Goal: Task Accomplishment & Management: Use online tool/utility

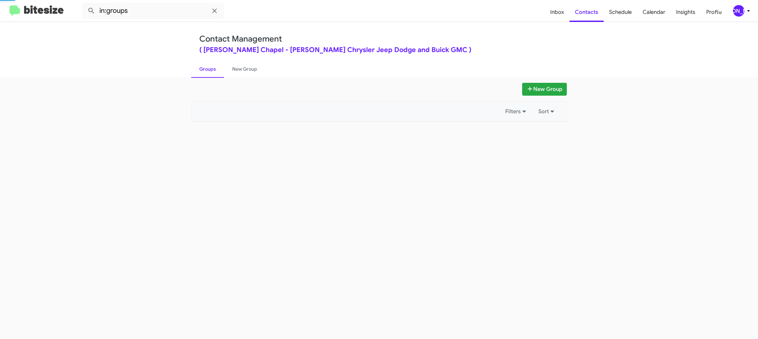
click at [207, 73] on link "Groups" at bounding box center [207, 69] width 33 height 18
drag, startPoint x: 0, startPoint y: 0, endPoint x: 237, endPoint y: 69, distance: 247.1
click at [207, 72] on link "Groups" at bounding box center [207, 69] width 33 height 18
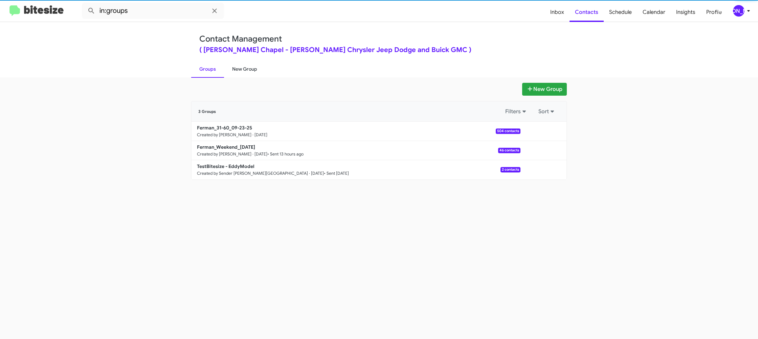
click at [237, 69] on link "New Group" at bounding box center [244, 69] width 41 height 18
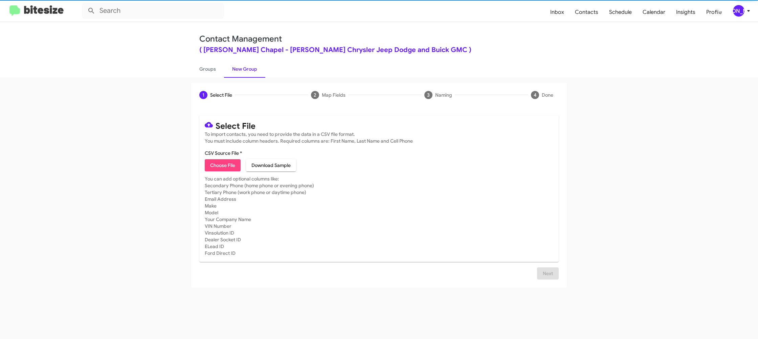
drag, startPoint x: 237, startPoint y: 69, endPoint x: 219, endPoint y: 136, distance: 69.5
click at [238, 67] on link "New Group" at bounding box center [244, 69] width 41 height 18
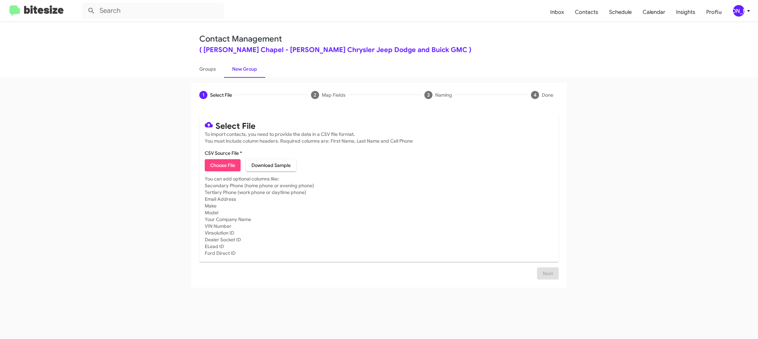
click at [221, 165] on span "Choose File" at bounding box center [222, 165] width 25 height 12
type input "Ferman_31-60_09-23-25"
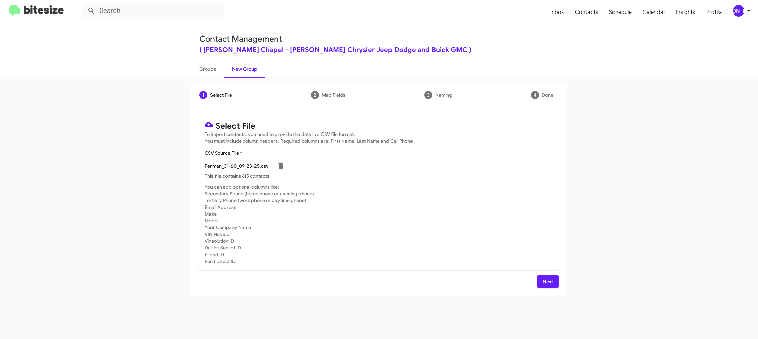
click at [445, 187] on mat-card-subtitle "You can add optional columns like: Secondary Phone (home phone or evening phone…" at bounding box center [379, 224] width 348 height 81
click at [743, 11] on div "[PERSON_NAME]" at bounding box center [738, 10] width 11 height 11
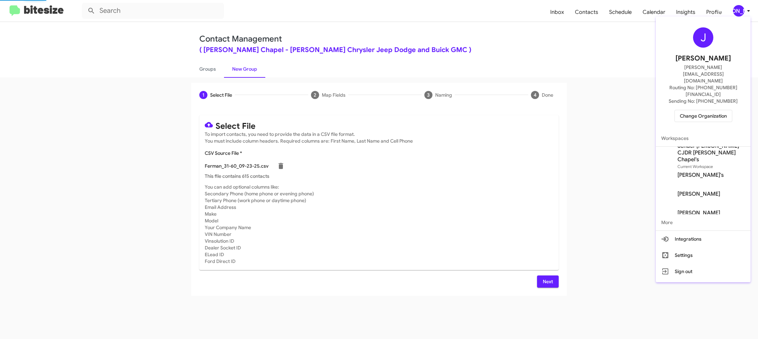
click at [743, 11] on div at bounding box center [379, 169] width 758 height 339
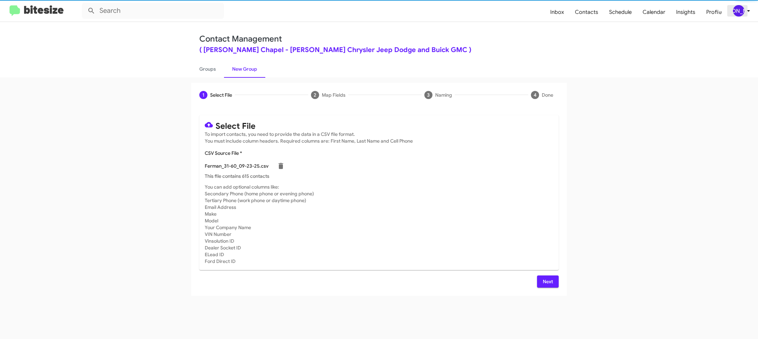
click at [743, 11] on div "[PERSON_NAME]" at bounding box center [738, 10] width 11 height 11
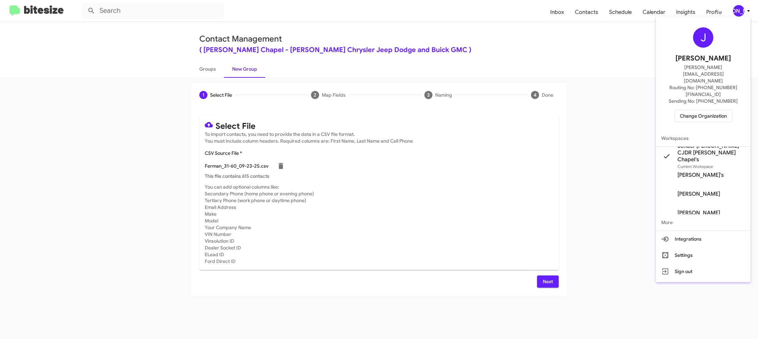
click at [743, 10] on div at bounding box center [379, 169] width 758 height 339
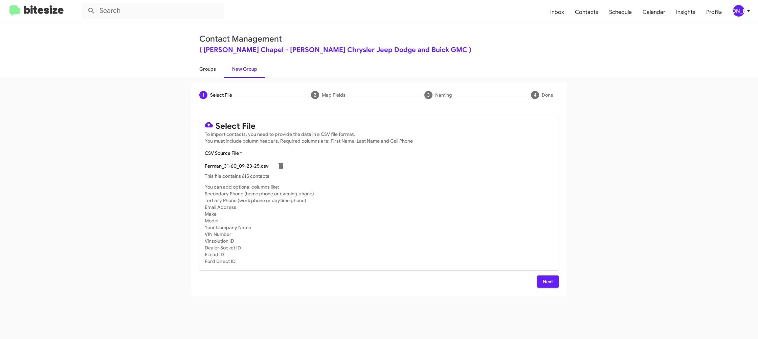
click at [206, 69] on link "Groups" at bounding box center [207, 69] width 33 height 18
type input "in:groups"
drag, startPoint x: 206, startPoint y: 69, endPoint x: 225, endPoint y: 67, distance: 19.0
click at [207, 68] on link "Groups" at bounding box center [207, 69] width 33 height 18
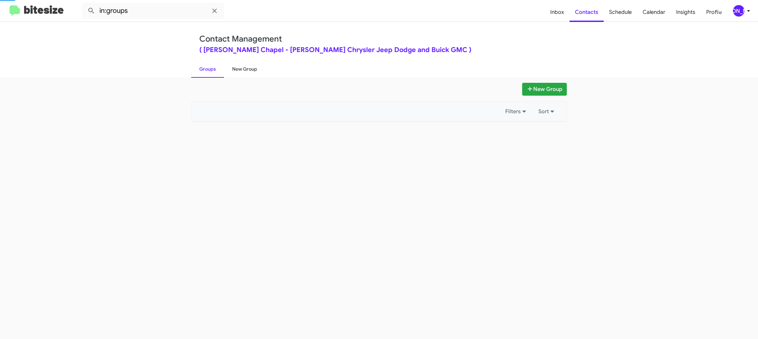
click at [227, 68] on link "New Group" at bounding box center [244, 69] width 41 height 18
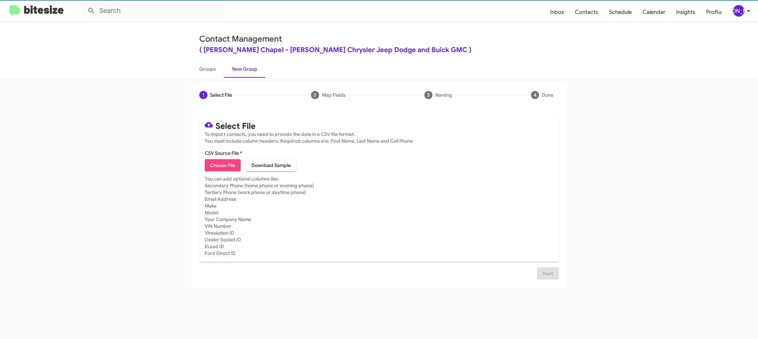
click at [227, 68] on link "New Group" at bounding box center [244, 69] width 41 height 18
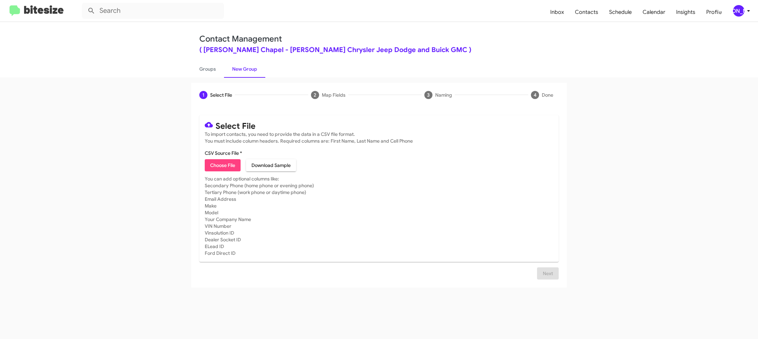
click at [227, 68] on link "New Group" at bounding box center [244, 69] width 41 height 18
click at [219, 63] on link "Groups" at bounding box center [207, 69] width 33 height 18
type input "in:groups"
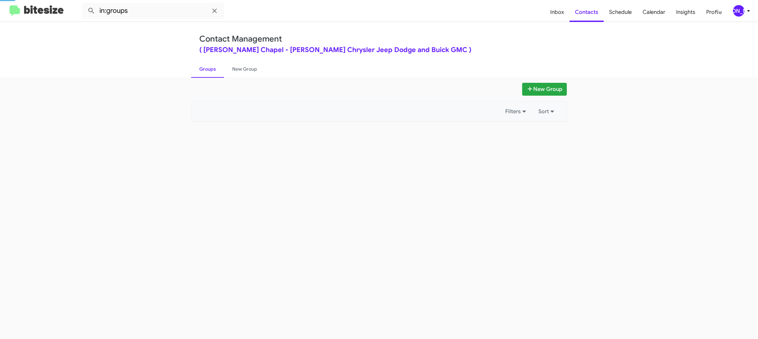
click at [219, 63] on link "Groups" at bounding box center [207, 69] width 33 height 18
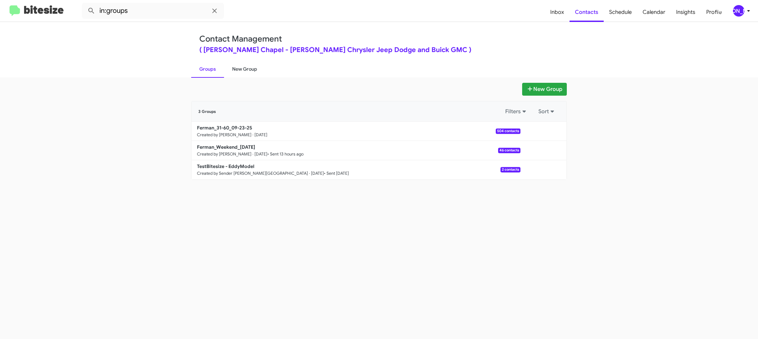
click at [248, 63] on link "New Group" at bounding box center [244, 69] width 41 height 18
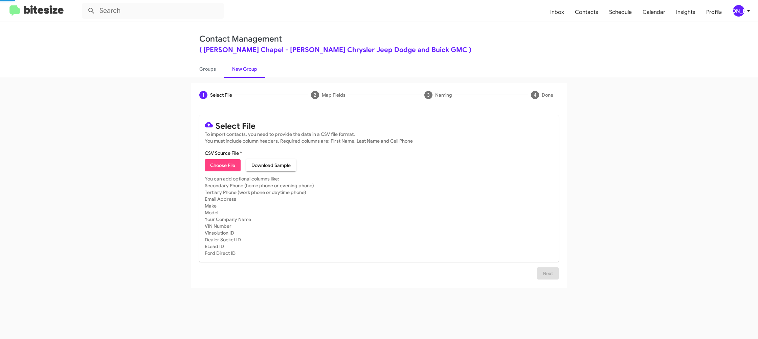
click at [248, 63] on link "New Group" at bounding box center [244, 69] width 41 height 18
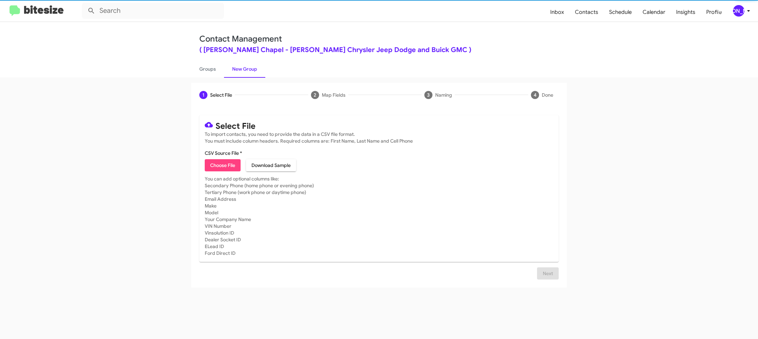
click at [221, 163] on span "Choose File" at bounding box center [222, 165] width 25 height 12
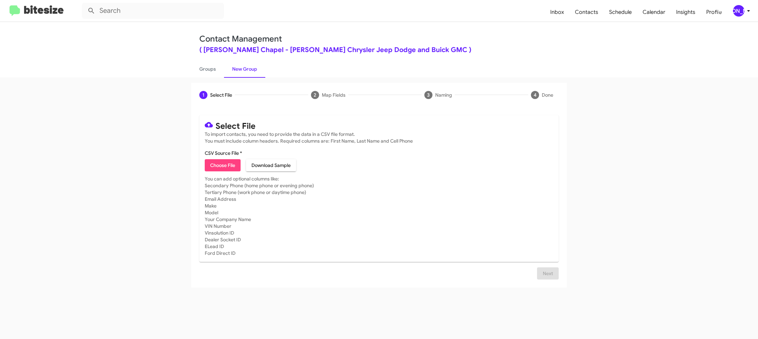
type input "Ferman_Buyback60-61_09-23-25"
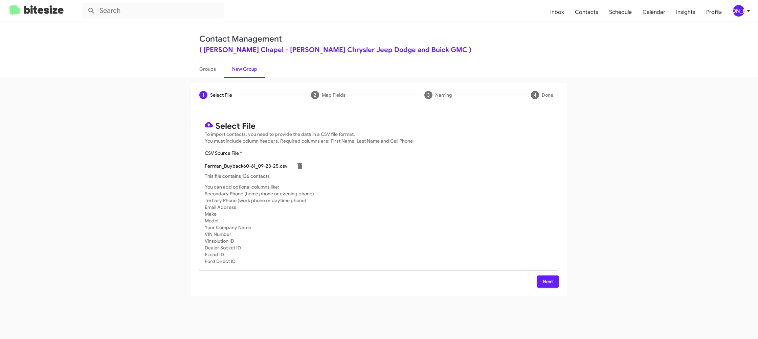
drag, startPoint x: 456, startPoint y: 216, endPoint x: 541, endPoint y: 274, distance: 102.6
click at [456, 216] on mat-card-subtitle "You can add optional columns like: Secondary Phone (home phone or evening phone…" at bounding box center [379, 224] width 348 height 81
click at [553, 282] on button "Next" at bounding box center [548, 282] width 22 height 12
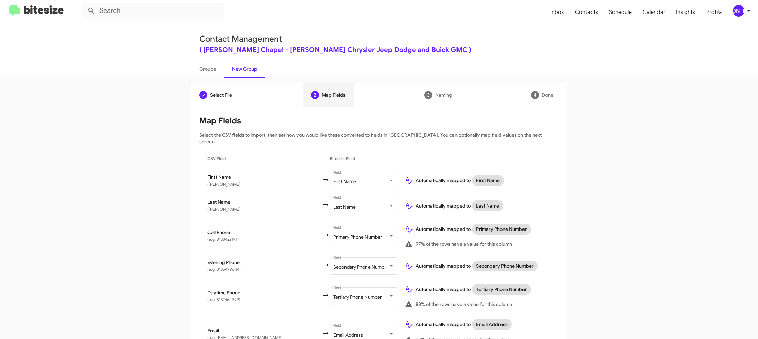
scroll to position [212, 0]
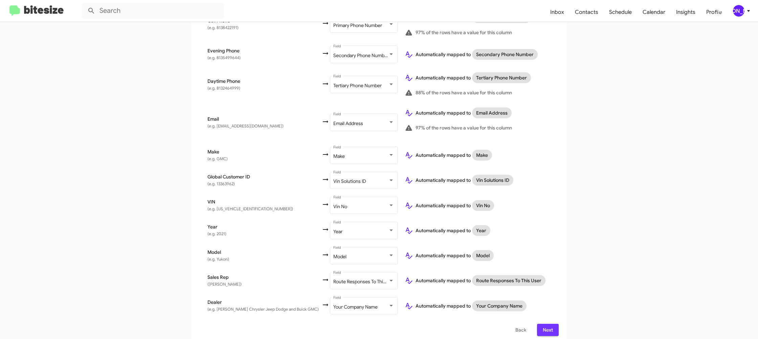
click at [551, 327] on span "Next" at bounding box center [547, 330] width 11 height 12
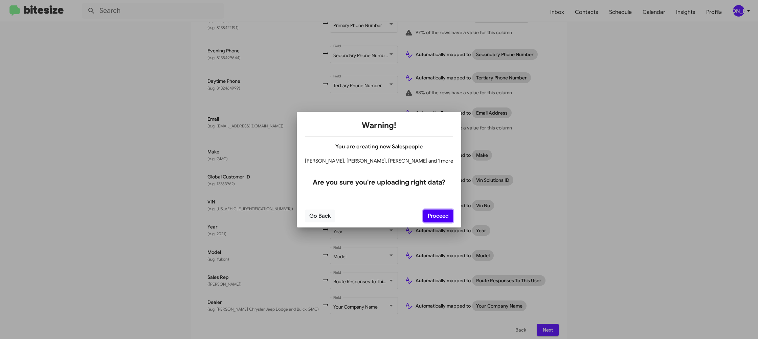
click at [433, 212] on button "Proceed" at bounding box center [438, 216] width 30 height 13
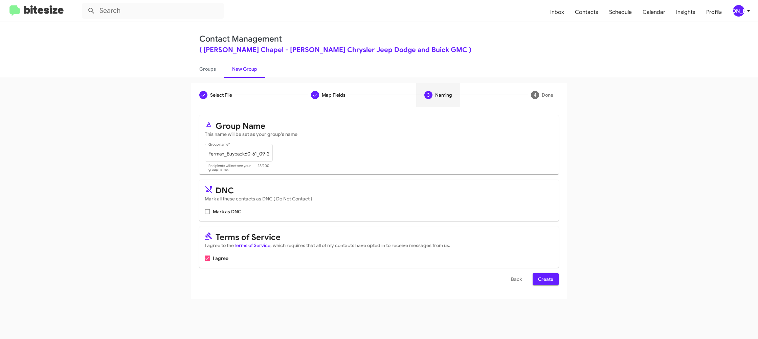
scroll to position [0, 0]
click at [547, 282] on span "Create" at bounding box center [545, 279] width 15 height 12
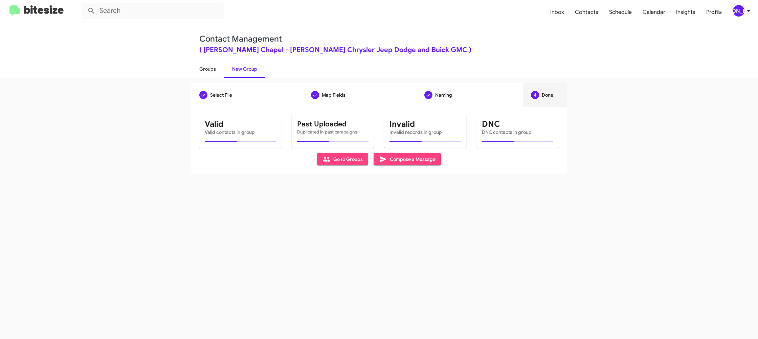
click at [219, 62] on link "Groups" at bounding box center [207, 69] width 33 height 18
type input "in:groups"
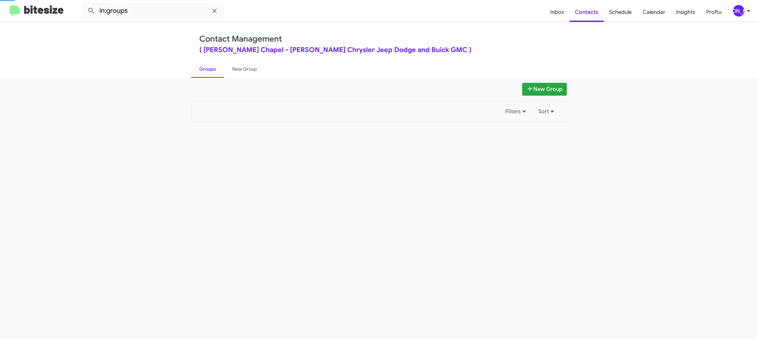
click at [219, 62] on link "Groups" at bounding box center [207, 69] width 33 height 18
click at [244, 61] on link "New Group" at bounding box center [244, 69] width 41 height 18
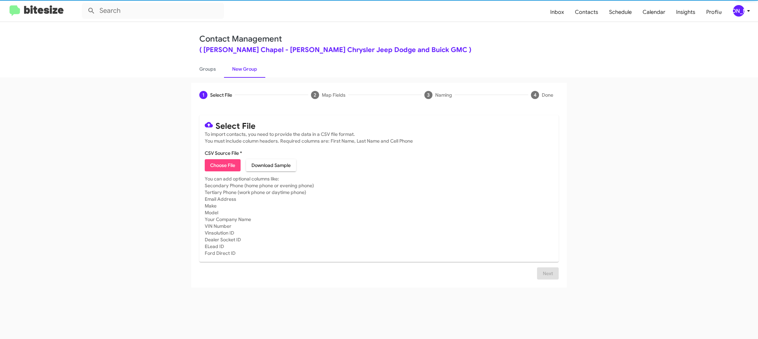
click at [225, 165] on span "Choose File" at bounding box center [222, 165] width 25 height 12
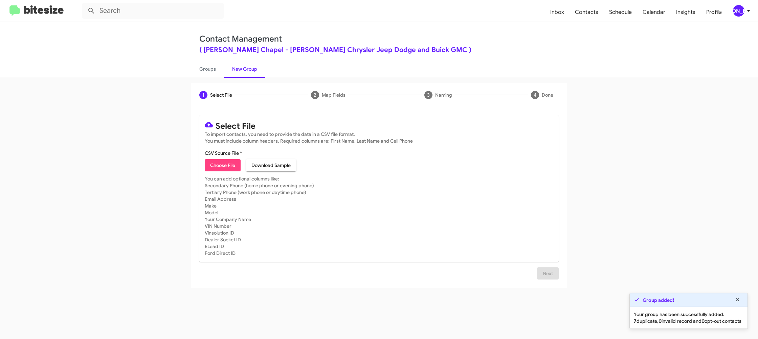
type input "Ferman_MissedAppt_09-23-25"
click at [396, 216] on mat-card-subtitle "You can add optional columns like: Secondary Phone (home phone or evening phone…" at bounding box center [379, 216] width 348 height 81
click at [560, 280] on div "Select File To import contacts, you need to provide the data in a CSV file form…" at bounding box center [378, 201] width 375 height 189
click at [549, 282] on span "Next" at bounding box center [547, 282] width 11 height 12
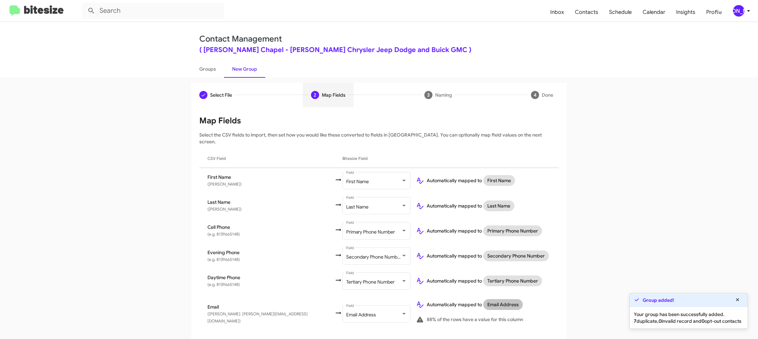
scroll to position [282, 0]
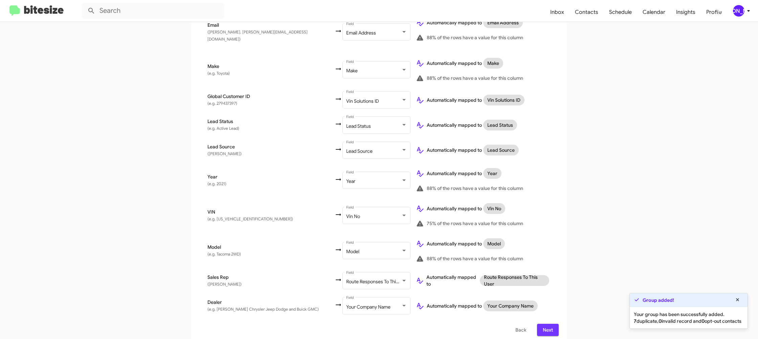
click at [549, 326] on span "Next" at bounding box center [547, 330] width 11 height 12
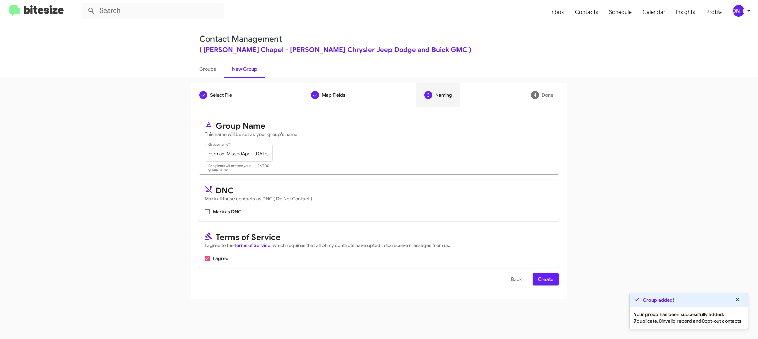
click at [532, 280] on button "Create" at bounding box center [545, 279] width 26 height 12
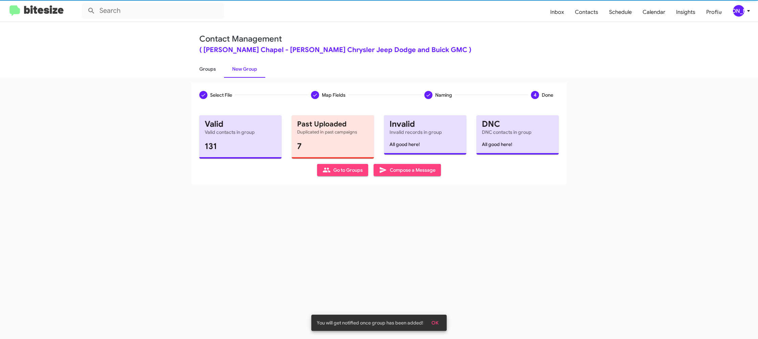
click at [213, 70] on link "Groups" at bounding box center [207, 69] width 33 height 18
type input "in:groups"
click at [213, 70] on link "Groups" at bounding box center [207, 69] width 33 height 18
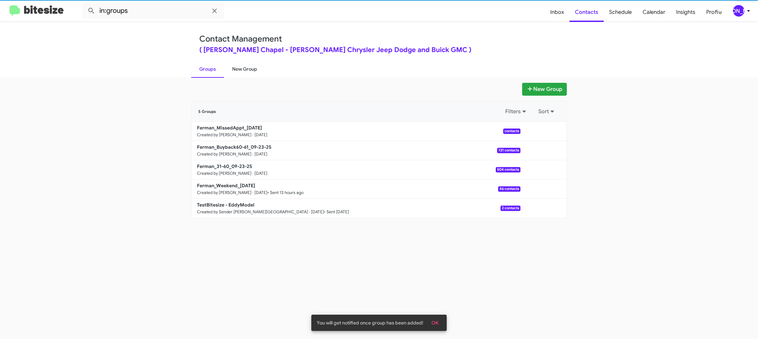
drag, startPoint x: 213, startPoint y: 70, endPoint x: 241, endPoint y: 67, distance: 28.9
click at [213, 69] on link "Groups" at bounding box center [207, 69] width 33 height 18
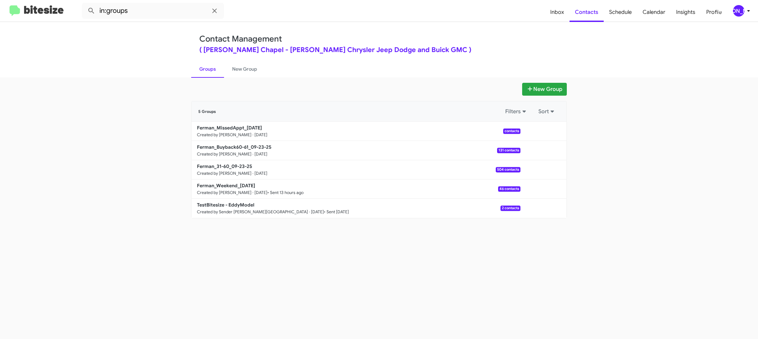
click at [738, 10] on div "[PERSON_NAME]" at bounding box center [738, 10] width 11 height 11
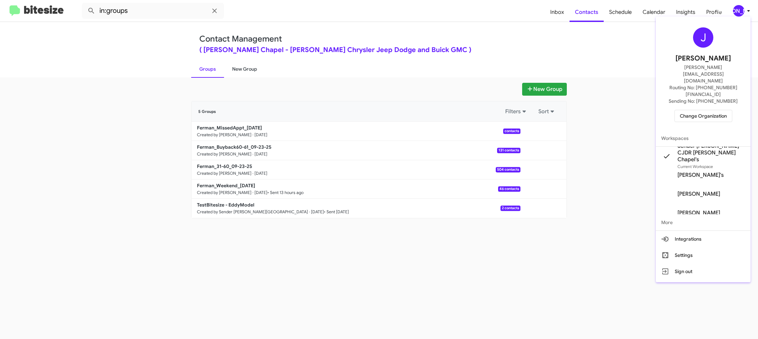
drag, startPoint x: 262, startPoint y: 76, endPoint x: 233, endPoint y: 71, distance: 29.3
click at [261, 76] on div at bounding box center [379, 169] width 758 height 339
click at [233, 71] on link "New Group" at bounding box center [244, 69] width 41 height 18
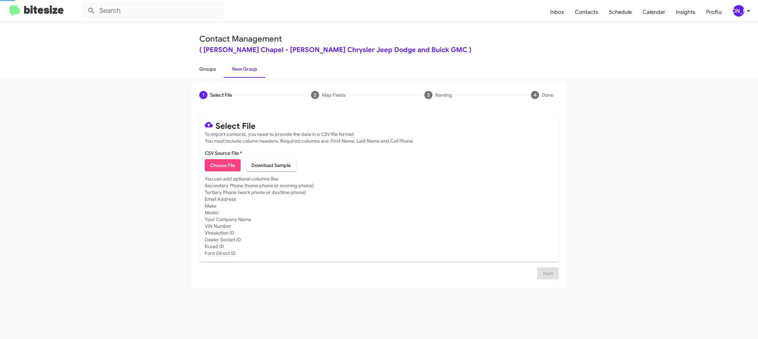
drag, startPoint x: 233, startPoint y: 71, endPoint x: 217, endPoint y: 70, distance: 16.3
click at [233, 71] on link "New Group" at bounding box center [244, 69] width 41 height 18
click at [217, 70] on link "Groups" at bounding box center [207, 69] width 33 height 18
type input "in:groups"
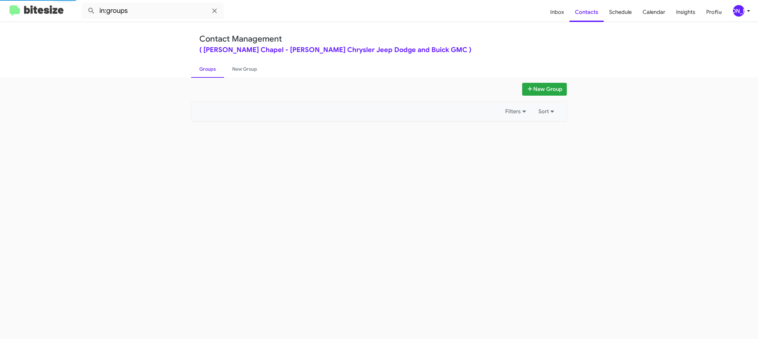
click at [217, 70] on link "Groups" at bounding box center [207, 69] width 33 height 18
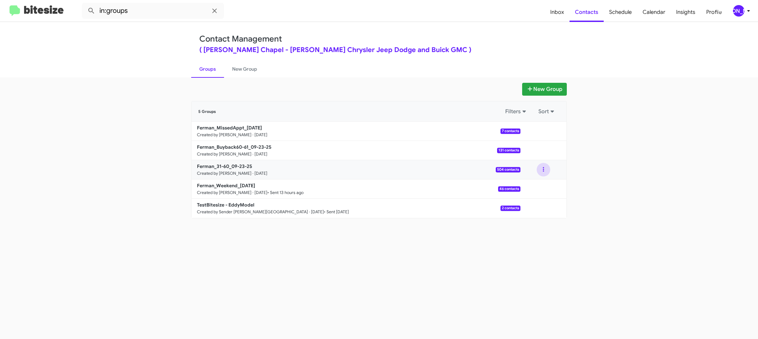
click at [542, 171] on button at bounding box center [543, 170] width 14 height 14
click at [538, 187] on button "View contacts" at bounding box center [523, 188] width 54 height 16
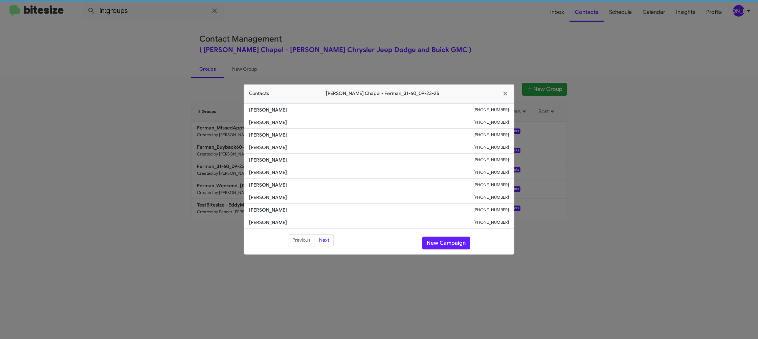
click at [264, 169] on span "James Harden" at bounding box center [361, 172] width 224 height 7
click at [264, 170] on span "James Harden" at bounding box center [361, 172] width 224 height 7
copy span "James Harden"
click at [330, 21] on modal-container "Contacts Ferman Wesley Chapel - Ferman_31-60_09-23-25 Colin Brower +18135027632…" at bounding box center [379, 169] width 758 height 339
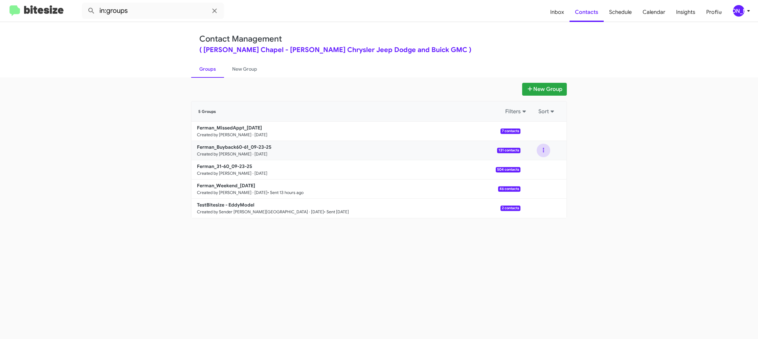
click at [547, 154] on button at bounding box center [543, 151] width 14 height 14
click at [535, 165] on button "View contacts" at bounding box center [523, 169] width 54 height 16
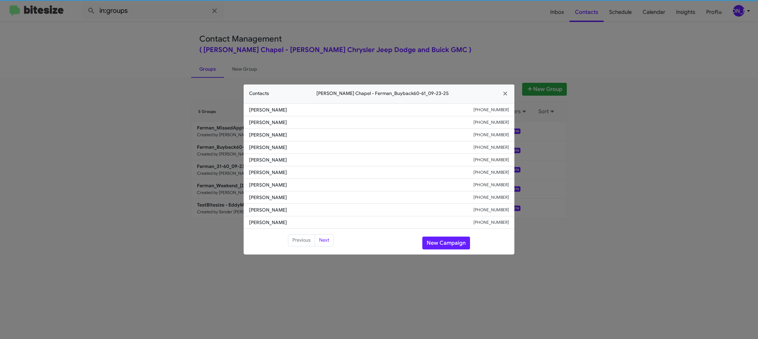
click at [269, 179] on li "Joseph Bennardo +18109376438" at bounding box center [379, 185] width 271 height 13
copy span "Joseph Bennardo"
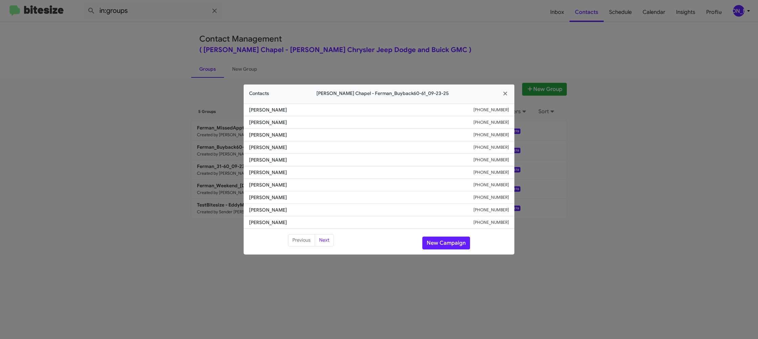
drag, startPoint x: 320, startPoint y: 28, endPoint x: 355, endPoint y: 54, distance: 44.0
click at [323, 29] on modal-container "Contacts Ferman Wesley Chapel - Ferman_Buyback60-61_09-23-25 Miguel Hernandez +…" at bounding box center [379, 169] width 758 height 339
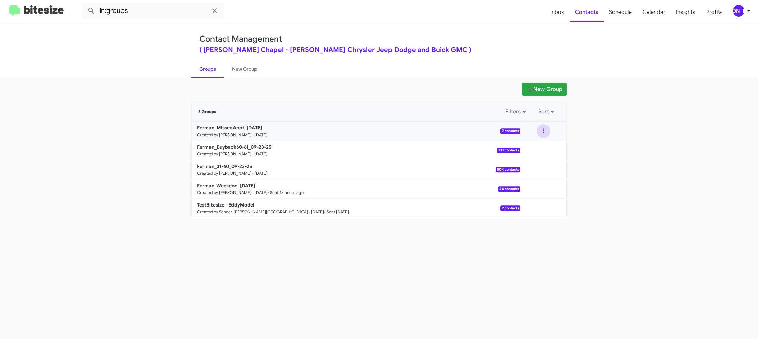
drag, startPoint x: 547, startPoint y: 132, endPoint x: 546, endPoint y: 136, distance: 3.7
click at [546, 133] on button at bounding box center [543, 131] width 14 height 14
click at [545, 145] on button "View contacts" at bounding box center [523, 149] width 54 height 16
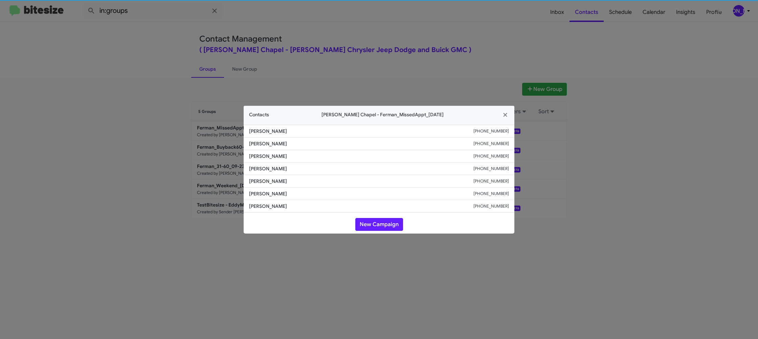
click at [262, 171] on span "Shantel Mcdaniels" at bounding box center [361, 168] width 224 height 7
copy span "Shantel Mcdaniels"
click at [175, 36] on modal-container "Contacts Ferman Wesley Chapel - Ferman_MissedAppt_09-23-25 Michael Griffin +172…" at bounding box center [379, 169] width 758 height 339
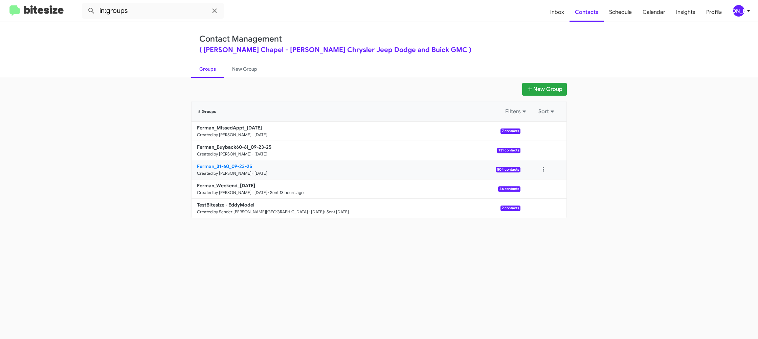
click at [234, 163] on b "Ferman_31-60_09-23-25" at bounding box center [224, 166] width 55 height 6
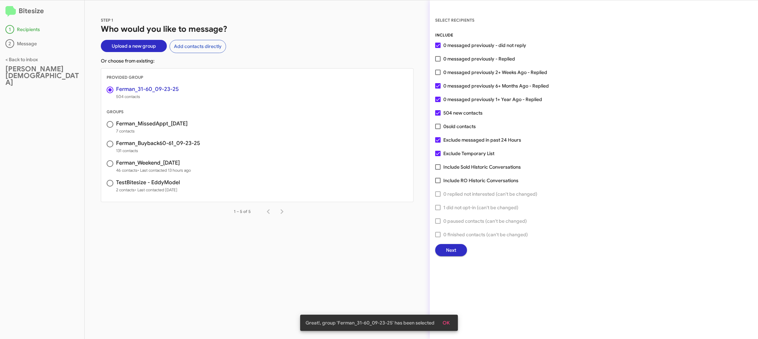
click at [453, 67] on div "INCLUDE 0 messaged previously - did not reply 0 messaged previously - Replied 0…" at bounding box center [593, 144] width 317 height 225
click at [454, 72] on span "0 messaged previously 2+ Weeks Ago - Replied" at bounding box center [495, 72] width 104 height 8
click at [438, 75] on input "0 messaged previously 2+ Weeks Ago - Replied" at bounding box center [437, 75] width 0 height 0
checkbox input "true"
click at [458, 247] on button "Next" at bounding box center [451, 250] width 32 height 12
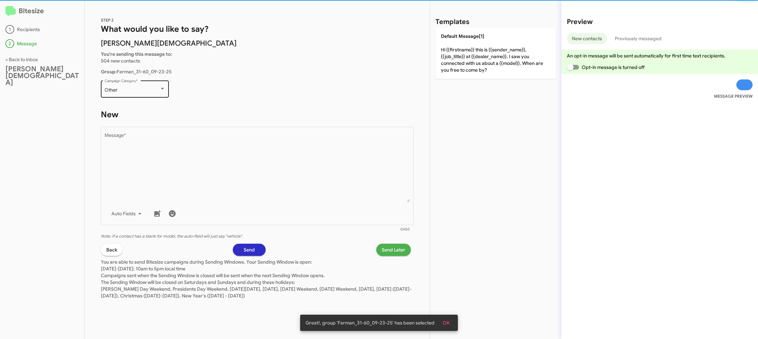
click at [150, 92] on div "Other" at bounding box center [132, 90] width 55 height 5
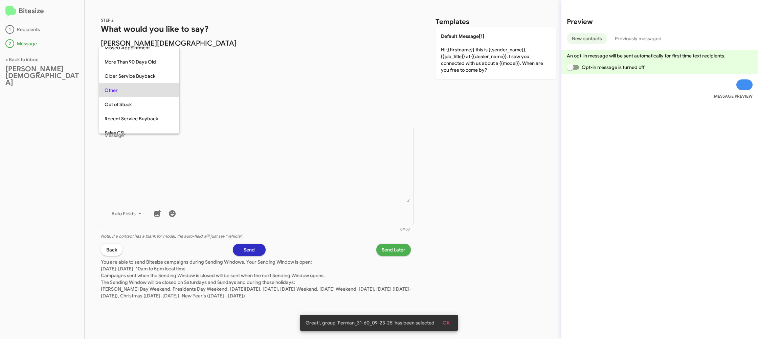
scroll to position [14, 0]
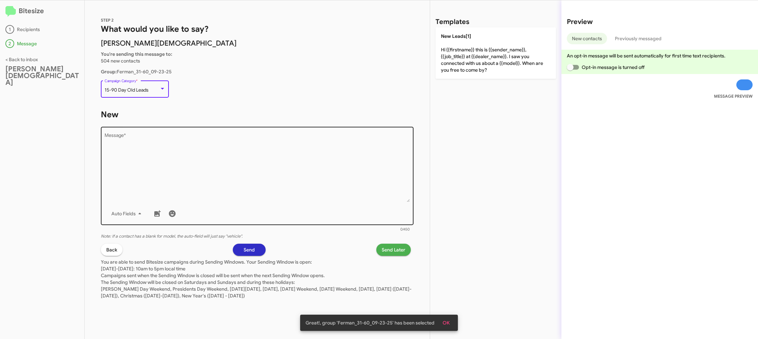
click at [198, 141] on textarea "Message *" at bounding box center [257, 167] width 305 height 69
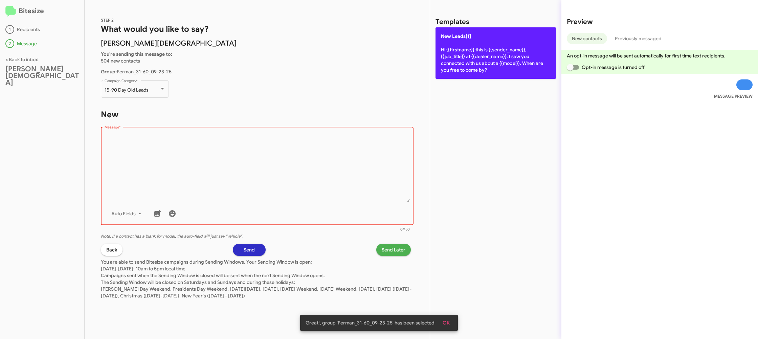
click at [449, 54] on p "New Leads[1] Hi {{firstname}} this is {{sender_name}}, {{job_title}} at {{deale…" at bounding box center [495, 52] width 120 height 51
type textarea "Hi {{firstname}} this is {{sender_name}}, {{job_title}} at {{dealer_name}}. I s…"
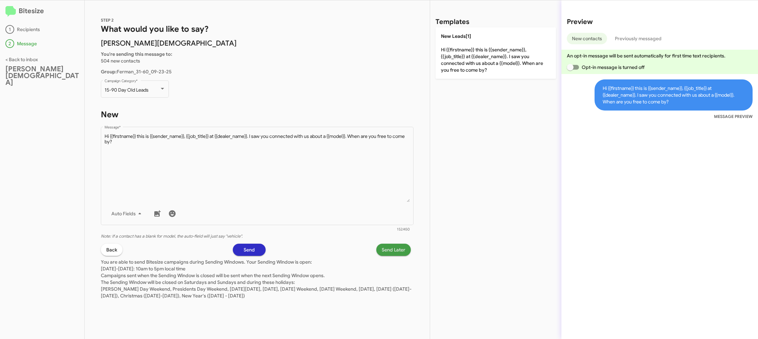
click at [392, 253] on span "Send Later" at bounding box center [393, 250] width 24 height 12
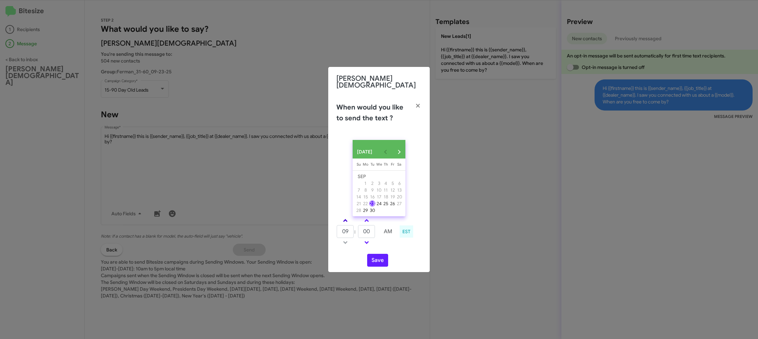
click at [350, 217] on link at bounding box center [345, 221] width 12 height 8
type input "11"
click at [362, 227] on input "00" at bounding box center [366, 231] width 17 height 13
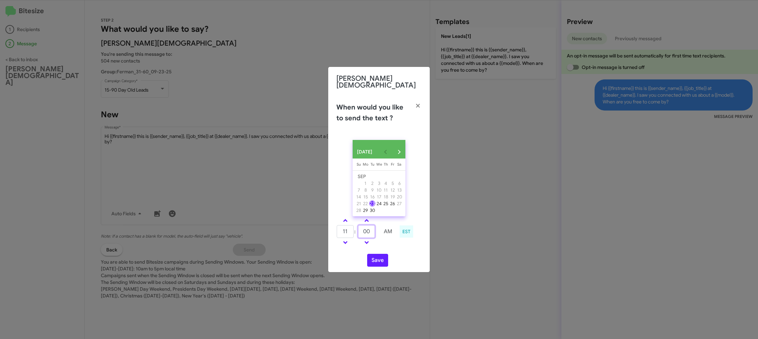
click at [362, 227] on input "00" at bounding box center [366, 231] width 17 height 13
drag, startPoint x: 362, startPoint y: 227, endPoint x: 368, endPoint y: 229, distance: 5.8
click at [362, 227] on input "00" at bounding box center [366, 231] width 17 height 13
type input "55"
drag, startPoint x: 390, startPoint y: 245, endPoint x: 390, endPoint y: 249, distance: 3.7
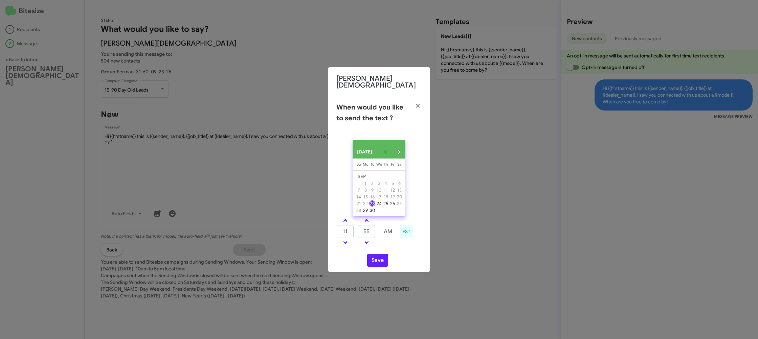
click at [390, 246] on div "11 : 55 AM EST" at bounding box center [378, 232] width 95 height 32
drag, startPoint x: 376, startPoint y: 260, endPoint x: 384, endPoint y: 257, distance: 8.9
click at [376, 260] on button "Save" at bounding box center [377, 260] width 21 height 13
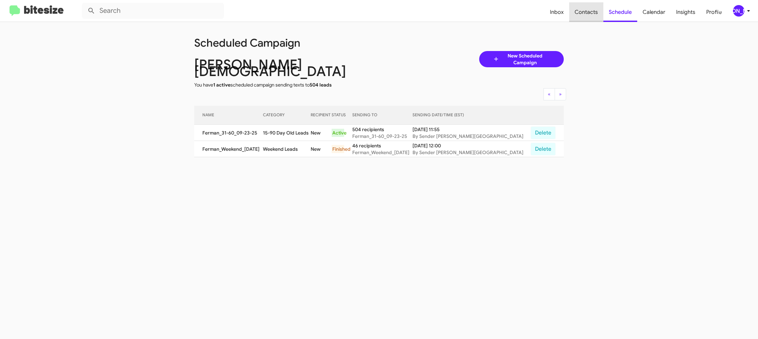
click at [593, 16] on span "Contacts" at bounding box center [586, 12] width 34 height 20
type input "in:groups"
click at [593, 16] on span "Contacts" at bounding box center [586, 12] width 34 height 20
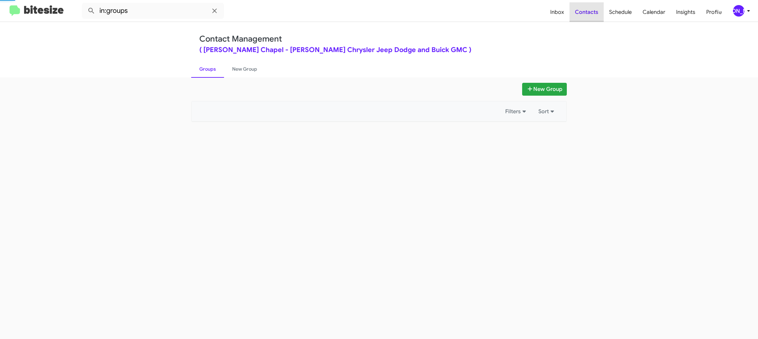
click at [593, 16] on span "Contacts" at bounding box center [586, 12] width 34 height 20
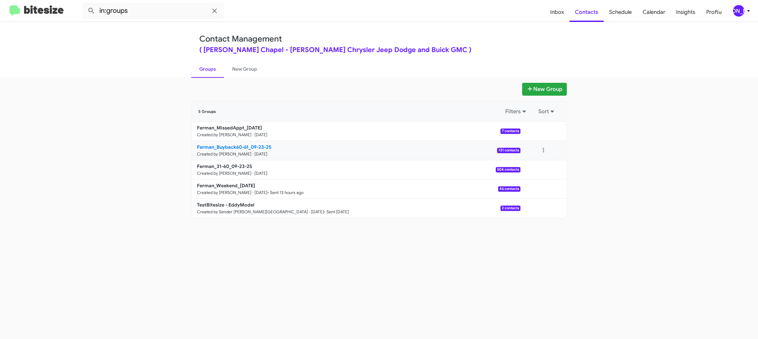
click at [254, 146] on b "Ferman_Buyback60-61_09-23-25" at bounding box center [234, 147] width 74 height 6
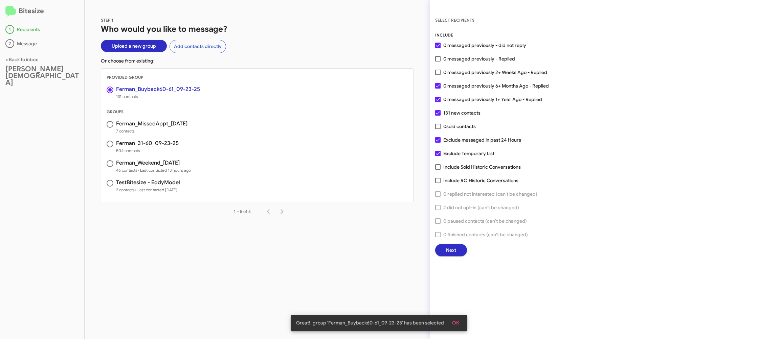
click at [458, 251] on button "Next" at bounding box center [451, 250] width 32 height 12
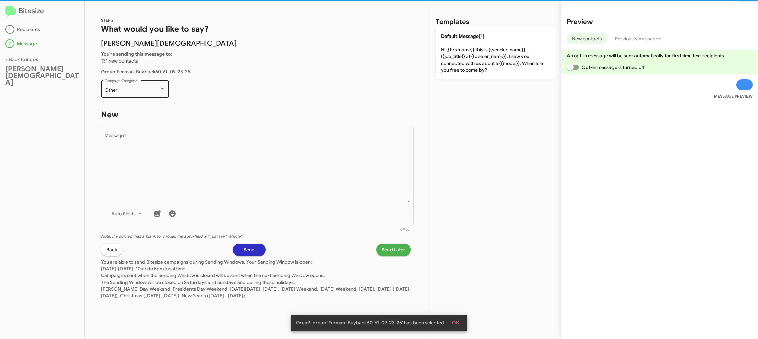
click at [118, 91] on div "Other" at bounding box center [132, 90] width 55 height 5
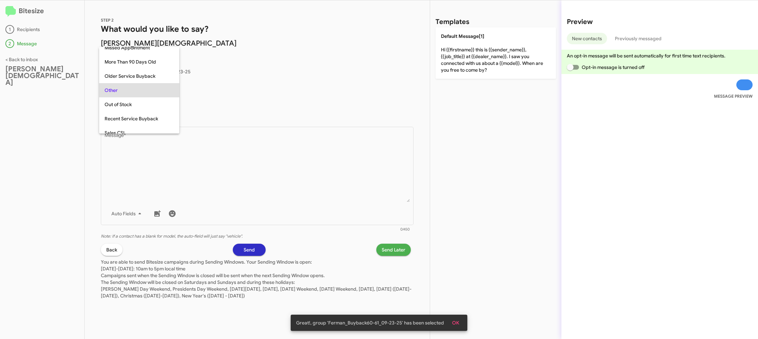
scroll to position [57, 0]
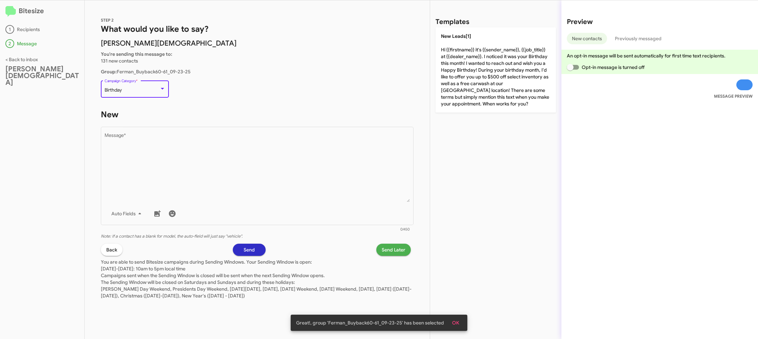
click at [135, 87] on div "Birthday Campaign Category *" at bounding box center [135, 88] width 61 height 19
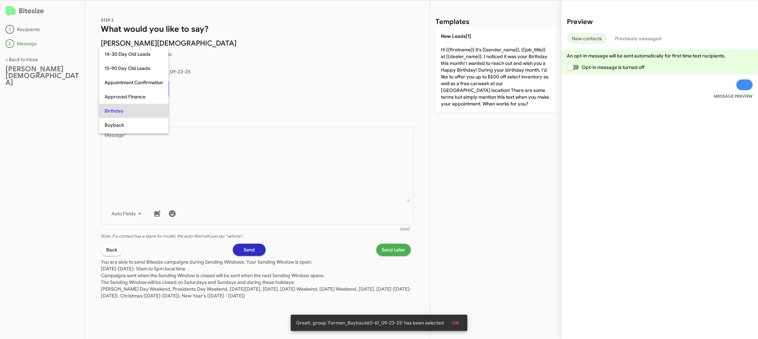
scroll to position [21, 0]
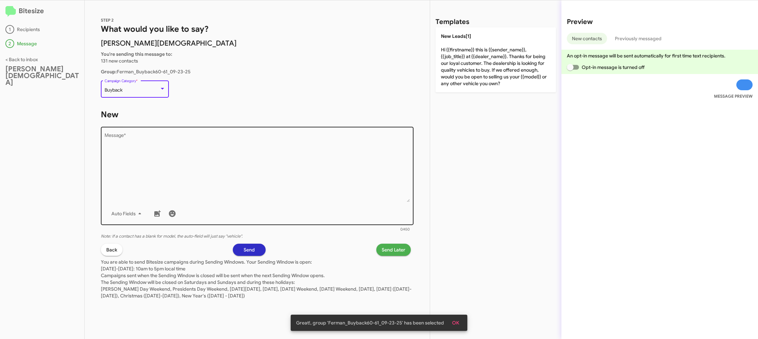
drag, startPoint x: 156, startPoint y: 130, endPoint x: 164, endPoint y: 138, distance: 11.2
click at [157, 130] on div "Drop image here to insert Auto Fields Message *" at bounding box center [257, 175] width 305 height 100
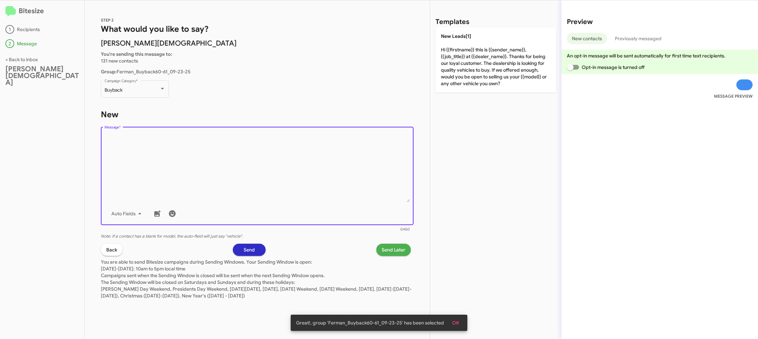
drag, startPoint x: 192, startPoint y: 129, endPoint x: 403, endPoint y: 56, distance: 222.4
click at [234, 115] on form "New Drop image here to insert Auto Fields Message * 0/450" at bounding box center [257, 170] width 312 height 123
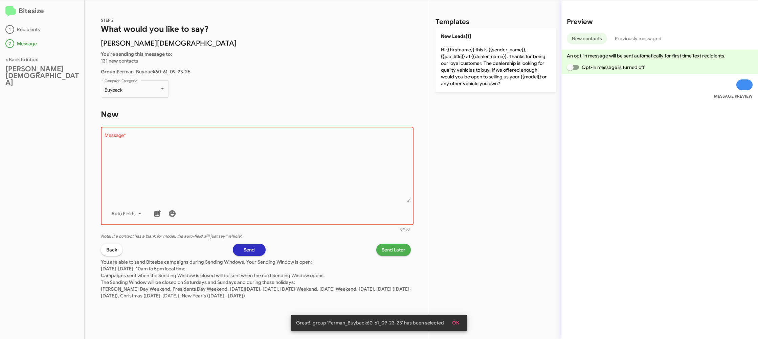
drag, startPoint x: 464, startPoint y: 55, endPoint x: 439, endPoint y: 111, distance: 61.5
click at [464, 55] on p "New Leads[1] Hi {{firstname}} this is {{sender_name}}, {{job_title}} at {{deale…" at bounding box center [495, 59] width 120 height 65
type textarea "Hi {{firstname}} this is {{sender_name}}, {{job_title}} at {{dealer_name}}. Tha…"
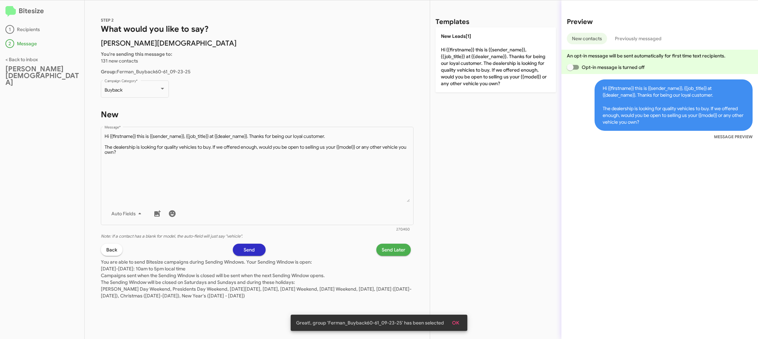
click at [388, 250] on span "Send Later" at bounding box center [393, 250] width 24 height 12
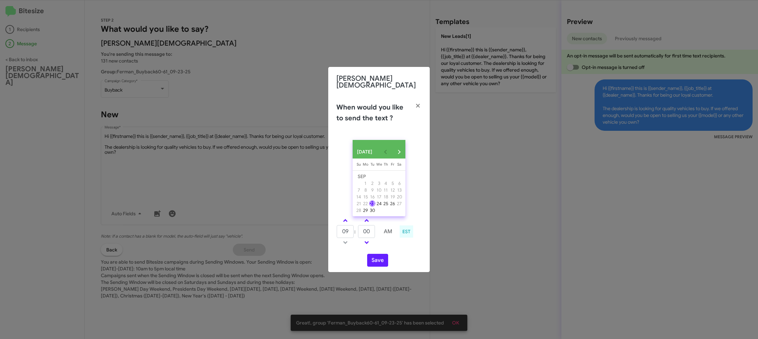
click at [345, 215] on div "SEP 2025 Sunday Su Monday Mo Tuesday Tu Wednesday We Thursday Th Friday Fr Satu…" at bounding box center [378, 204] width 101 height 138
click at [343, 217] on link at bounding box center [345, 221] width 12 height 8
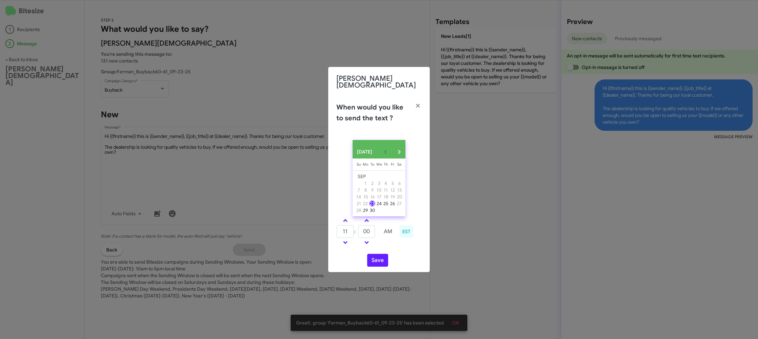
drag, startPoint x: 343, startPoint y: 217, endPoint x: 356, endPoint y: 228, distance: 17.3
click at [343, 217] on link at bounding box center [345, 221] width 12 height 8
type input "12"
click at [372, 231] on input "00" at bounding box center [366, 231] width 17 height 13
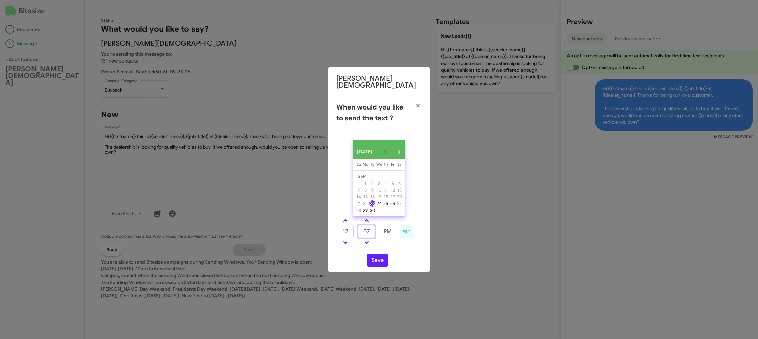
type input "07"
click at [387, 243] on td at bounding box center [387, 242] width 17 height 8
click at [376, 264] on button "Save" at bounding box center [377, 260] width 21 height 13
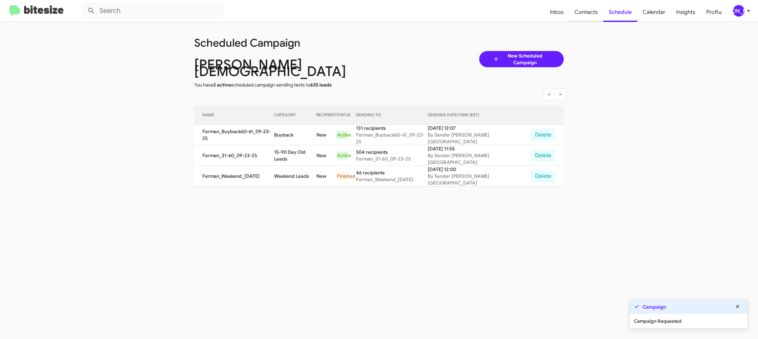
click at [580, 13] on span "Contacts" at bounding box center [586, 12] width 34 height 20
type input "in:groups"
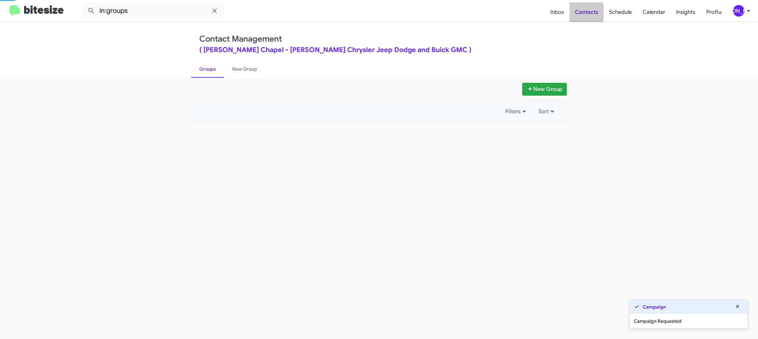
click at [580, 13] on span "Contacts" at bounding box center [586, 12] width 34 height 20
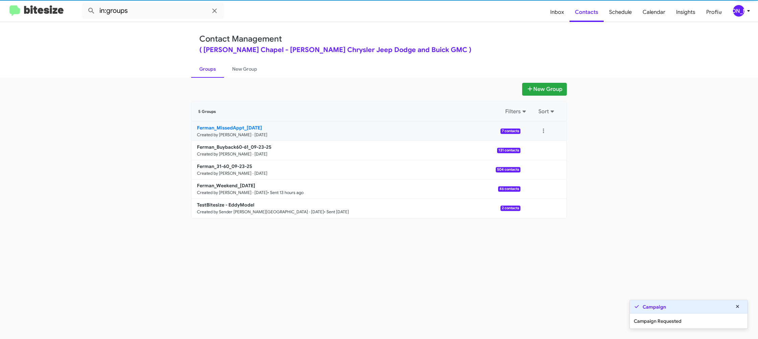
click at [254, 126] on b "Ferman_MissedAppt_09-23-25" at bounding box center [229, 128] width 65 height 6
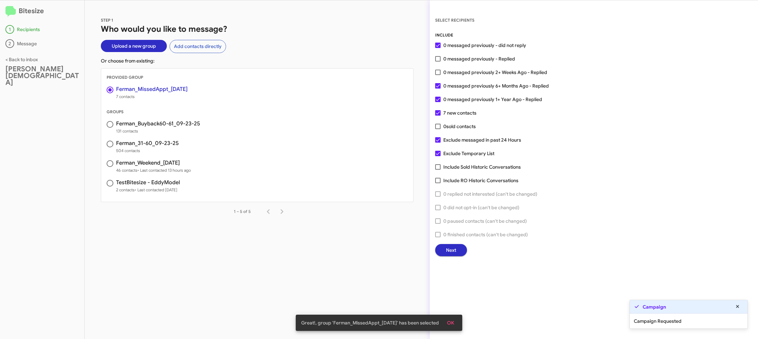
click at [450, 250] on span "Next" at bounding box center [451, 250] width 10 height 12
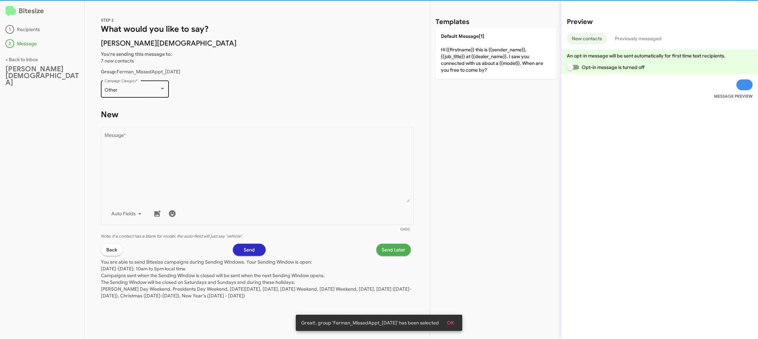
click at [150, 93] on div "Other Campaign Category *" at bounding box center [135, 88] width 61 height 19
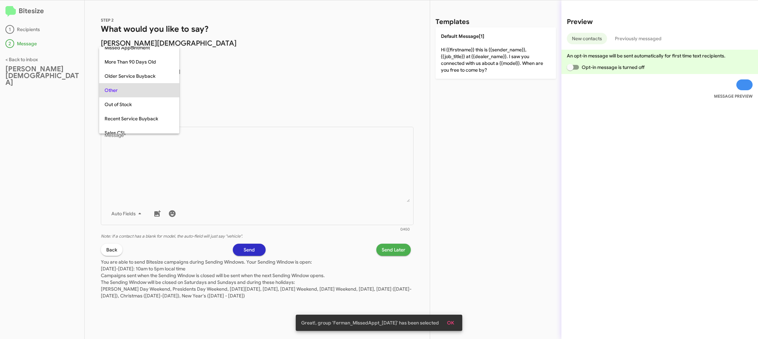
scroll to position [142, 0]
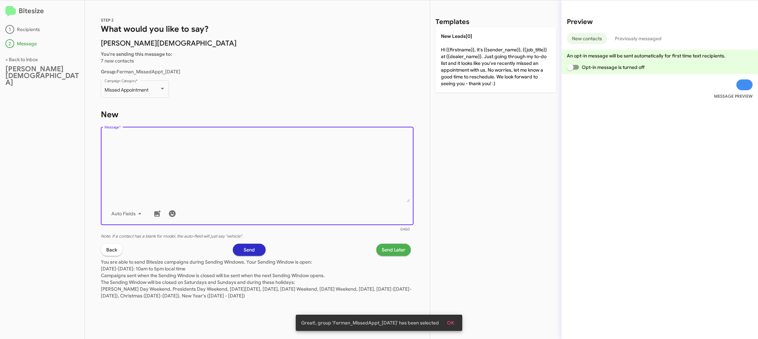
drag, startPoint x: 246, startPoint y: 165, endPoint x: 325, endPoint y: 122, distance: 89.6
click at [245, 163] on textarea "Message *" at bounding box center [257, 167] width 305 height 69
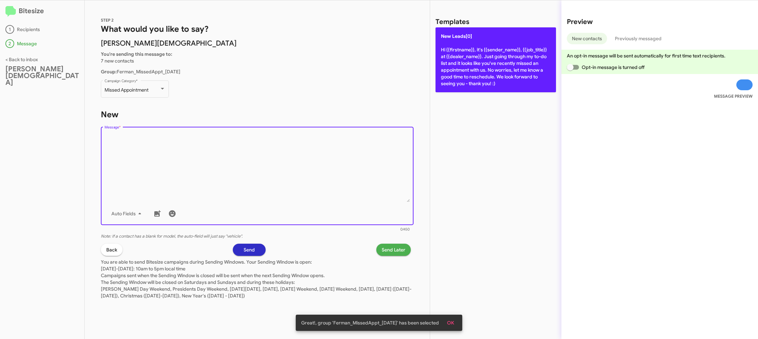
click at [457, 43] on p "New Leads[0] Hi {{firstname}}, it's {{sender_name}}, {{job_title}} at {{dealer_…" at bounding box center [495, 59] width 120 height 65
type textarea "Hi {{firstname}}, it's {{sender_name}}, {{job_title}} at {{dealer_name}}. Just …"
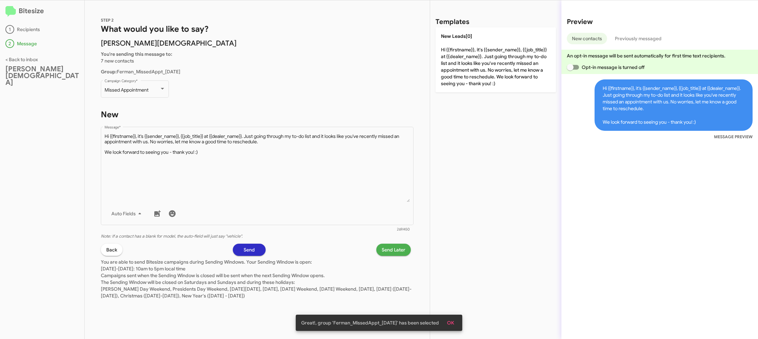
click at [393, 242] on div "STEP 2 What would you like to say? Ferman Wesley Chapel You're sending this mes…" at bounding box center [257, 169] width 345 height 339
click at [395, 251] on span "Send Later" at bounding box center [393, 250] width 24 height 12
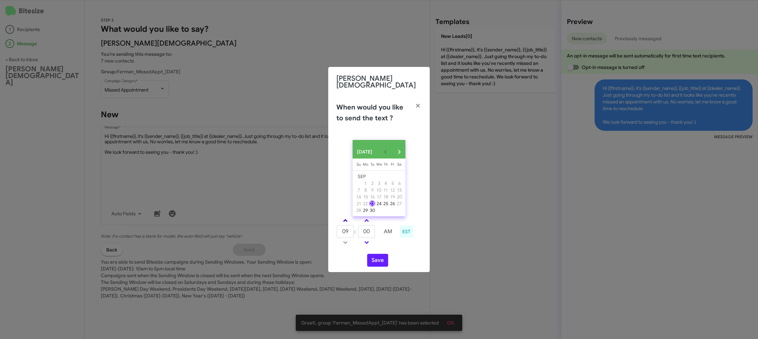
click at [344, 220] on span at bounding box center [345, 221] width 4 height 4
click at [344, 219] on span at bounding box center [345, 221] width 4 height 4
type input "12"
click at [377, 259] on button "Save" at bounding box center [377, 260] width 21 height 13
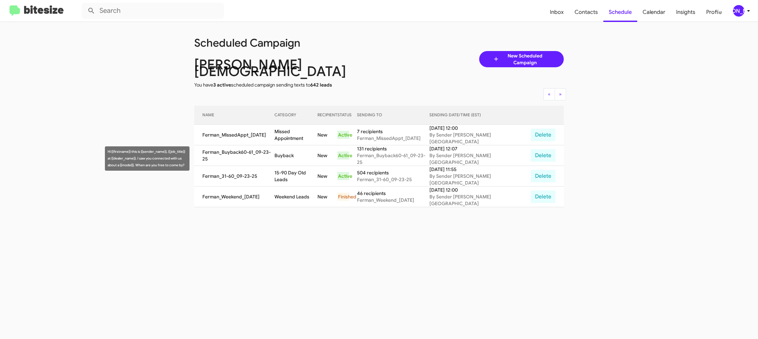
click at [301, 166] on td "15-90 Day Old Leads" at bounding box center [295, 176] width 43 height 21
drag, startPoint x: 301, startPoint y: 157, endPoint x: 296, endPoint y: 160, distance: 5.9
click at [298, 166] on td "15-90 Day Old Leads" at bounding box center [295, 176] width 43 height 21
copy td "15-90 Day Old Leads"
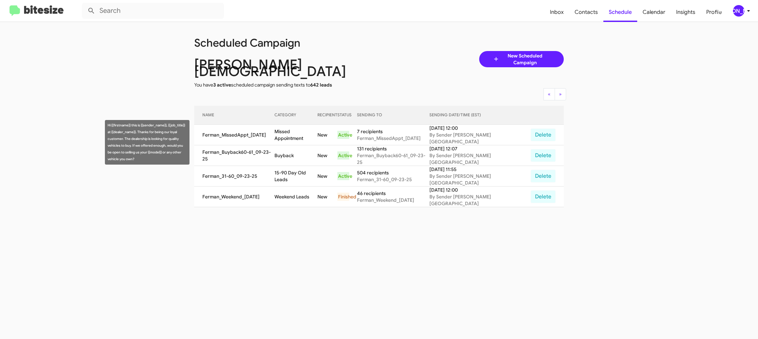
click at [289, 145] on td "Buyback" at bounding box center [295, 155] width 43 height 21
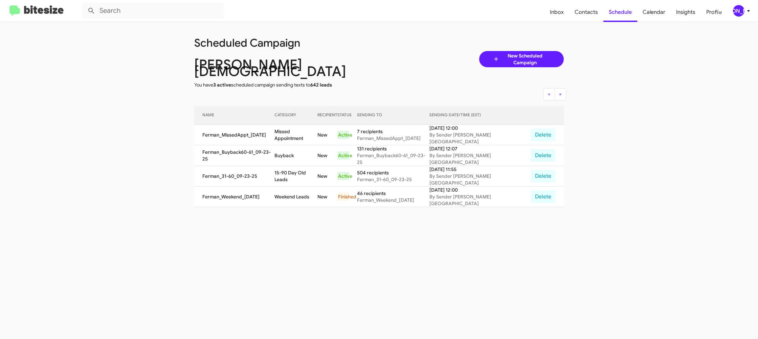
copy td "Buyback"
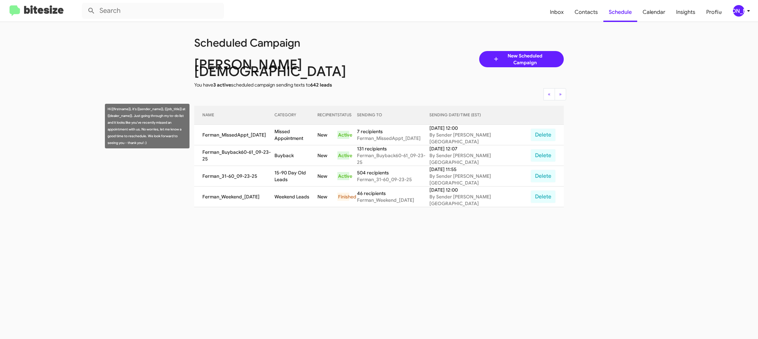
click at [297, 130] on td "Missed Appointment" at bounding box center [295, 135] width 43 height 21
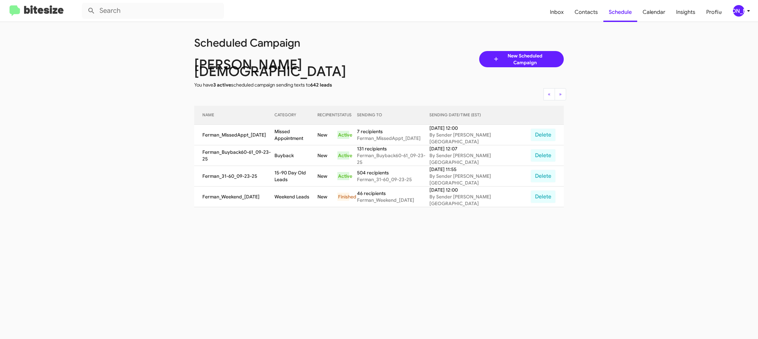
click at [297, 130] on td "Missed Appointment" at bounding box center [295, 135] width 43 height 21
copy td "Missed Appointment"
click at [753, 16] on mat-toolbar "Inbox Contacts Schedule Calendar Insights Profile JA" at bounding box center [379, 11] width 758 height 22
drag, startPoint x: 748, startPoint y: 14, endPoint x: 742, endPoint y: 12, distance: 5.6
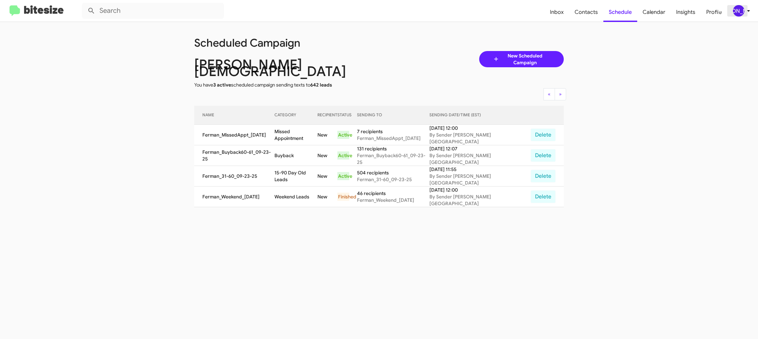
click at [745, 13] on icon at bounding box center [748, 11] width 8 height 8
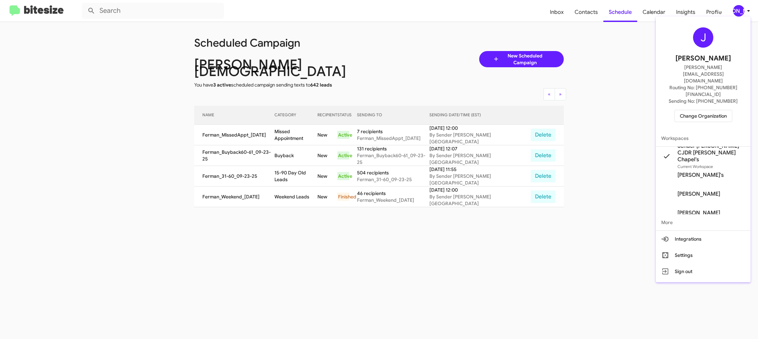
click at [706, 110] on span "Change Organization" at bounding box center [702, 115] width 47 height 11
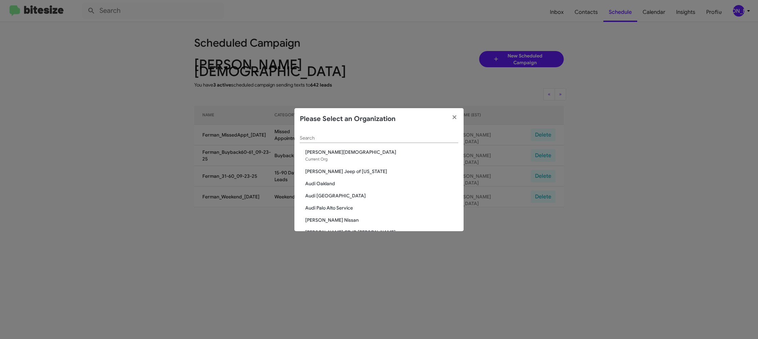
drag, startPoint x: 319, startPoint y: 133, endPoint x: 317, endPoint y: 137, distance: 5.3
click at [319, 133] on div "Search" at bounding box center [379, 136] width 158 height 13
click at [317, 139] on input "Search" at bounding box center [379, 138] width 158 height 5
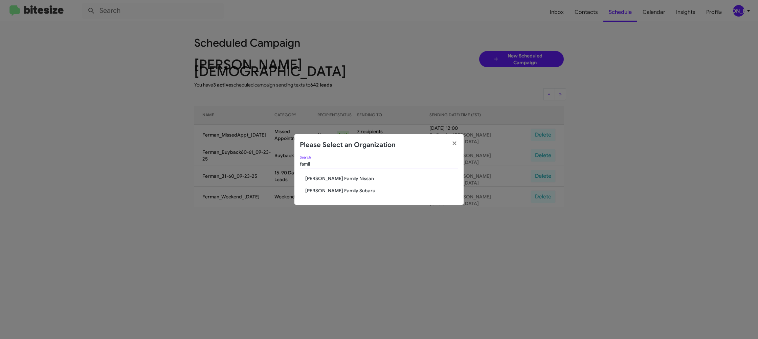
type input "famil"
click at [335, 179] on span "Hicks Family Nissan" at bounding box center [381, 178] width 153 height 7
click at [336, 179] on span "Hicks Family Nissan" at bounding box center [381, 178] width 153 height 7
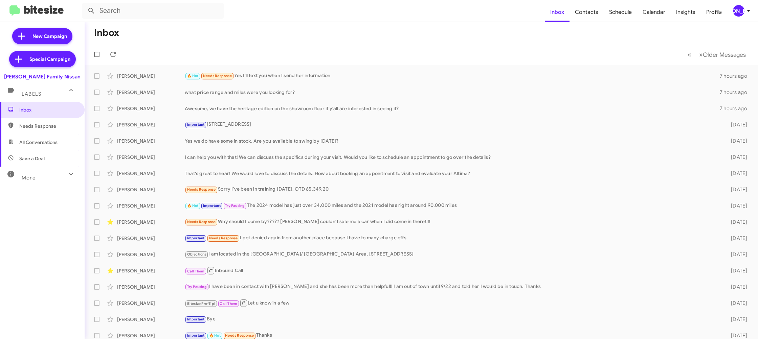
click at [741, 7] on div "[PERSON_NAME]" at bounding box center [738, 10] width 11 height 11
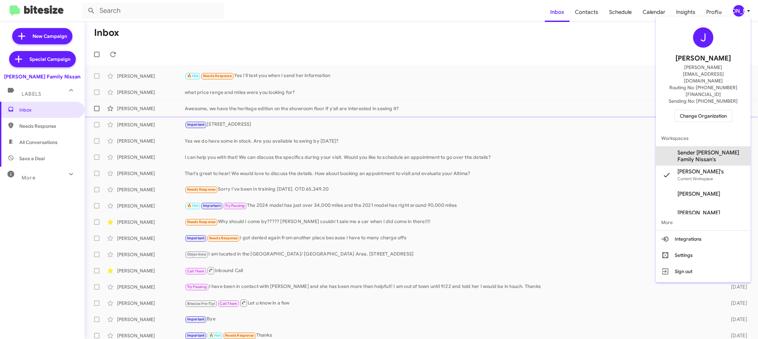
drag, startPoint x: 696, startPoint y: 134, endPoint x: 680, endPoint y: 108, distance: 29.8
click at [696, 149] on span "Sender [PERSON_NAME] Family Nissan's" at bounding box center [711, 156] width 68 height 14
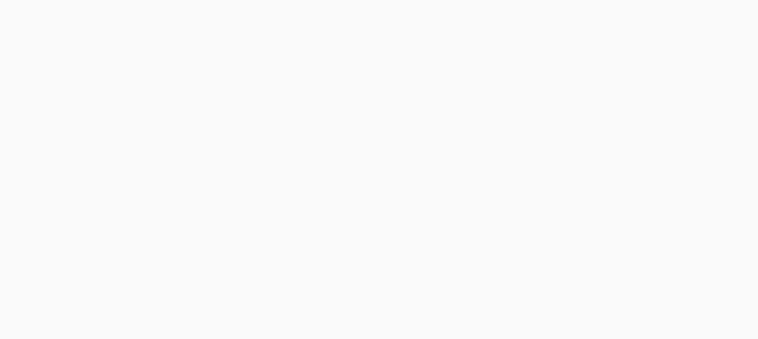
click at [585, 15] on body at bounding box center [379, 169] width 758 height 339
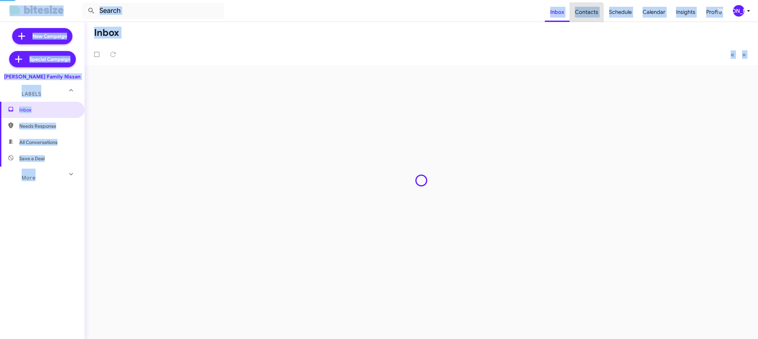
click at [585, 15] on span "Contacts" at bounding box center [586, 12] width 34 height 20
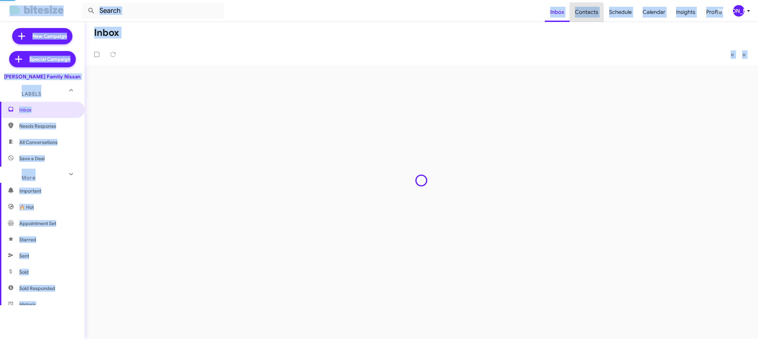
click at [585, 15] on span "Contacts" at bounding box center [586, 12] width 34 height 20
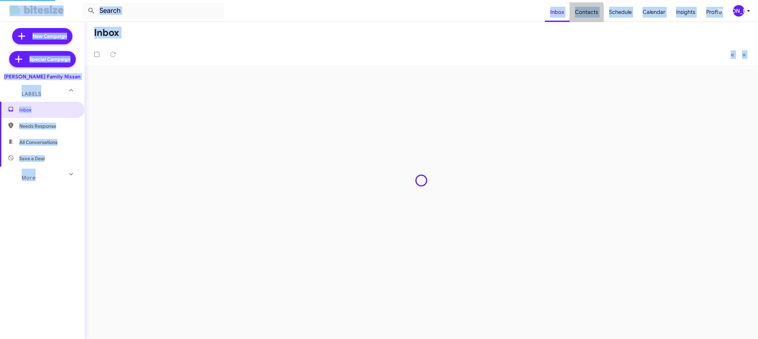
click at [585, 15] on span "Contacts" at bounding box center [586, 12] width 34 height 20
click at [586, 13] on span "Contacts" at bounding box center [586, 12] width 34 height 20
type input "in:groups"
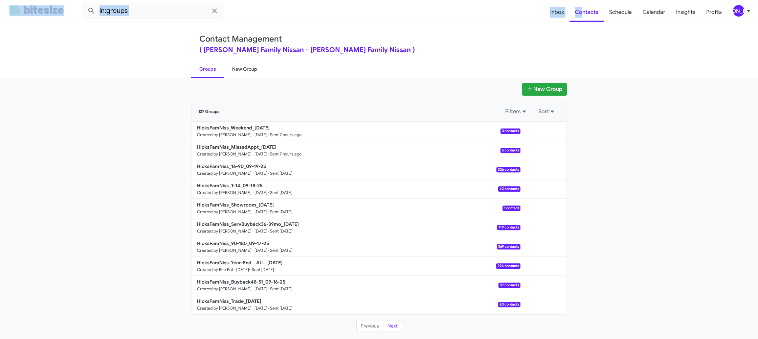
click at [246, 70] on link "New Group" at bounding box center [244, 69] width 41 height 18
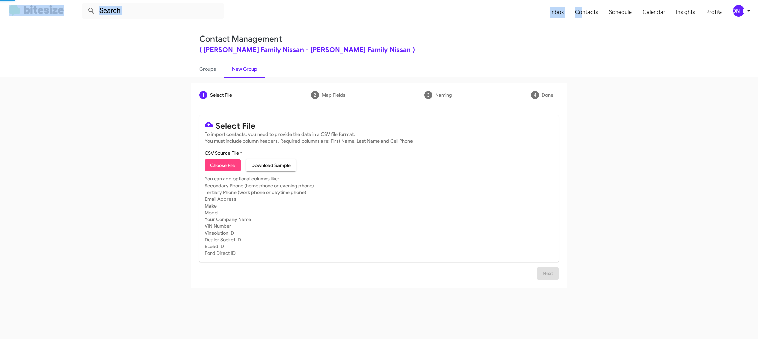
drag, startPoint x: 246, startPoint y: 71, endPoint x: 256, endPoint y: 20, distance: 51.4
click at [245, 69] on link "New Group" at bounding box center [244, 69] width 41 height 18
click at [740, 8] on div "[PERSON_NAME]" at bounding box center [738, 10] width 11 height 11
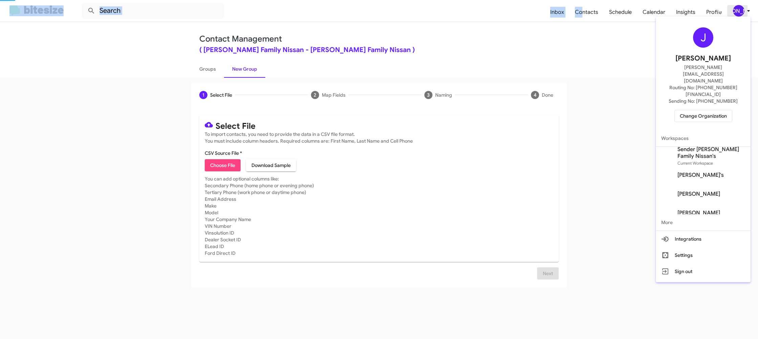
click at [740, 8] on div at bounding box center [379, 169] width 758 height 339
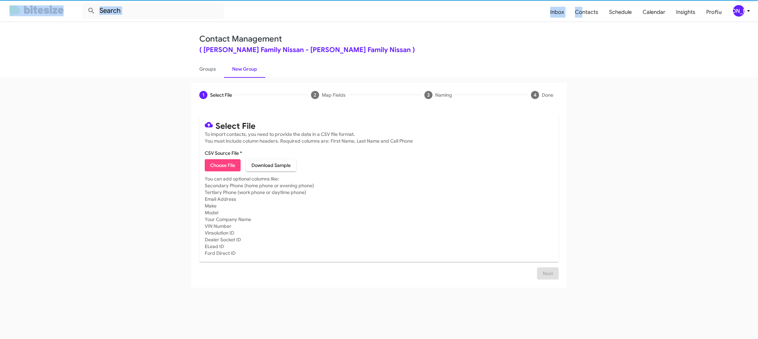
click at [740, 8] on div "[PERSON_NAME]" at bounding box center [738, 10] width 11 height 11
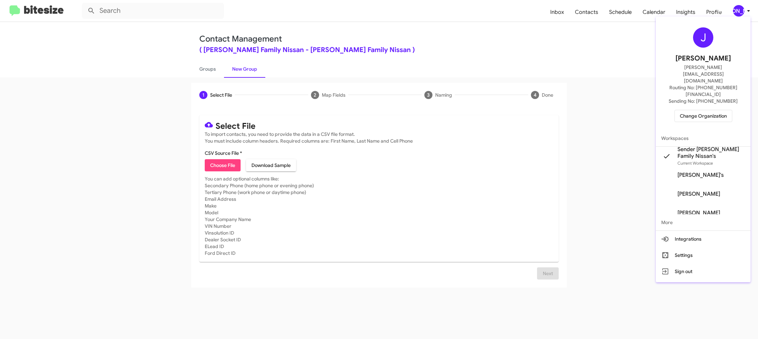
click at [740, 8] on div at bounding box center [379, 169] width 758 height 339
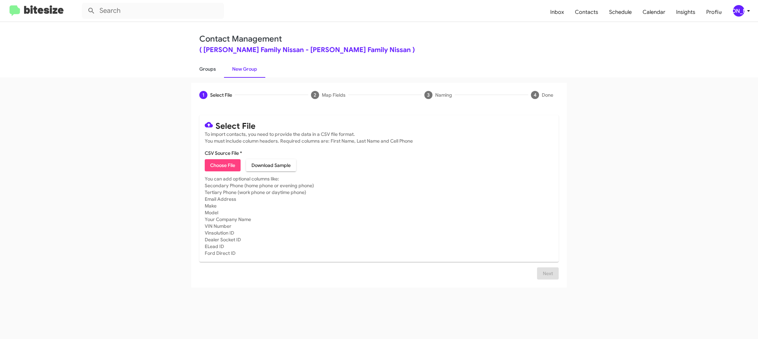
click at [208, 74] on link "Groups" at bounding box center [207, 69] width 33 height 18
type input "in:groups"
click at [208, 73] on link "Groups" at bounding box center [207, 69] width 33 height 18
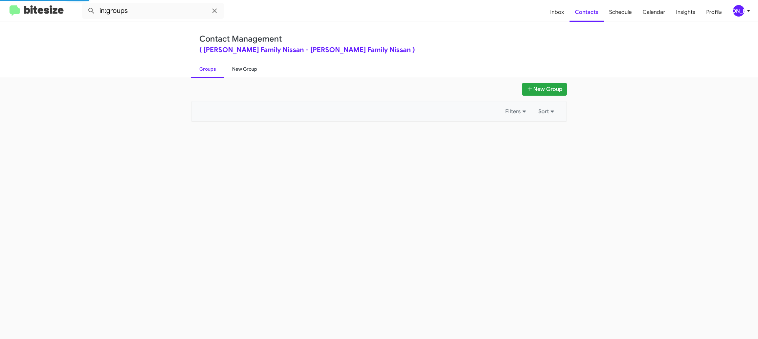
click at [243, 74] on link "New Group" at bounding box center [244, 69] width 41 height 18
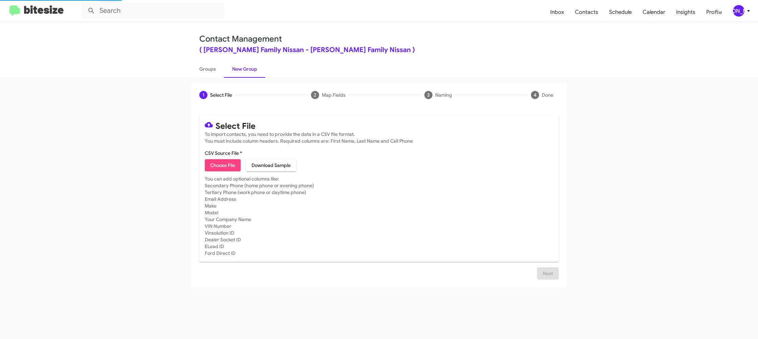
click at [244, 72] on link "New Group" at bounding box center [244, 69] width 41 height 18
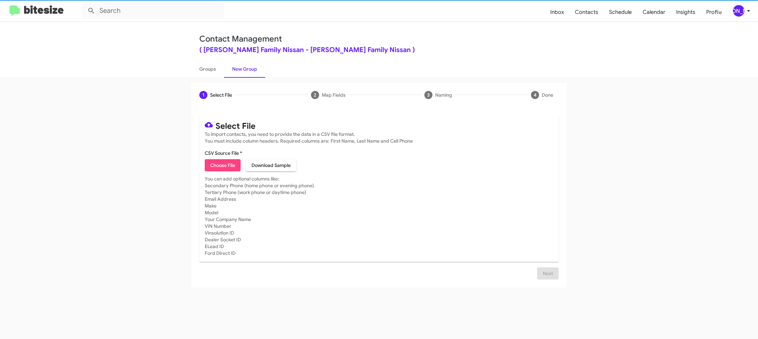
click at [231, 167] on span "Choose File" at bounding box center [222, 165] width 25 height 12
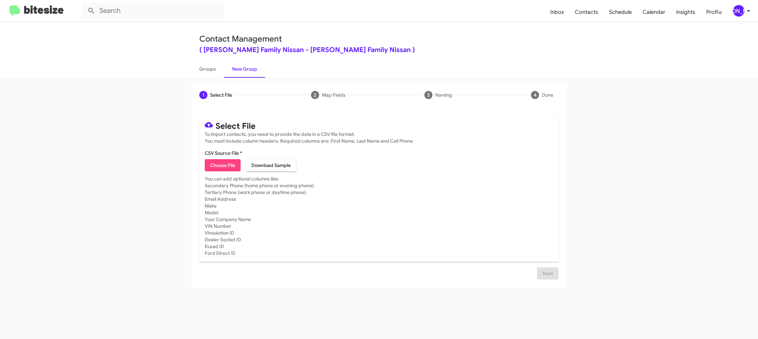
type input "HicksFamNiss_Buyback60-64_09-23-25"
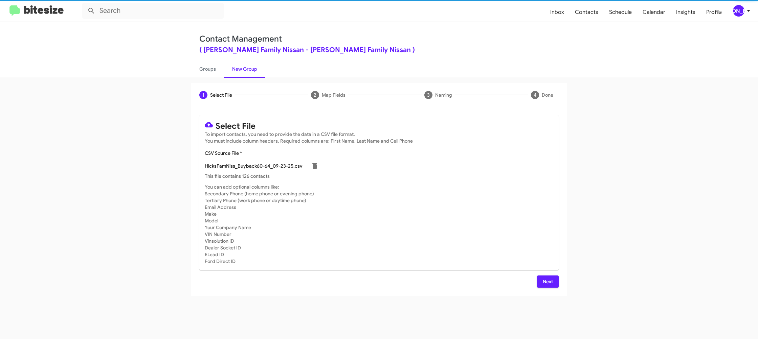
click at [487, 212] on mat-card-subtitle "You can add optional columns like: Secondary Phone (home phone or evening phone…" at bounding box center [379, 224] width 348 height 81
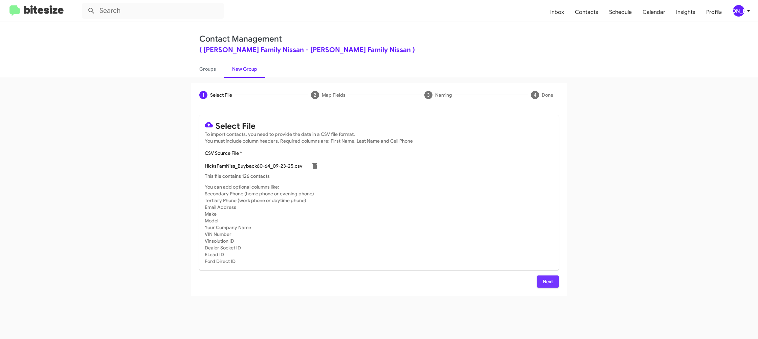
drag, startPoint x: 547, startPoint y: 283, endPoint x: 529, endPoint y: 271, distance: 21.3
click at [546, 283] on span "Next" at bounding box center [547, 282] width 11 height 12
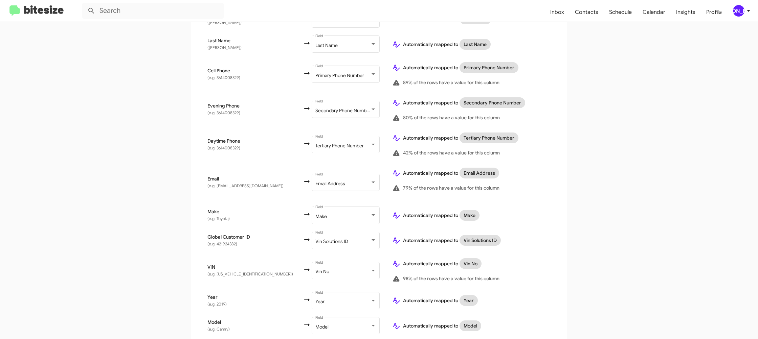
scroll to position [231, 0]
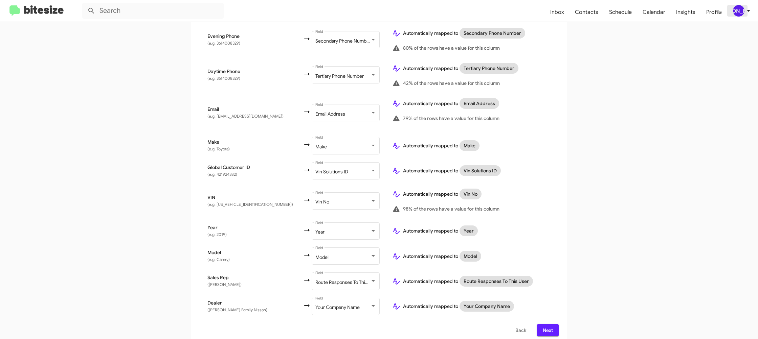
click at [745, 5] on span "[PERSON_NAME]" at bounding box center [742, 10] width 20 height 11
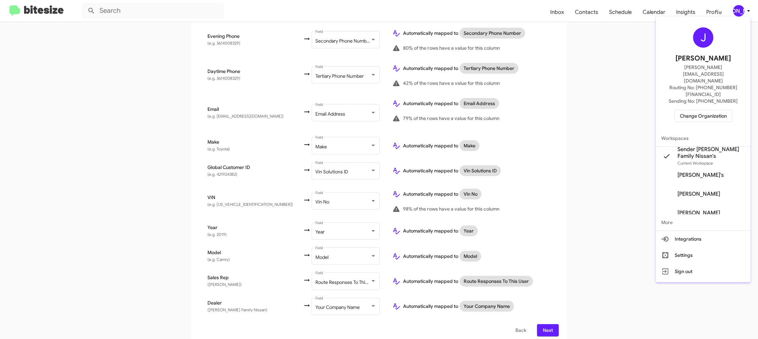
click at [745, 5] on div at bounding box center [379, 169] width 758 height 339
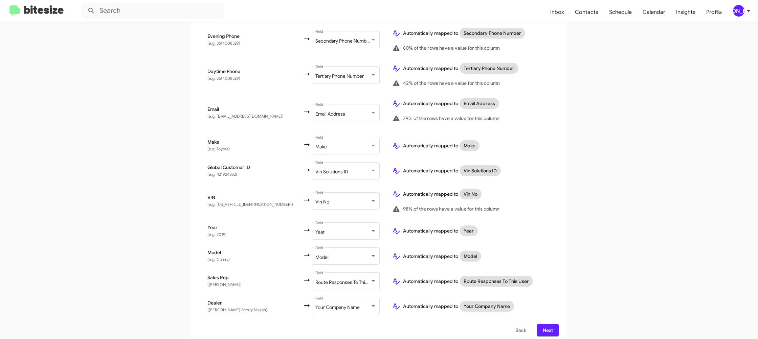
click at [545, 325] on span "Next" at bounding box center [547, 330] width 11 height 12
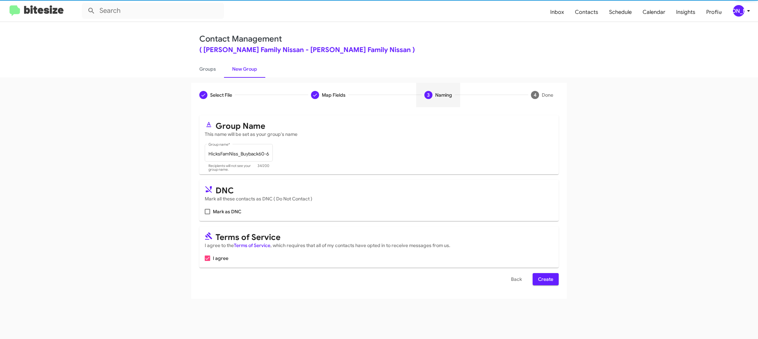
scroll to position [0, 0]
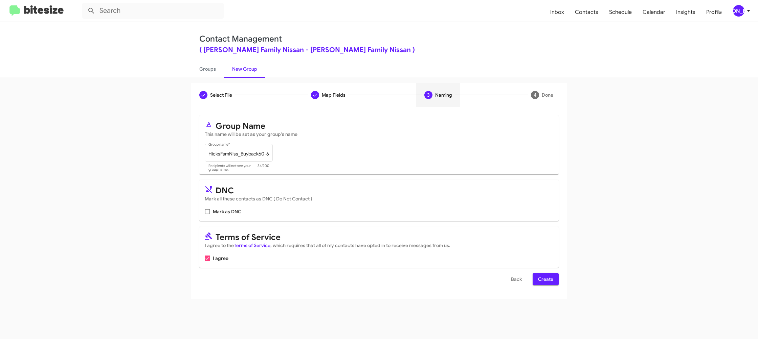
click at [543, 279] on span "Create" at bounding box center [545, 279] width 15 height 12
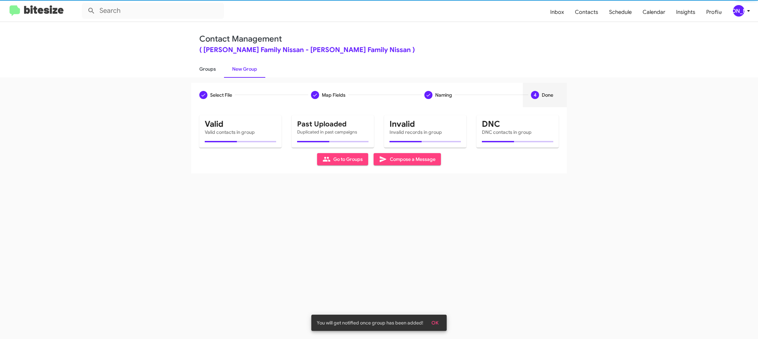
click at [216, 69] on link "Groups" at bounding box center [207, 69] width 33 height 18
type input "in:groups"
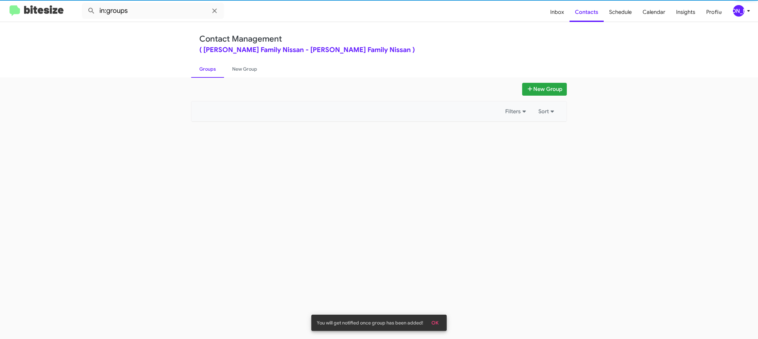
click at [216, 69] on link "Groups" at bounding box center [207, 69] width 33 height 18
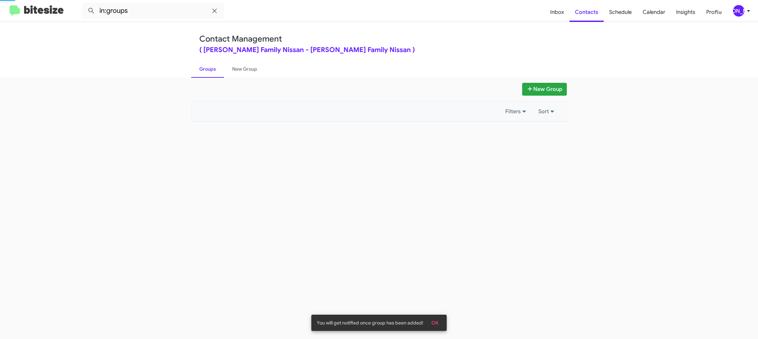
click at [216, 68] on link "Groups" at bounding box center [207, 69] width 33 height 18
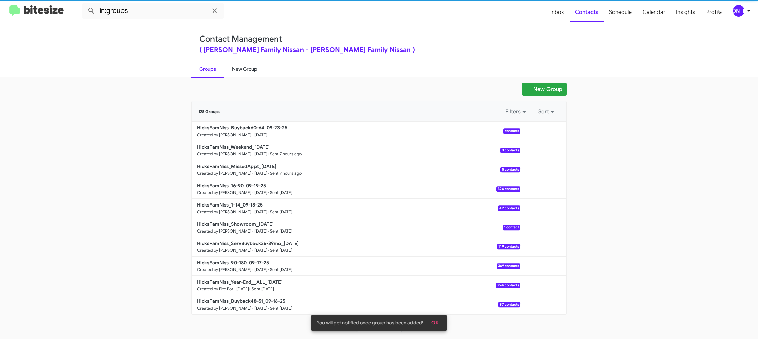
click at [244, 68] on link "New Group" at bounding box center [244, 69] width 41 height 18
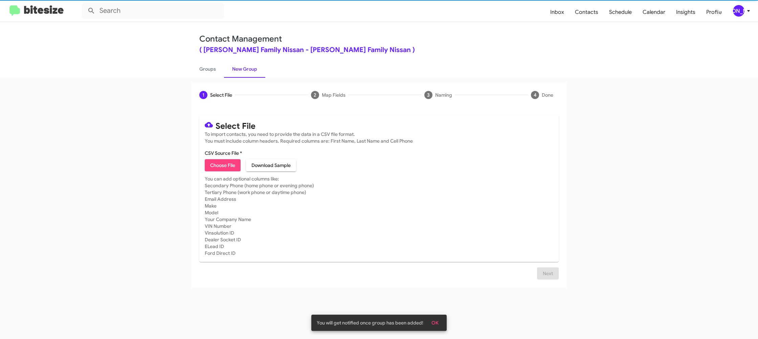
click at [243, 68] on link "New Group" at bounding box center [244, 69] width 41 height 18
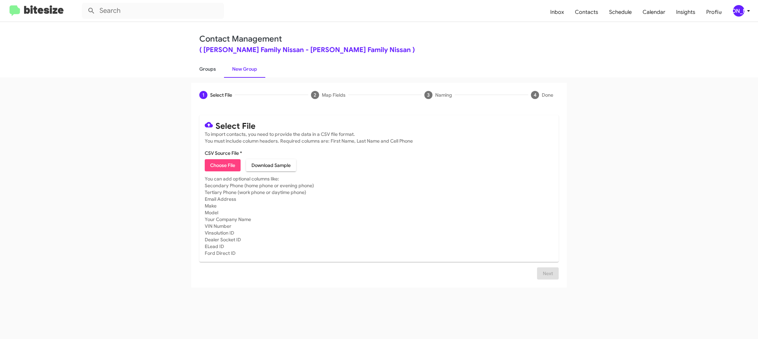
click at [219, 70] on link "Groups" at bounding box center [207, 69] width 33 height 18
type input "in:groups"
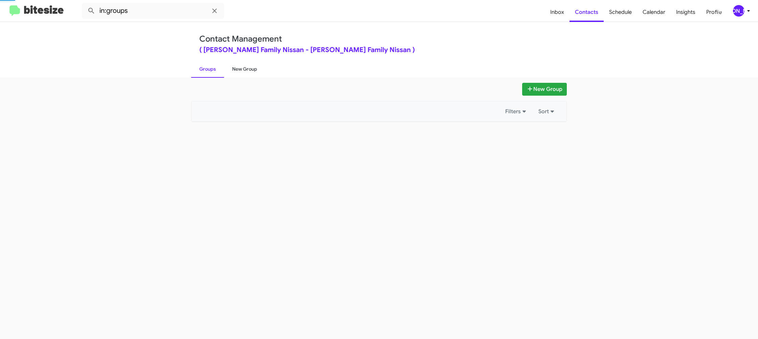
drag, startPoint x: 219, startPoint y: 70, endPoint x: 231, endPoint y: 69, distance: 12.3
click at [219, 70] on link "Groups" at bounding box center [207, 69] width 33 height 18
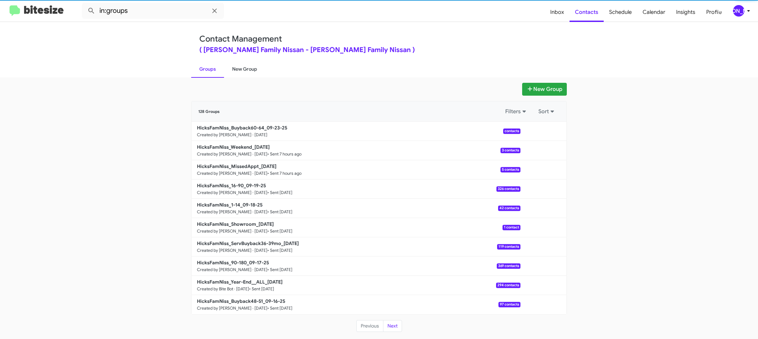
click at [244, 68] on link "New Group" at bounding box center [244, 69] width 41 height 18
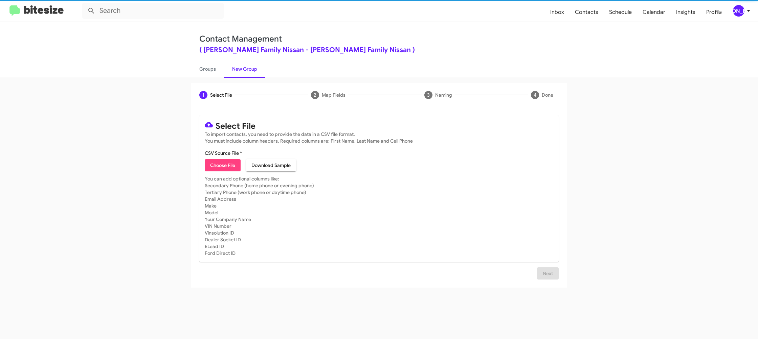
click at [244, 68] on link "New Group" at bounding box center [244, 69] width 41 height 18
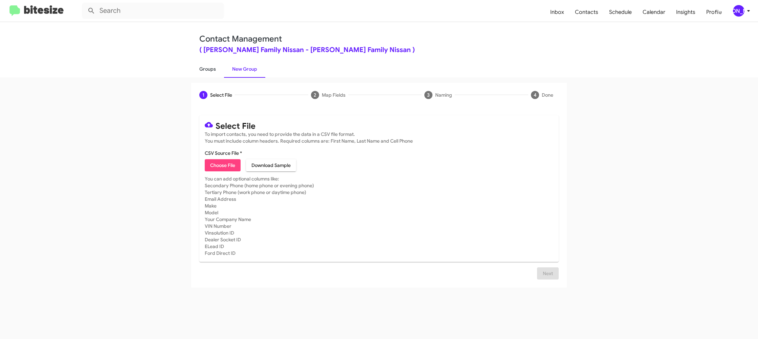
click at [212, 77] on link "Groups" at bounding box center [207, 69] width 33 height 18
type input "in:groups"
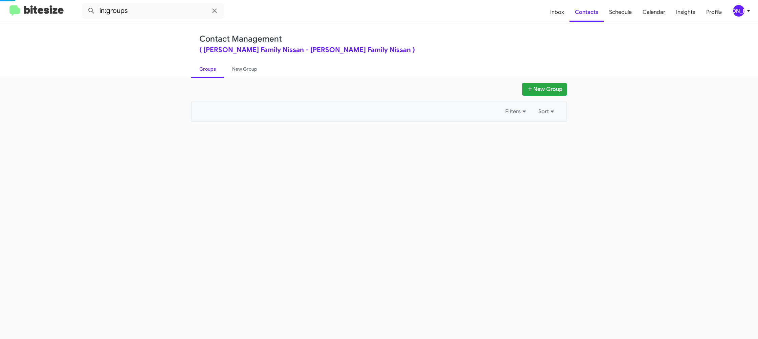
click at [212, 76] on link "Groups" at bounding box center [207, 69] width 33 height 18
drag, startPoint x: 212, startPoint y: 76, endPoint x: 215, endPoint y: 72, distance: 5.3
click at [212, 75] on link "Groups" at bounding box center [207, 69] width 33 height 18
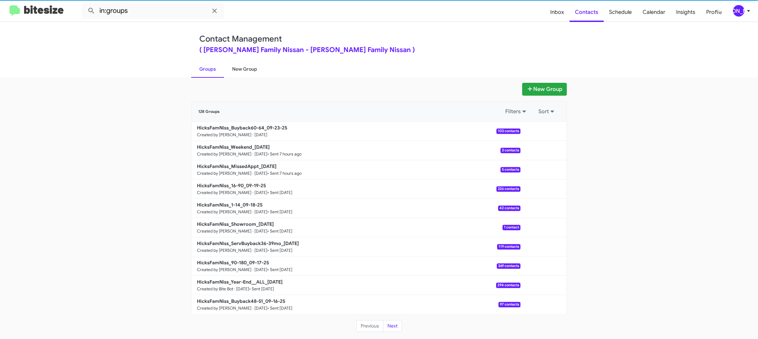
click at [235, 70] on link "New Group" at bounding box center [244, 69] width 41 height 18
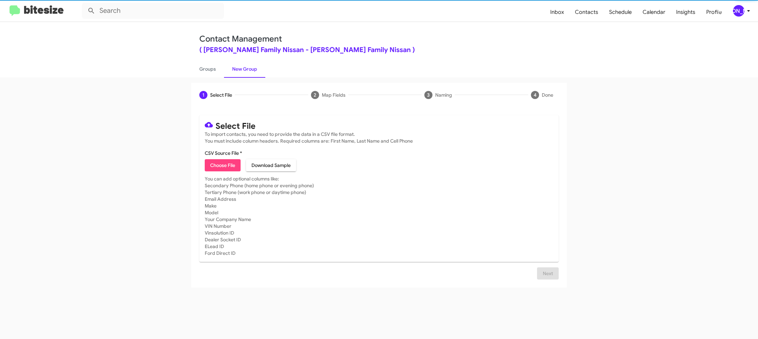
click at [221, 162] on span "Choose File" at bounding box center [222, 165] width 25 height 12
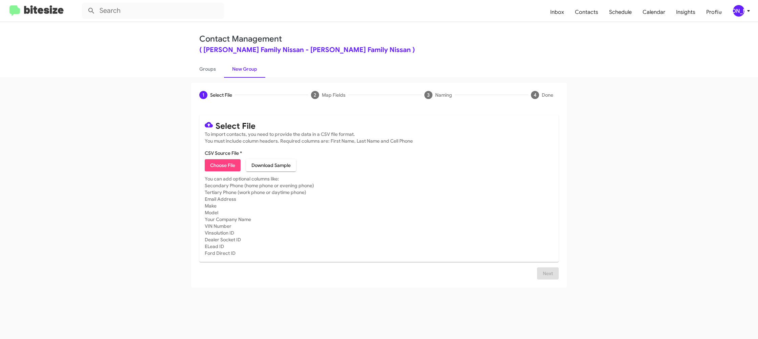
type input "HicksFamNiss_Trade_09-23-25"
click at [481, 214] on mat-card-subtitle "You can add optional columns like: Secondary Phone (home phone or evening phone…" at bounding box center [379, 224] width 348 height 81
drag, startPoint x: 551, startPoint y: 281, endPoint x: 530, endPoint y: 270, distance: 23.3
click at [550, 281] on span "Next" at bounding box center [547, 282] width 11 height 12
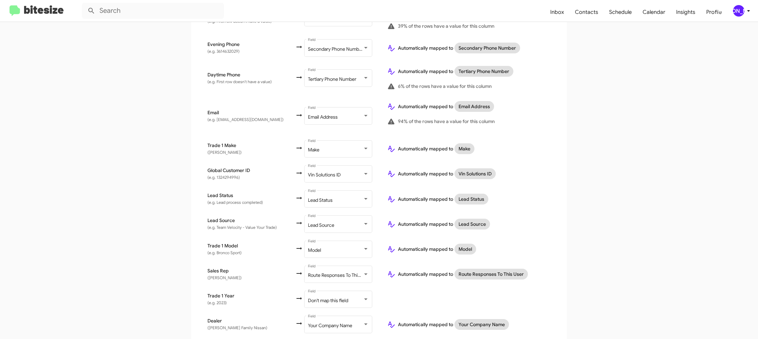
scroll to position [237, 0]
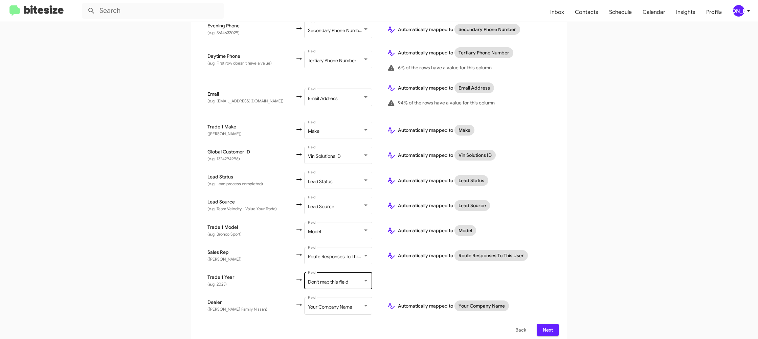
click at [311, 271] on div "Don't map this field Field" at bounding box center [338, 280] width 61 height 19
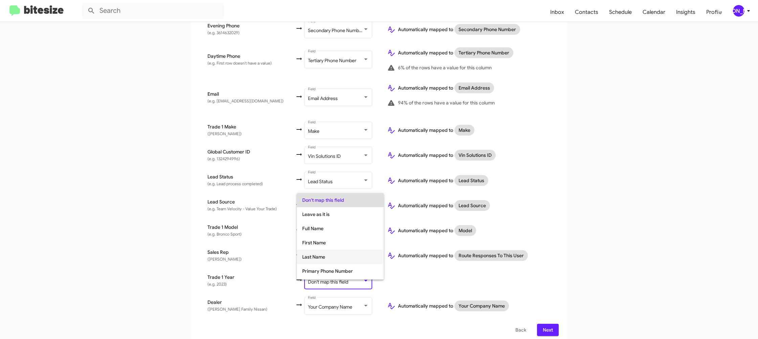
scroll to position [254, 0]
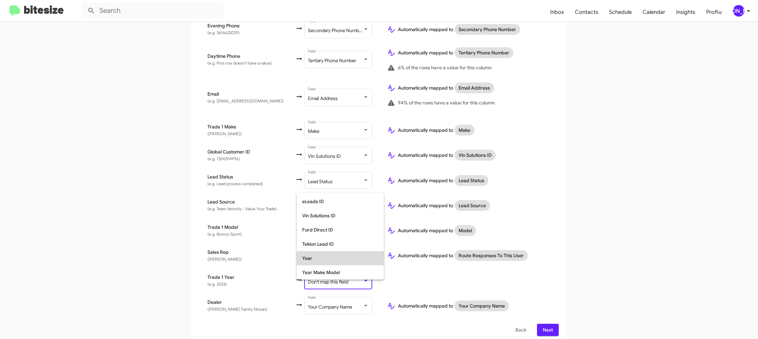
click at [337, 257] on span "Year" at bounding box center [340, 258] width 76 height 14
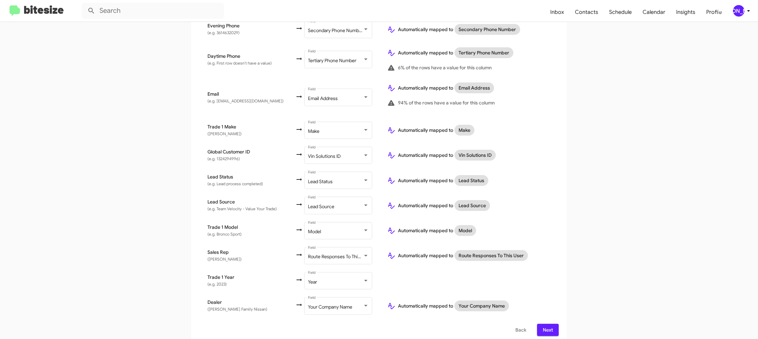
click at [453, 280] on td at bounding box center [469, 281] width 177 height 25
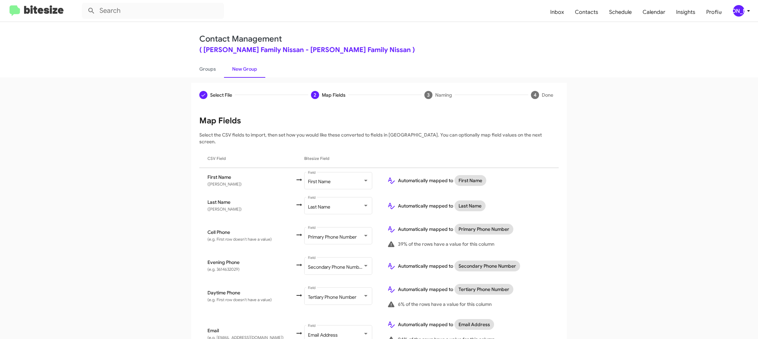
scroll to position [237, 0]
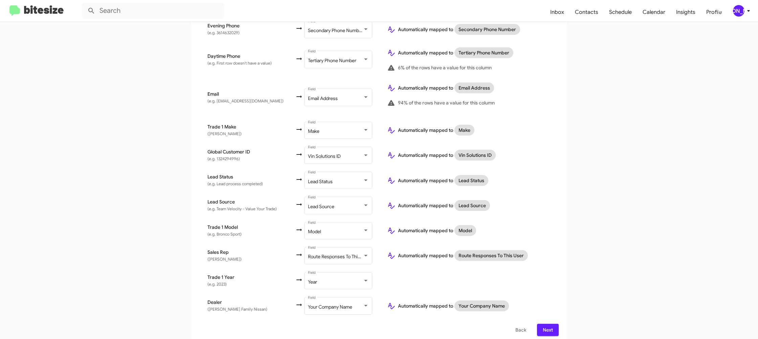
click at [559, 326] on div "Select File To import contacts, you need to provide the data in a CSV file form…" at bounding box center [378, 107] width 375 height 474
click at [552, 326] on span "Next" at bounding box center [547, 330] width 11 height 12
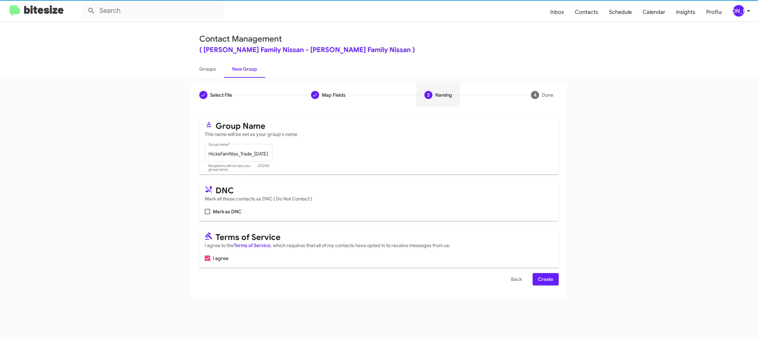
scroll to position [0, 0]
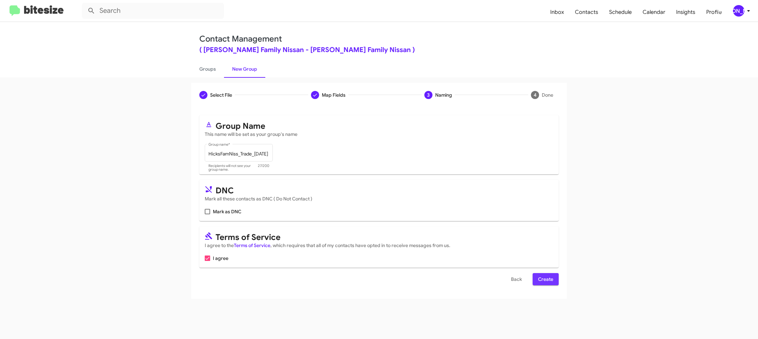
drag, startPoint x: 549, startPoint y: 274, endPoint x: 540, endPoint y: 270, distance: 9.7
click at [549, 274] on span "Create" at bounding box center [545, 279] width 15 height 12
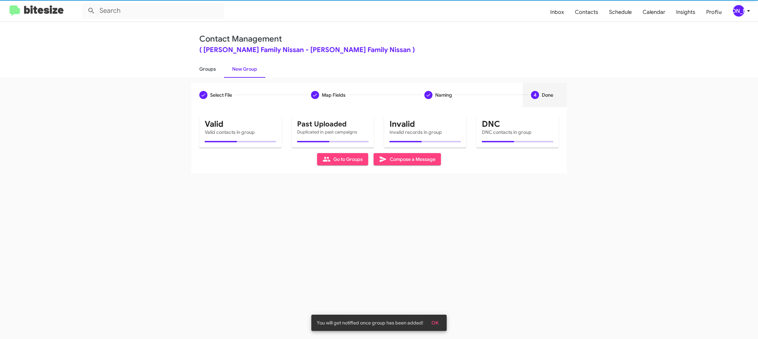
click at [218, 69] on link "Groups" at bounding box center [207, 69] width 33 height 18
type input "in:groups"
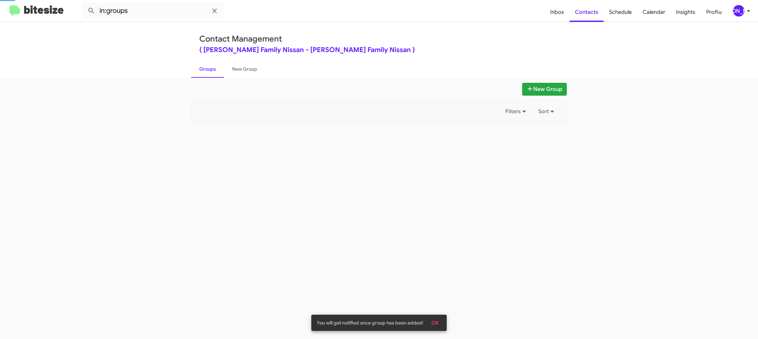
click at [218, 69] on link "Groups" at bounding box center [207, 69] width 33 height 18
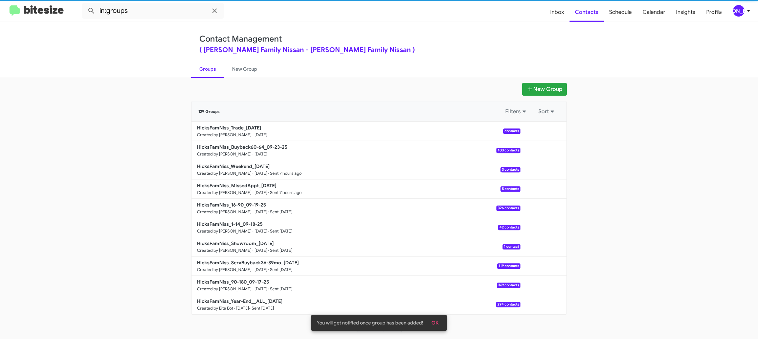
click at [218, 69] on link "Groups" at bounding box center [207, 69] width 33 height 18
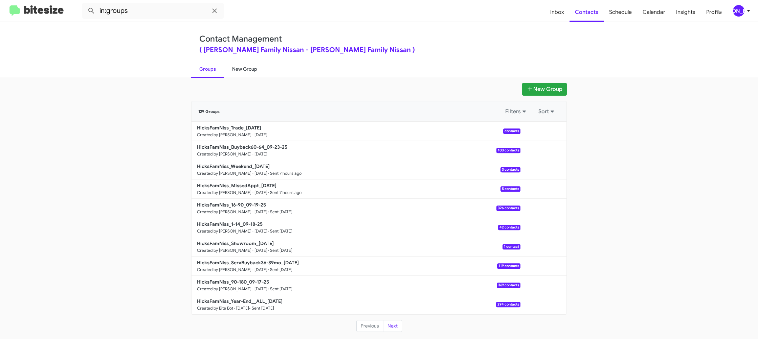
click at [239, 70] on link "New Group" at bounding box center [244, 69] width 41 height 18
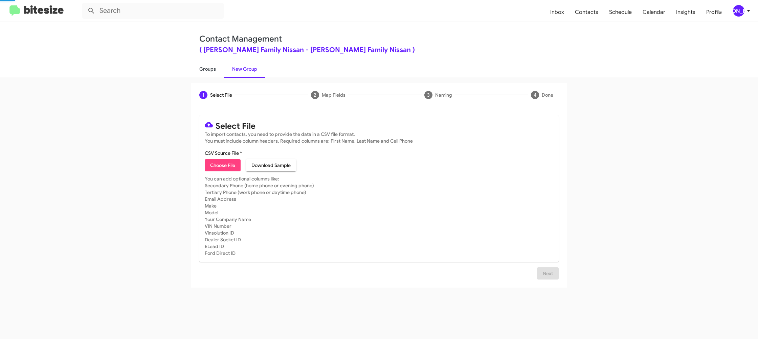
click at [216, 69] on link "Groups" at bounding box center [207, 69] width 33 height 18
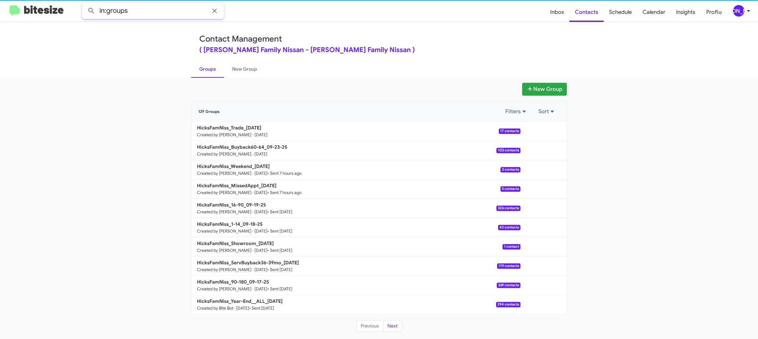
click at [147, 10] on input "in:groups" at bounding box center [153, 11] width 142 height 16
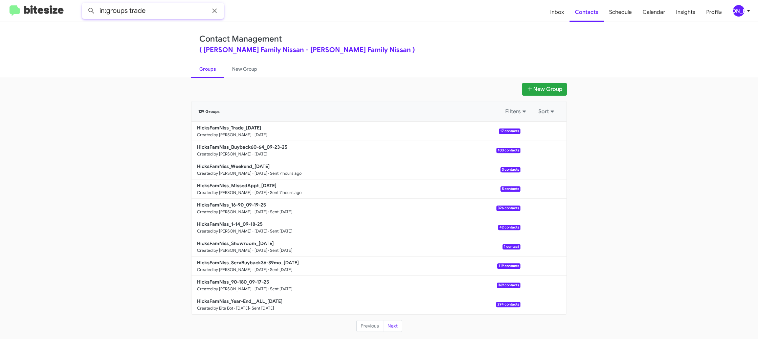
click at [85, 4] on button at bounding box center [92, 11] width 14 height 14
click at [211, 71] on link "Groups" at bounding box center [207, 69] width 33 height 18
click at [208, 68] on link "Groups" at bounding box center [207, 69] width 33 height 18
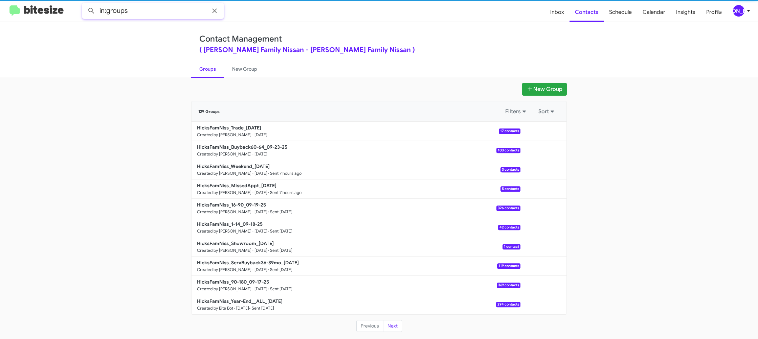
click at [166, 10] on input "in:groups" at bounding box center [153, 11] width 142 height 16
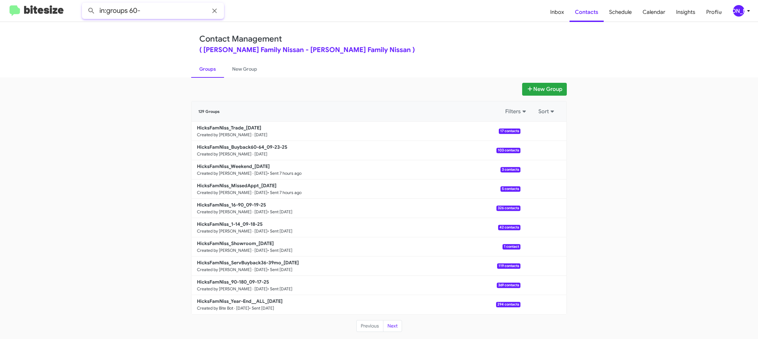
type input "in:groups 60-"
click at [85, 4] on button at bounding box center [92, 11] width 14 height 14
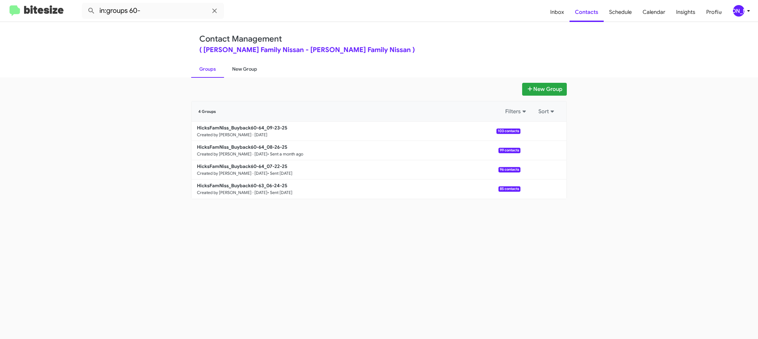
click at [240, 71] on link "New Group" at bounding box center [244, 69] width 41 height 18
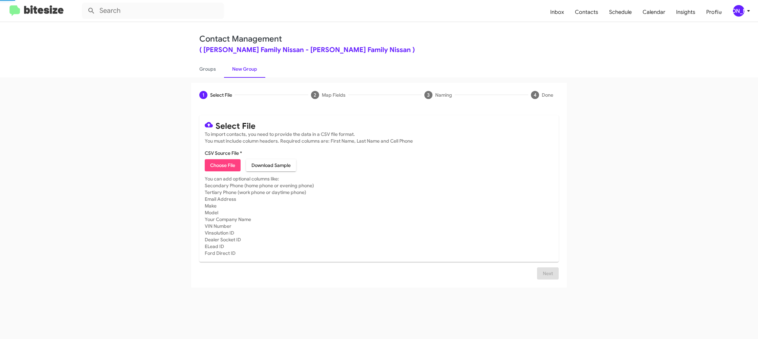
drag, startPoint x: 240, startPoint y: 71, endPoint x: 215, endPoint y: 71, distance: 24.7
click at [240, 70] on link "New Group" at bounding box center [244, 69] width 41 height 18
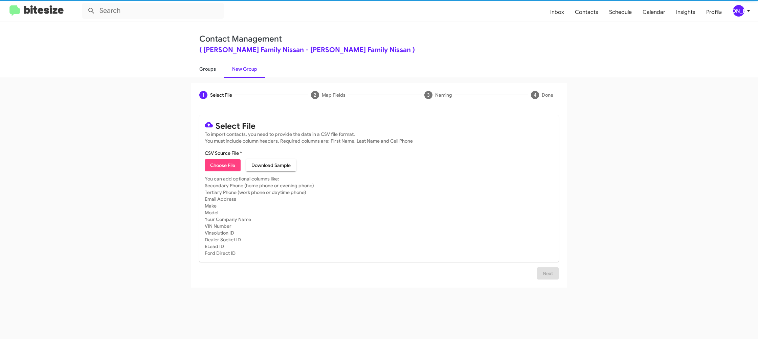
click at [213, 71] on link "Groups" at bounding box center [207, 69] width 33 height 18
type input "in:groups"
click at [213, 71] on link "Groups" at bounding box center [207, 69] width 33 height 18
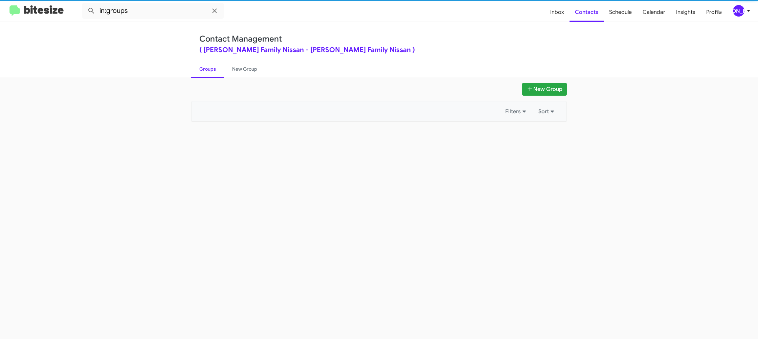
drag, startPoint x: 213, startPoint y: 71, endPoint x: 348, endPoint y: 117, distance: 142.2
click at [213, 70] on link "Groups" at bounding box center [207, 69] width 33 height 18
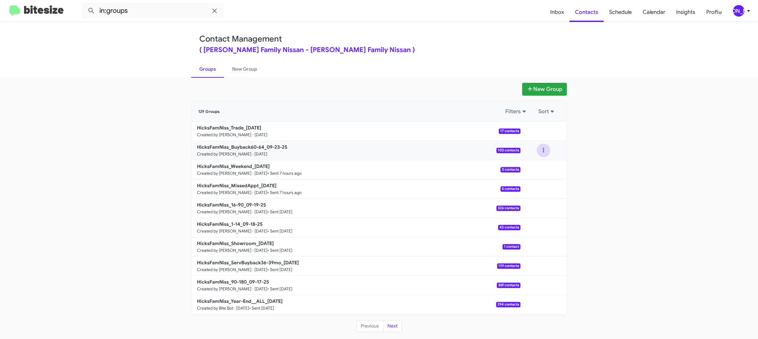
click at [537, 152] on button at bounding box center [543, 151] width 14 height 14
click at [538, 165] on button "View contacts" at bounding box center [523, 169] width 54 height 16
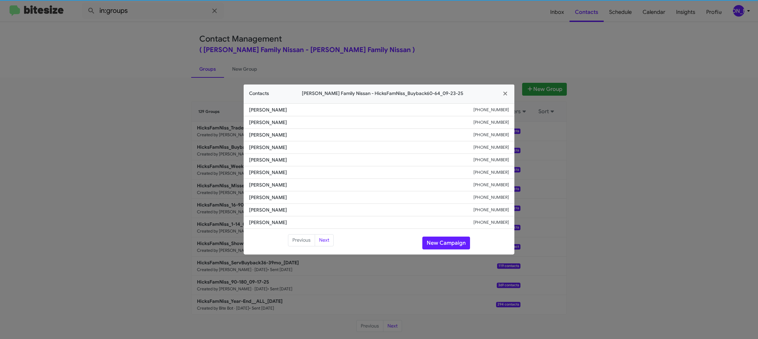
click at [265, 171] on span "Joe Ortega" at bounding box center [361, 172] width 224 height 7
copy span "Joe Ortega"
click at [269, 161] on span "Rigoberto Rodriguez" at bounding box center [361, 160] width 224 height 7
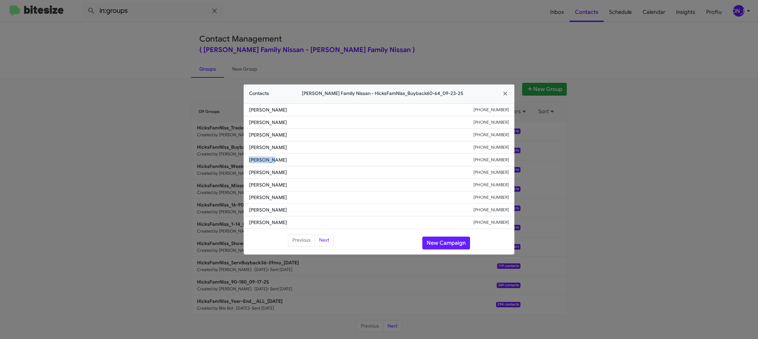
click at [269, 160] on span "Rigoberto Rodriguez" at bounding box center [361, 160] width 224 height 7
copy span "Rigoberto Rodriguez"
drag, startPoint x: 376, startPoint y: 23, endPoint x: 406, endPoint y: 52, distance: 42.1
click at [376, 24] on modal-container "Contacts Hicks Family Nissan - HicksFamNiss_Buyback60-64_09-23-25 James Mcminn …" at bounding box center [379, 169] width 758 height 339
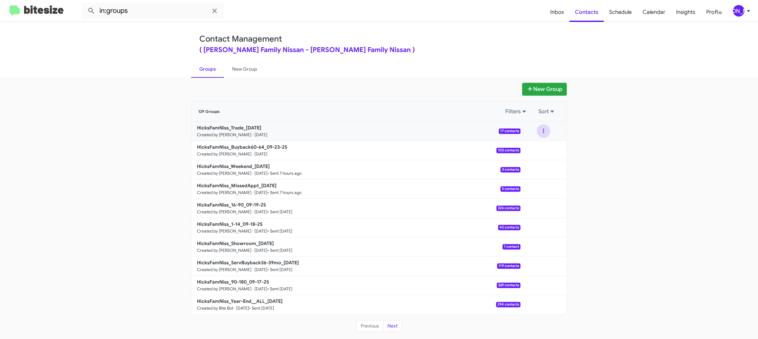
drag, startPoint x: 544, startPoint y: 132, endPoint x: 541, endPoint y: 135, distance: 4.1
click at [543, 133] on button at bounding box center [543, 131] width 14 height 14
click at [539, 145] on button "View contacts" at bounding box center [523, 149] width 54 height 16
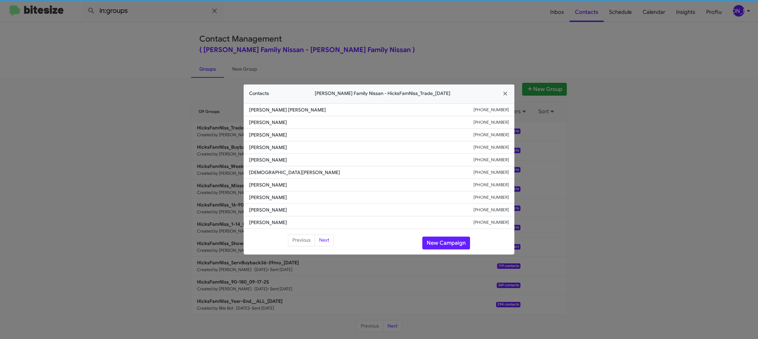
click at [275, 178] on li "Jesus Roldan +13614151830" at bounding box center [379, 172] width 271 height 13
copy span "Jesus Roldan"
drag, startPoint x: 164, startPoint y: 91, endPoint x: 224, endPoint y: 112, distance: 63.2
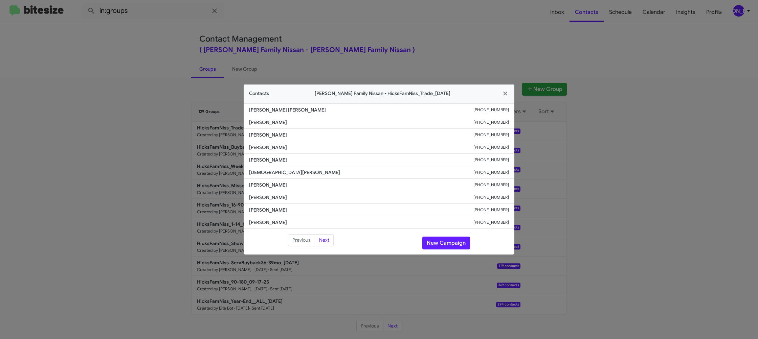
click at [164, 91] on modal-container "Contacts Hicks Family Nissan - HicksFamNiss_Trade_09-23-25 Jo Ann Zavala +13612…" at bounding box center [379, 169] width 758 height 339
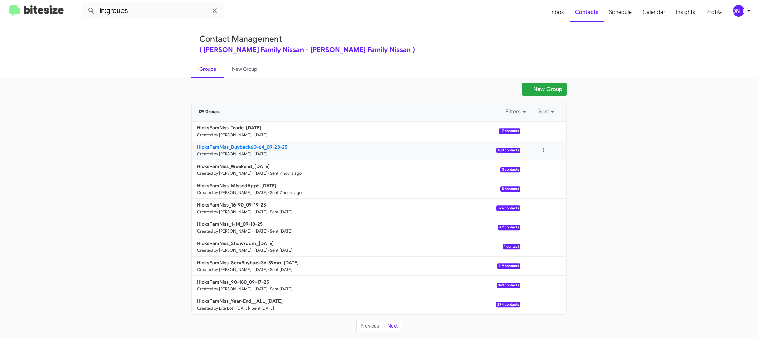
click at [235, 148] on b "HicksFamNiss_Buyback60-64_09-23-25" at bounding box center [242, 147] width 90 height 6
drag, startPoint x: 235, startPoint y: 148, endPoint x: 209, endPoint y: 106, distance: 49.5
click at [225, 139] on div "HicksFamNiss_Trade_09-23-25 Created by Jason Apdua · Sep 23, 2025 17 contacts V…" at bounding box center [378, 218] width 375 height 193
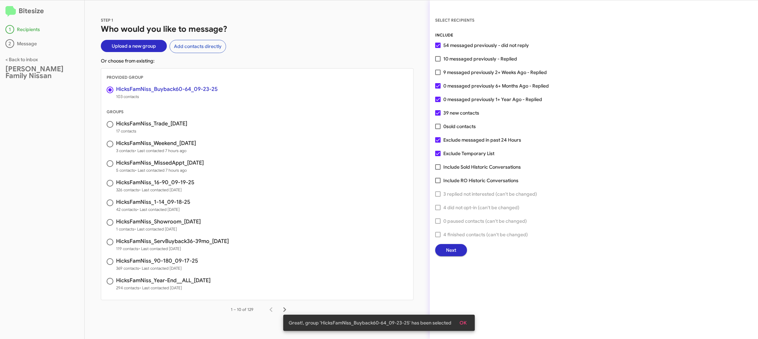
click at [457, 247] on button "Next" at bounding box center [451, 250] width 32 height 12
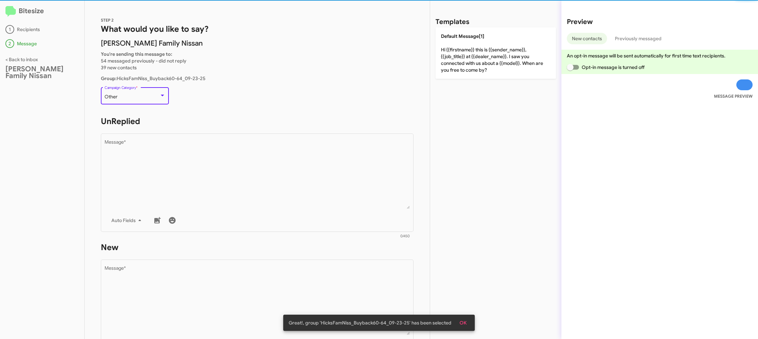
click at [147, 95] on div "Other" at bounding box center [132, 96] width 55 height 5
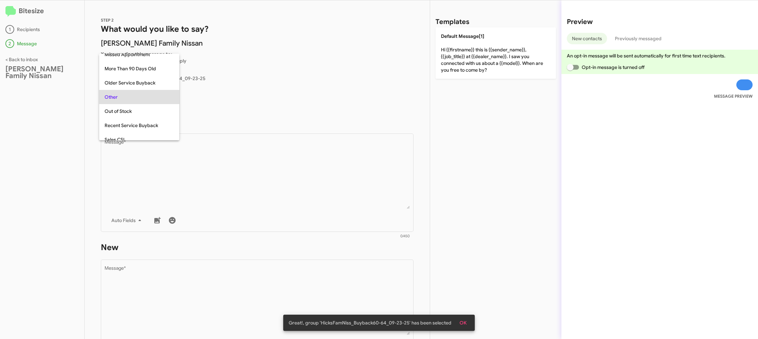
scroll to position [71, 0]
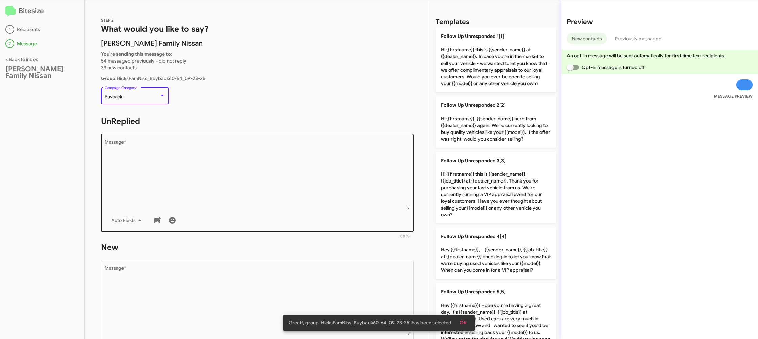
click at [260, 170] on textarea "Message *" at bounding box center [257, 174] width 305 height 69
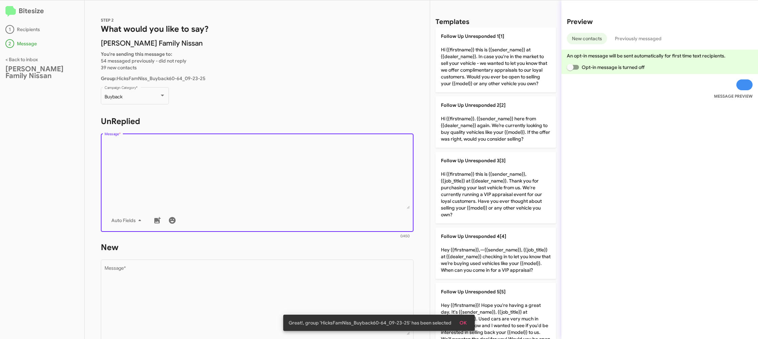
click at [260, 169] on textarea "Message *" at bounding box center [257, 174] width 305 height 69
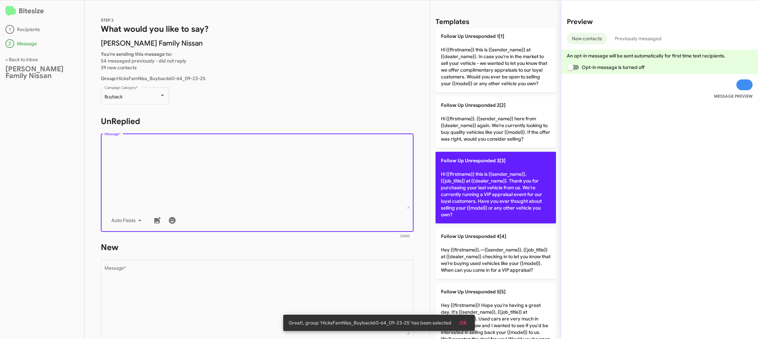
drag, startPoint x: 261, startPoint y: 169, endPoint x: 456, endPoint y: 199, distance: 197.1
click at [267, 169] on textarea "Message *" at bounding box center [257, 174] width 305 height 69
drag, startPoint x: 459, startPoint y: 192, endPoint x: 429, endPoint y: 193, distance: 29.5
click at [456, 191] on p "Follow Up Unresponded 3[3] Hi {{firstname}} this is {{sender_name}}, {{job_titl…" at bounding box center [495, 188] width 120 height 72
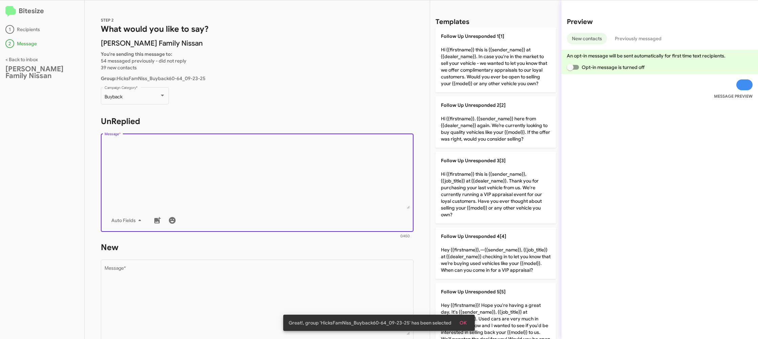
type textarea "Hi {{firstname}} this is {{sender_name}}, {{job_title}} at {{dealer_name}}. Tha…"
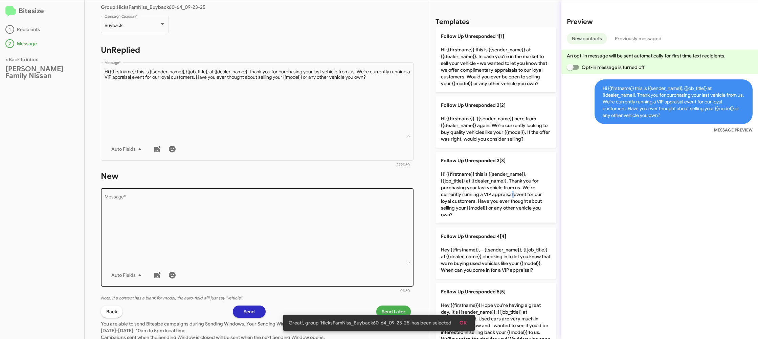
scroll to position [80, 0]
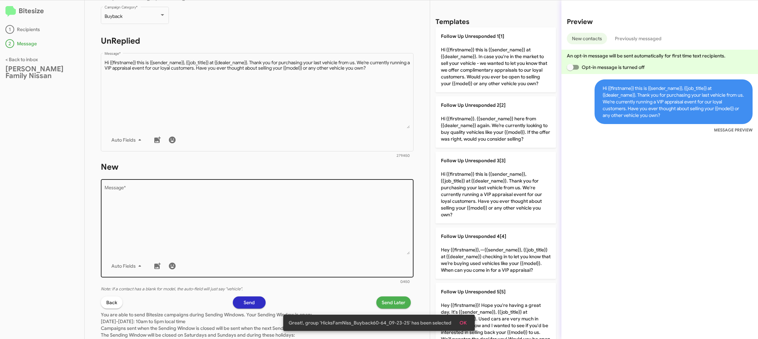
click at [309, 225] on textarea "Message *" at bounding box center [257, 220] width 305 height 69
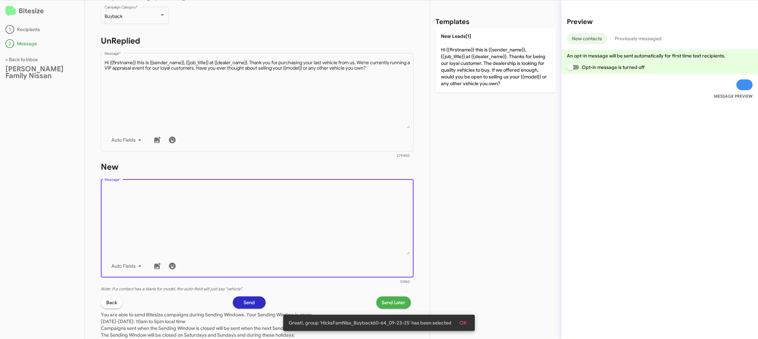
drag, startPoint x: 309, startPoint y: 225, endPoint x: 435, endPoint y: 104, distance: 174.4
click at [315, 214] on textarea "Message *" at bounding box center [257, 220] width 305 height 69
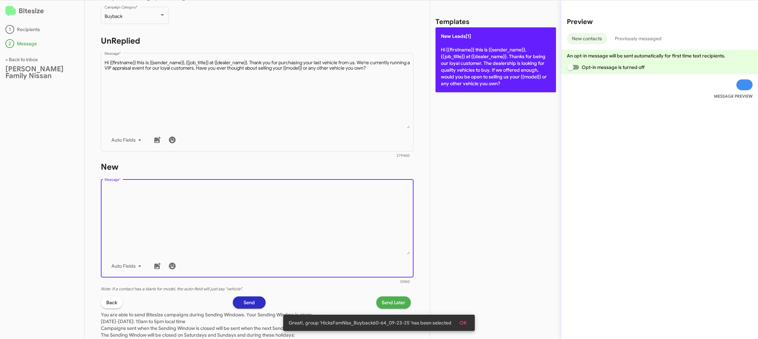
drag, startPoint x: 473, startPoint y: 80, endPoint x: 462, endPoint y: 75, distance: 12.7
click at [473, 80] on p "New Leads[1] Hi {{firstname}} this is {{sender_name}}, {{job_title}} at {{deale…" at bounding box center [495, 59] width 120 height 65
type textarea "Hi {{firstname}} this is {{sender_name}}, {{job_title}} at {{dealer_name}}. Tha…"
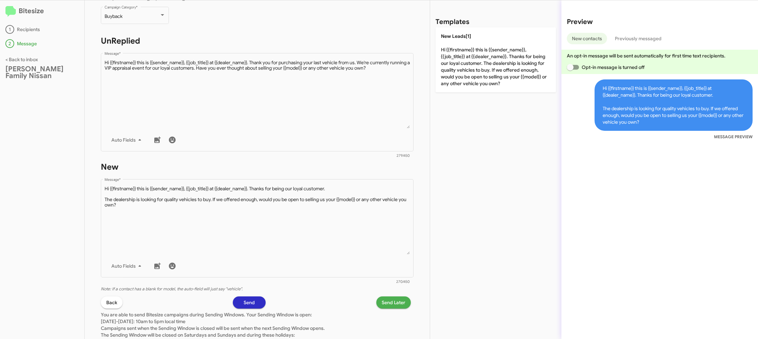
scroll to position [83, 0]
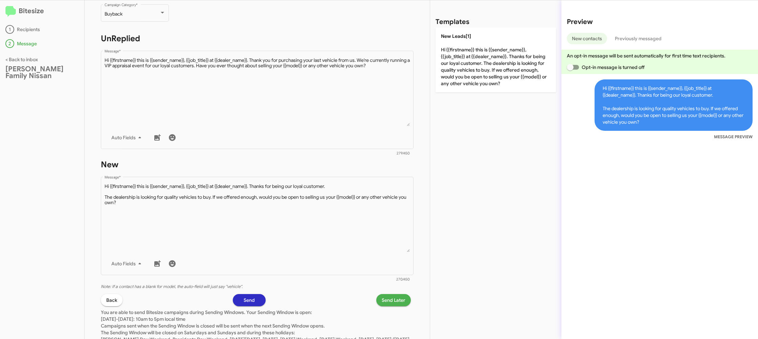
click at [396, 302] on span "Send Later" at bounding box center [393, 300] width 24 height 12
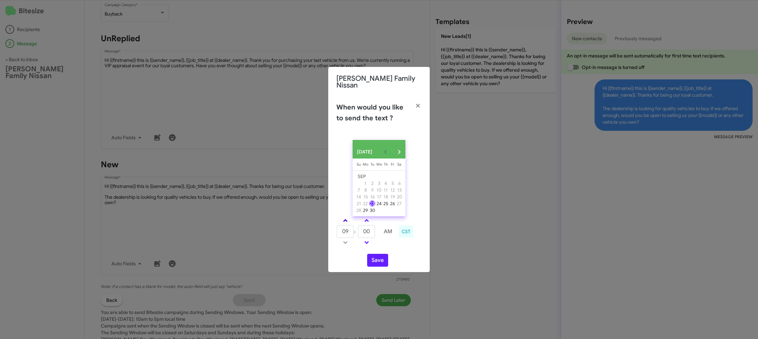
click at [348, 221] on link at bounding box center [345, 221] width 12 height 8
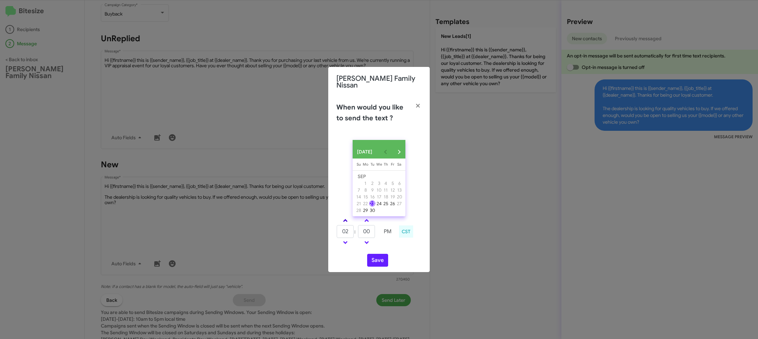
click at [348, 221] on link at bounding box center [345, 221] width 12 height 8
type input "05"
click at [365, 230] on input "00" at bounding box center [366, 231] width 17 height 13
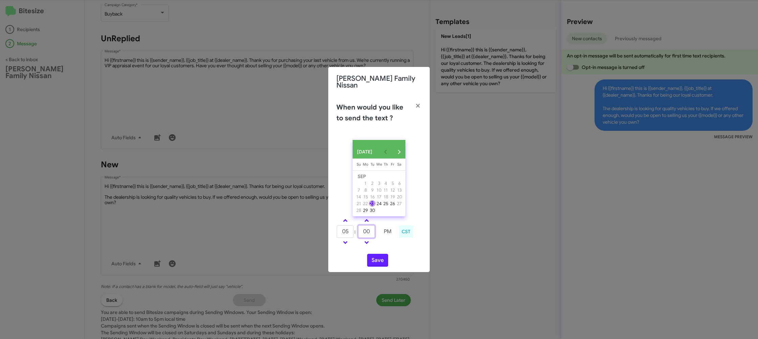
click at [365, 230] on input "00" at bounding box center [366, 231] width 17 height 13
type input "37"
click at [387, 246] on div "05 : 37 PM CST" at bounding box center [378, 232] width 95 height 32
click at [380, 260] on button "Save" at bounding box center [377, 260] width 21 height 13
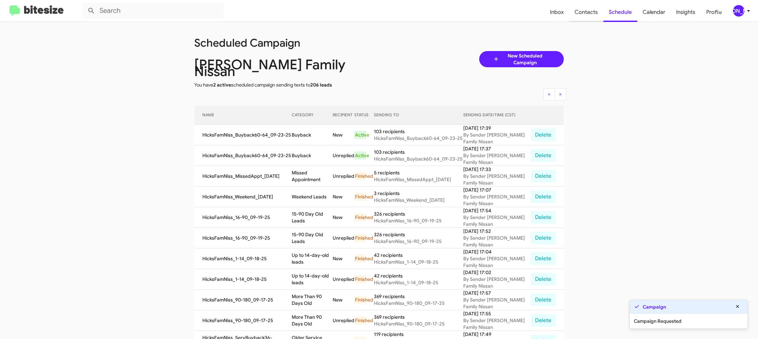
click at [579, 14] on span "Contacts" at bounding box center [586, 12] width 34 height 20
type input "in:groups"
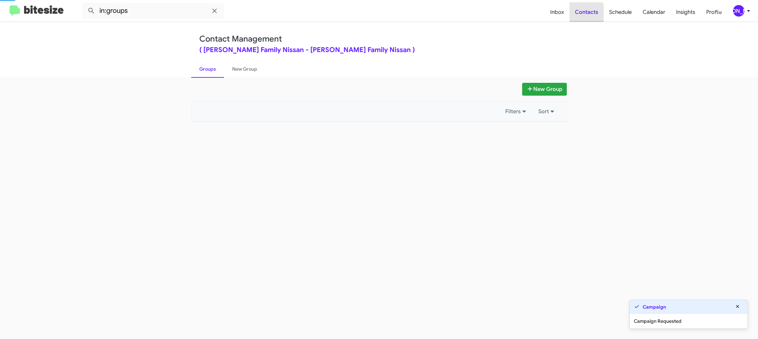
click at [579, 14] on span "Contacts" at bounding box center [586, 12] width 34 height 20
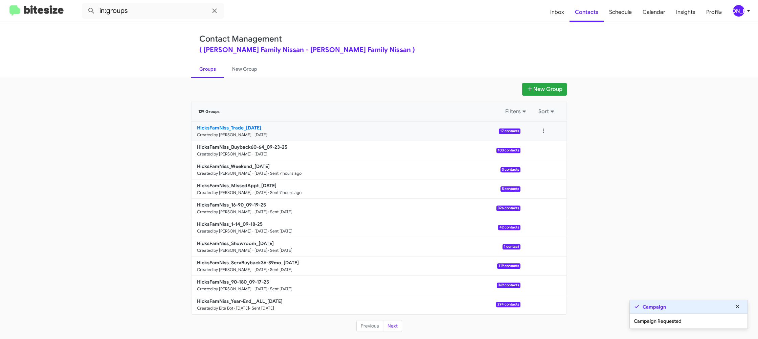
click at [240, 131] on link "HicksFamNiss_Trade_09-23-25 Created by Jason Apdua · Sep 23, 2025 17 contacts" at bounding box center [355, 131] width 329 height 19
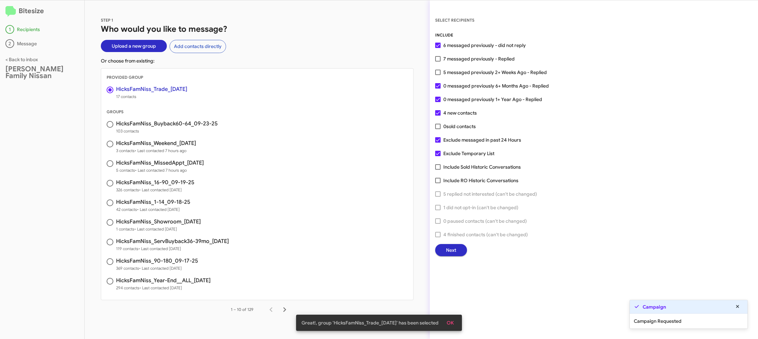
click at [446, 250] on span "Next" at bounding box center [451, 250] width 10 height 12
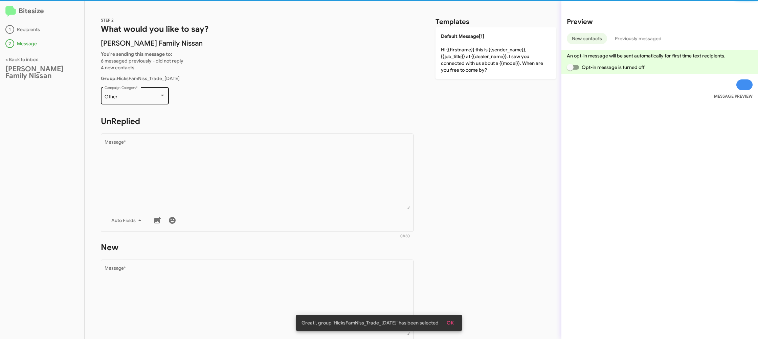
click at [151, 103] on div "Other Campaign Category *" at bounding box center [135, 95] width 61 height 19
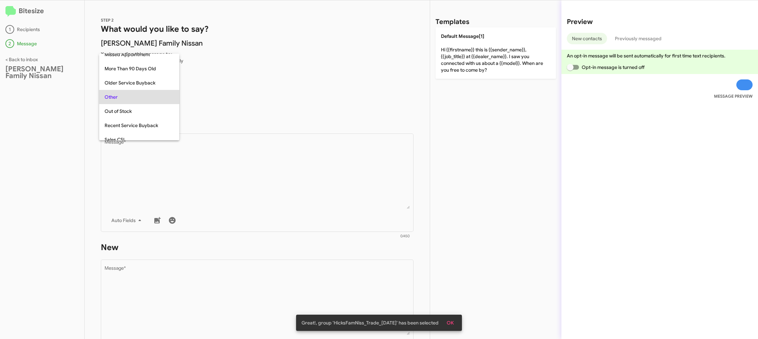
scroll to position [240, 0]
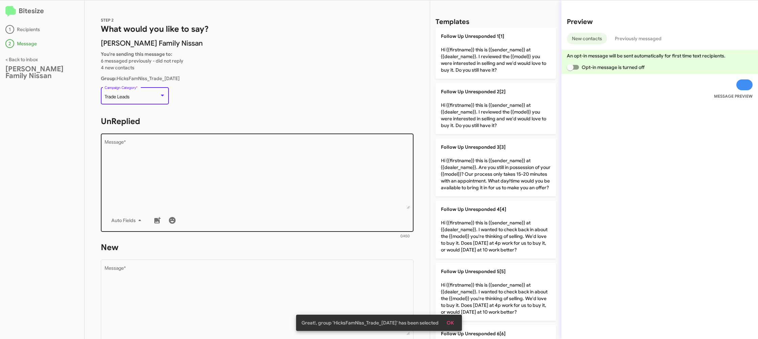
click at [297, 177] on textarea "Message *" at bounding box center [257, 174] width 305 height 69
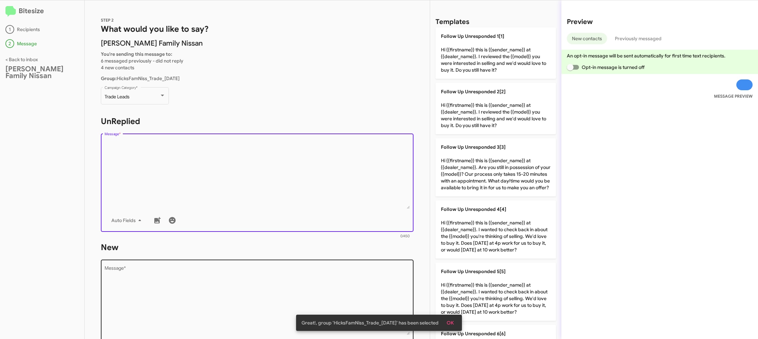
drag, startPoint x: 512, startPoint y: 279, endPoint x: 337, endPoint y: 289, distance: 175.1
click at [511, 279] on p "Follow Up Unresponded 5[5] Hi {{firstname}} this is {{sender_name}} at {{dealer…" at bounding box center [495, 292] width 120 height 58
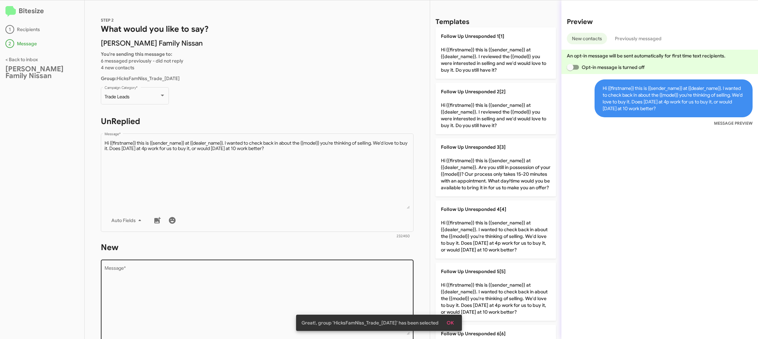
click at [338, 289] on textarea "Message *" at bounding box center [257, 300] width 305 height 69
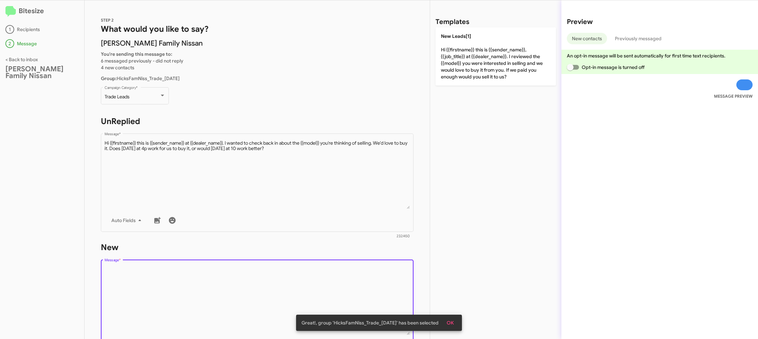
click at [338, 289] on textarea "Message *" at bounding box center [257, 300] width 305 height 69
drag, startPoint x: 338, startPoint y: 289, endPoint x: 363, endPoint y: 271, distance: 30.3
click at [339, 287] on textarea "Message *" at bounding box center [257, 300] width 305 height 69
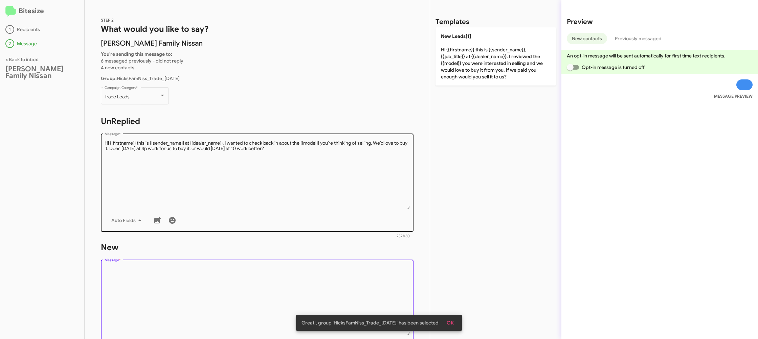
drag, startPoint x: 370, startPoint y: 167, endPoint x: 396, endPoint y: 167, distance: 26.4
click at [370, 167] on textarea "Message *" at bounding box center [257, 174] width 305 height 69
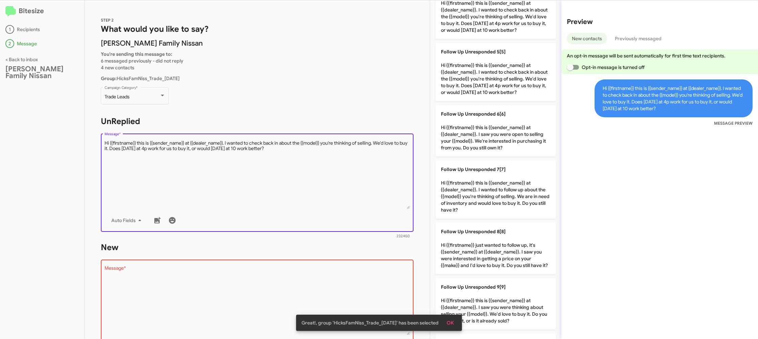
scroll to position [233, 0]
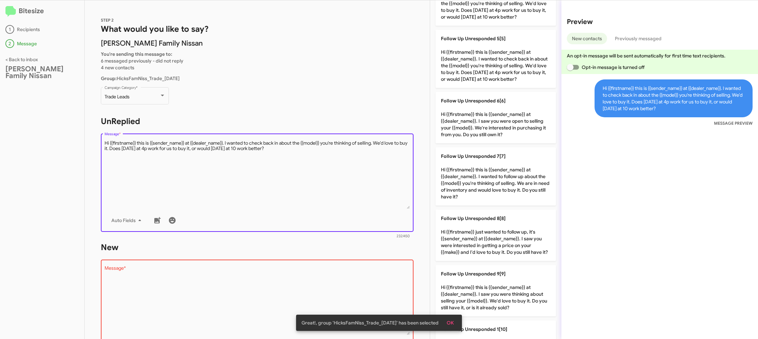
drag, startPoint x: 494, startPoint y: 122, endPoint x: 307, endPoint y: 256, distance: 230.6
click at [493, 123] on p "Follow Up Unresponded 6[6] Hi {{firstname}} this is {{sender_name}} at {{dealer…" at bounding box center [495, 117] width 120 height 51
type textarea "Hi {{firstname}} this is {{sender_name}} at {{dealer_name}}. I saw you were ope…"
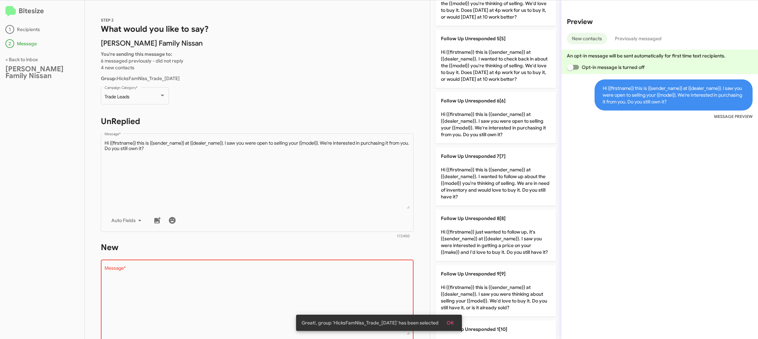
click at [336, 292] on textarea "Message *" at bounding box center [257, 300] width 305 height 69
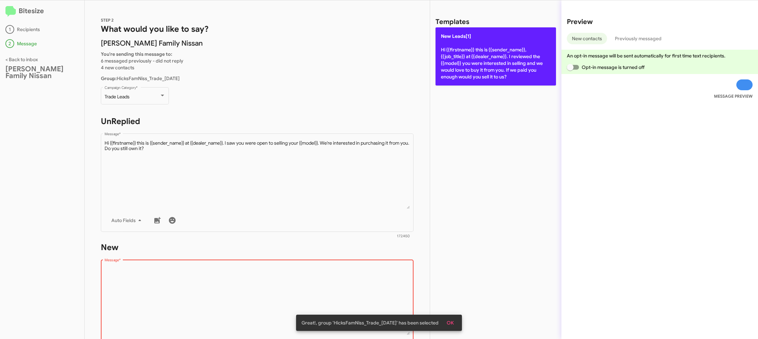
drag, startPoint x: 336, startPoint y: 292, endPoint x: 495, endPoint y: 78, distance: 266.6
click at [335, 280] on textarea "Message *" at bounding box center [257, 300] width 305 height 69
click at [496, 77] on p "New Leads[1] Hi {{firstname}} this is {{sender_name}}, {{job_title}} at {{deale…" at bounding box center [495, 56] width 120 height 58
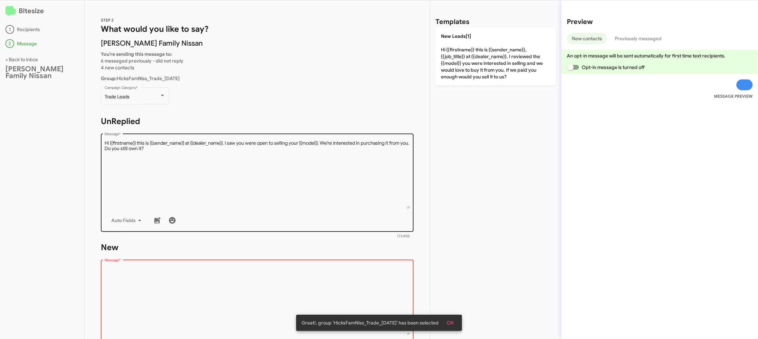
type textarea "Hi {{firstname}} this is {{sender_name}}, {{job_title}} at {{dealer_name}}. I r…"
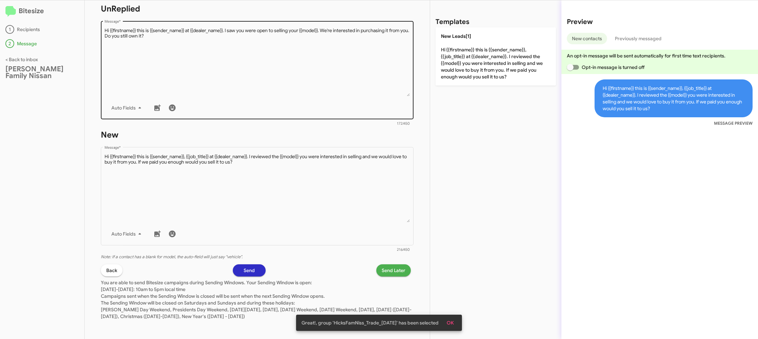
scroll to position [114, 0]
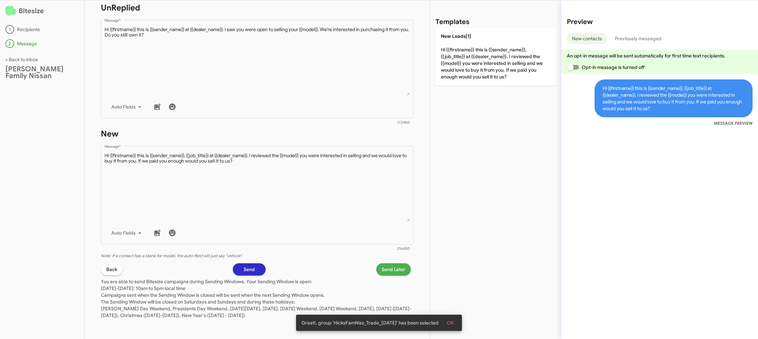
click at [396, 265] on span "Send Later" at bounding box center [393, 269] width 24 height 12
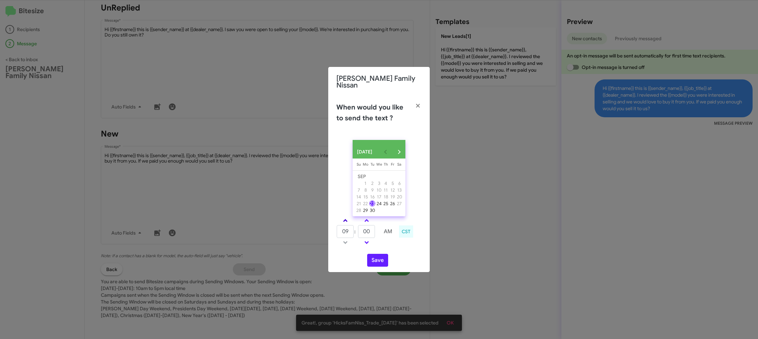
click at [350, 217] on link at bounding box center [345, 221] width 12 height 8
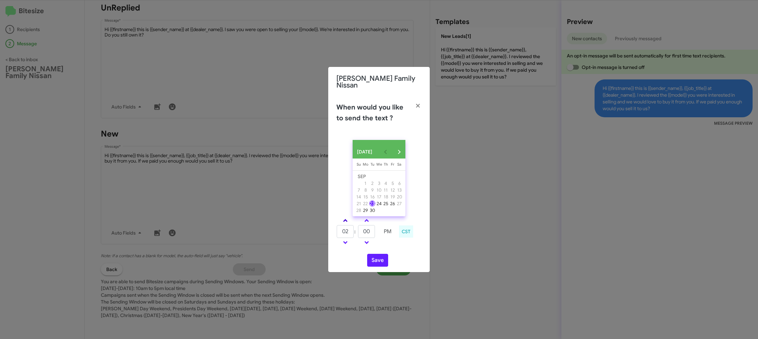
click at [350, 217] on link at bounding box center [345, 221] width 12 height 8
type input "05"
click at [378, 238] on td at bounding box center [377, 242] width 4 height 8
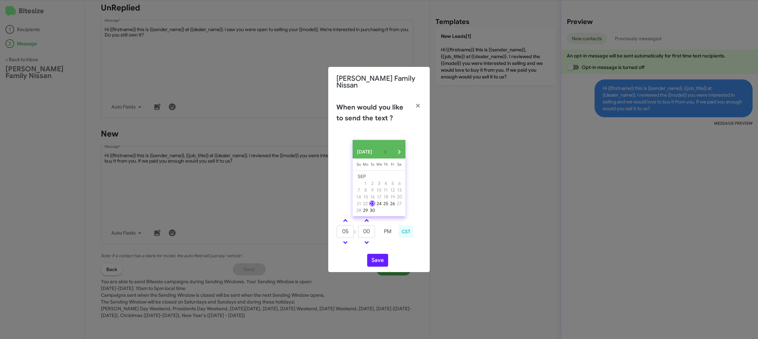
click at [377, 238] on td at bounding box center [377, 242] width 4 height 8
click at [371, 232] on input "00" at bounding box center [366, 231] width 17 height 13
click at [373, 231] on input "00" at bounding box center [366, 231] width 17 height 13
type input "30"
click at [395, 242] on td at bounding box center [387, 242] width 17 height 8
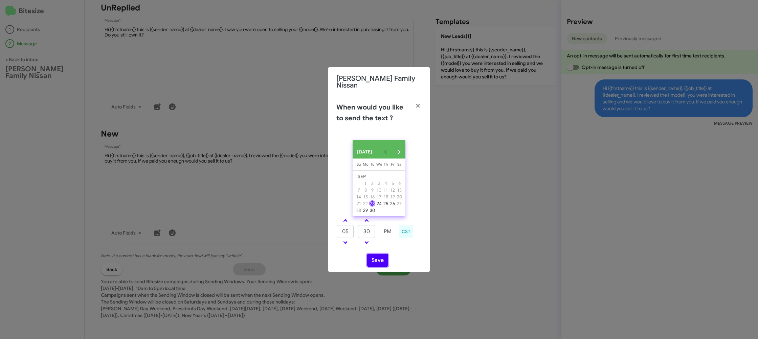
click at [381, 254] on button "Save" at bounding box center [377, 260] width 21 height 13
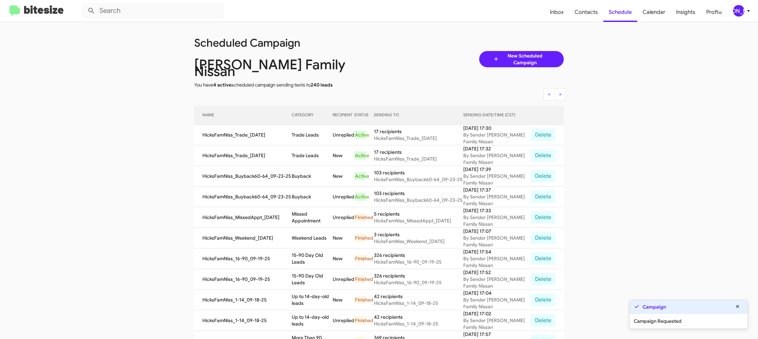
scroll to position [5, 0]
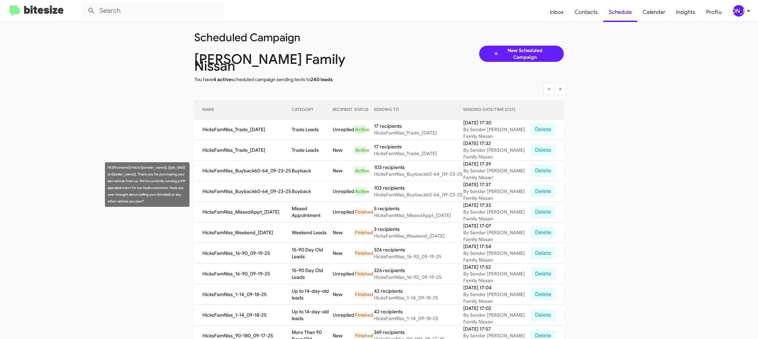
click at [306, 189] on td "Buyback" at bounding box center [312, 191] width 41 height 21
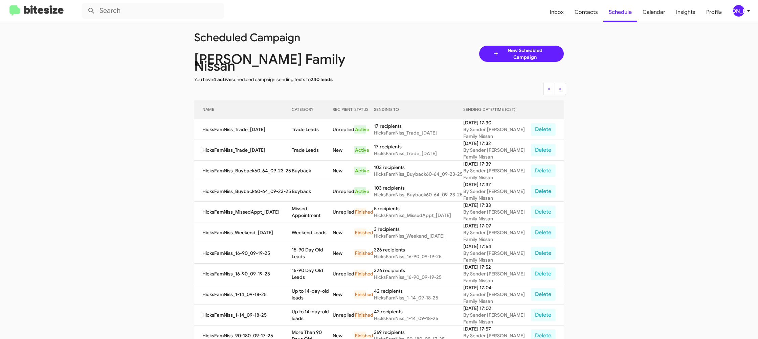
click at [307, 186] on td "Buyback" at bounding box center [312, 191] width 41 height 21
copy td "Buyback"
click at [310, 125] on td "Trade Leads" at bounding box center [312, 129] width 41 height 21
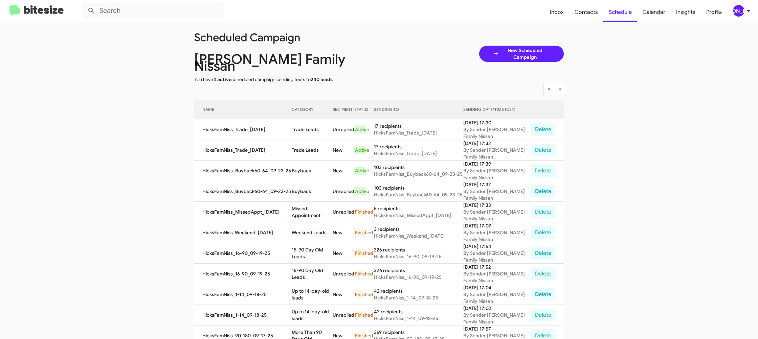
click at [310, 125] on td "Trade Leads" at bounding box center [312, 129] width 41 height 21
drag, startPoint x: 310, startPoint y: 125, endPoint x: 287, endPoint y: 99, distance: 34.7
click at [310, 124] on td "Trade Leads" at bounding box center [312, 129] width 41 height 21
copy td "Trade Leads"
click at [744, 11] on icon at bounding box center [748, 11] width 8 height 8
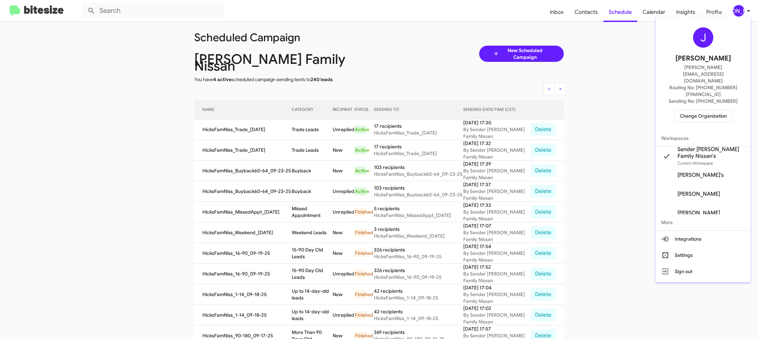
click at [697, 110] on span "Change Organization" at bounding box center [702, 115] width 47 height 11
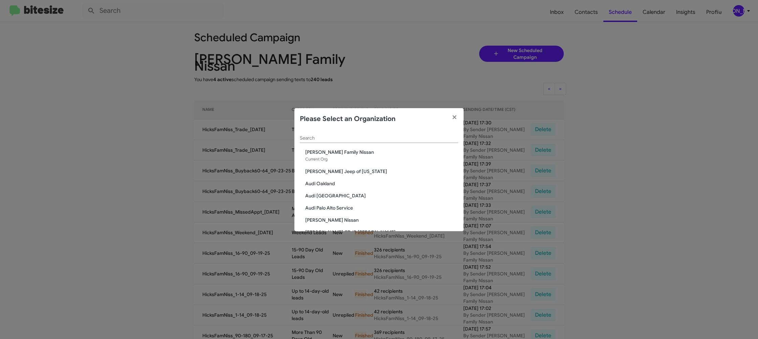
click at [312, 137] on input "Search" at bounding box center [379, 138] width 158 height 5
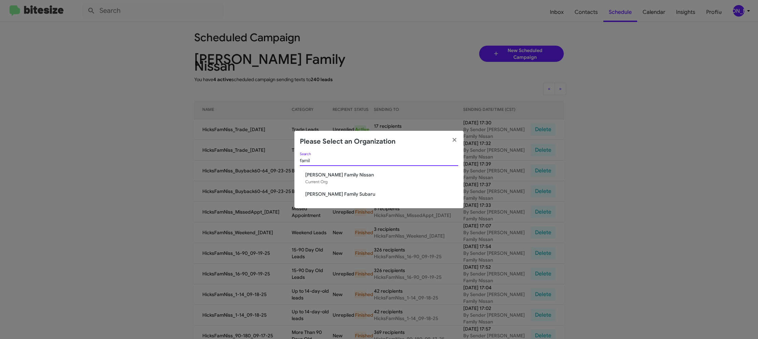
type input "famil"
click at [320, 193] on span "Hicks Family Subaru" at bounding box center [381, 194] width 153 height 7
drag, startPoint x: 320, startPoint y: 193, endPoint x: 360, endPoint y: 164, distance: 49.2
click at [320, 192] on span "Hicks Family Subaru" at bounding box center [381, 194] width 153 height 7
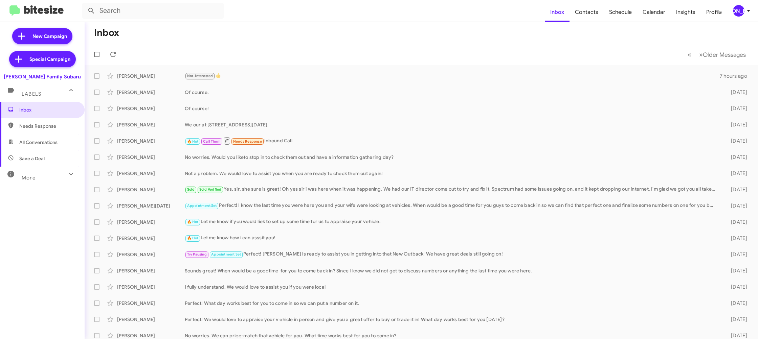
click at [741, 11] on div "[PERSON_NAME]" at bounding box center [738, 10] width 11 height 11
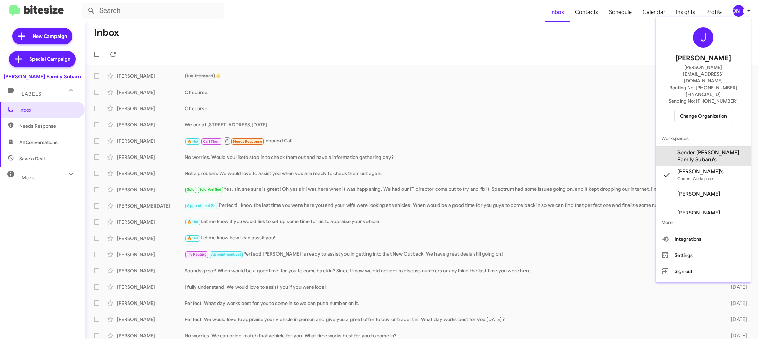
click at [698, 149] on span "Sender Hicks Family Subaru's" at bounding box center [711, 156] width 68 height 14
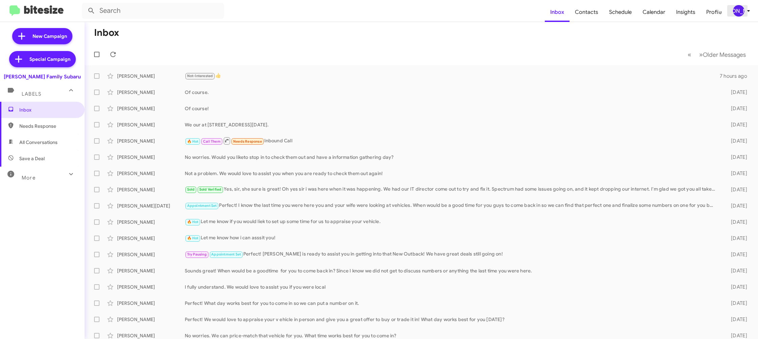
drag, startPoint x: 747, startPoint y: 10, endPoint x: 740, endPoint y: 10, distance: 7.4
click at [746, 10] on icon at bounding box center [748, 11] width 8 height 8
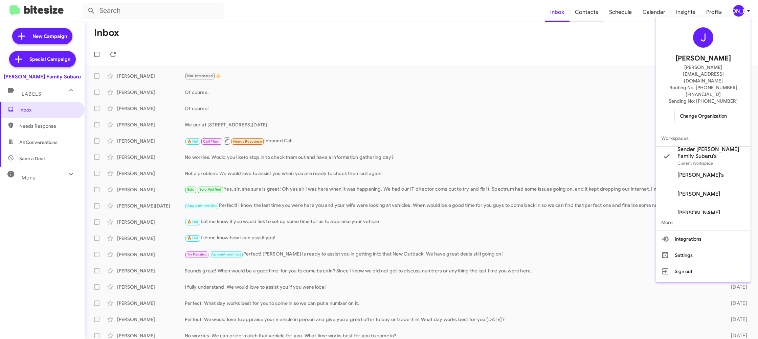
click at [587, 20] on div at bounding box center [379, 169] width 758 height 339
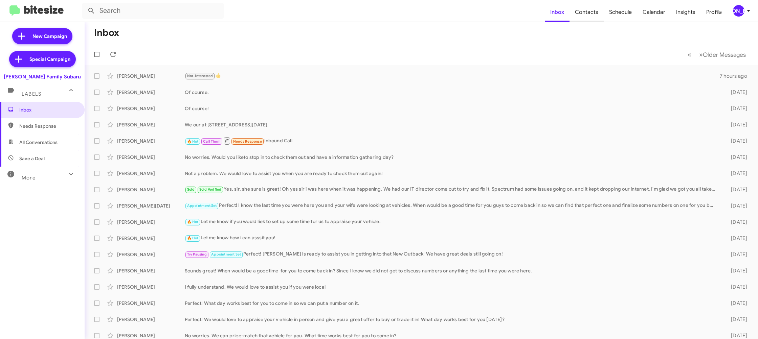
click at [590, 14] on span "Contacts" at bounding box center [586, 12] width 34 height 20
drag, startPoint x: 590, startPoint y: 14, endPoint x: 572, endPoint y: 11, distance: 18.2
click at [586, 13] on span "Contacts" at bounding box center [586, 12] width 34 height 20
type input "in:groups"
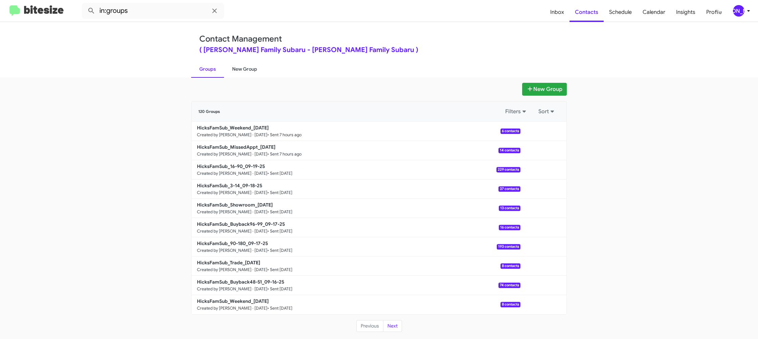
click at [240, 67] on link "New Group" at bounding box center [244, 69] width 41 height 18
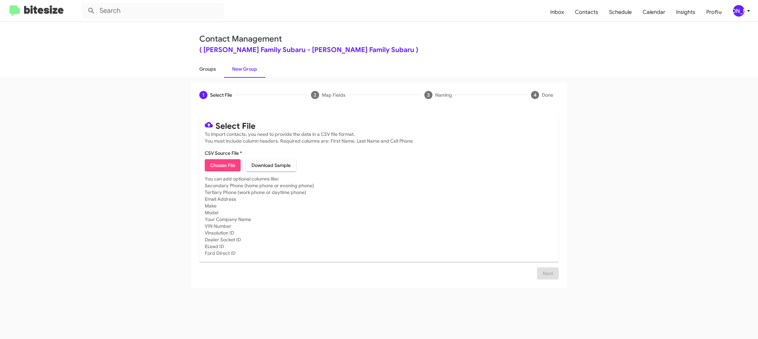
click at [202, 72] on link "Groups" at bounding box center [207, 69] width 33 height 18
type input "in:groups"
click at [202, 72] on link "Groups" at bounding box center [207, 69] width 33 height 18
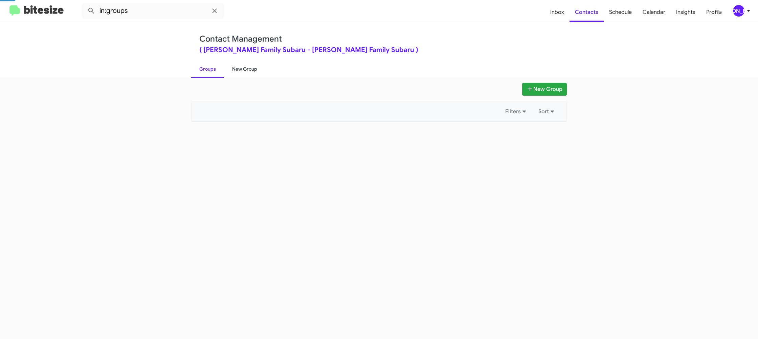
drag, startPoint x: 202, startPoint y: 72, endPoint x: 239, endPoint y: 69, distance: 37.0
click at [202, 72] on link "Groups" at bounding box center [207, 69] width 33 height 18
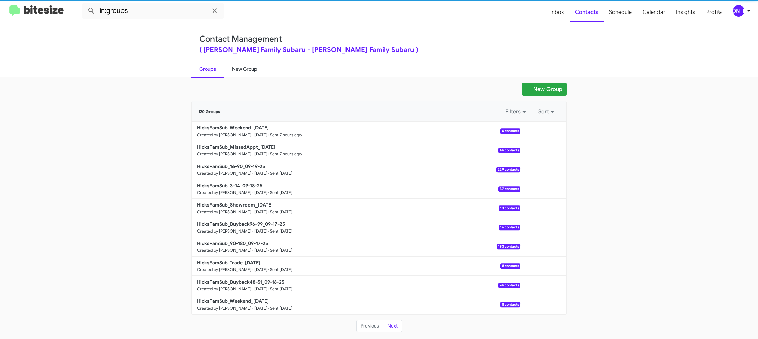
click at [245, 69] on link "New Group" at bounding box center [244, 69] width 41 height 18
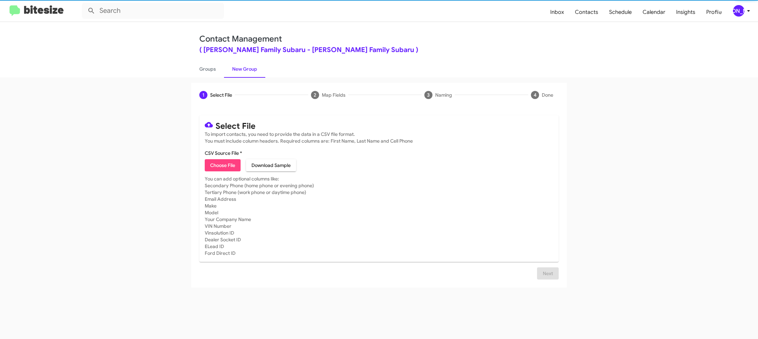
click at [245, 69] on link "New Group" at bounding box center [244, 69] width 41 height 18
click at [745, 9] on icon at bounding box center [748, 11] width 8 height 8
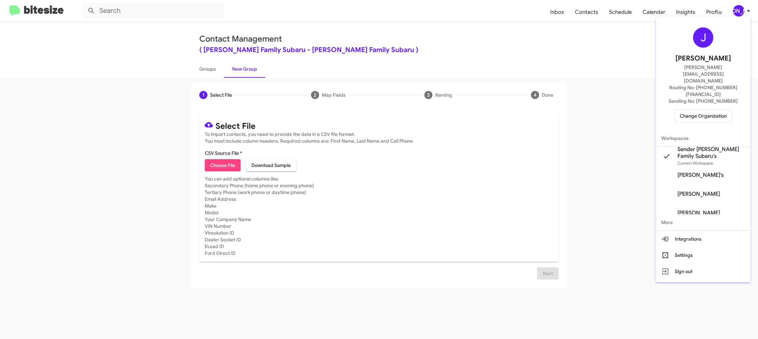
click at [745, 9] on div at bounding box center [379, 169] width 758 height 339
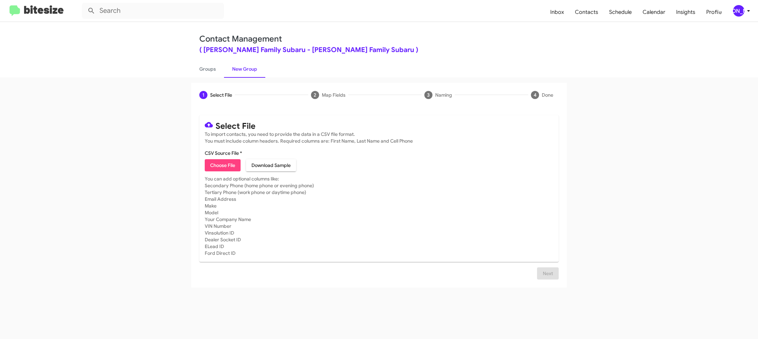
click at [237, 170] on button "Choose File" at bounding box center [223, 165] width 36 height 12
type input "HicksFamSub_Buyback60-63_09-23-25"
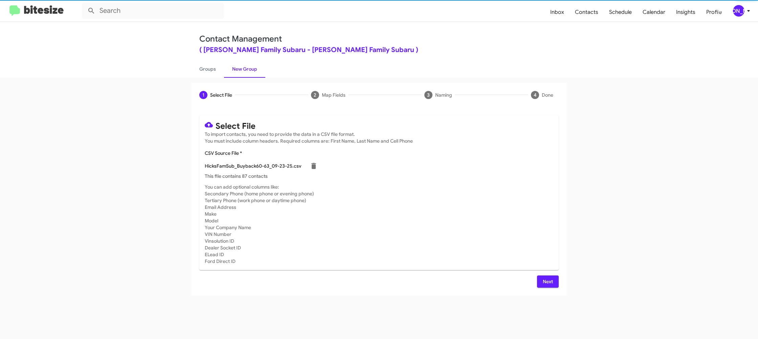
click at [455, 180] on mat-card "Select File To import contacts, you need to provide the data in a CSV file form…" at bounding box center [378, 192] width 359 height 155
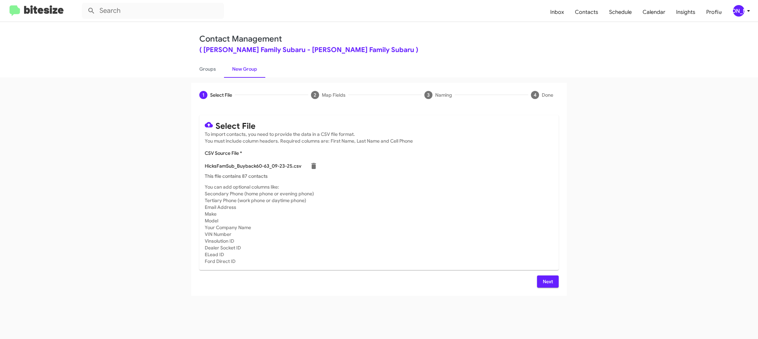
click at [549, 279] on span "Next" at bounding box center [547, 282] width 11 height 12
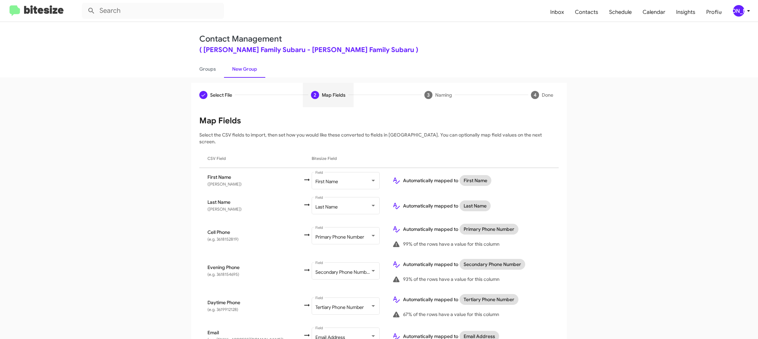
scroll to position [206, 0]
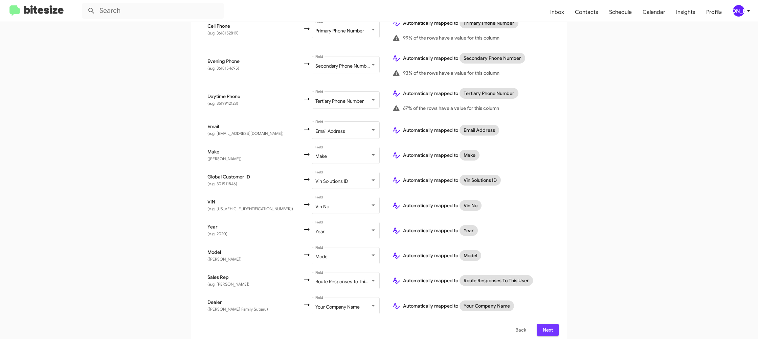
click at [544, 324] on span "Next" at bounding box center [547, 330] width 11 height 12
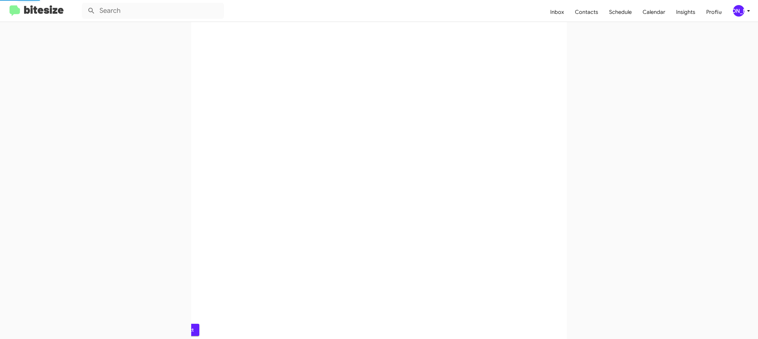
scroll to position [0, 0]
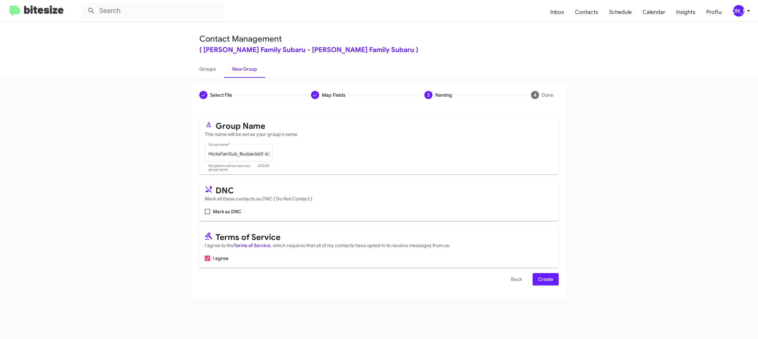
click at [541, 275] on form "Group Name This name will be set as your group's name HicksFamSub_Buyback60-63_…" at bounding box center [378, 200] width 359 height 170
click at [543, 276] on span "Create" at bounding box center [545, 279] width 15 height 12
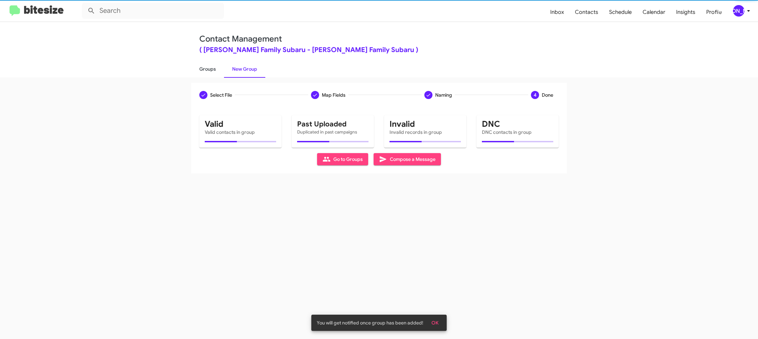
click at [209, 67] on link "Groups" at bounding box center [207, 69] width 33 height 18
type input "in:groups"
drag, startPoint x: 209, startPoint y: 67, endPoint x: 219, endPoint y: 66, distance: 9.8
click at [210, 66] on link "Groups" at bounding box center [207, 69] width 33 height 18
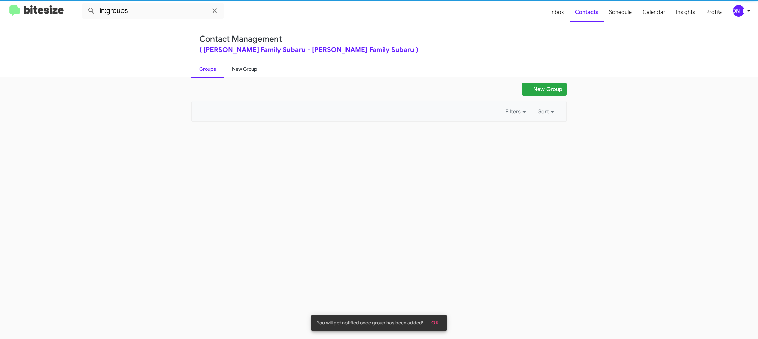
click at [238, 68] on link "New Group" at bounding box center [244, 69] width 41 height 18
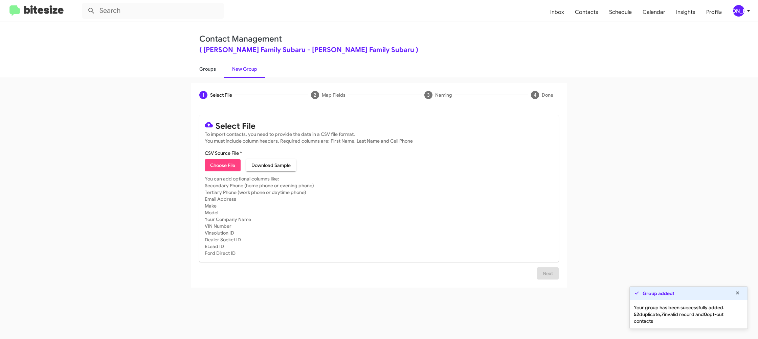
click at [235, 69] on link "New Group" at bounding box center [244, 69] width 41 height 18
click at [205, 71] on link "Groups" at bounding box center [207, 69] width 33 height 18
type input "in:groups"
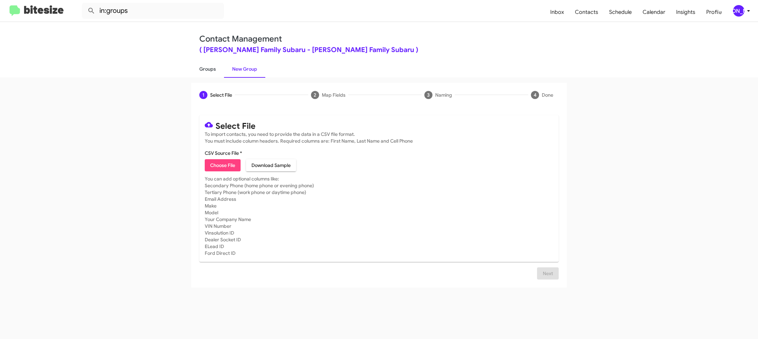
drag, startPoint x: 205, startPoint y: 71, endPoint x: 216, endPoint y: 68, distance: 11.5
click at [206, 69] on link "Groups" at bounding box center [207, 69] width 33 height 18
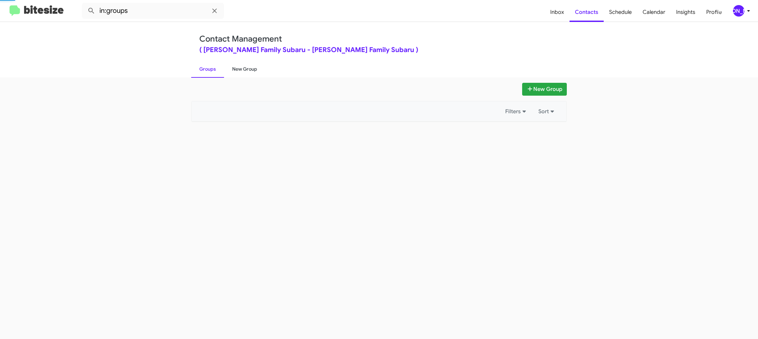
click at [234, 69] on link "New Group" at bounding box center [244, 69] width 41 height 18
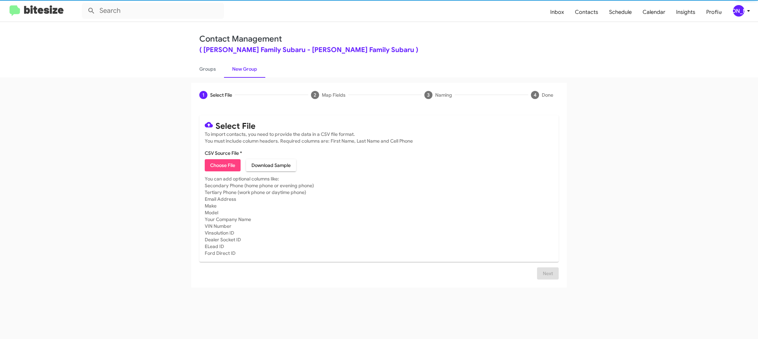
drag, startPoint x: 234, startPoint y: 69, endPoint x: 238, endPoint y: 13, distance: 56.6
click at [233, 66] on link "New Group" at bounding box center [244, 69] width 41 height 18
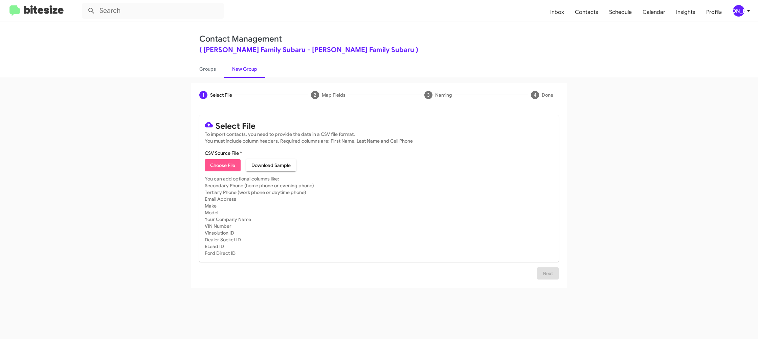
click at [222, 164] on span "Choose File" at bounding box center [222, 165] width 25 height 12
type input "HicksFamSub_Trade_09-23-25"
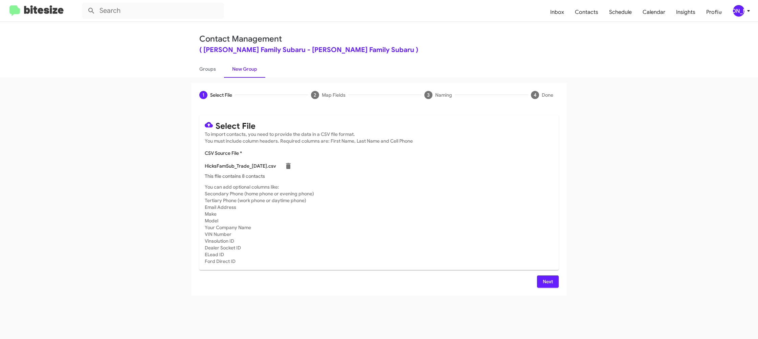
click at [446, 227] on mat-card-subtitle "You can add optional columns like: Secondary Phone (home phone or evening phone…" at bounding box center [379, 224] width 348 height 81
click at [550, 280] on span "Next" at bounding box center [547, 282] width 11 height 12
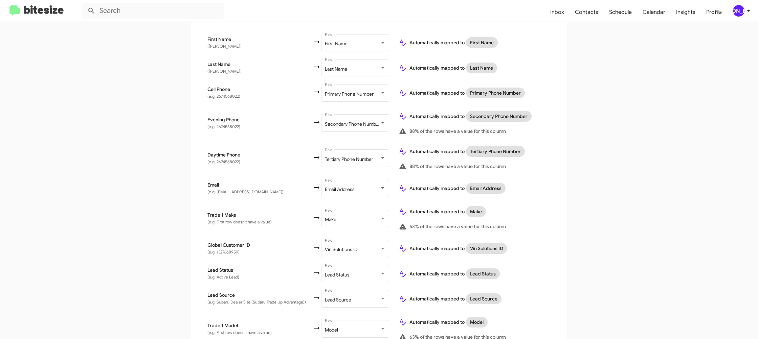
scroll to position [241, 0]
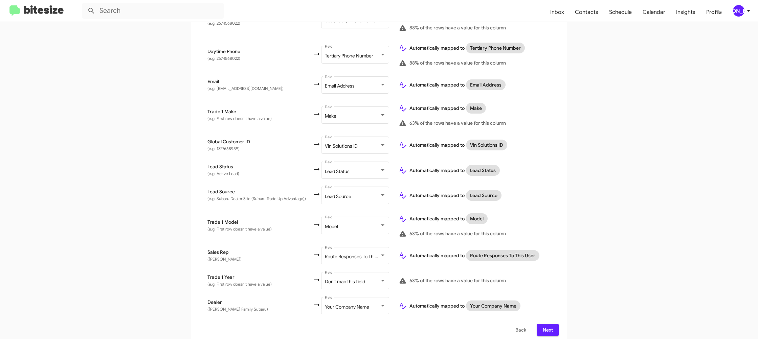
drag, startPoint x: 540, startPoint y: 322, endPoint x: 540, endPoint y: 318, distance: 4.1
click at [541, 324] on button "Next" at bounding box center [548, 330] width 22 height 12
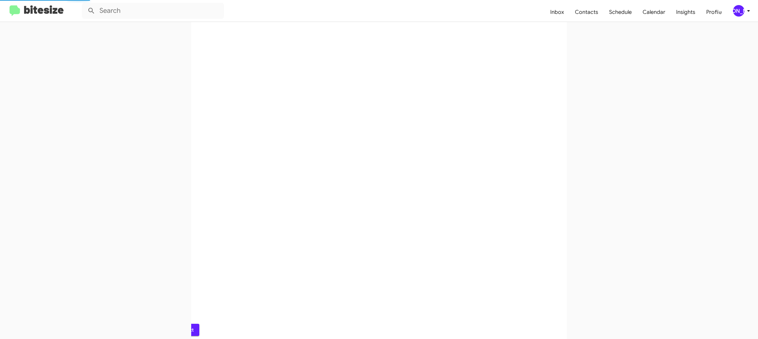
scroll to position [0, 0]
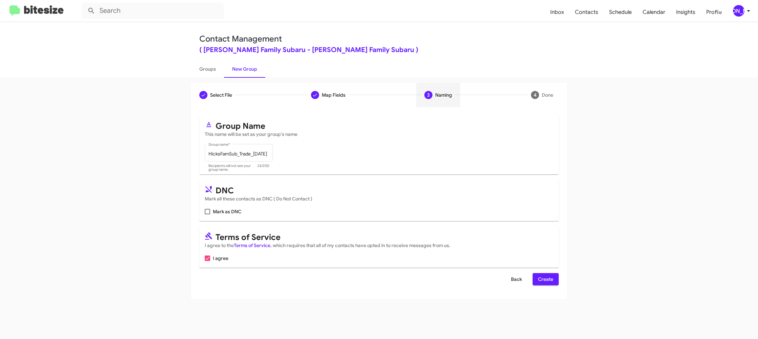
click at [520, 279] on span "Back" at bounding box center [516, 279] width 11 height 12
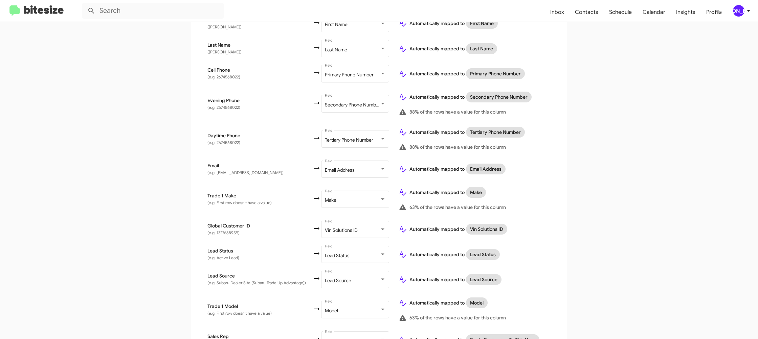
scroll to position [241, 0]
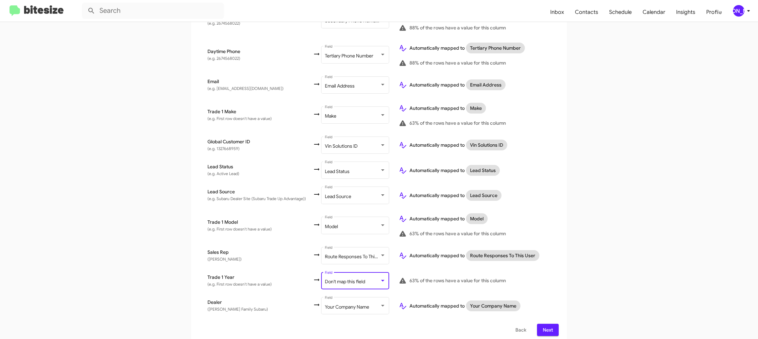
click at [360, 279] on span "Don't map this field" at bounding box center [345, 282] width 40 height 6
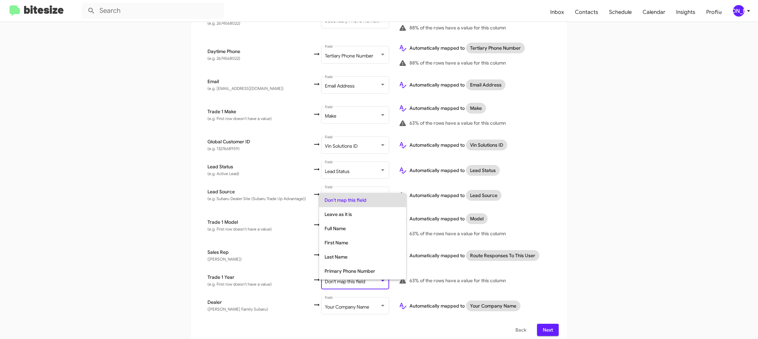
scroll to position [254, 0]
click at [355, 258] on span "Year" at bounding box center [362, 258] width 76 height 14
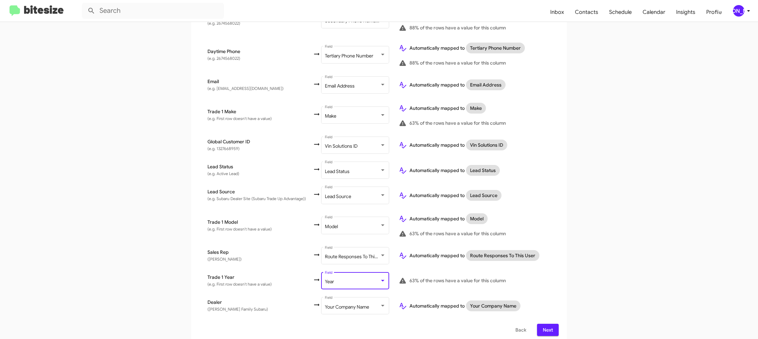
click at [586, 268] on app-new-group "Select File 2 Map Fields Naming 4 Done Select File To import contacts, you need…" at bounding box center [379, 92] width 758 height 503
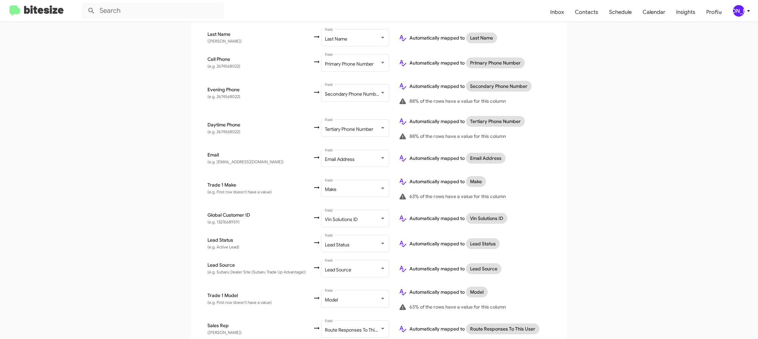
scroll to position [241, 0]
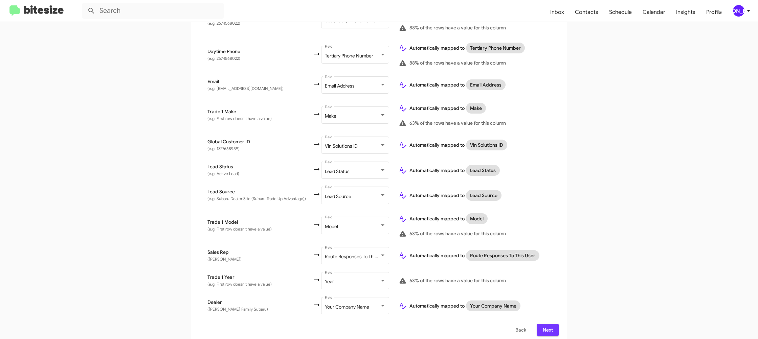
click at [554, 324] on button "Next" at bounding box center [548, 330] width 22 height 12
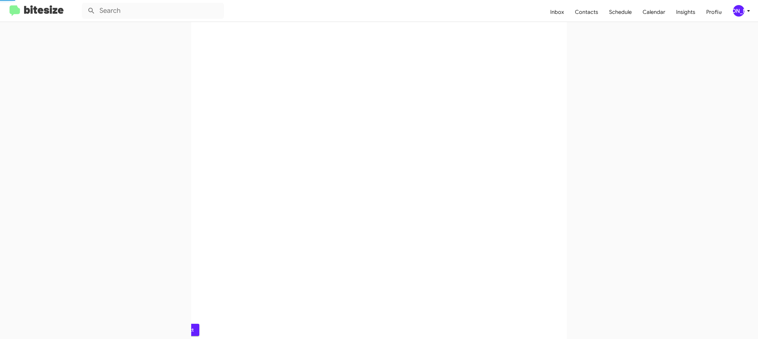
scroll to position [0, 0]
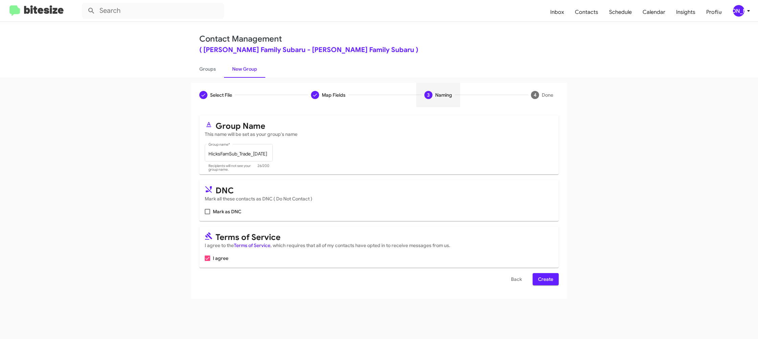
click at [550, 283] on span "Create" at bounding box center [545, 279] width 15 height 12
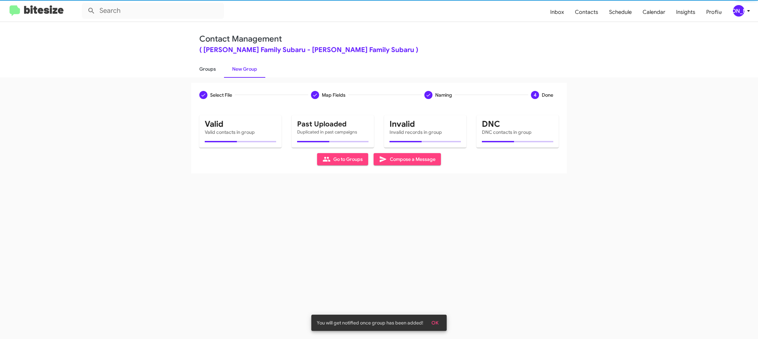
click at [209, 67] on link "Groups" at bounding box center [207, 69] width 33 height 18
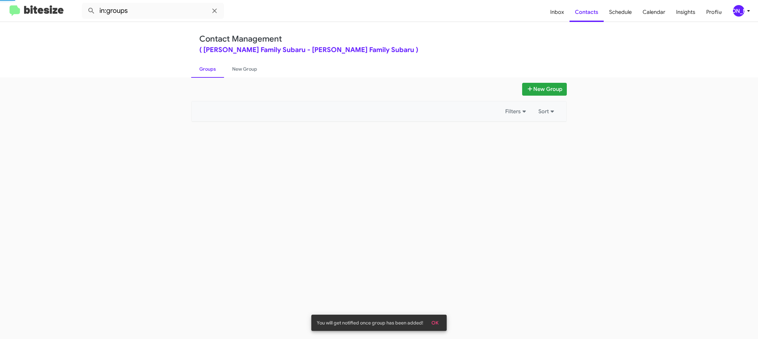
click at [209, 67] on link "Groups" at bounding box center [207, 69] width 33 height 18
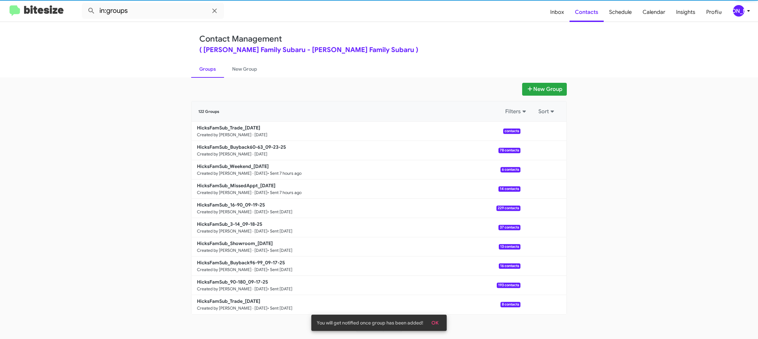
click at [209, 67] on link "Groups" at bounding box center [207, 69] width 33 height 18
drag, startPoint x: 209, startPoint y: 67, endPoint x: 213, endPoint y: 65, distance: 3.6
click at [209, 66] on link "Groups" at bounding box center [207, 69] width 33 height 18
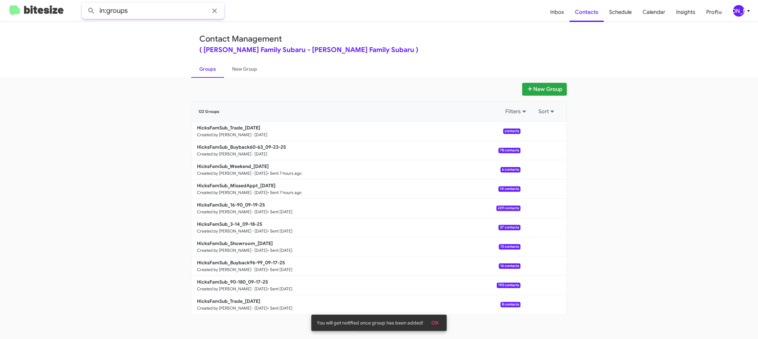
click at [139, 14] on input "in:groups" at bounding box center [153, 11] width 142 height 16
click at [85, 4] on button at bounding box center [92, 11] width 14 height 14
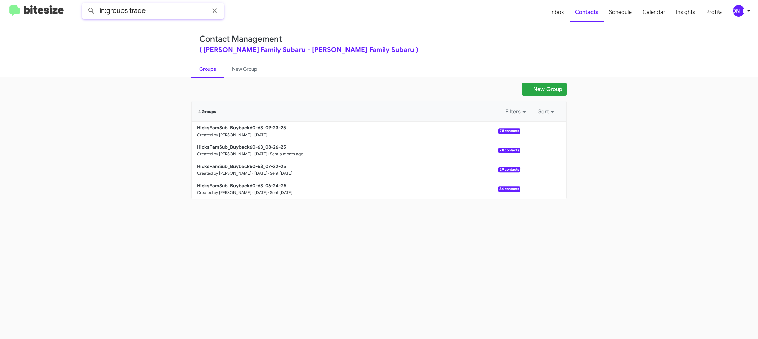
type input "in:groups trade"
click at [85, 4] on button at bounding box center [92, 11] width 14 height 14
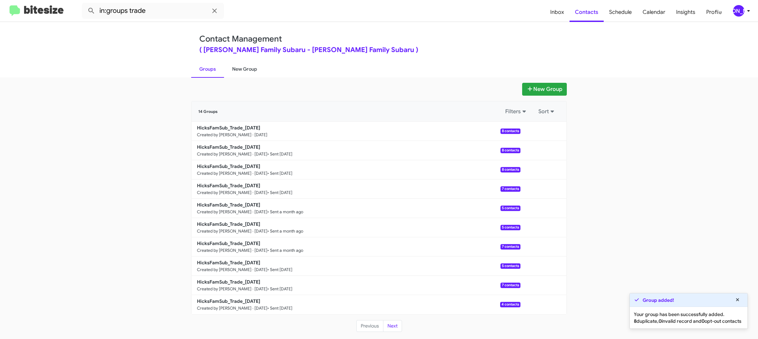
click at [244, 66] on link "New Group" at bounding box center [244, 69] width 41 height 18
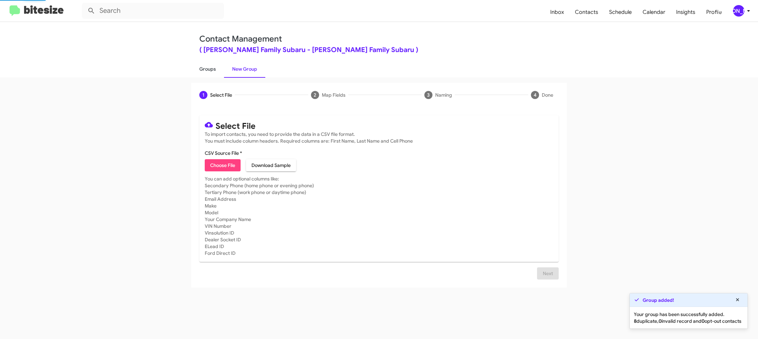
click at [216, 69] on link "Groups" at bounding box center [207, 69] width 33 height 18
type input "in:groups"
drag, startPoint x: 216, startPoint y: 69, endPoint x: 235, endPoint y: 82, distance: 22.5
click at [217, 69] on link "Groups" at bounding box center [207, 69] width 33 height 18
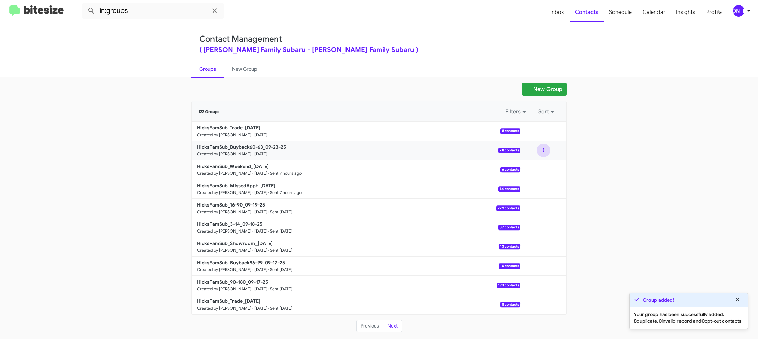
drag, startPoint x: 543, startPoint y: 148, endPoint x: 542, endPoint y: 152, distance: 4.0
click at [542, 150] on button at bounding box center [543, 151] width 14 height 14
click at [540, 163] on button "View contacts" at bounding box center [523, 169] width 54 height 16
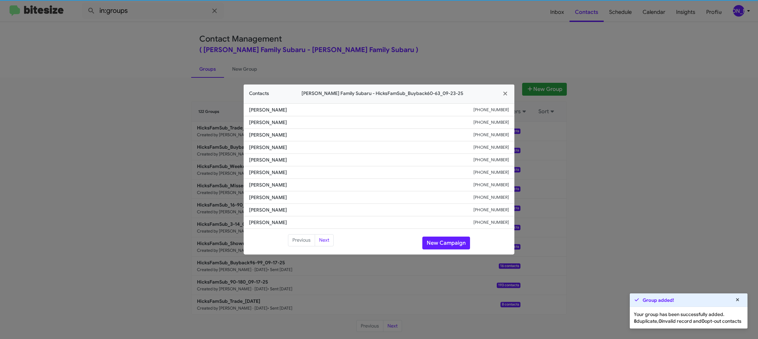
click at [268, 174] on span "Gary Kulp" at bounding box center [361, 172] width 224 height 7
drag, startPoint x: 268, startPoint y: 174, endPoint x: 295, endPoint y: 175, distance: 26.7
click at [268, 173] on span "Gary Kulp" at bounding box center [361, 172] width 224 height 7
copy span "Gary Kulp"
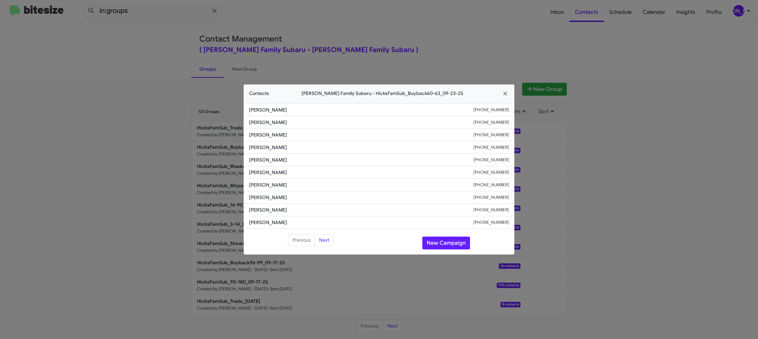
drag, startPoint x: 408, startPoint y: 27, endPoint x: 419, endPoint y: 49, distance: 24.5
click at [409, 29] on modal-container "Contacts Hicks Family Subaru - HicksFamSub_Buyback60-63_09-23-25 Neal Smith +14…" at bounding box center [379, 169] width 758 height 339
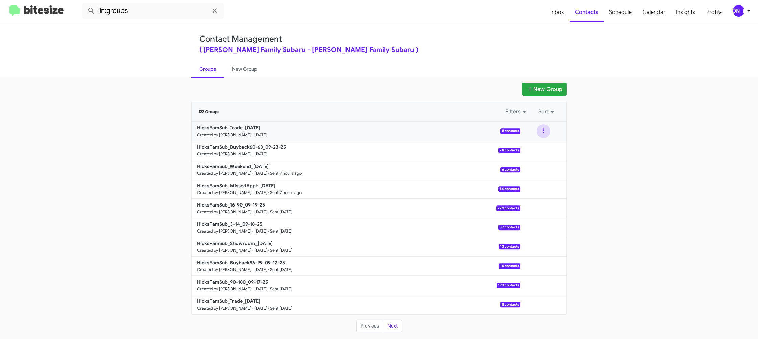
drag, startPoint x: 541, startPoint y: 132, endPoint x: 540, endPoint y: 138, distance: 5.7
click at [541, 133] on button at bounding box center [543, 131] width 14 height 14
click at [538, 149] on button "View contacts" at bounding box center [523, 149] width 54 height 16
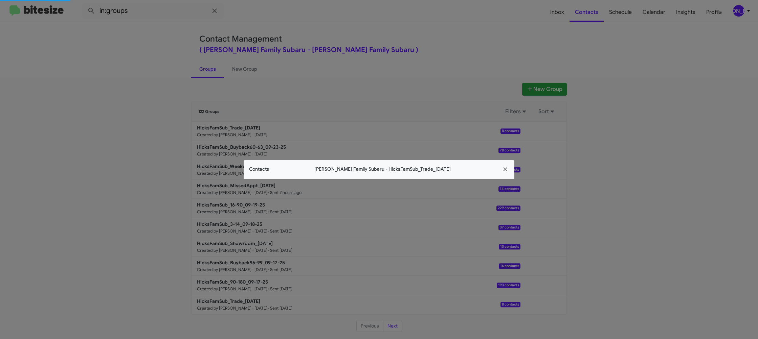
click at [262, 169] on app-contacts-modal "Contacts Hicks Family Subaru - HicksFamSub_Trade_09-23-25" at bounding box center [379, 169] width 271 height 19
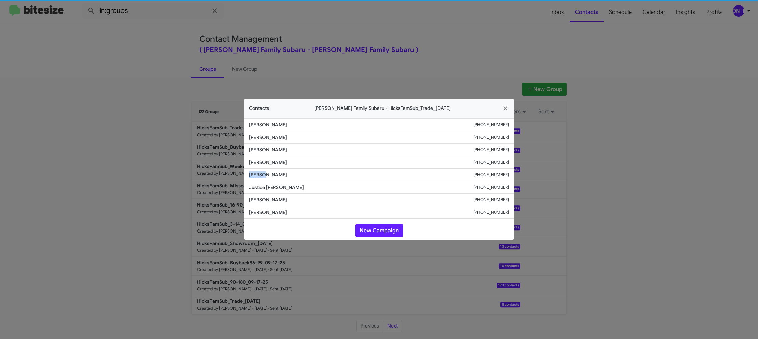
click at [262, 169] on li "Aurora Perez +19564242408" at bounding box center [379, 175] width 271 height 13
copy span "Aurora Perez"
click at [191, 118] on modal-container "Contacts Hicks Family Subaru - HicksFamSub_Trade_09-23-25 Krista Lopez +1361549…" at bounding box center [379, 169] width 758 height 339
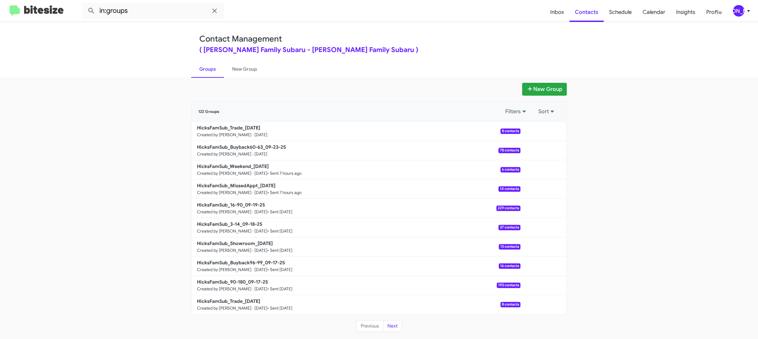
click at [242, 150] on p "HicksFamSub_Buyback60-63_09-23-25" at bounding box center [356, 147] width 318 height 7
click at [242, 149] on b "HicksFamSub_Buyback60-63_09-23-25" at bounding box center [241, 147] width 89 height 6
drag, startPoint x: 242, startPoint y: 149, endPoint x: 236, endPoint y: 123, distance: 27.6
click at [243, 148] on b "HicksFamSub_Buyback60-63_09-23-25" at bounding box center [241, 147] width 89 height 6
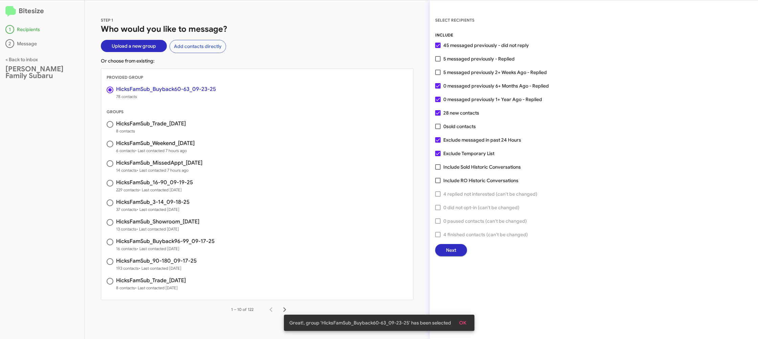
click at [443, 250] on button "Next" at bounding box center [451, 250] width 32 height 12
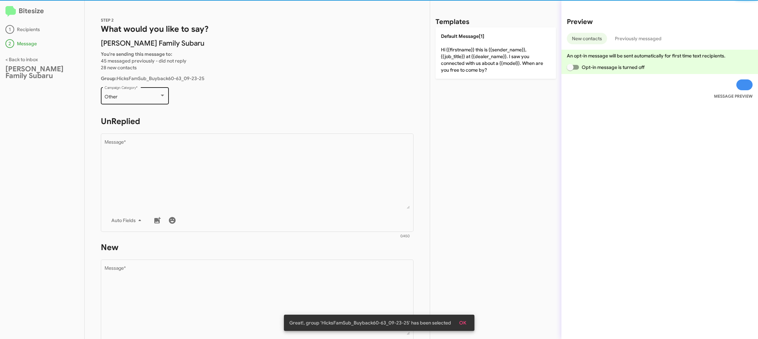
click at [145, 103] on div "Other Campaign Category *" at bounding box center [135, 95] width 61 height 19
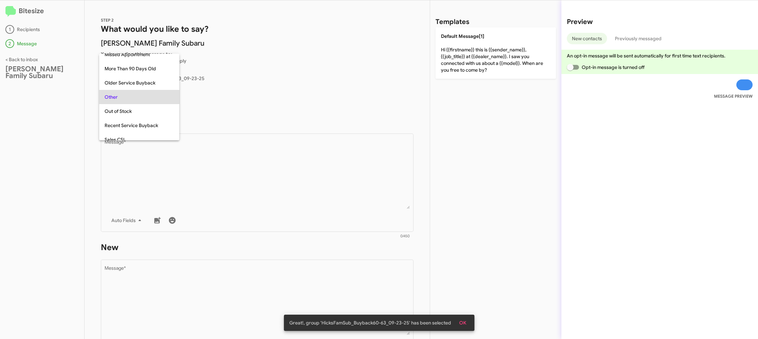
scroll to position [71, 0]
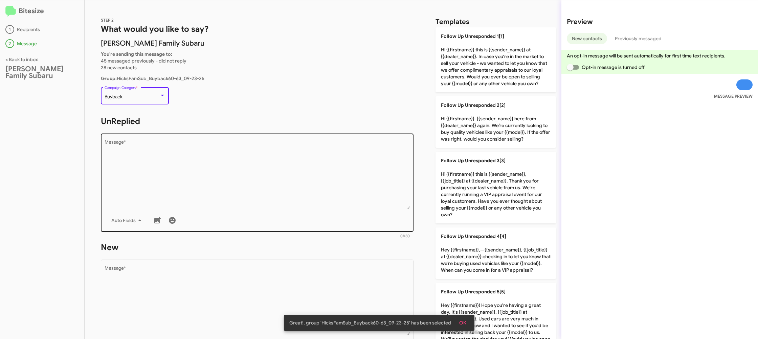
click at [208, 156] on textarea "Message *" at bounding box center [257, 174] width 305 height 69
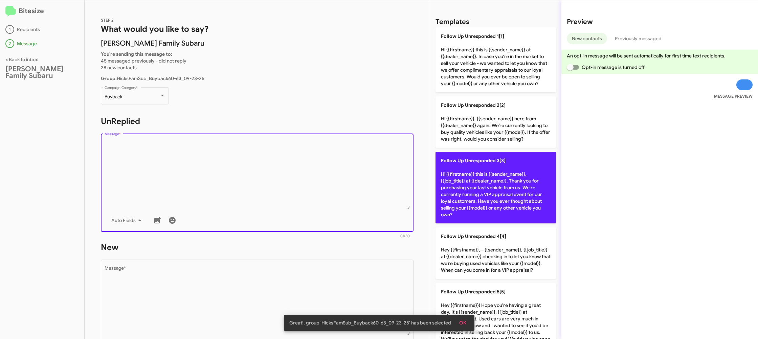
drag, startPoint x: 208, startPoint y: 156, endPoint x: 478, endPoint y: 209, distance: 275.3
click at [208, 156] on textarea "Message *" at bounding box center [257, 174] width 305 height 69
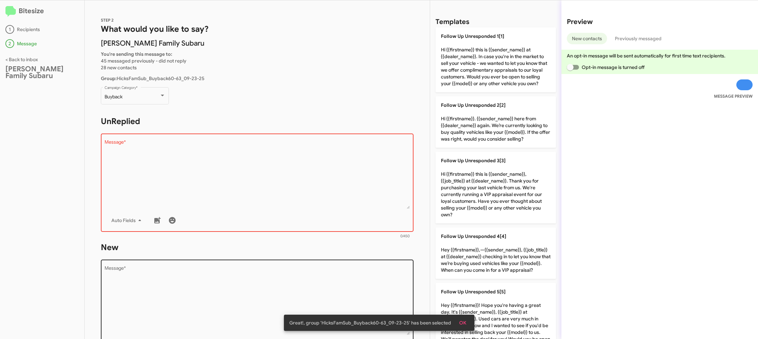
drag, startPoint x: 491, startPoint y: 181, endPoint x: 371, endPoint y: 259, distance: 143.2
click at [491, 181] on p "Follow Up Unresponded 3[3] Hi {{firstname}} this is {{sender_name}}, {{job_titl…" at bounding box center [495, 188] width 120 height 72
type textarea "Hi {{firstname}} this is {{sender_name}}, {{job_title}} at {{dealer_name}}. Tha…"
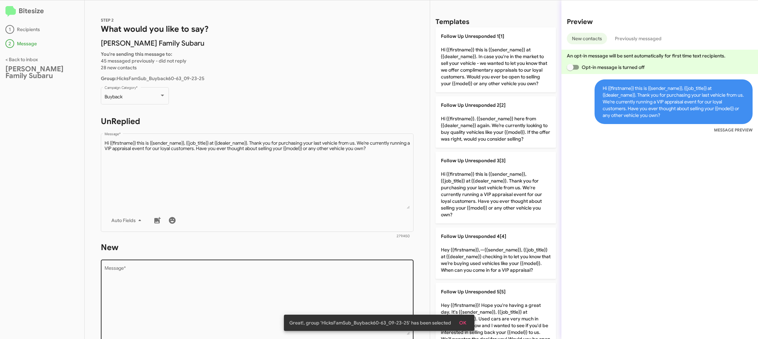
click at [362, 270] on textarea "Message *" at bounding box center [257, 300] width 305 height 69
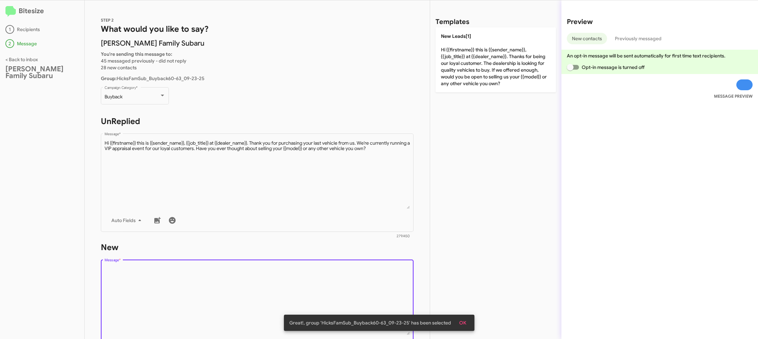
click at [361, 271] on textarea "Message *" at bounding box center [257, 300] width 305 height 69
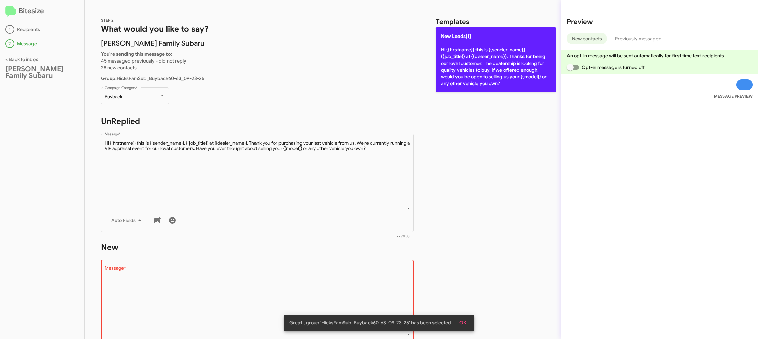
click at [455, 91] on p "New Leads[1] Hi {{firstname}} this is {{sender_name}}, {{job_title}} at {{deale…" at bounding box center [495, 59] width 120 height 65
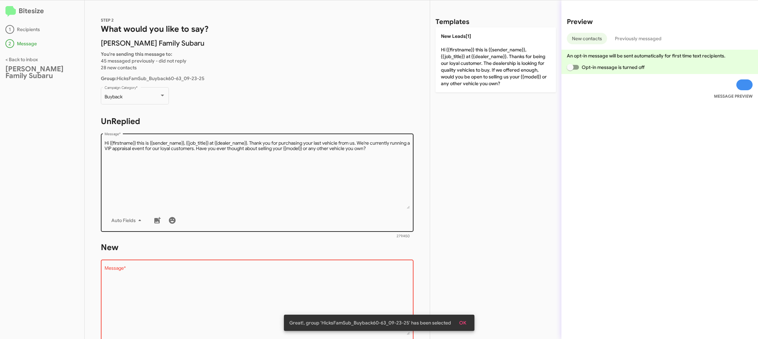
type textarea "Hi {{firstname}} this is {{sender_name}}, {{job_title}} at {{dealer_name}}. Tha…"
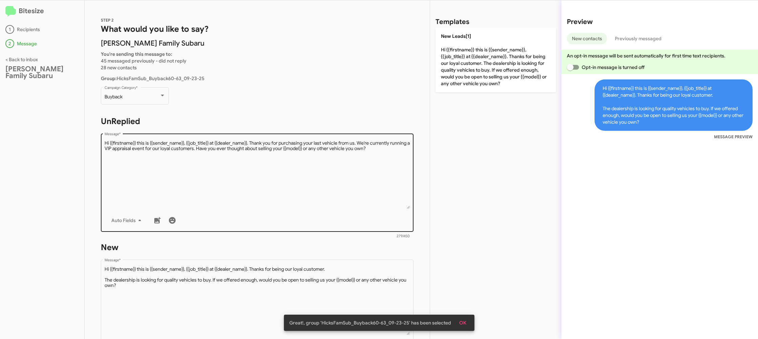
scroll to position [114, 0]
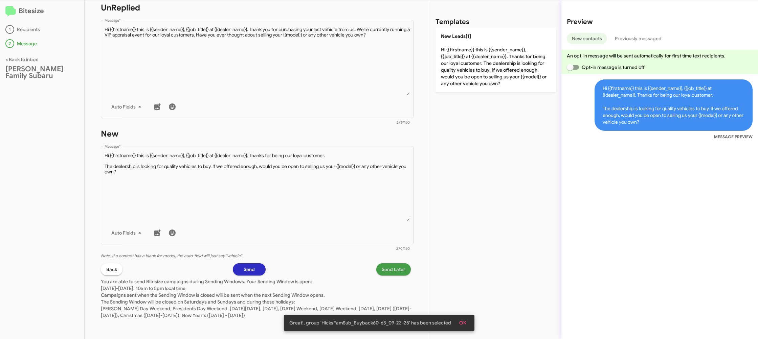
click at [383, 264] on span "Send Later" at bounding box center [393, 269] width 24 height 12
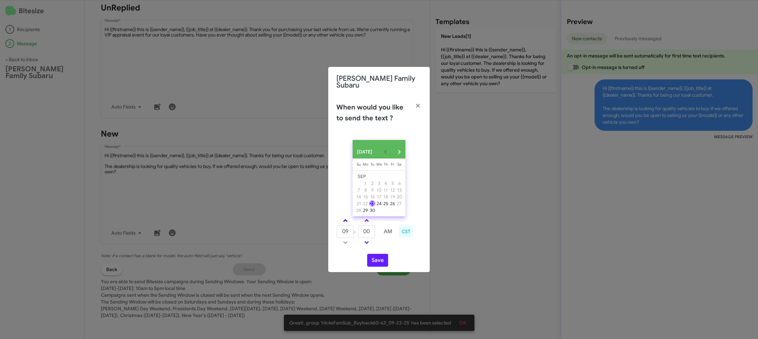
click at [341, 217] on link at bounding box center [345, 221] width 12 height 8
click at [342, 217] on link at bounding box center [345, 221] width 12 height 8
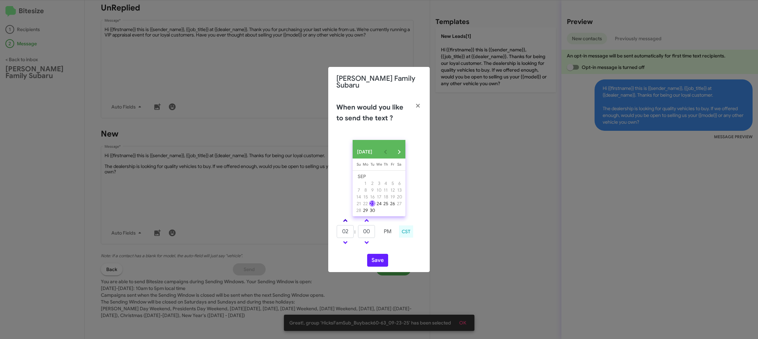
click at [342, 217] on link at bounding box center [345, 221] width 12 height 8
type input "05"
click at [371, 235] on input "00" at bounding box center [366, 231] width 17 height 13
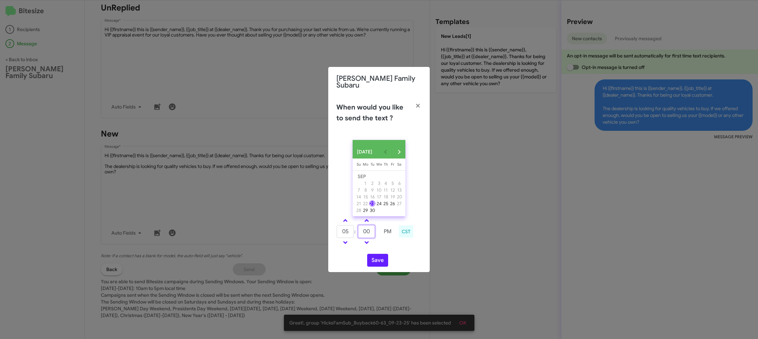
click at [371, 234] on input "00" at bounding box center [366, 231] width 17 height 13
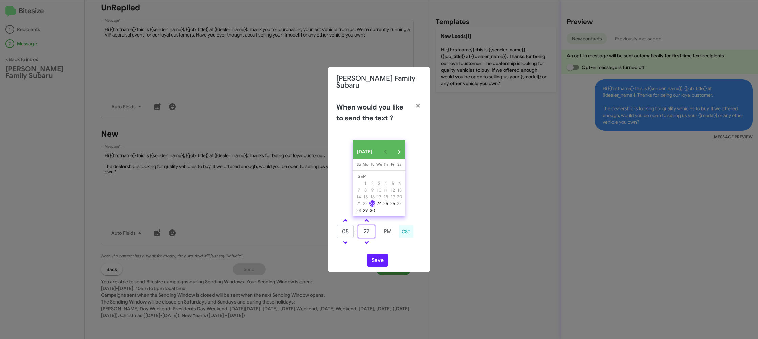
type input "27"
drag, startPoint x: 390, startPoint y: 247, endPoint x: 382, endPoint y: 259, distance: 14.9
click at [389, 247] on div "05 : 27 PM CST" at bounding box center [378, 232] width 95 height 32
drag, startPoint x: 382, startPoint y: 259, endPoint x: 389, endPoint y: 258, distance: 7.5
click at [381, 259] on button "Save" at bounding box center [377, 260] width 21 height 13
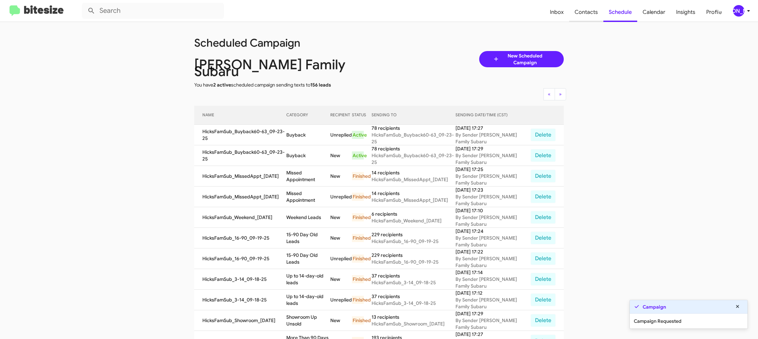
click at [590, 19] on span "Contacts" at bounding box center [586, 12] width 34 height 20
type input "in:groups"
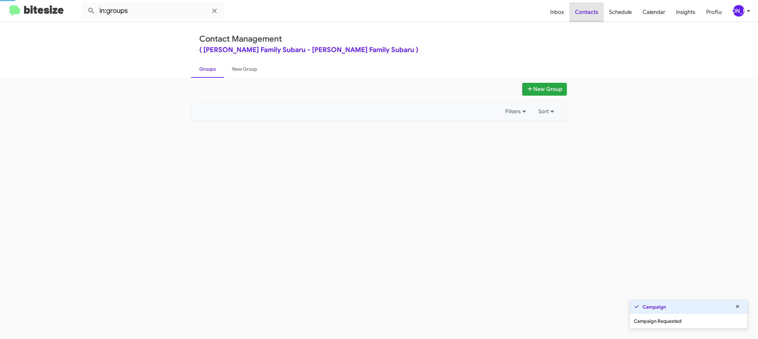
click at [590, 19] on span "Contacts" at bounding box center [586, 12] width 34 height 20
drag, startPoint x: 590, startPoint y: 19, endPoint x: 547, endPoint y: 26, distance: 43.5
click at [586, 19] on span "Contacts" at bounding box center [586, 12] width 34 height 20
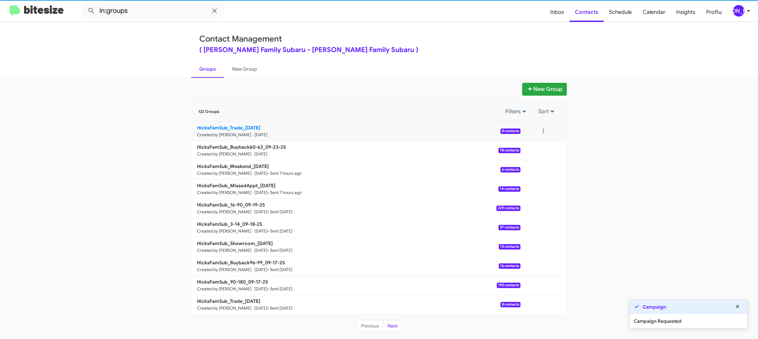
click at [255, 134] on small "Created by [PERSON_NAME] · [DATE]" at bounding box center [232, 134] width 70 height 5
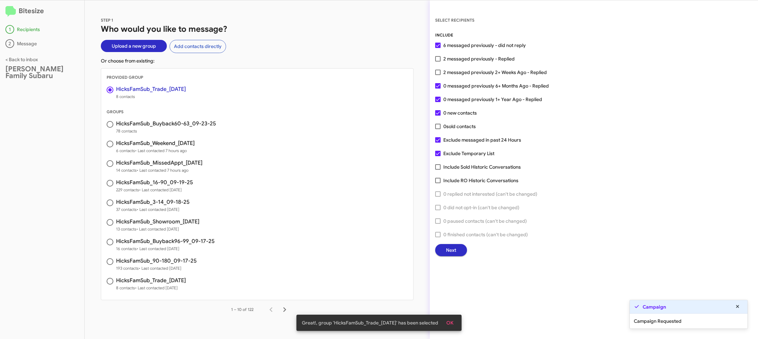
click at [447, 249] on span "Next" at bounding box center [451, 250] width 10 height 12
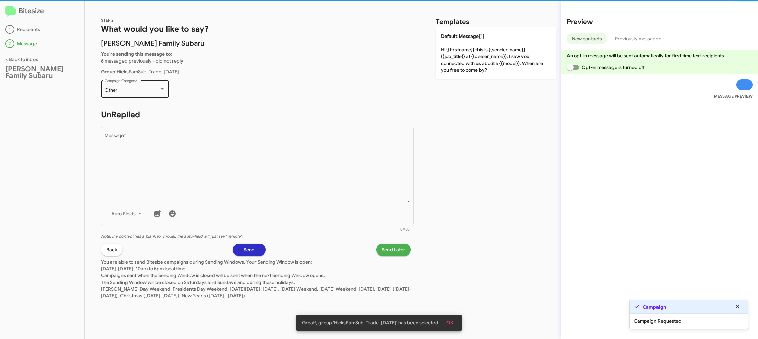
click at [147, 89] on div "Other" at bounding box center [132, 90] width 55 height 5
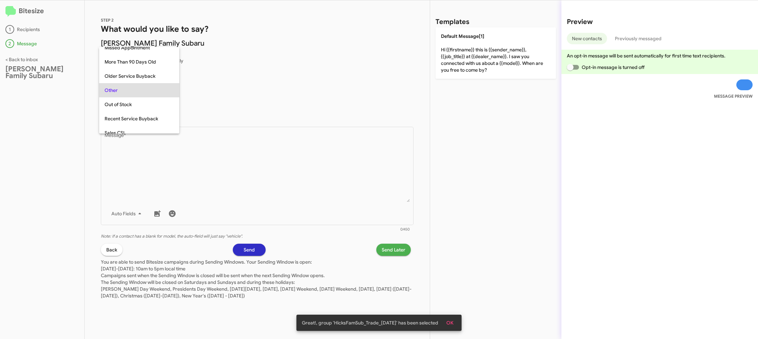
scroll to position [240, 0]
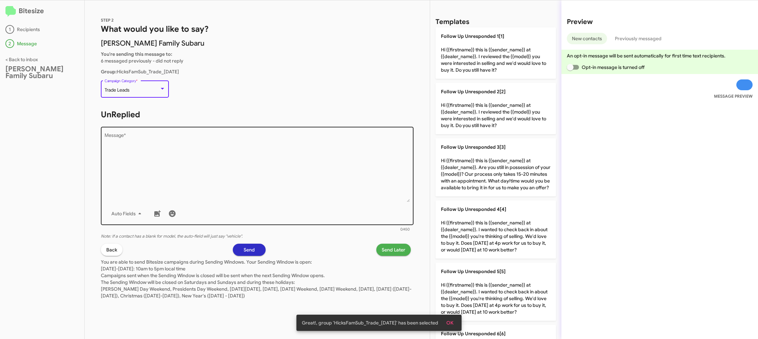
click at [226, 161] on textarea "Message *" at bounding box center [257, 167] width 305 height 69
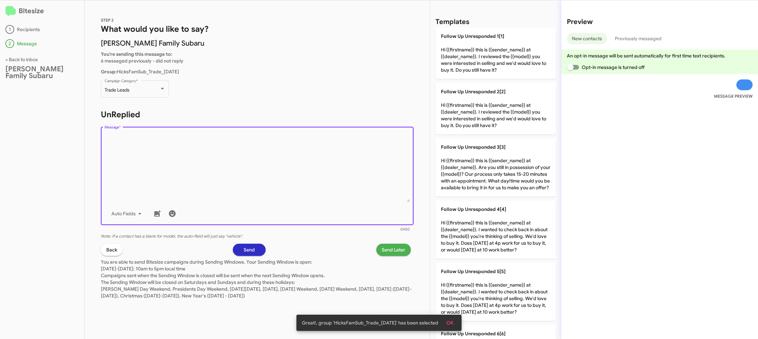
drag, startPoint x: 226, startPoint y: 161, endPoint x: 408, endPoint y: 176, distance: 182.9
click at [226, 160] on textarea "Message *" at bounding box center [257, 167] width 305 height 69
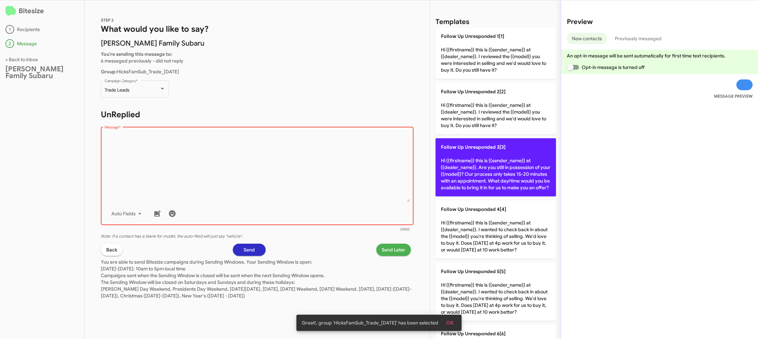
drag, startPoint x: 493, startPoint y: 162, endPoint x: 485, endPoint y: 163, distance: 8.2
click at [490, 162] on p "Follow Up Unresponded 3[3] Hi {{firstname}} this is {{sender_name}} at {{dealer…" at bounding box center [495, 167] width 120 height 58
type textarea "Hi {{firstname}} this is {{sender_name}} at {{dealer_name}}. Are you still in p…"
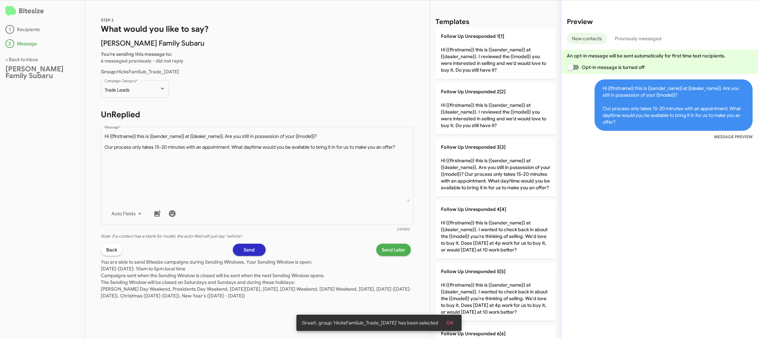
click at [391, 252] on span "Send Later" at bounding box center [393, 250] width 24 height 12
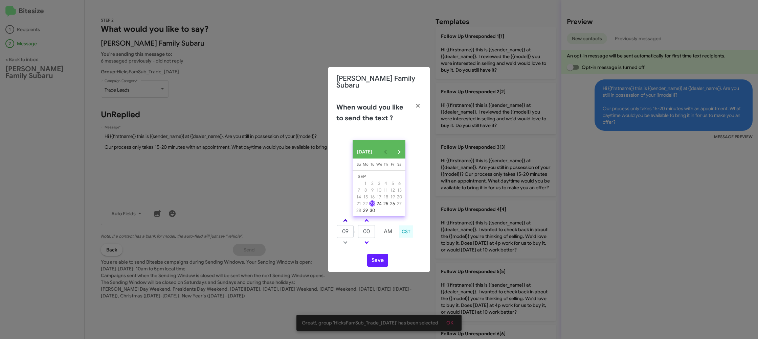
click at [343, 221] on link at bounding box center [345, 221] width 12 height 8
click at [343, 220] on span at bounding box center [345, 221] width 4 height 4
click at [344, 219] on span at bounding box center [345, 221] width 4 height 4
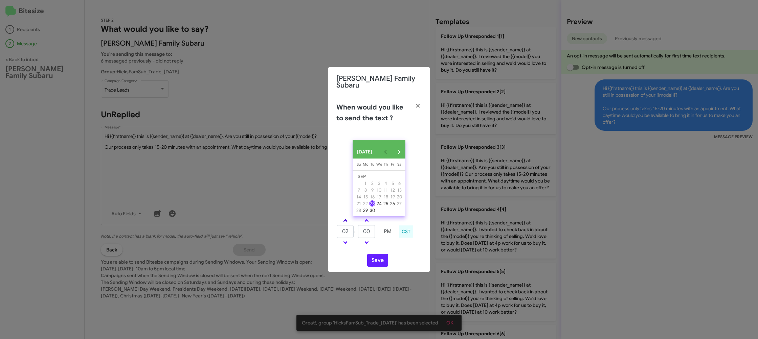
click at [344, 219] on span at bounding box center [345, 221] width 4 height 4
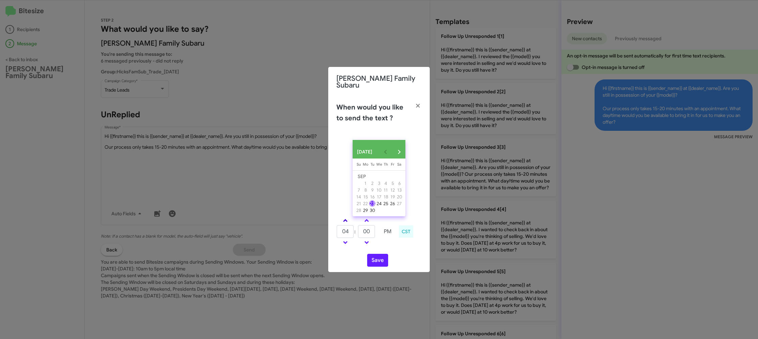
click at [344, 219] on span at bounding box center [345, 221] width 4 height 4
type input "05"
click at [370, 232] on input "00" at bounding box center [366, 231] width 17 height 13
type input "23"
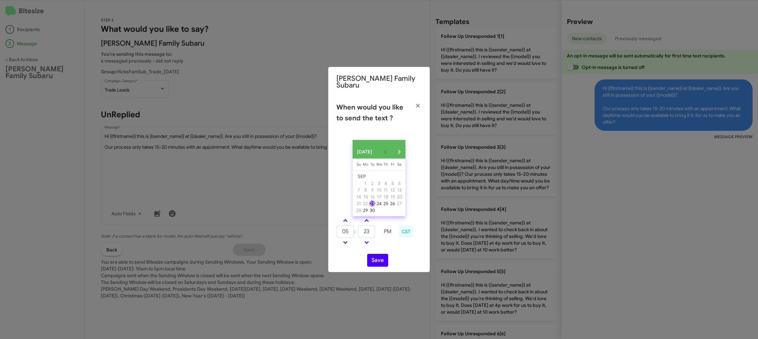
drag, startPoint x: 390, startPoint y: 245, endPoint x: 380, endPoint y: 258, distance: 16.5
click at [389, 247] on div "05 : 23 PM CST" at bounding box center [378, 232] width 95 height 32
click at [380, 259] on button "Save" at bounding box center [377, 260] width 21 height 13
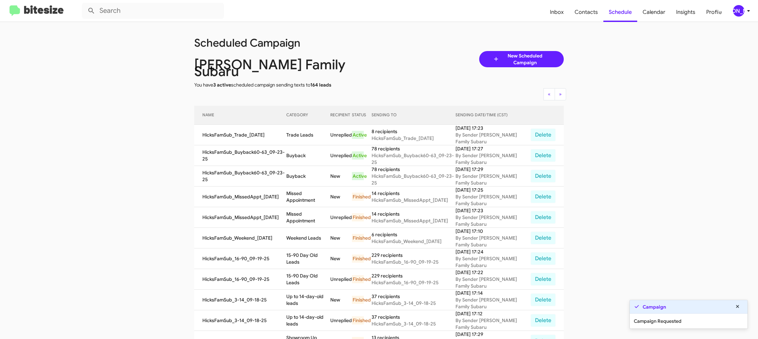
click at [296, 169] on td "Buyback" at bounding box center [308, 176] width 44 height 21
drag, startPoint x: 296, startPoint y: 169, endPoint x: 289, endPoint y: 173, distance: 8.3
click at [295, 168] on td "Buyback" at bounding box center [308, 176] width 44 height 21
copy td "Buyback"
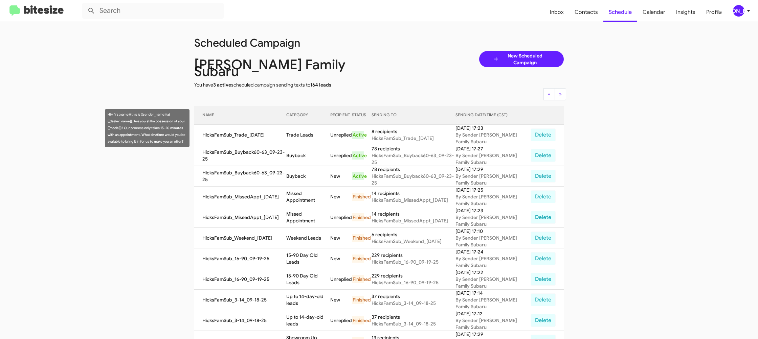
click at [306, 127] on td "Trade Leads" at bounding box center [308, 135] width 44 height 21
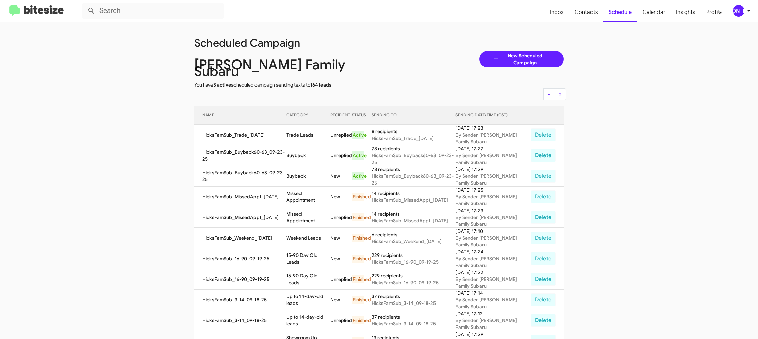
click at [306, 127] on td "Trade Leads" at bounding box center [308, 135] width 44 height 21
click at [306, 126] on td "Trade Leads" at bounding box center [308, 135] width 44 height 21
copy td "Trade Leads"
click at [744, 15] on span "[PERSON_NAME]" at bounding box center [742, 10] width 20 height 11
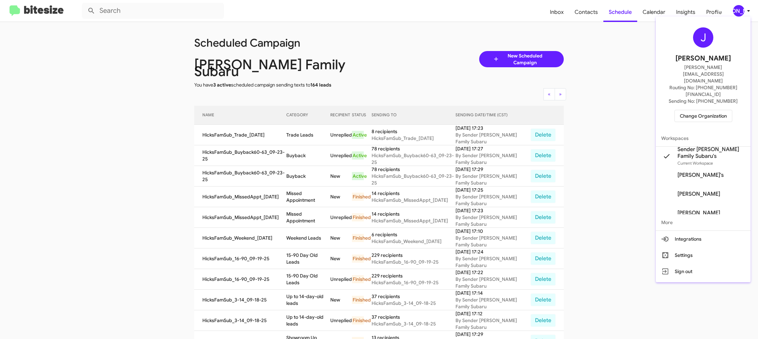
click at [700, 110] on span "Change Organization" at bounding box center [702, 115] width 47 height 11
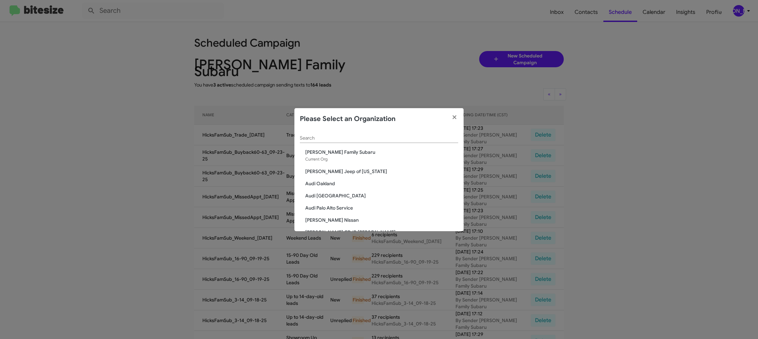
click at [311, 136] on input "Search" at bounding box center [379, 138] width 158 height 5
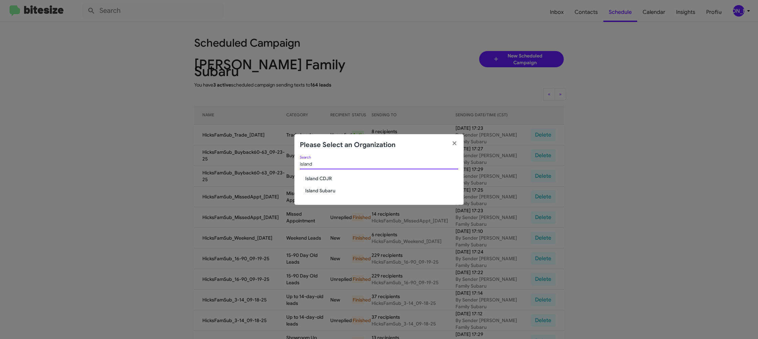
type input "island"
click at [319, 186] on div "island Search Island CDJR Island Subaru" at bounding box center [378, 180] width 169 height 49
click at [318, 189] on span "Island Subaru" at bounding box center [381, 190] width 153 height 7
drag, startPoint x: 318, startPoint y: 189, endPoint x: 312, endPoint y: 188, distance: 6.1
click at [317, 189] on span "Island Subaru" at bounding box center [381, 190] width 153 height 7
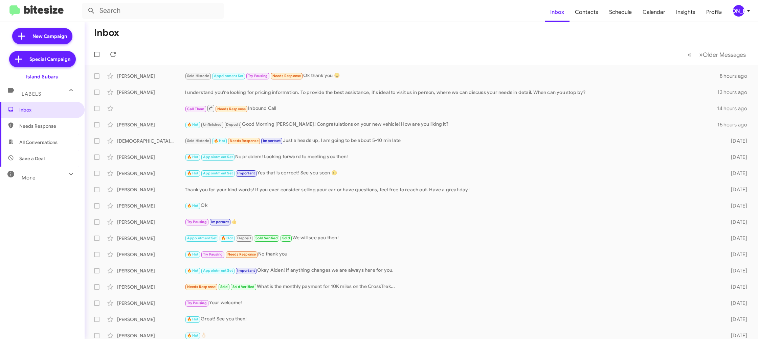
click at [734, 4] on mat-toolbar "Inbox Contacts Schedule Calendar Insights Profile [PERSON_NAME]" at bounding box center [379, 11] width 758 height 22
click at [737, 8] on div "[PERSON_NAME]" at bounding box center [738, 10] width 11 height 11
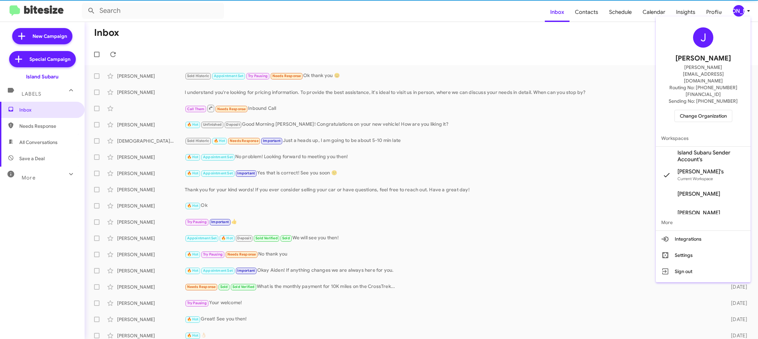
click at [702, 149] on span "Island Subaru Sender Account's" at bounding box center [711, 156] width 68 height 14
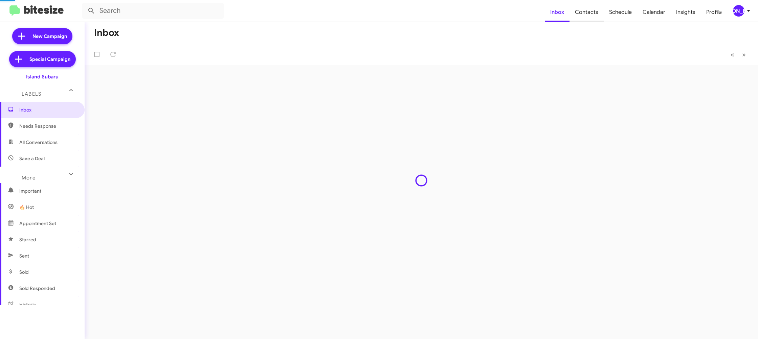
click at [586, 10] on span "Contacts" at bounding box center [586, 12] width 34 height 20
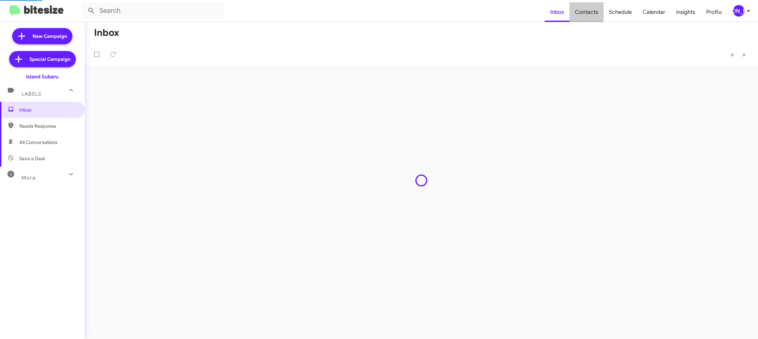
click at [586, 10] on span "Contacts" at bounding box center [586, 12] width 34 height 20
type input "in:groups"
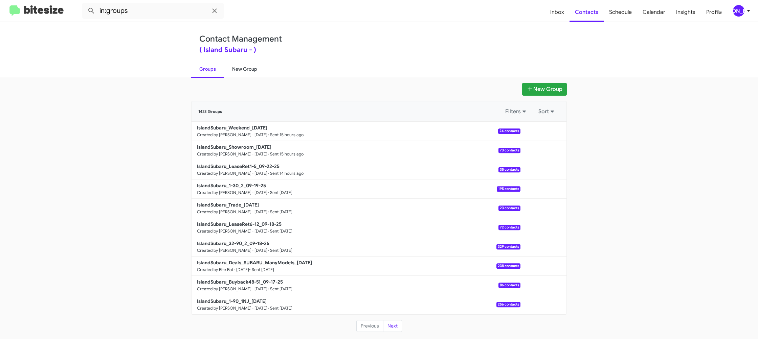
click at [248, 66] on link "New Group" at bounding box center [244, 69] width 41 height 18
drag, startPoint x: 248, startPoint y: 66, endPoint x: 233, endPoint y: 3, distance: 64.5
click at [248, 65] on link "New Group" at bounding box center [244, 69] width 41 height 18
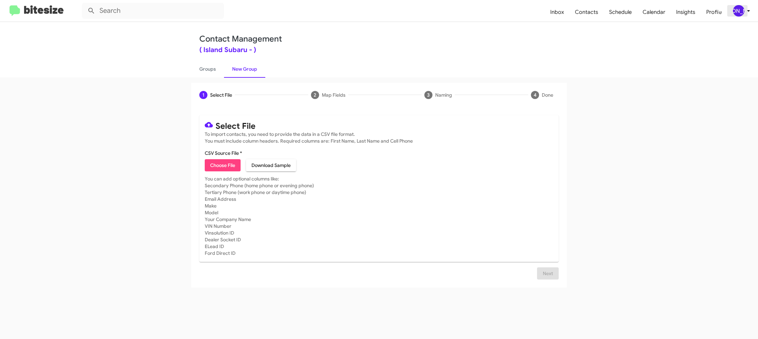
click at [745, 13] on icon at bounding box center [748, 11] width 8 height 8
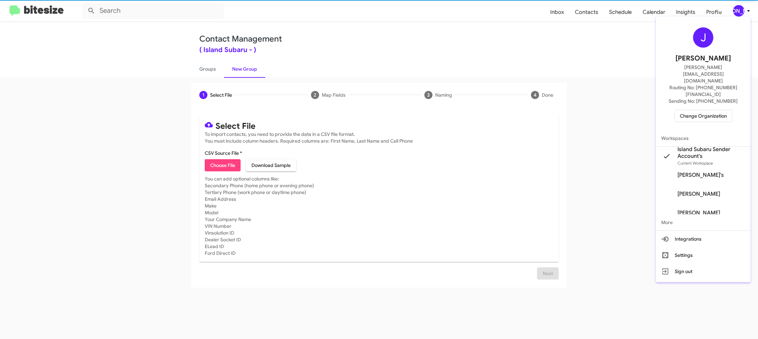
drag, startPoint x: 745, startPoint y: 13, endPoint x: 525, endPoint y: 1, distance: 221.2
click at [744, 13] on div at bounding box center [379, 169] width 758 height 339
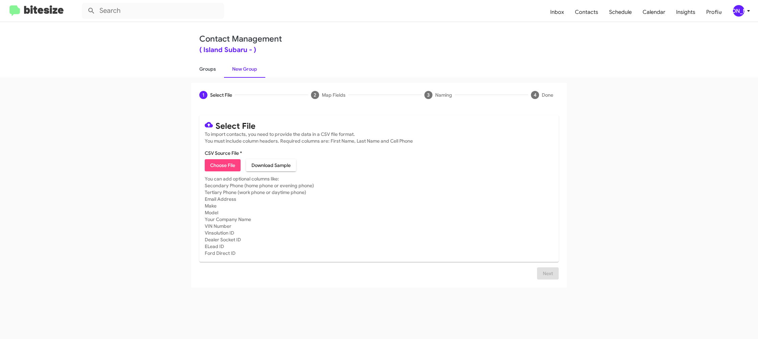
click at [210, 71] on link "Groups" at bounding box center [207, 69] width 33 height 18
type input "in:groups"
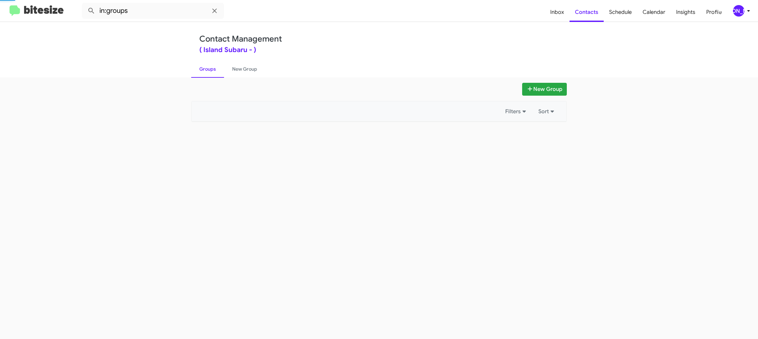
drag, startPoint x: 210, startPoint y: 71, endPoint x: 217, endPoint y: 69, distance: 7.2
click at [210, 71] on link "Groups" at bounding box center [207, 69] width 33 height 18
click at [237, 67] on link "New Group" at bounding box center [244, 69] width 41 height 18
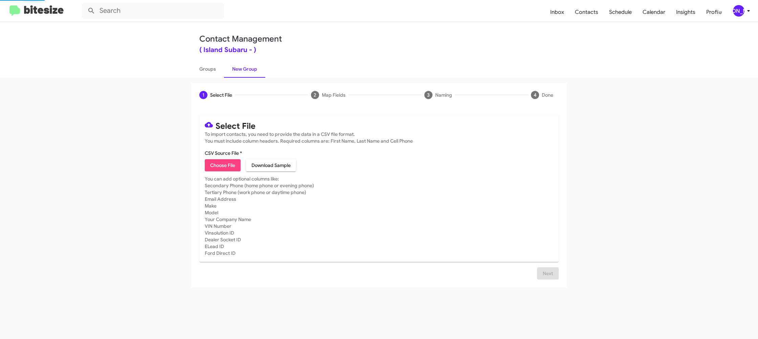
click at [237, 67] on link "New Group" at bounding box center [244, 69] width 41 height 18
drag, startPoint x: 237, startPoint y: 67, endPoint x: 312, endPoint y: 10, distance: 94.4
click at [237, 66] on link "New Group" at bounding box center [244, 69] width 41 height 18
click at [747, 12] on icon at bounding box center [748, 11] width 8 height 8
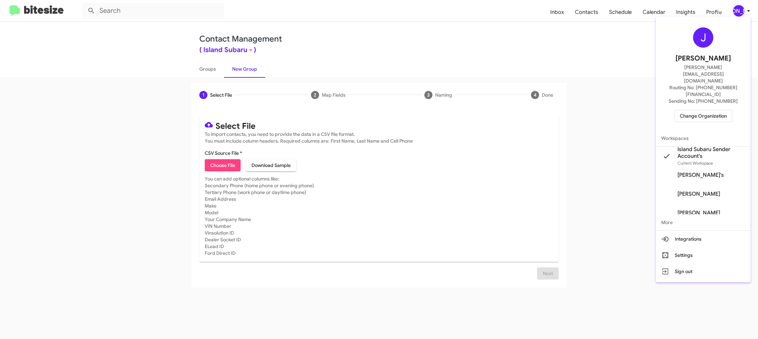
drag, startPoint x: 747, startPoint y: 12, endPoint x: 737, endPoint y: 11, distance: 10.9
click at [747, 12] on div at bounding box center [379, 169] width 758 height 339
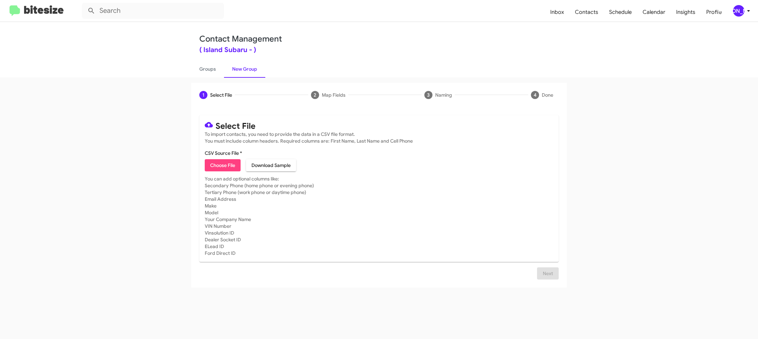
click at [220, 163] on span "Choose File" at bounding box center [222, 165] width 25 height 12
type input "IslandSubaru_ILM_09-23-25"
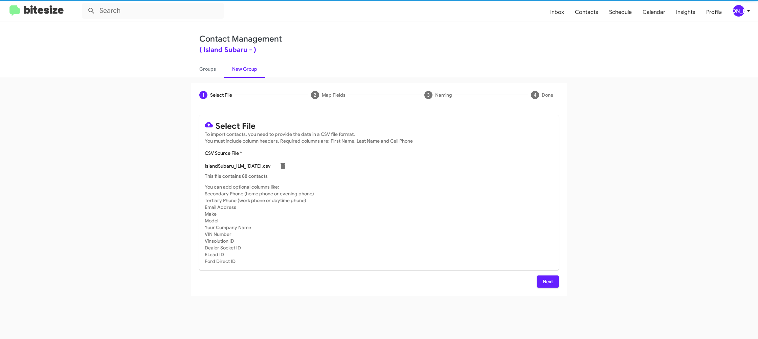
click at [424, 197] on mat-card-subtitle "You can add optional columns like: Secondary Phone (home phone or evening phone…" at bounding box center [379, 224] width 348 height 81
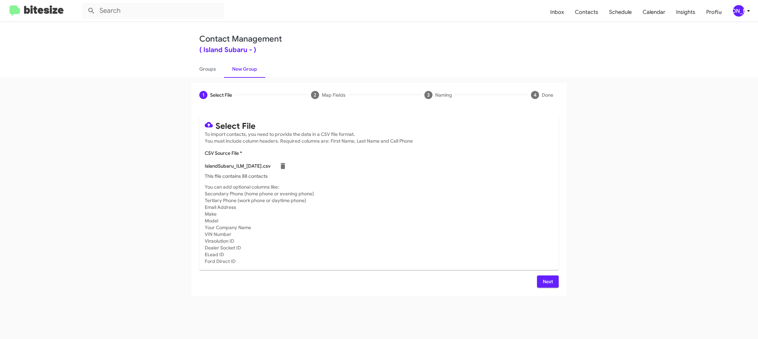
click at [746, 10] on icon at bounding box center [748, 11] width 8 height 8
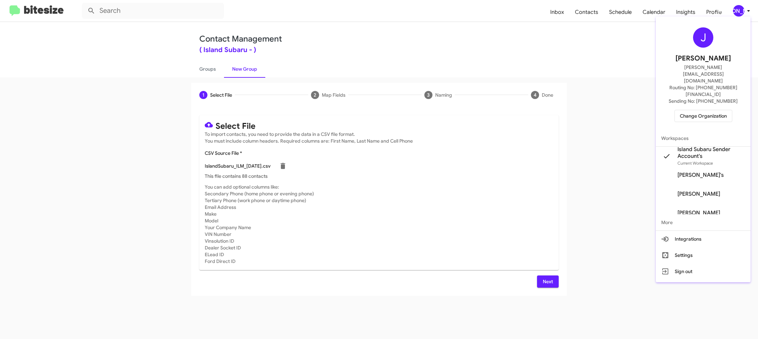
click at [746, 9] on div at bounding box center [379, 169] width 758 height 339
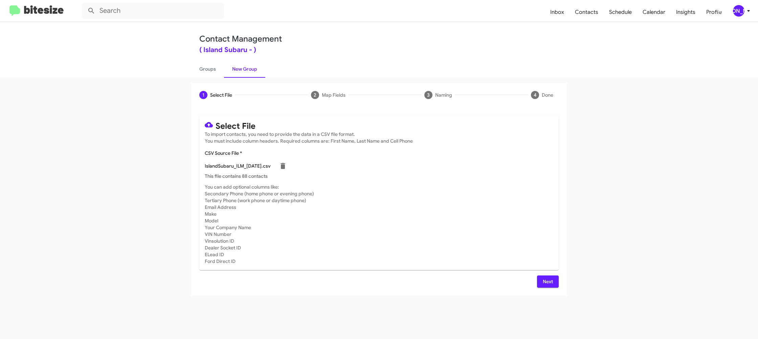
click at [547, 277] on span "Next" at bounding box center [547, 282] width 11 height 12
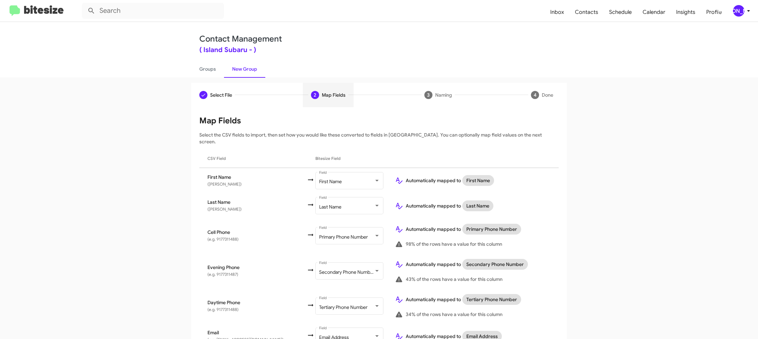
scroll to position [267, 0]
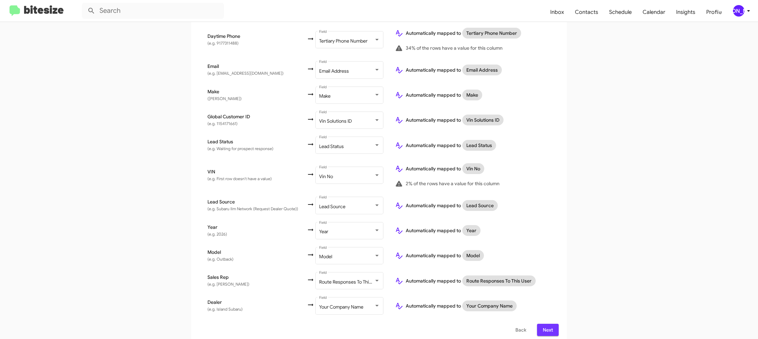
click at [552, 326] on span "Next" at bounding box center [547, 330] width 11 height 12
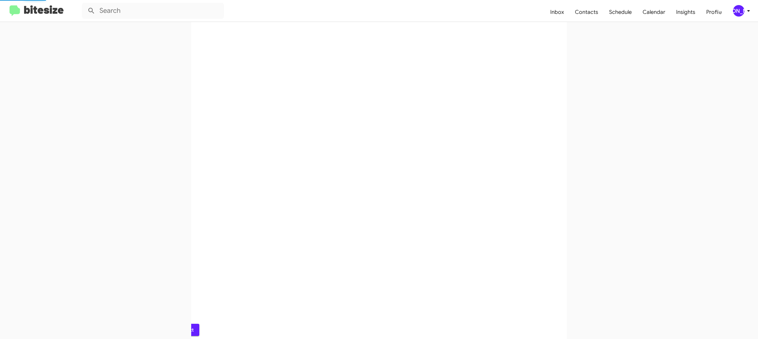
scroll to position [0, 0]
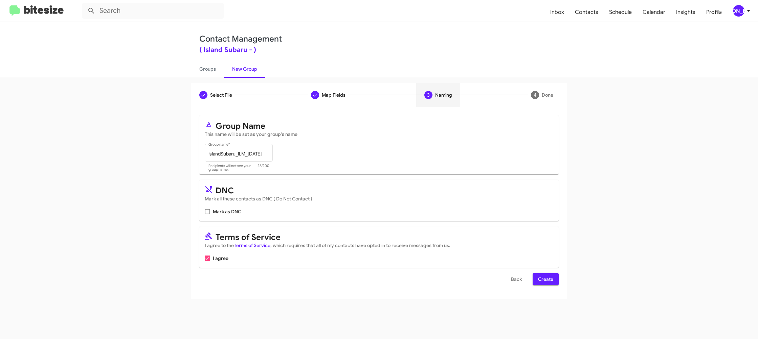
click at [543, 279] on span "Create" at bounding box center [545, 279] width 15 height 12
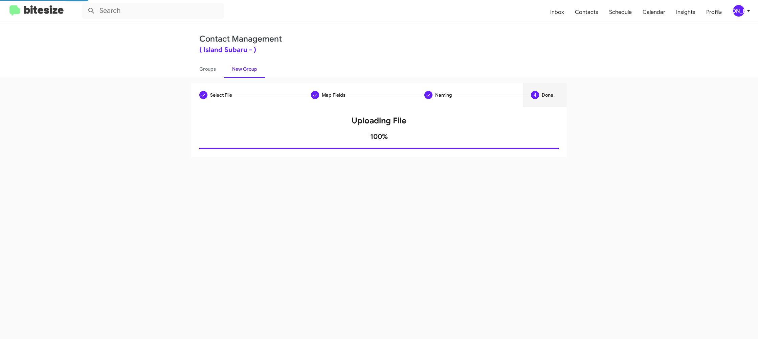
click at [213, 77] on div "Select File Map Fields Naming 4 Done Select File To import contacts, you need t…" at bounding box center [379, 208] width 758 height 262
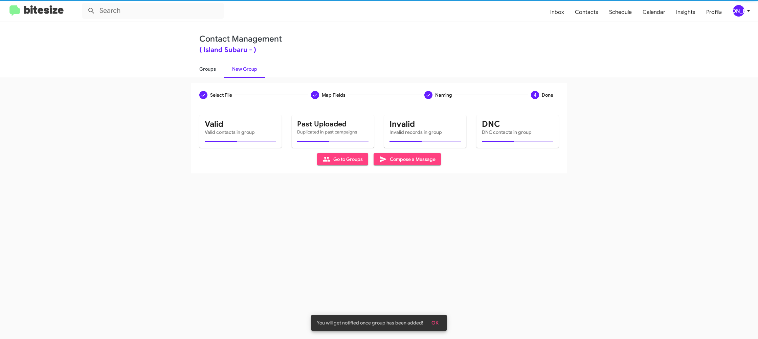
click at [213, 77] on div "Select File Map Fields Naming 4 Done Select File To import contacts, you need t…" at bounding box center [379, 208] width 758 height 262
click at [213, 75] on link "Groups" at bounding box center [207, 69] width 33 height 18
type input "in:groups"
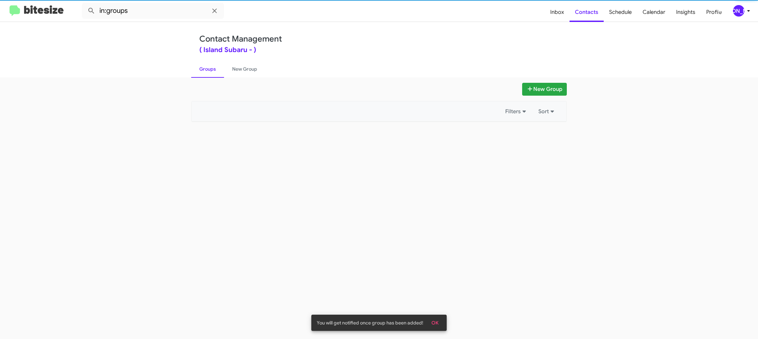
click at [213, 75] on link "Groups" at bounding box center [207, 69] width 33 height 18
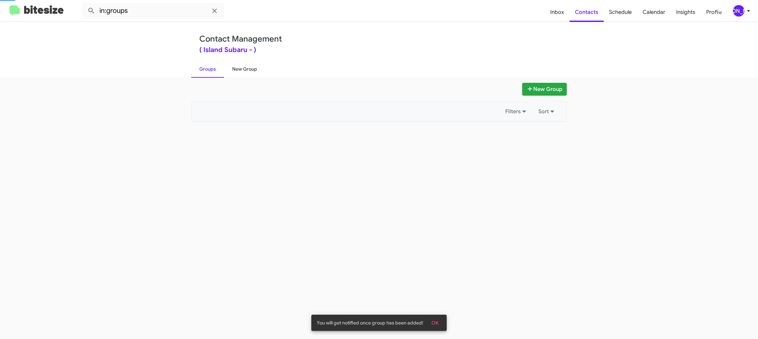
drag, startPoint x: 213, startPoint y: 75, endPoint x: 239, endPoint y: 71, distance: 26.7
click at [213, 74] on link "Groups" at bounding box center [207, 69] width 33 height 18
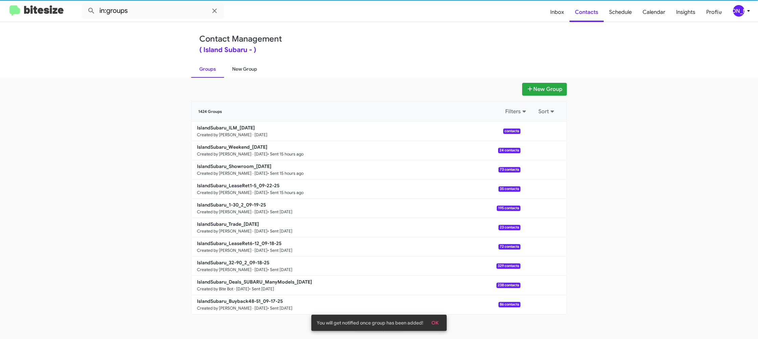
click at [239, 71] on link "New Group" at bounding box center [244, 69] width 41 height 18
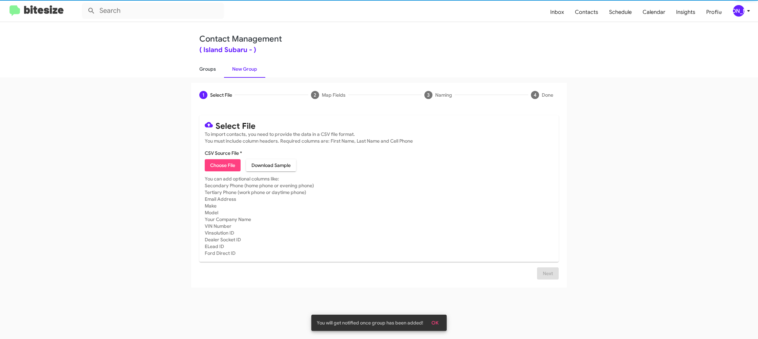
click at [207, 69] on link "Groups" at bounding box center [207, 69] width 33 height 18
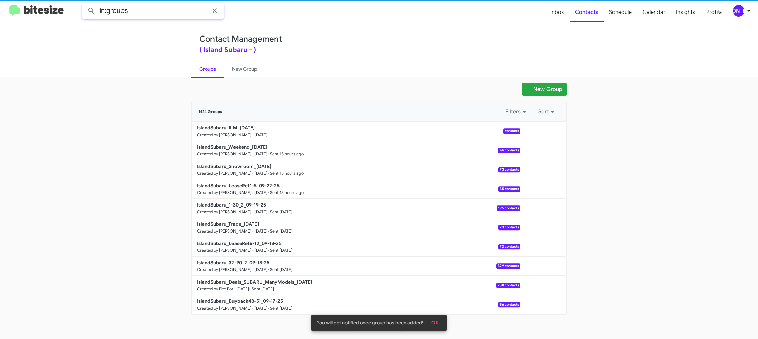
click at [171, 16] on input "in:groups" at bounding box center [153, 11] width 142 height 16
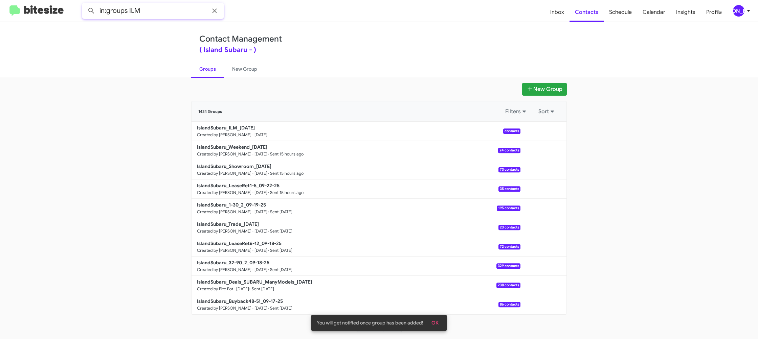
click at [85, 4] on button at bounding box center [92, 11] width 14 height 14
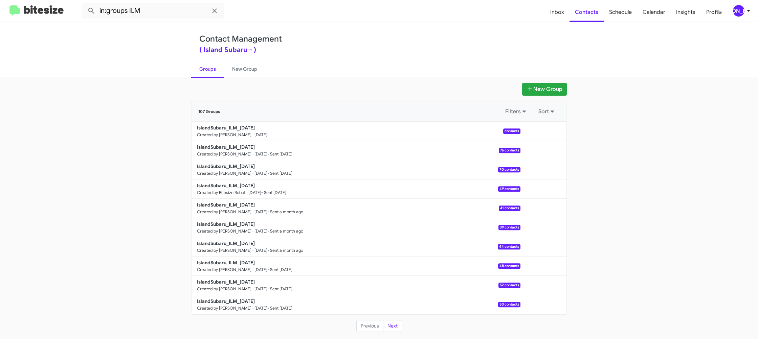
click at [223, 71] on link "Groups" at bounding box center [207, 69] width 33 height 18
type input "in:groups"
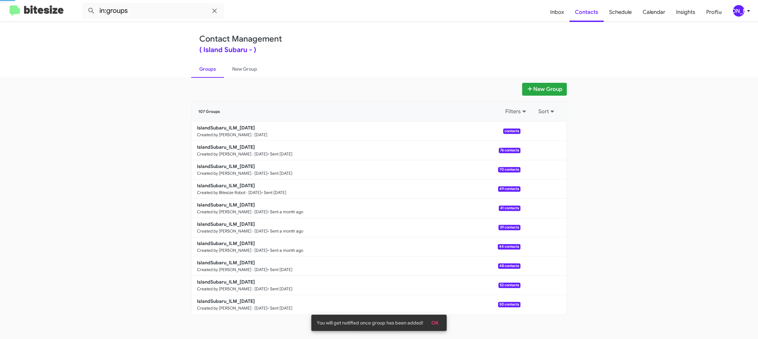
click at [210, 70] on link "Groups" at bounding box center [207, 69] width 33 height 18
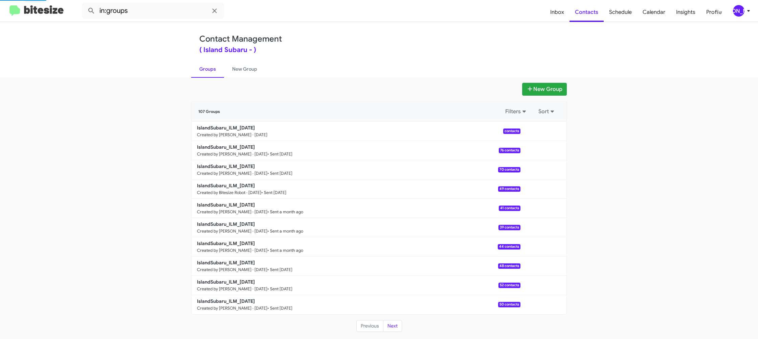
click at [210, 70] on link "Groups" at bounding box center [207, 69] width 33 height 18
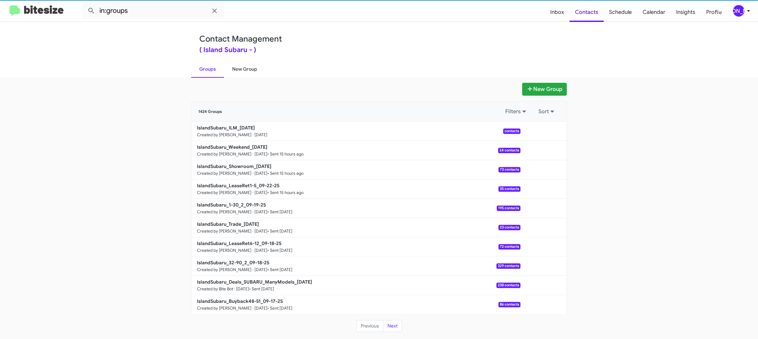
click at [235, 69] on link "New Group" at bounding box center [244, 69] width 41 height 18
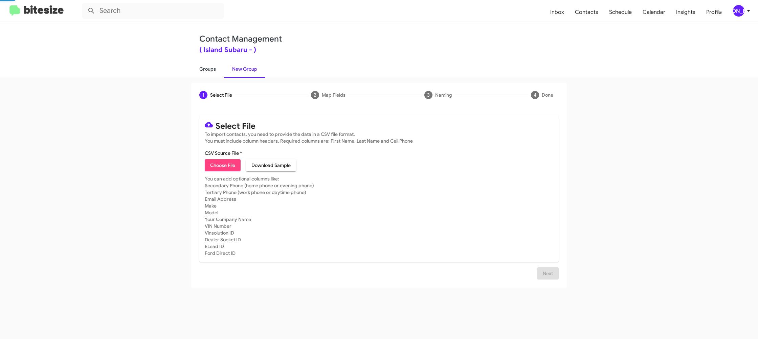
click at [201, 70] on link "Groups" at bounding box center [207, 69] width 33 height 18
type input "in:groups"
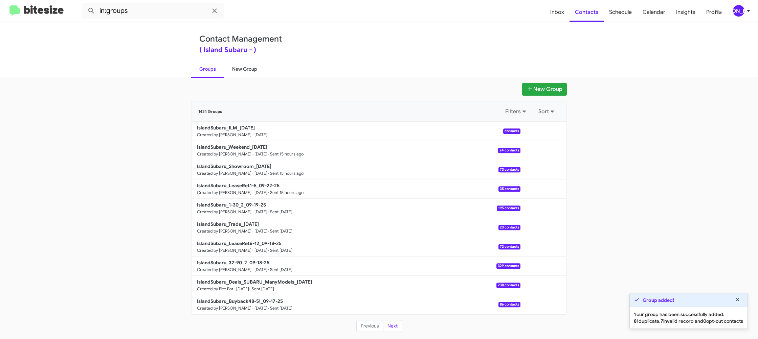
click at [237, 72] on link "New Group" at bounding box center [244, 69] width 41 height 18
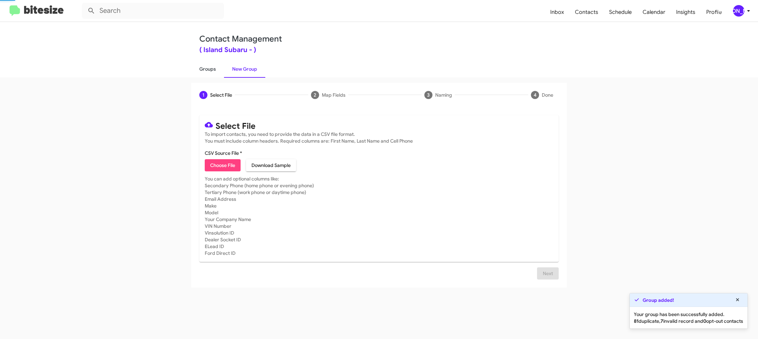
click at [214, 73] on link "Groups" at bounding box center [207, 69] width 33 height 18
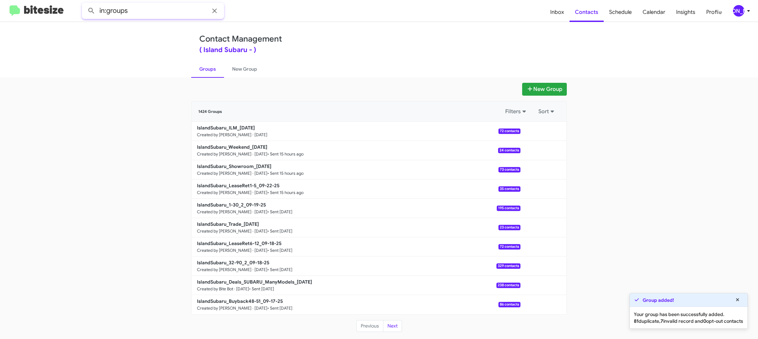
drag, startPoint x: 167, startPoint y: 4, endPoint x: 167, endPoint y: 12, distance: 7.4
click at [167, 4] on input "in:groups" at bounding box center [153, 11] width 142 height 16
click at [167, 12] on input "in:groups" at bounding box center [153, 11] width 142 height 16
type input "in:groups ILM"
click at [85, 4] on button at bounding box center [92, 11] width 14 height 14
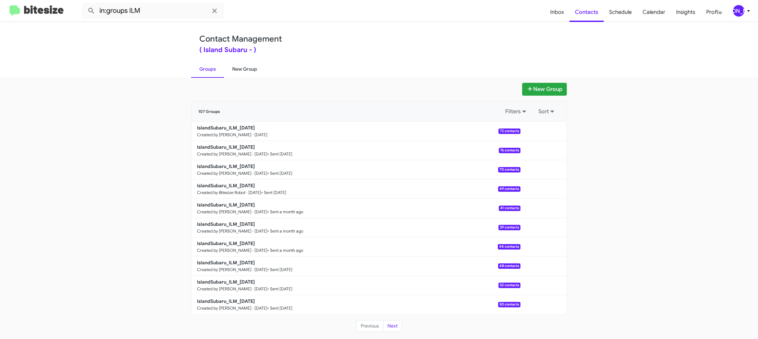
click at [236, 70] on link "New Group" at bounding box center [244, 69] width 41 height 18
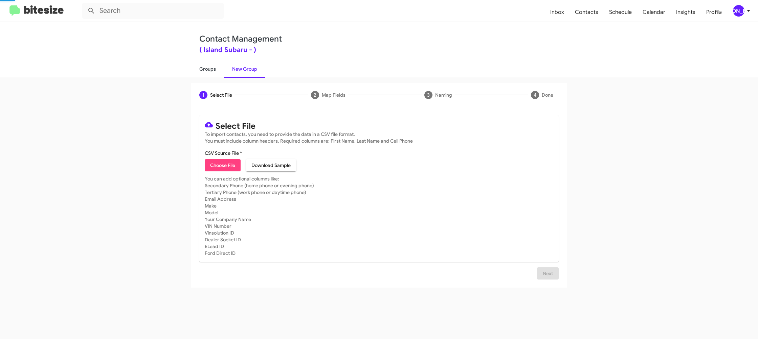
click at [219, 72] on link "Groups" at bounding box center [207, 69] width 33 height 18
type input "in:groups"
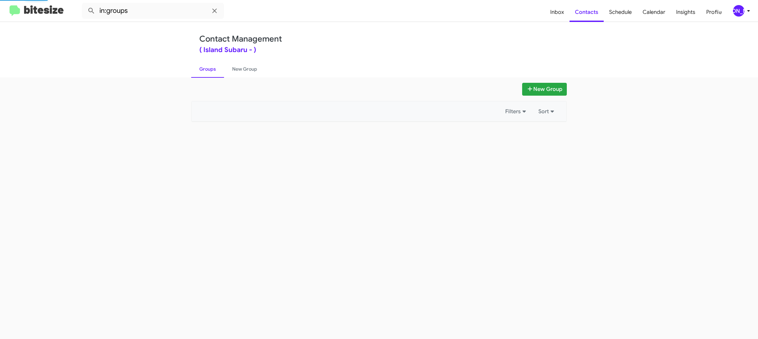
click at [219, 72] on link "Groups" at bounding box center [207, 69] width 33 height 18
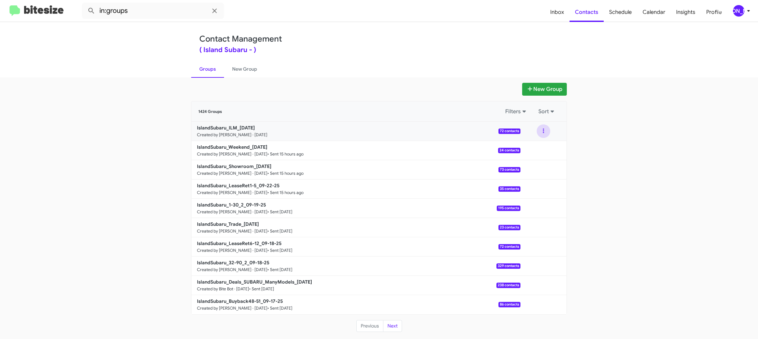
click at [546, 134] on button at bounding box center [543, 131] width 14 height 14
click at [541, 152] on button "View contacts" at bounding box center [523, 149] width 54 height 16
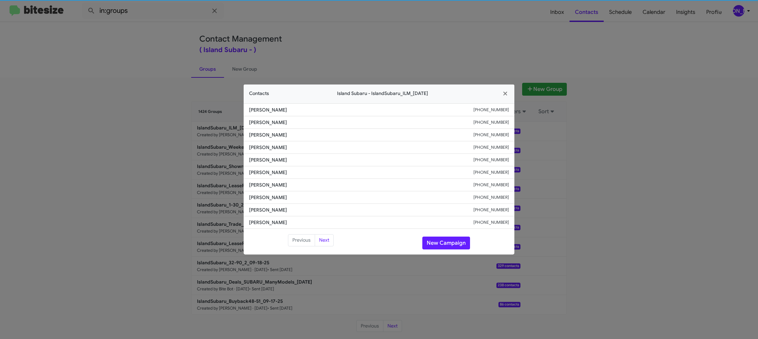
click at [269, 166] on li "Lisa Hawkins +13473583904" at bounding box center [379, 160] width 271 height 13
copy span "Lisa Hawkins"
click at [432, 242] on button "New Campaign" at bounding box center [446, 243] width 48 height 13
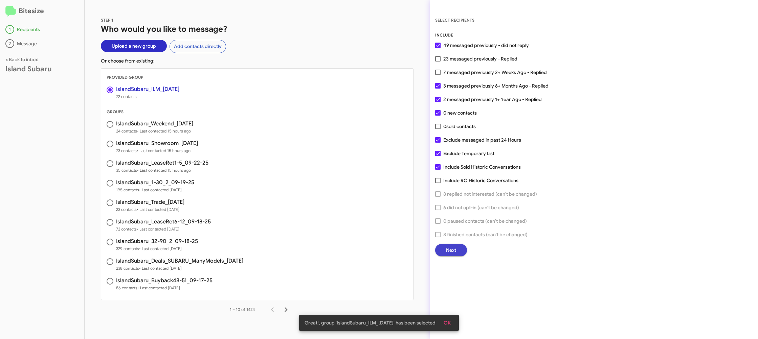
click at [447, 247] on span "Next" at bounding box center [451, 250] width 10 height 12
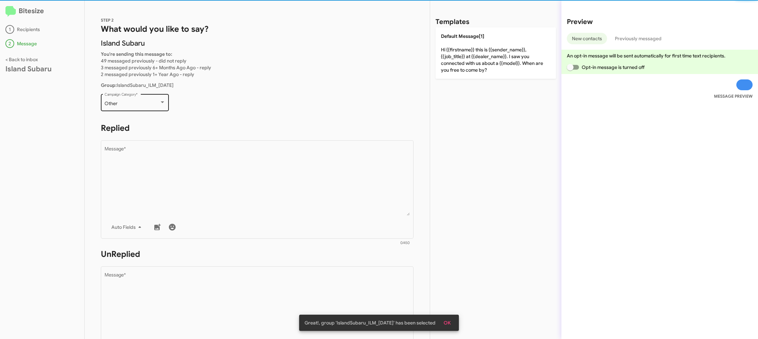
click at [152, 105] on div "Other" at bounding box center [132, 103] width 55 height 5
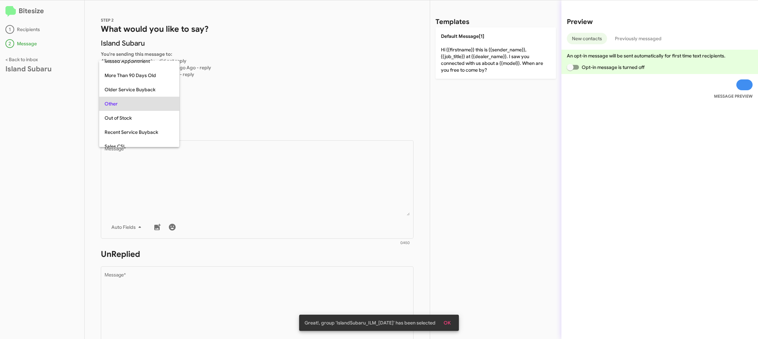
scroll to position [254, 0]
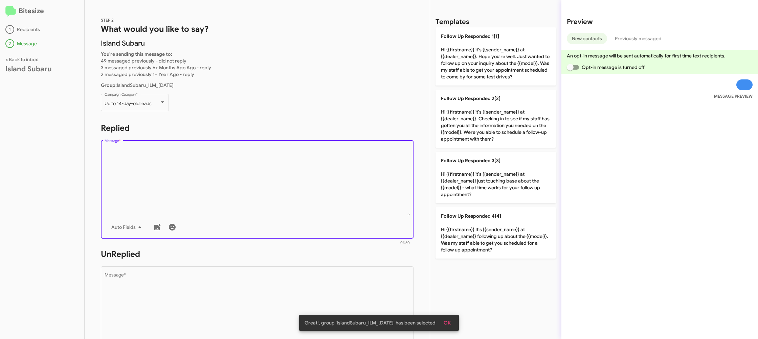
drag, startPoint x: 258, startPoint y: 181, endPoint x: 434, endPoint y: 156, distance: 177.7
click at [258, 181] on textarea "Message *" at bounding box center [257, 181] width 305 height 69
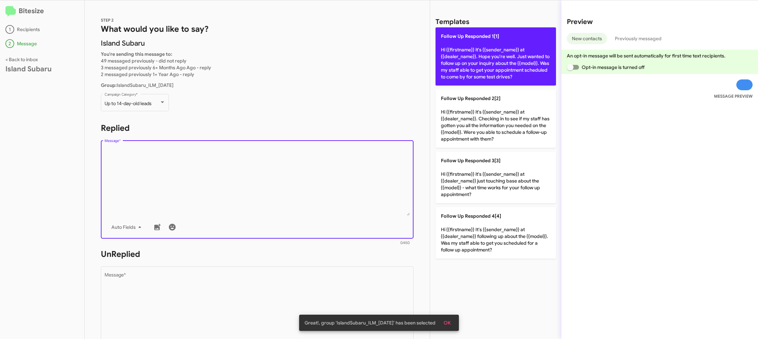
drag, startPoint x: 528, startPoint y: 67, endPoint x: 490, endPoint y: 77, distance: 39.0
click at [527, 68] on p "Follow Up Responded 1[1] Hi {{firstname}} it's {{sender_name}} at {{dealer_name…" at bounding box center [495, 56] width 120 height 58
type textarea "Hi {{firstname}} it's {{sender_name}} at {{dealer_name}}. Hope you're well. Jus…"
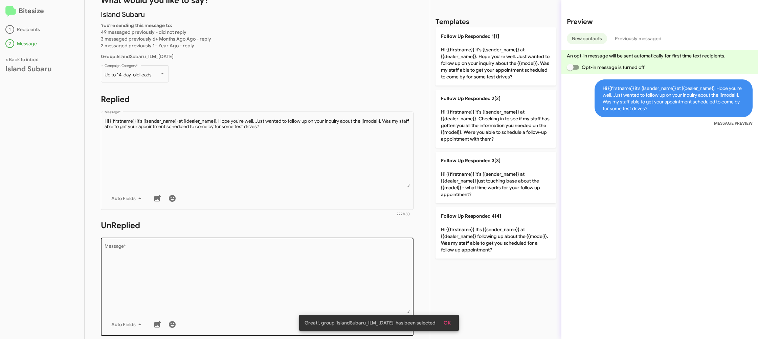
scroll to position [71, 0]
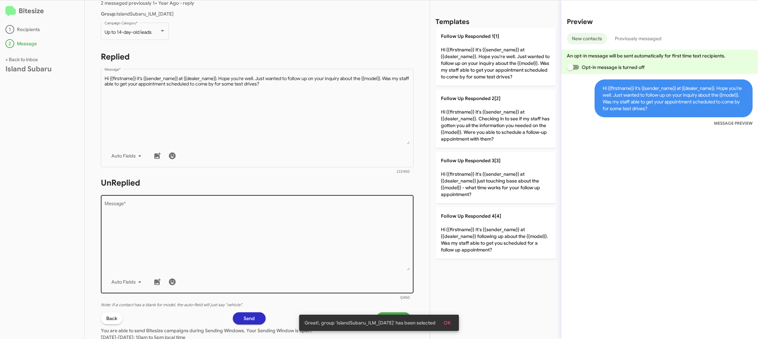
click at [358, 221] on textarea "Message *" at bounding box center [257, 236] width 305 height 69
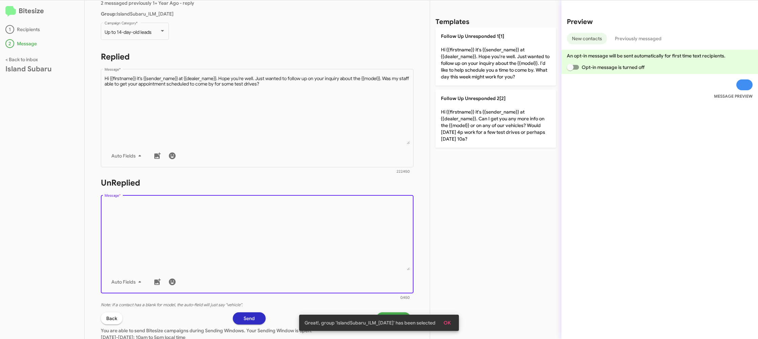
click at [358, 222] on textarea "Message *" at bounding box center [257, 236] width 305 height 69
drag, startPoint x: 358, startPoint y: 222, endPoint x: 432, endPoint y: 128, distance: 119.0
click at [362, 205] on textarea "Message *" at bounding box center [257, 236] width 305 height 69
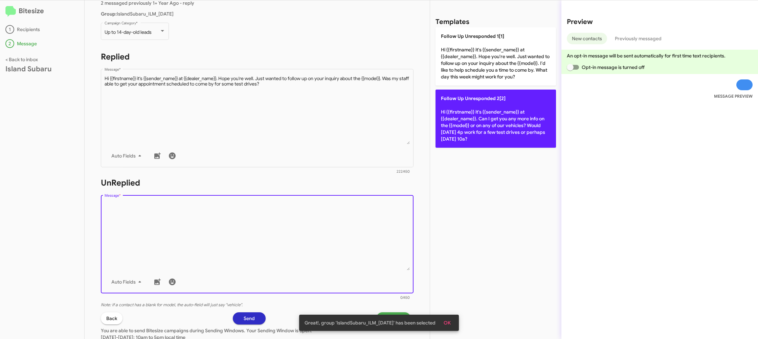
drag, startPoint x: 465, startPoint y: 107, endPoint x: 447, endPoint y: 114, distance: 19.0
click at [465, 107] on p "Follow Up Unresponded 2[2] Hi {{firstname}} it's {{sender_name}} at {{dealer_na…" at bounding box center [495, 119] width 120 height 58
type textarea "Hi {{firstname}} it's {{sender_name}} at {{dealer_name}}. Can I get you any mor…"
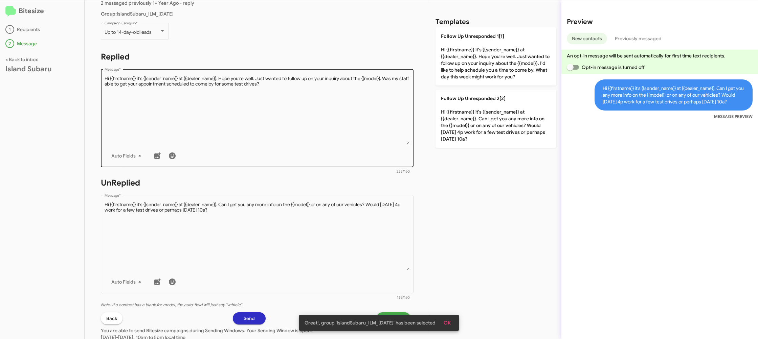
scroll to position [120, 0]
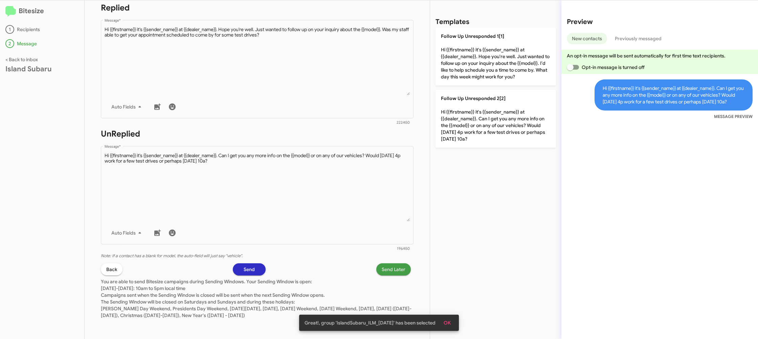
click at [401, 270] on span "Send Later" at bounding box center [393, 269] width 24 height 12
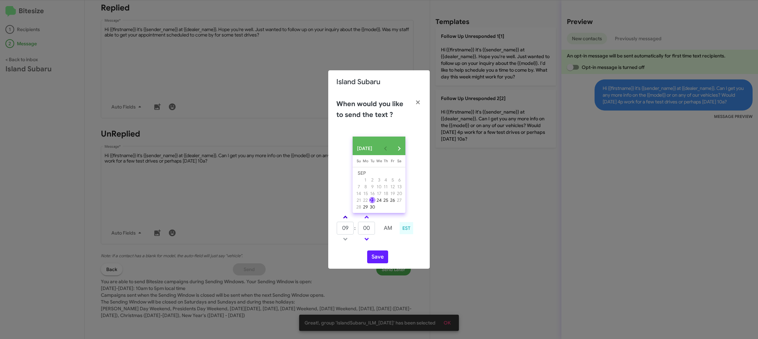
click at [342, 217] on link at bounding box center [345, 217] width 12 height 8
type input "10"
click at [366, 229] on input "00" at bounding box center [366, 228] width 17 height 13
type input "35"
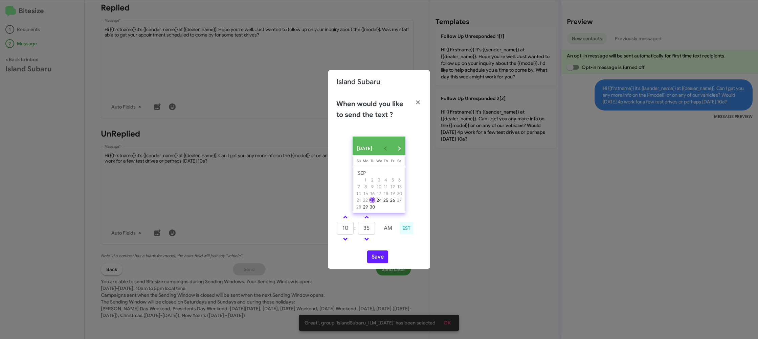
drag, startPoint x: 384, startPoint y: 245, endPoint x: 380, endPoint y: 250, distance: 6.8
click at [384, 244] on td at bounding box center [388, 239] width 18 height 8
click at [378, 257] on button "Save" at bounding box center [377, 257] width 21 height 13
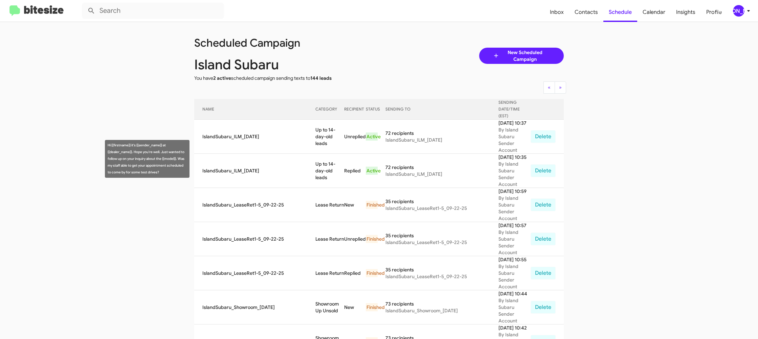
click at [315, 157] on td "Up to 14-day-old leads" at bounding box center [329, 171] width 29 height 34
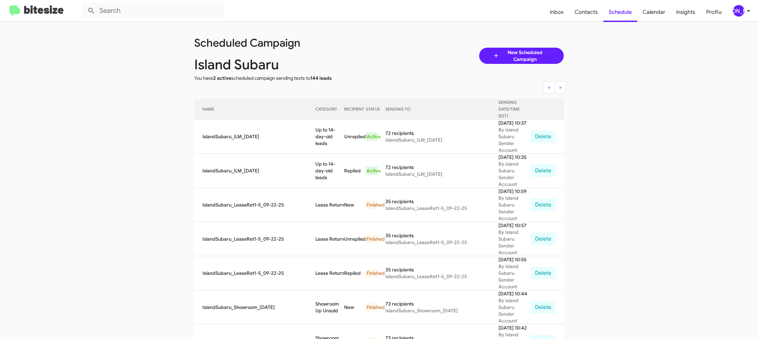
click at [315, 157] on td "Up to 14-day-old leads" at bounding box center [329, 171] width 29 height 34
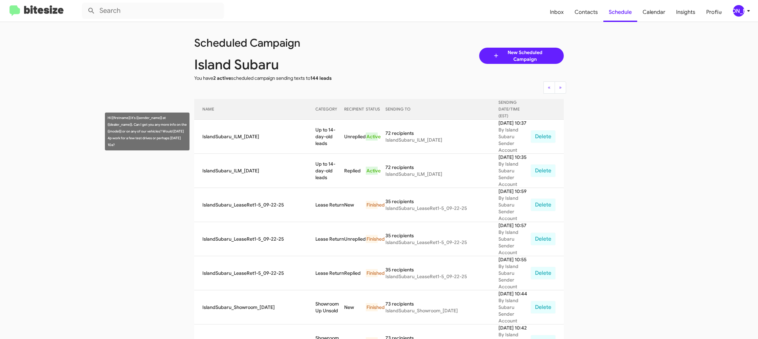
copy td "Up to 14-day-old leads"
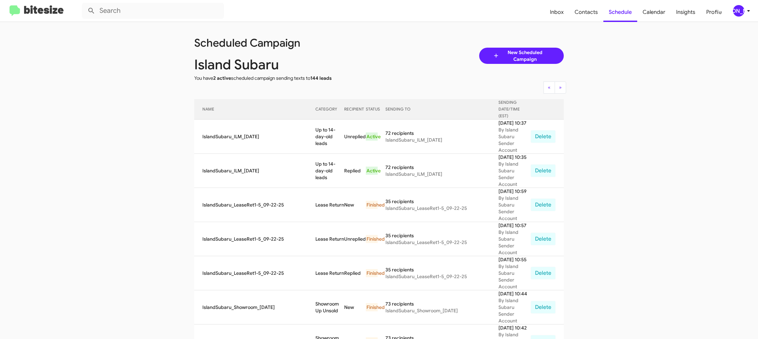
click at [736, 10] on div "[PERSON_NAME]" at bounding box center [738, 10] width 11 height 11
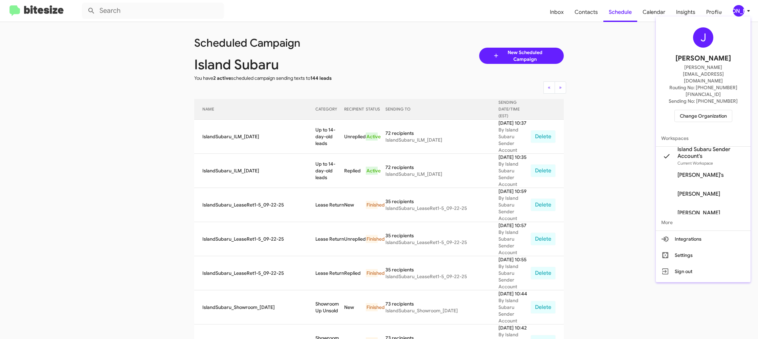
click at [698, 110] on span "Change Organization" at bounding box center [702, 115] width 47 height 11
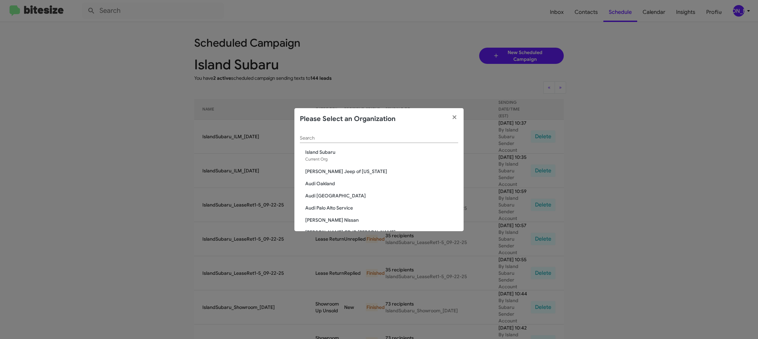
click at [324, 138] on input "Search" at bounding box center [379, 138] width 158 height 5
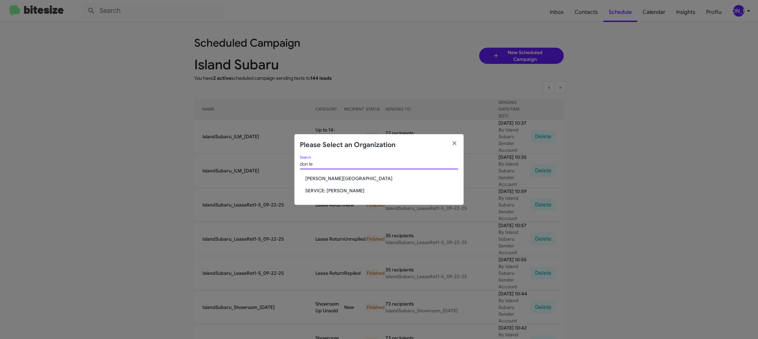
type input "don le"
click at [329, 190] on span "SERVICE: [PERSON_NAME]" at bounding box center [381, 190] width 153 height 7
drag, startPoint x: 329, startPoint y: 190, endPoint x: 83, endPoint y: 308, distance: 273.7
click at [329, 190] on span "SERVICE: [PERSON_NAME]" at bounding box center [381, 190] width 153 height 7
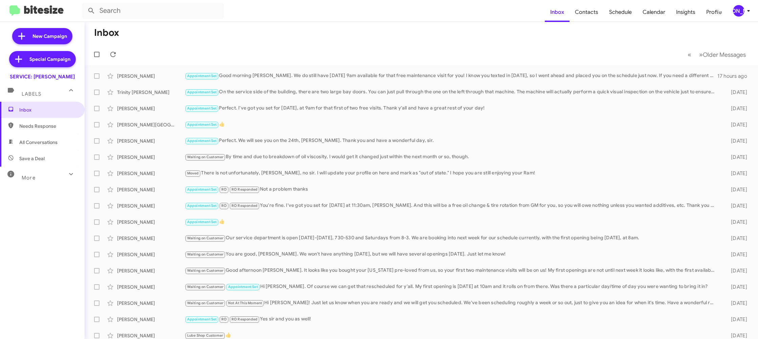
click at [745, 13] on icon at bounding box center [748, 11] width 8 height 8
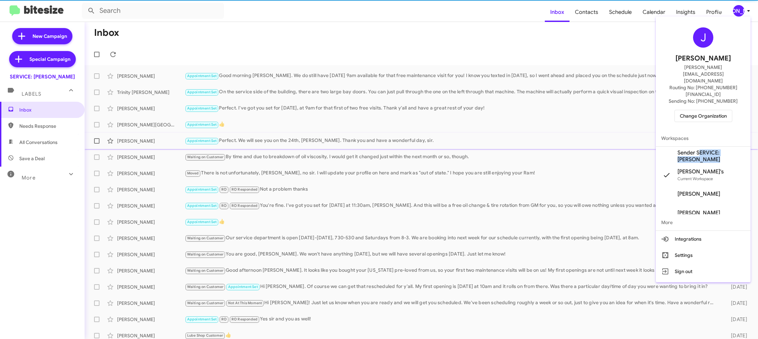
click at [698, 149] on span "Sender SERVICE: [PERSON_NAME]" at bounding box center [711, 156] width 68 height 14
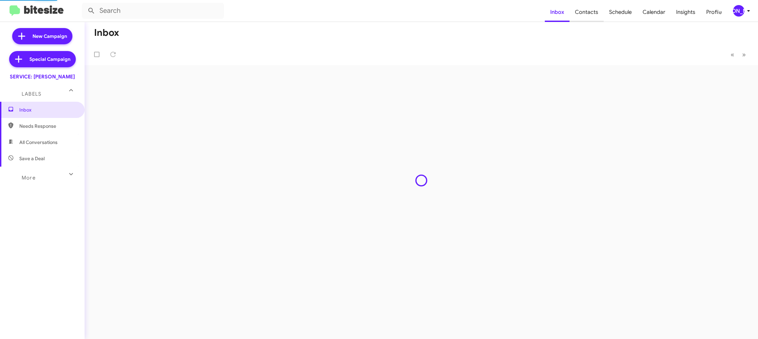
click at [590, 13] on span "Contacts" at bounding box center [586, 12] width 34 height 20
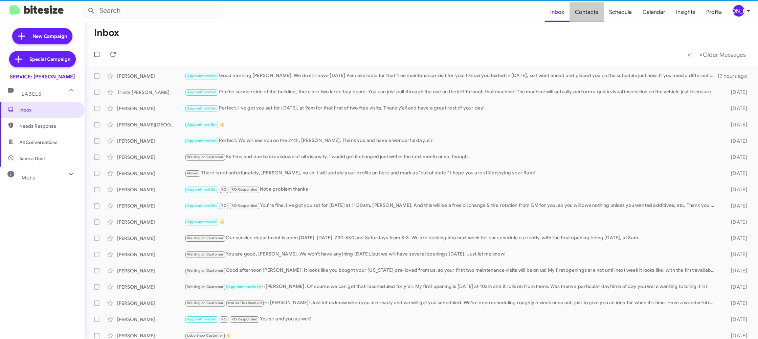
type input "in:groups"
click at [590, 13] on span "Contacts" at bounding box center [586, 12] width 34 height 20
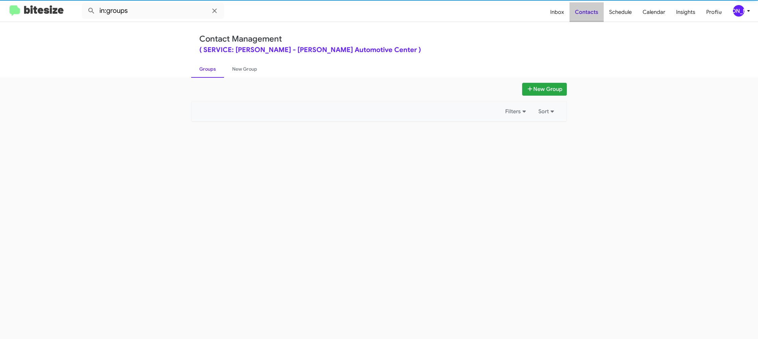
click at [590, 13] on span "Contacts" at bounding box center [586, 12] width 34 height 20
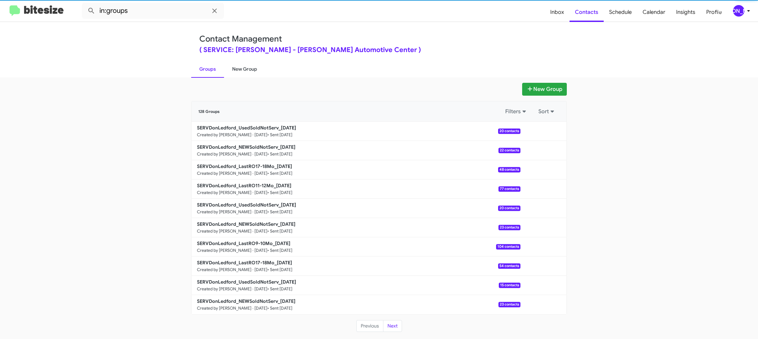
click at [240, 69] on link "New Group" at bounding box center [244, 69] width 41 height 18
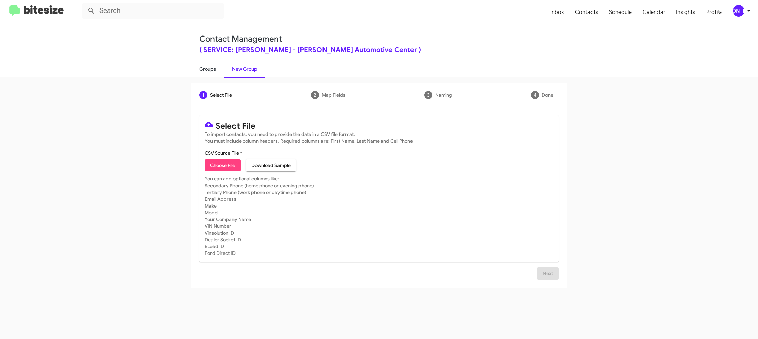
click at [212, 77] on link "Groups" at bounding box center [207, 69] width 33 height 18
type input "in:groups"
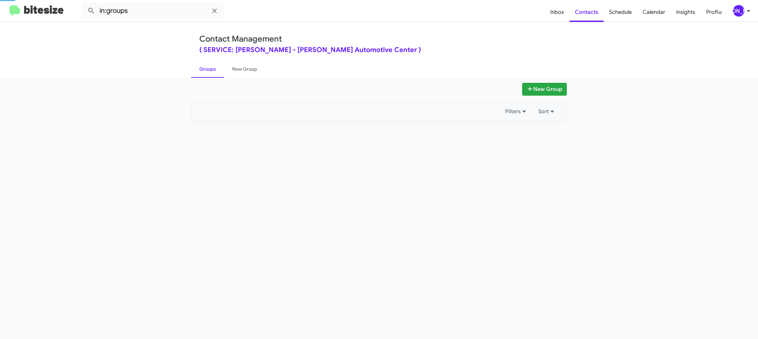
click at [212, 72] on link "Groups" at bounding box center [207, 69] width 33 height 18
drag, startPoint x: 212, startPoint y: 72, endPoint x: 248, endPoint y: 71, distance: 36.2
click at [212, 72] on link "Groups" at bounding box center [207, 69] width 33 height 18
click at [248, 71] on link "New Group" at bounding box center [244, 69] width 41 height 18
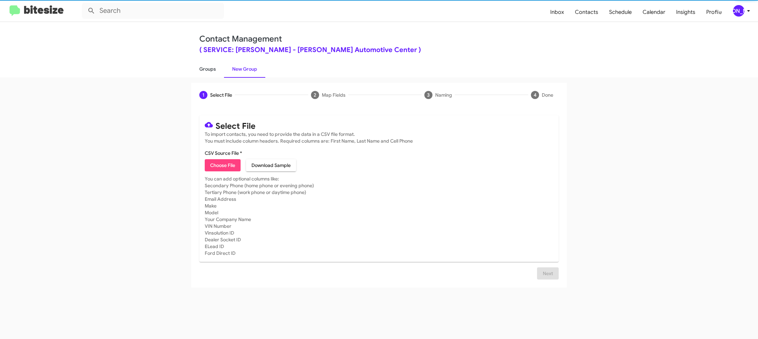
drag, startPoint x: 207, startPoint y: 71, endPoint x: 222, endPoint y: 69, distance: 14.4
click at [207, 71] on link "Groups" at bounding box center [207, 69] width 33 height 18
type input "in:groups"
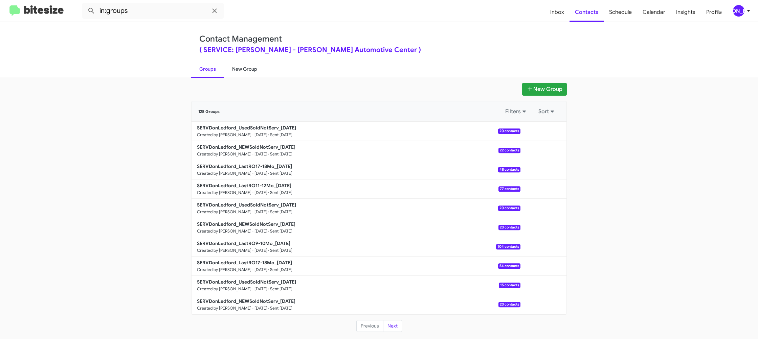
click at [248, 70] on link "New Group" at bounding box center [244, 69] width 41 height 18
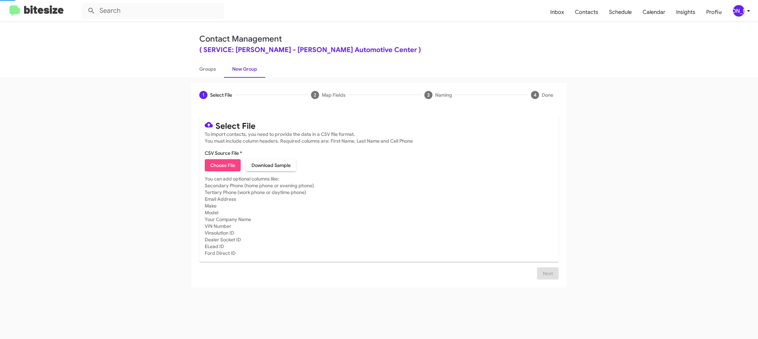
click at [248, 70] on link "New Group" at bounding box center [244, 69] width 41 height 18
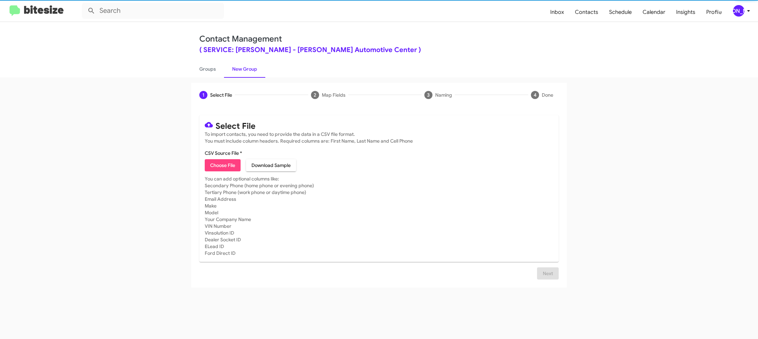
click at [232, 165] on span "Choose File" at bounding box center [222, 165] width 25 height 12
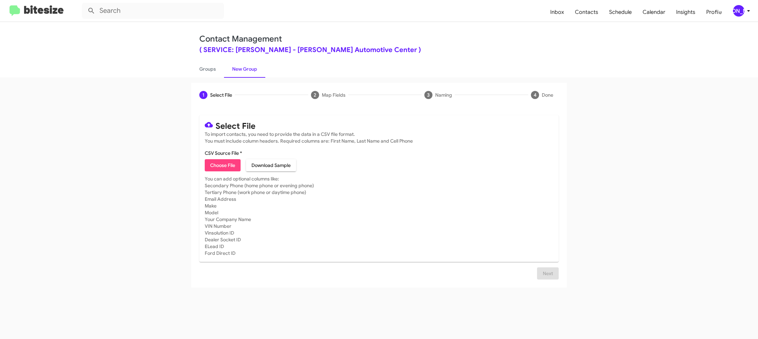
type input "SERVDonLedford_LastRO13-14Mo_[DATE]"
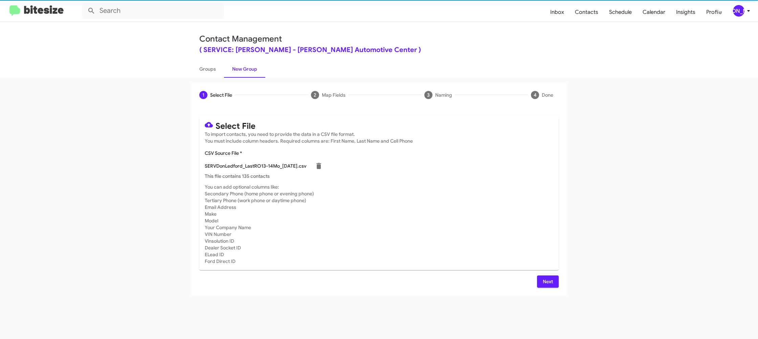
click at [391, 209] on mat-card-subtitle "You can add optional columns like: Secondary Phone (home phone or evening phone…" at bounding box center [379, 224] width 348 height 81
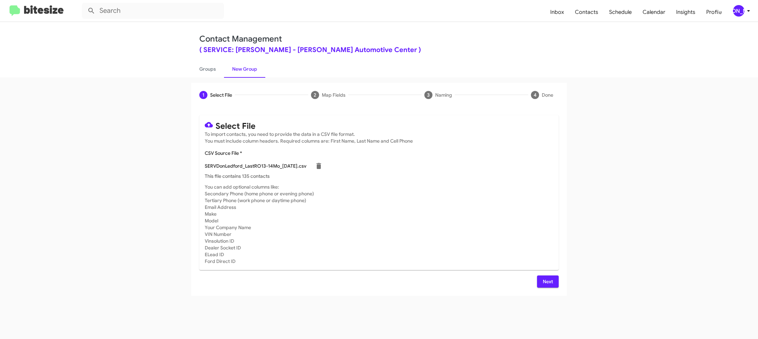
click at [750, 7] on icon at bounding box center [748, 11] width 8 height 8
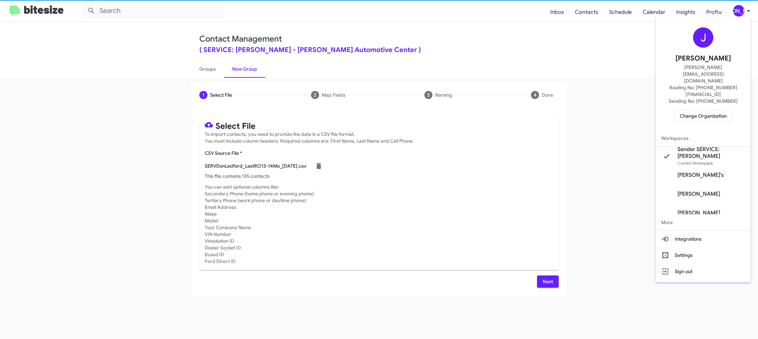
click at [750, 7] on div at bounding box center [379, 169] width 758 height 339
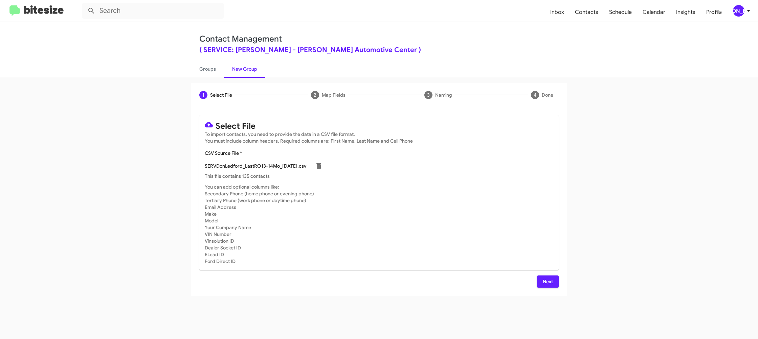
click at [545, 282] on span "Next" at bounding box center [547, 282] width 11 height 12
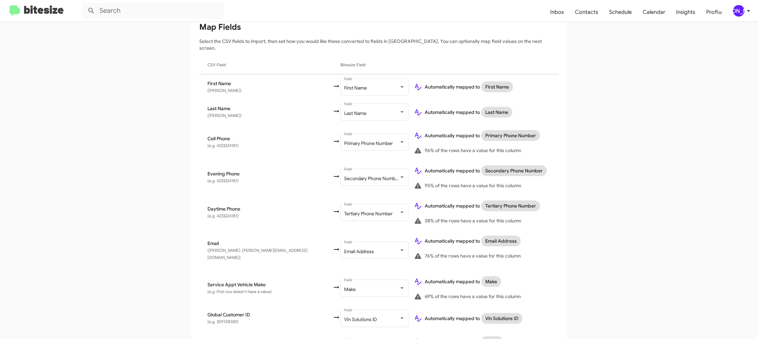
scroll to position [261, 0]
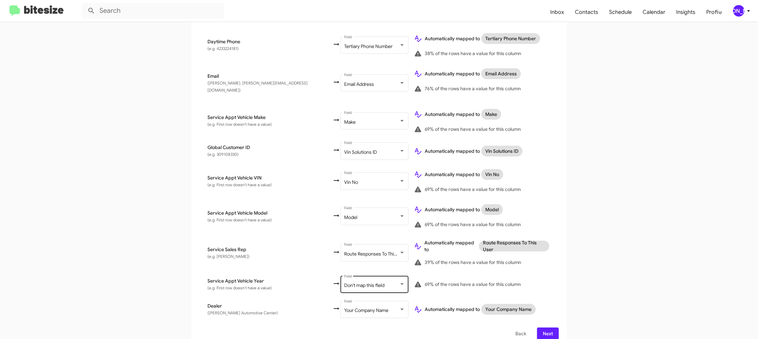
click at [344, 282] on span "Don't map this field" at bounding box center [364, 285] width 40 height 6
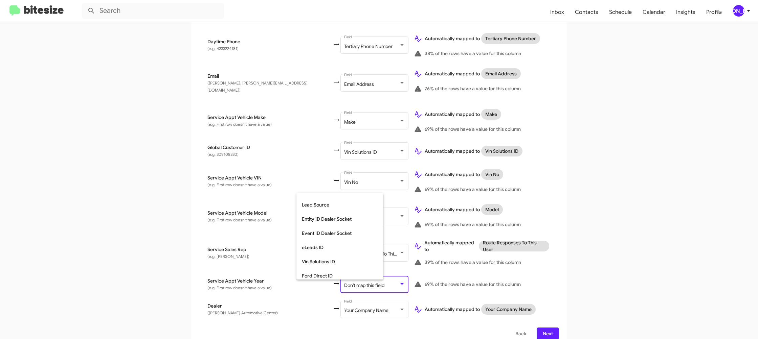
scroll to position [254, 0]
click at [321, 260] on span "Year" at bounding box center [340, 258] width 76 height 14
click at [581, 269] on app-new-group "Select File 2 Map Fields 3 Naming 4 Done Select File To import contacts, you ne…" at bounding box center [379, 85] width 758 height 526
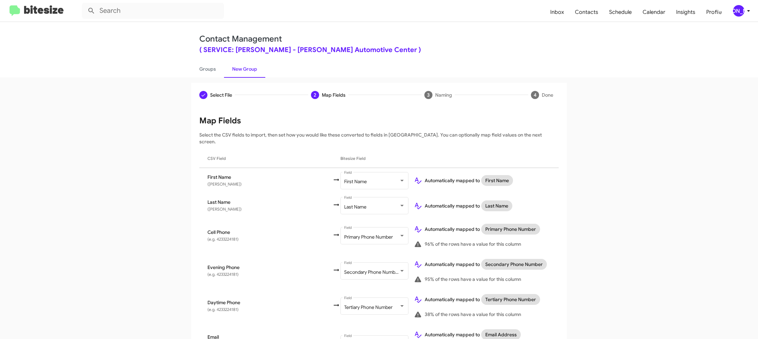
scroll to position [261, 0]
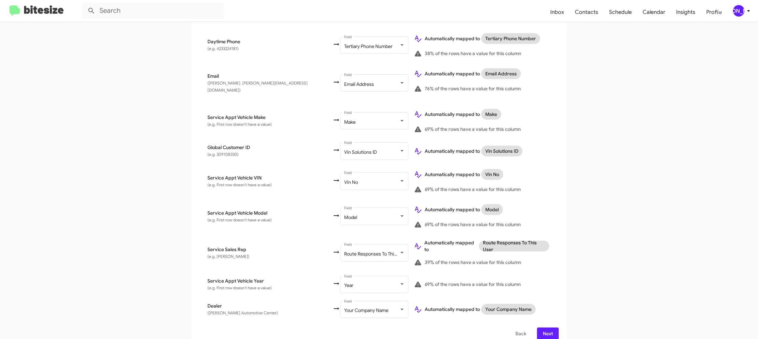
click at [547, 328] on span "Next" at bounding box center [547, 334] width 11 height 12
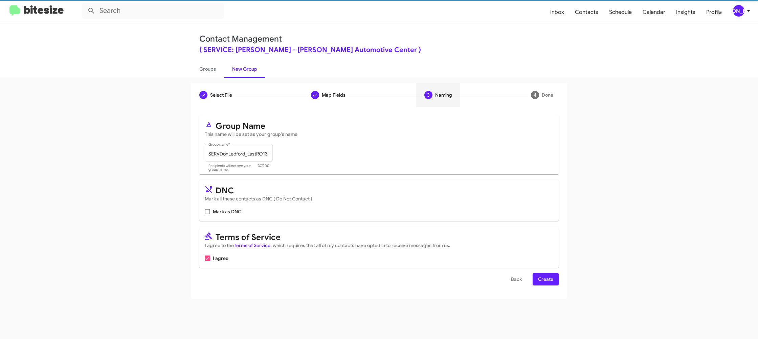
scroll to position [0, 0]
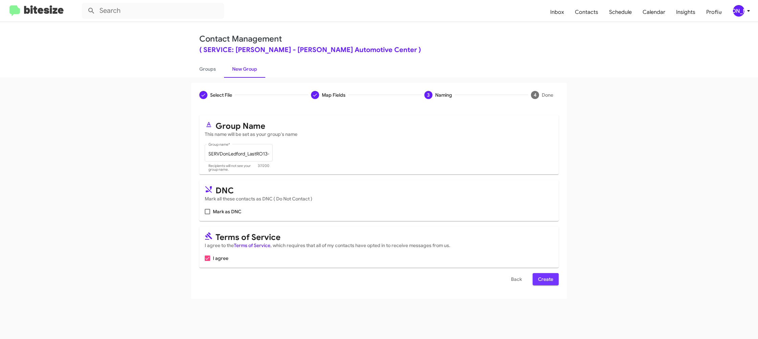
click at [542, 281] on span "Create" at bounding box center [545, 279] width 15 height 12
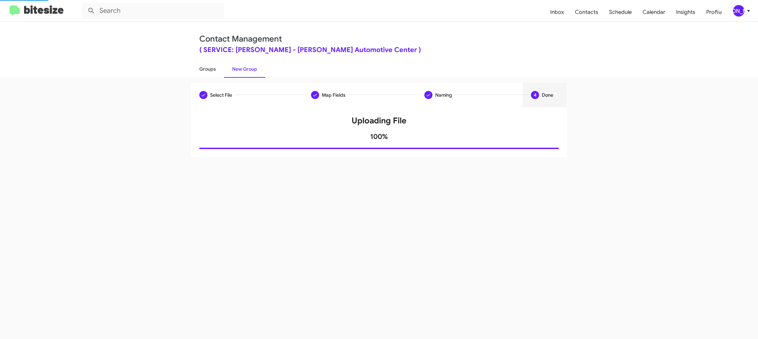
click at [210, 67] on link "Groups" at bounding box center [207, 69] width 33 height 18
type input "in:groups"
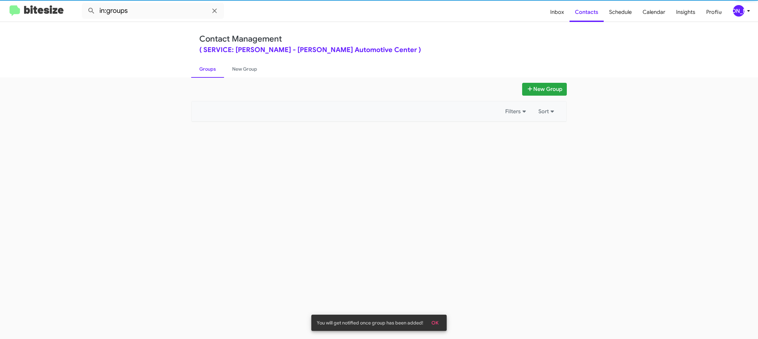
click at [210, 67] on link "Groups" at bounding box center [207, 69] width 33 height 18
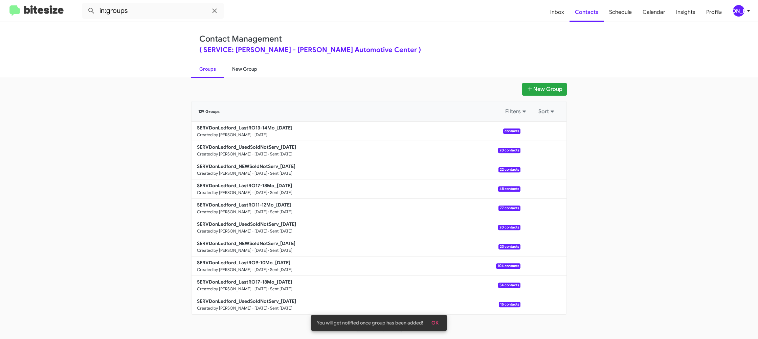
click at [241, 67] on link "New Group" at bounding box center [244, 69] width 41 height 18
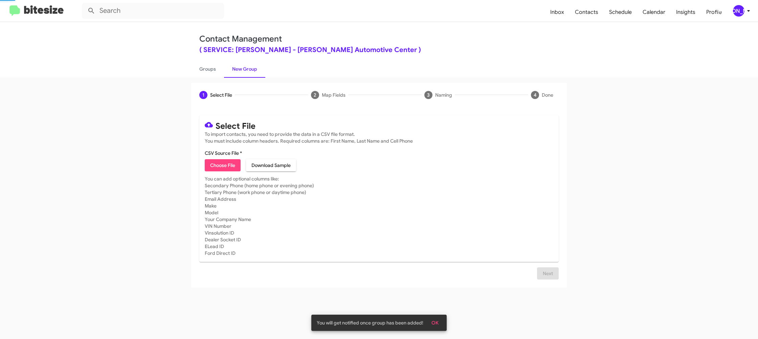
click at [241, 67] on link "New Group" at bounding box center [244, 69] width 41 height 18
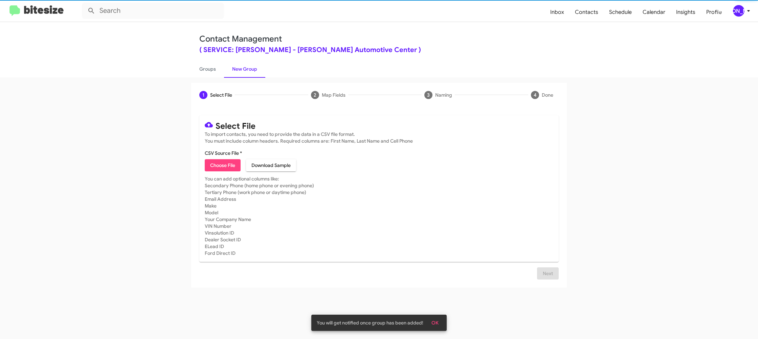
click at [222, 165] on span "Choose File" at bounding box center [222, 165] width 25 height 12
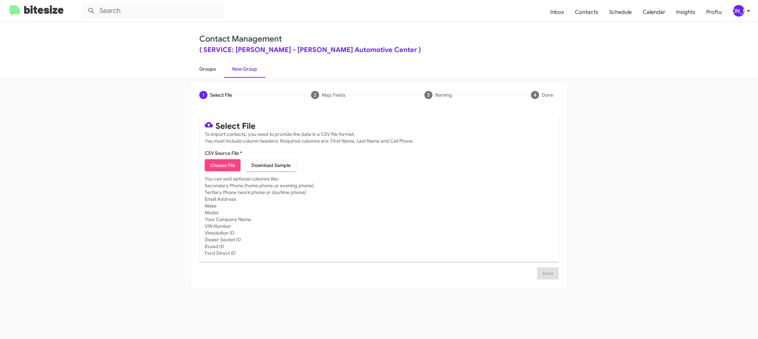
click at [201, 68] on link "Groups" at bounding box center [207, 69] width 33 height 18
type input "in:groups"
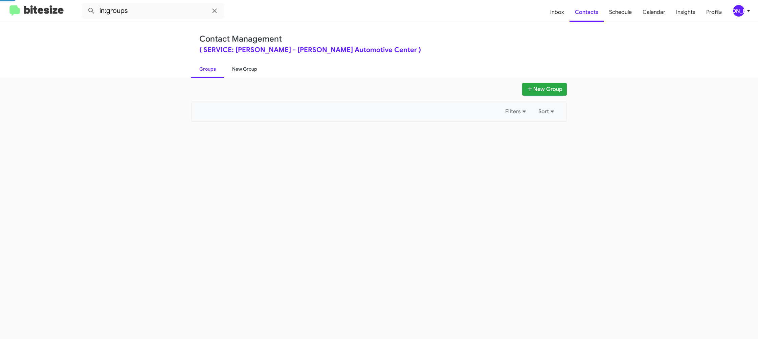
drag, startPoint x: 201, startPoint y: 68, endPoint x: 240, endPoint y: 67, distance: 39.2
click at [201, 67] on link "Groups" at bounding box center [207, 69] width 33 height 18
click at [241, 67] on link "New Group" at bounding box center [244, 69] width 41 height 18
click at [240, 67] on link "New Group" at bounding box center [244, 69] width 41 height 18
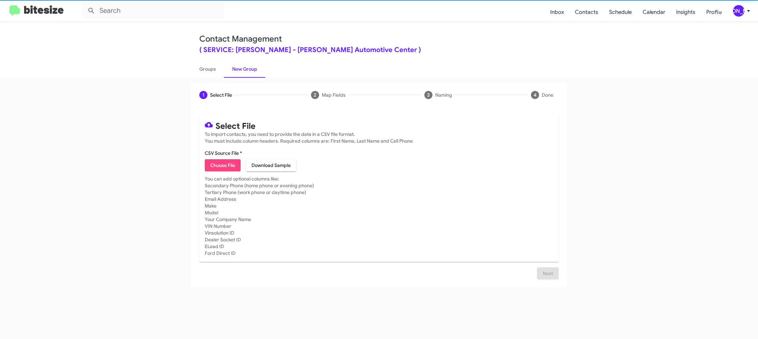
click at [224, 158] on mat-card-content "CSV Source File * Choose File Download Sample" at bounding box center [379, 161] width 348 height 22
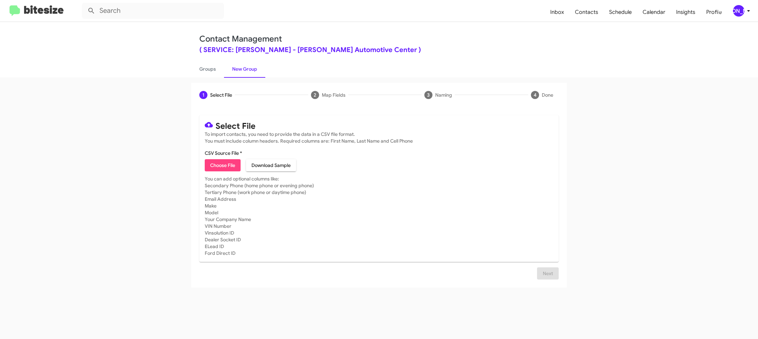
click at [222, 165] on span "Choose File" at bounding box center [222, 165] width 25 height 12
type input "SERVDonLedford_LastRO17-18Mo_[DATE]"
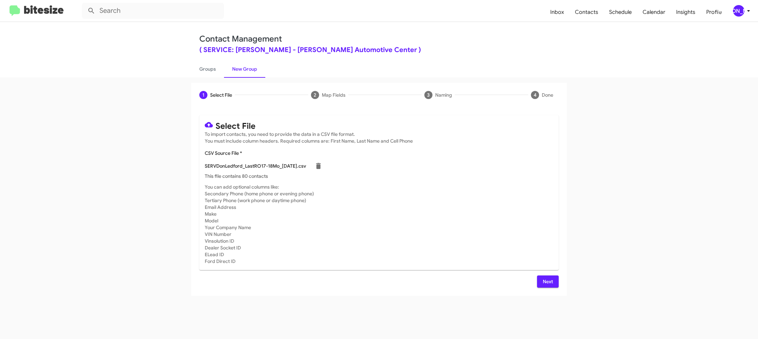
click at [564, 233] on div "Select File To import contacts, you need to provide the data in a CSV file form…" at bounding box center [378, 201] width 375 height 189
click at [539, 286] on button "Next" at bounding box center [548, 282] width 22 height 12
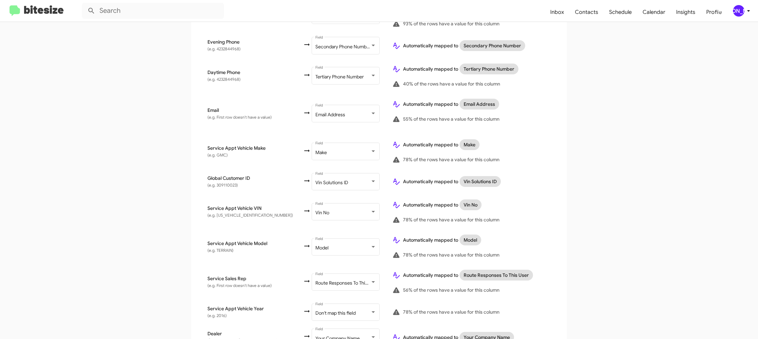
scroll to position [251, 0]
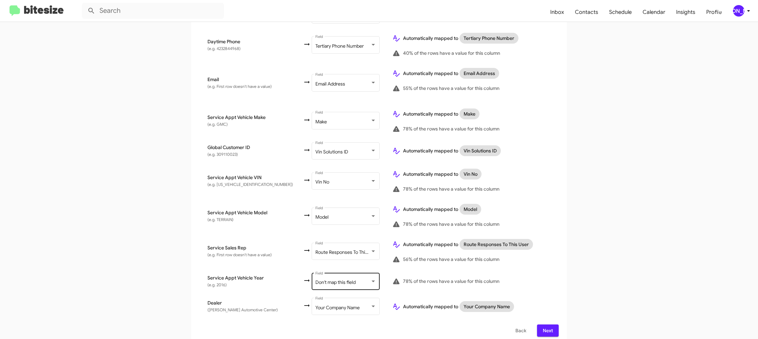
click at [332, 272] on div "Don't map this field Field" at bounding box center [345, 281] width 61 height 19
drag, startPoint x: 327, startPoint y: 259, endPoint x: 493, endPoint y: 254, distance: 166.2
click at [327, 259] on span "Year" at bounding box center [340, 258] width 76 height 14
click at [572, 253] on app-new-group "Select File 2 Map Fields 3 Naming 4 Done Select File To import contacts, you ne…" at bounding box center [379, 88] width 758 height 513
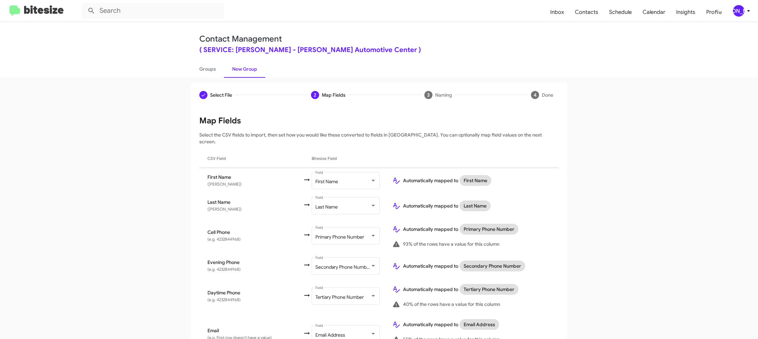
scroll to position [251, 0]
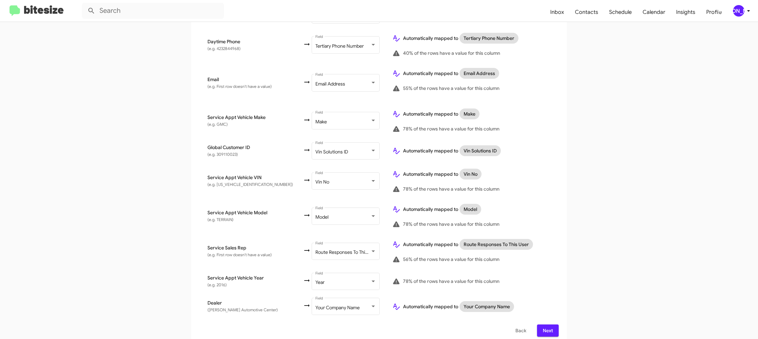
click at [552, 325] on span "Next" at bounding box center [547, 331] width 11 height 12
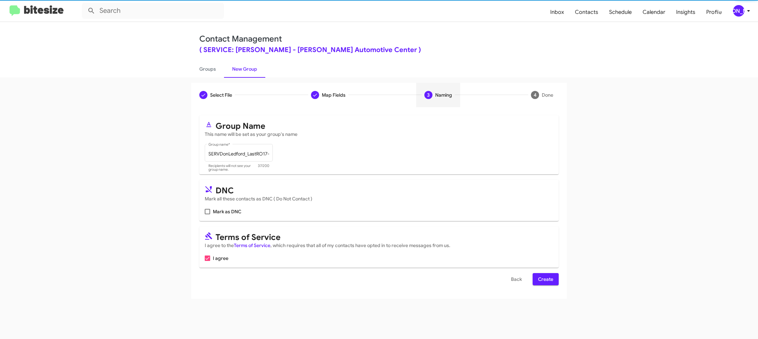
scroll to position [0, 0]
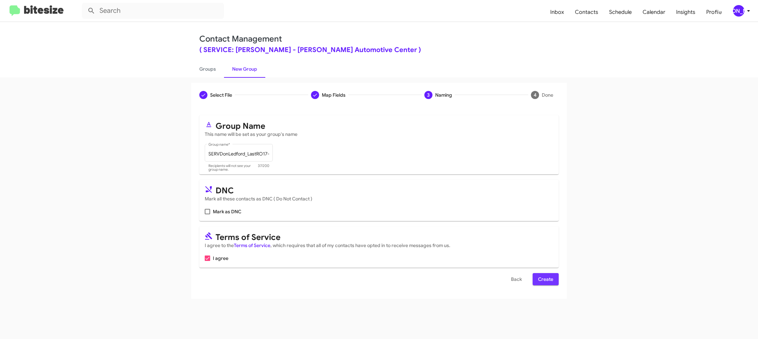
drag, startPoint x: 546, startPoint y: 281, endPoint x: 463, endPoint y: 209, distance: 109.6
click at [546, 281] on span "Create" at bounding box center [545, 279] width 15 height 12
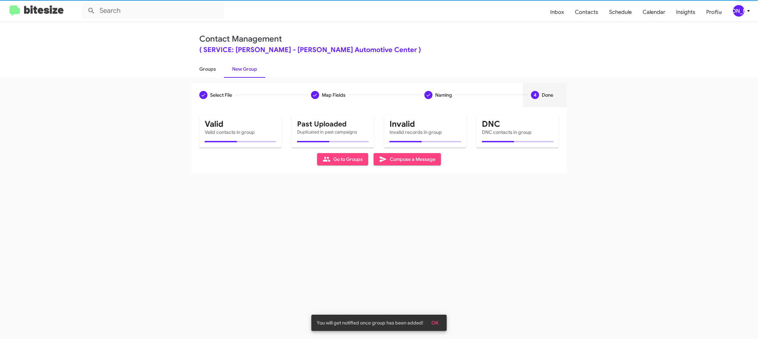
click at [196, 68] on link "Groups" at bounding box center [207, 69] width 33 height 18
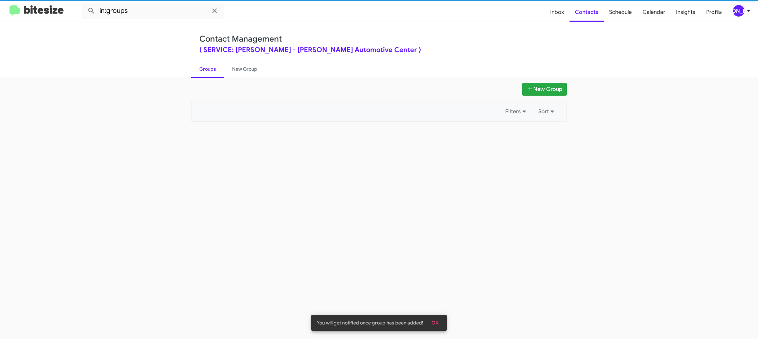
click at [196, 68] on link "Groups" at bounding box center [207, 69] width 33 height 18
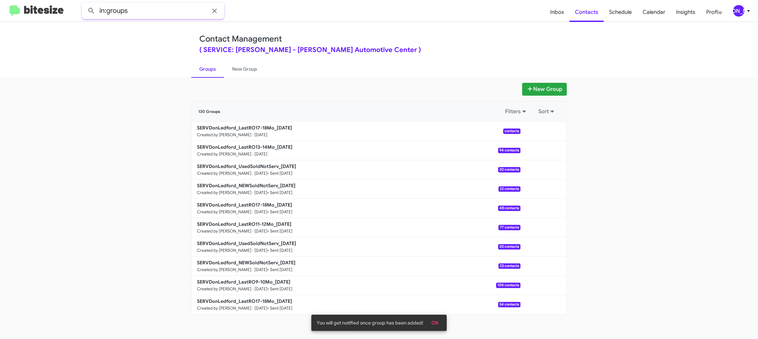
click at [162, 15] on input "in:groups" at bounding box center [153, 11] width 142 height 16
click at [85, 4] on button at bounding box center [92, 11] width 14 height 14
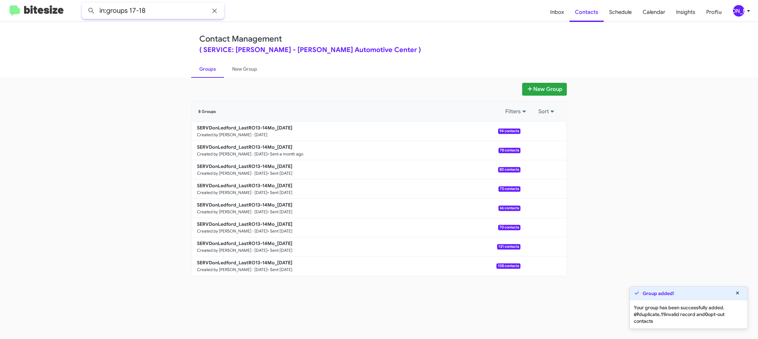
type input "in:groups 17-18"
click at [85, 4] on button at bounding box center [92, 11] width 14 height 14
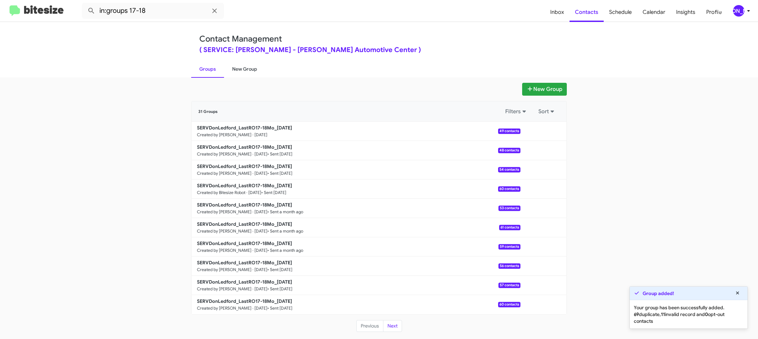
click at [242, 65] on link "New Group" at bounding box center [244, 69] width 41 height 18
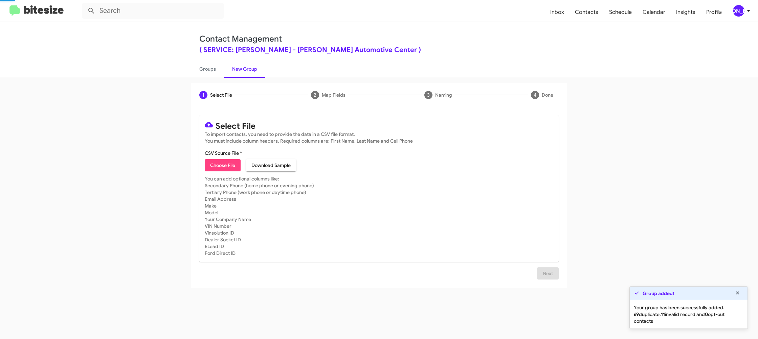
click at [225, 69] on link "New Group" at bounding box center [244, 69] width 41 height 18
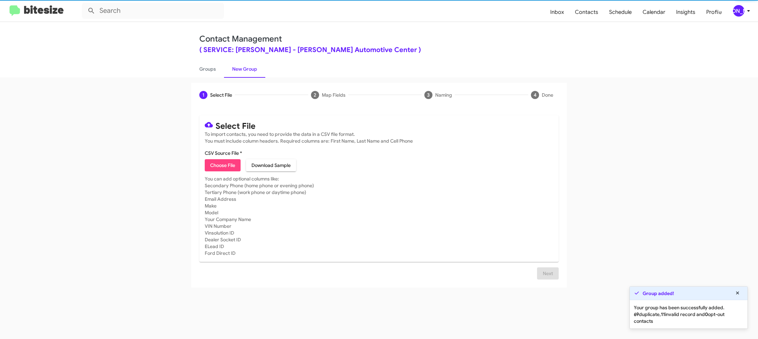
click at [225, 69] on link "New Group" at bounding box center [244, 69] width 41 height 18
click at [214, 70] on link "Groups" at bounding box center [207, 69] width 33 height 18
type input "in:groups"
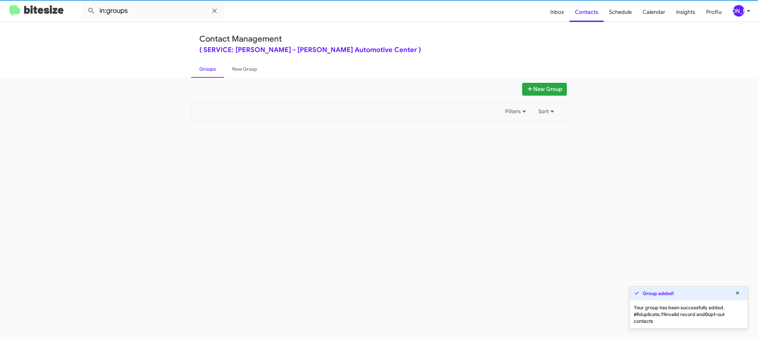
drag, startPoint x: 214, startPoint y: 70, endPoint x: 208, endPoint y: 68, distance: 7.1
click at [213, 69] on link "Groups" at bounding box center [207, 69] width 33 height 18
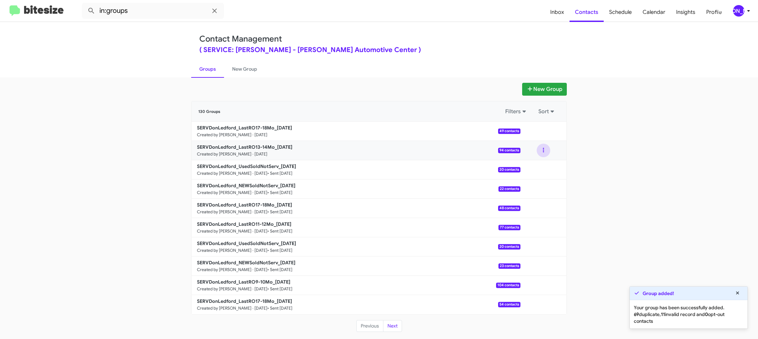
drag, startPoint x: 538, startPoint y: 151, endPoint x: 537, endPoint y: 156, distance: 5.1
click at [538, 151] on button at bounding box center [543, 151] width 14 height 14
click at [534, 164] on button "View contacts" at bounding box center [523, 169] width 54 height 16
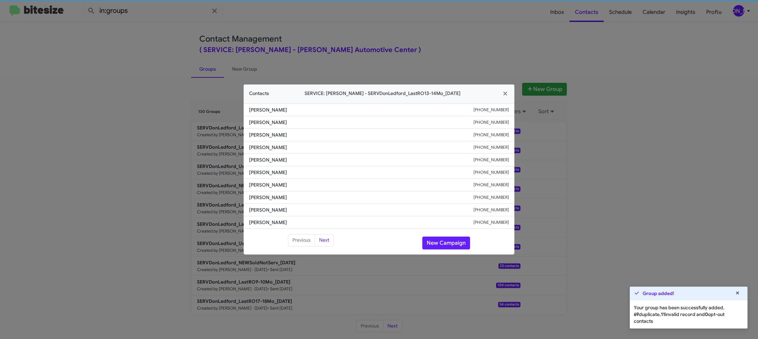
click at [262, 173] on span "[PERSON_NAME]" at bounding box center [361, 172] width 224 height 7
drag, startPoint x: 262, startPoint y: 173, endPoint x: 267, endPoint y: 173, distance: 5.1
click at [261, 172] on span "[PERSON_NAME]" at bounding box center [361, 172] width 224 height 7
copy span "[PERSON_NAME]"
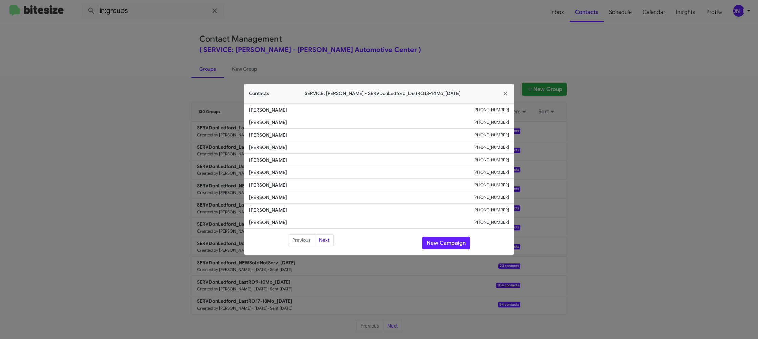
drag, startPoint x: 402, startPoint y: 5, endPoint x: 419, endPoint y: 22, distance: 24.6
click at [402, 5] on modal-container "Contacts SERVICE: [PERSON_NAME] - SERVDonLedford_LastRO13-14Mo_[DATE] [PERSON_N…" at bounding box center [379, 169] width 758 height 339
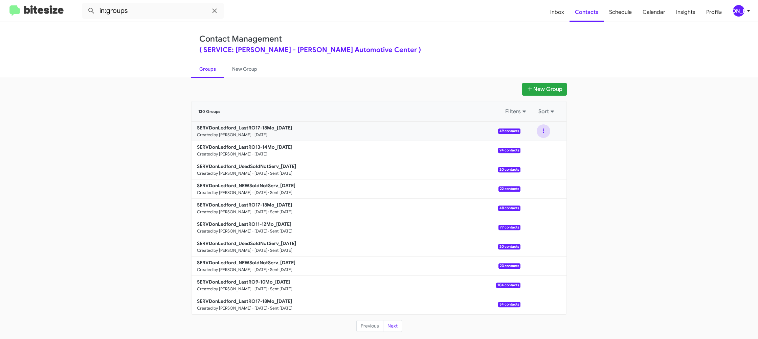
click at [543, 132] on button at bounding box center [543, 131] width 14 height 14
click at [539, 142] on button "View contacts" at bounding box center [523, 149] width 54 height 16
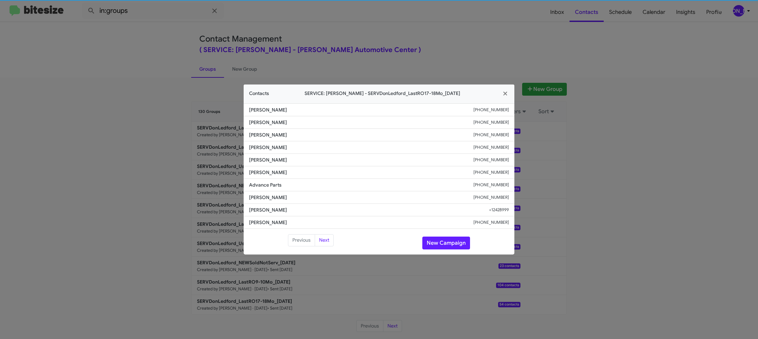
click at [252, 170] on span "[PERSON_NAME]" at bounding box center [361, 172] width 224 height 7
copy span "[PERSON_NAME]"
drag, startPoint x: 169, startPoint y: 71, endPoint x: 238, endPoint y: 120, distance: 84.2
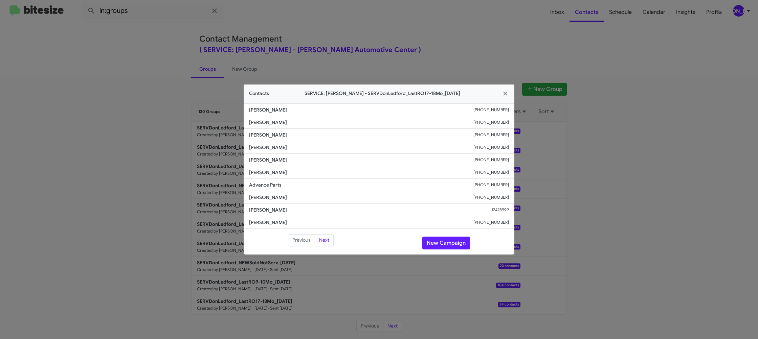
click at [170, 72] on modal-container "Contacts SERVICE: [PERSON_NAME] - SERVDonLedford_LastRO17-18Mo_[DATE] [PERSON_N…" at bounding box center [379, 169] width 758 height 339
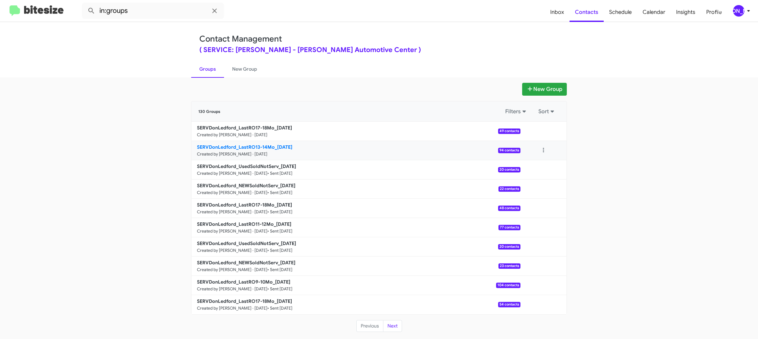
click at [245, 146] on b "SERVDonLedford_LastRO13-14Mo_[DATE]" at bounding box center [244, 147] width 95 height 6
drag, startPoint x: 245, startPoint y: 146, endPoint x: 207, endPoint y: 51, distance: 102.1
click at [245, 145] on b "SERVDonLedford_LastRO13-14Mo_[DATE]" at bounding box center [244, 147] width 95 height 6
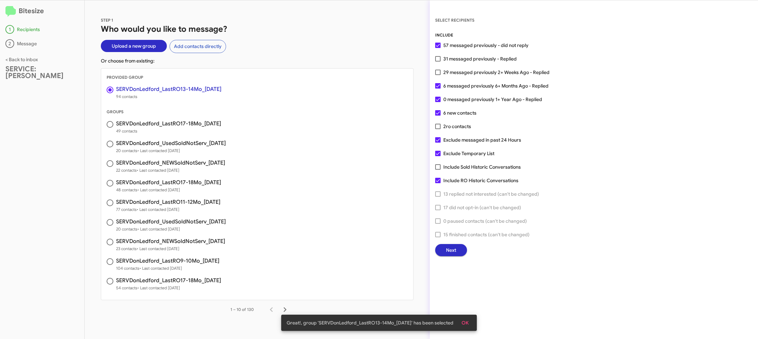
click at [447, 253] on span "Next" at bounding box center [451, 250] width 10 height 12
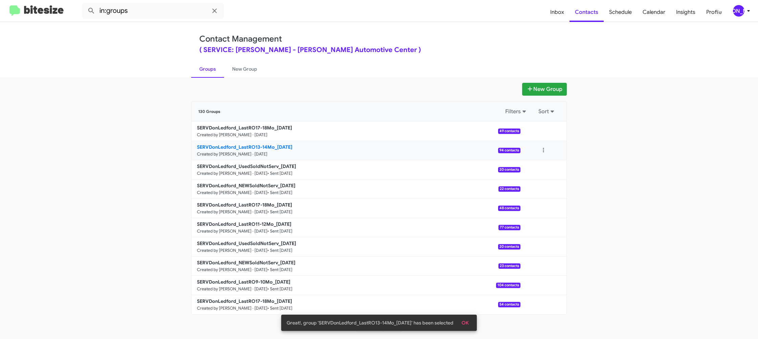
click at [270, 149] on b "SERVDonLedford_LastRO13-14Mo_[DATE]" at bounding box center [244, 147] width 95 height 6
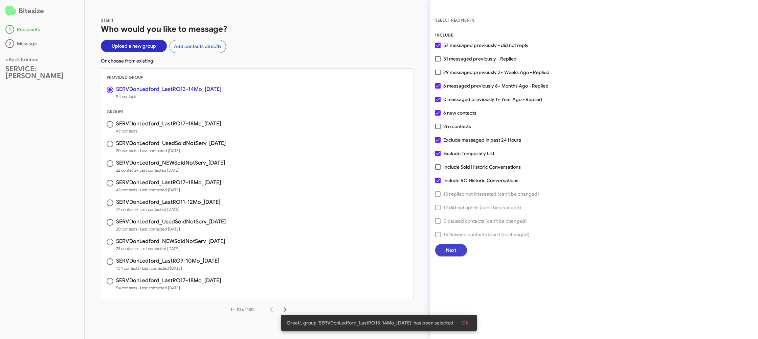
click at [455, 247] on span "Next" at bounding box center [451, 250] width 10 height 12
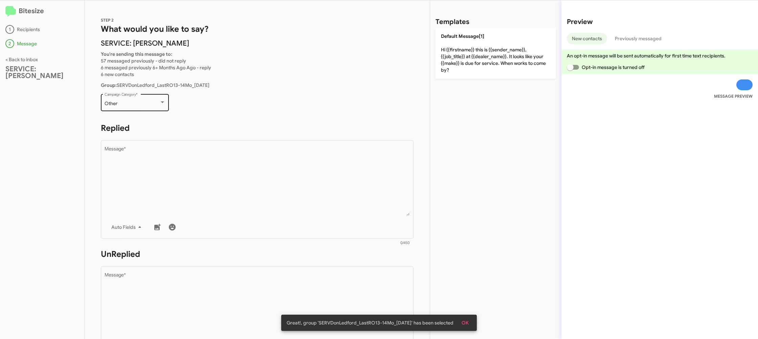
click at [135, 100] on div "Other Campaign Category *" at bounding box center [135, 102] width 61 height 19
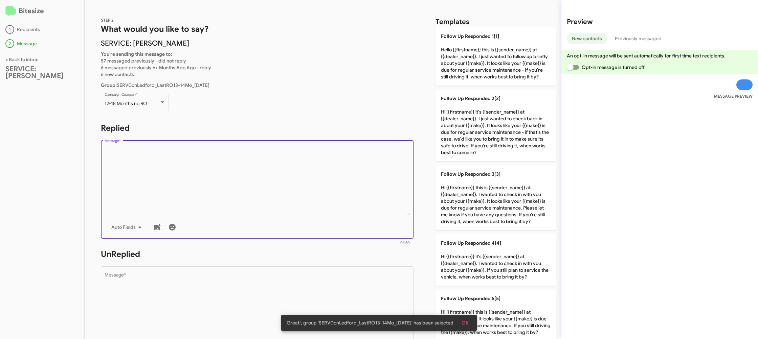
click at [280, 183] on textarea "Message *" at bounding box center [257, 181] width 305 height 69
click at [279, 183] on textarea "Message *" at bounding box center [257, 181] width 305 height 69
drag, startPoint x: 279, startPoint y: 183, endPoint x: 222, endPoint y: 46, distance: 148.2
click at [279, 181] on textarea "Message *" at bounding box center [257, 181] width 305 height 69
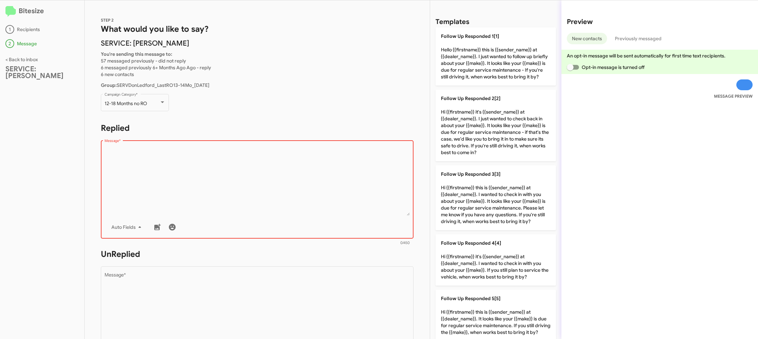
click at [304, 179] on textarea "Message *" at bounding box center [257, 181] width 305 height 69
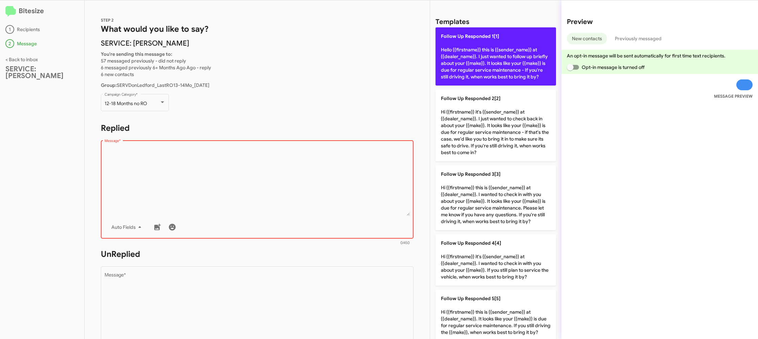
click at [501, 78] on p "Follow Up Responded 1[1] Hello {{firstname}} this is {{sender_name}} at {{deale…" at bounding box center [495, 56] width 120 height 58
type textarea "Hello {{firstname}} this is {{sender_name}} at {{dealer_name}}. I just wanted t…"
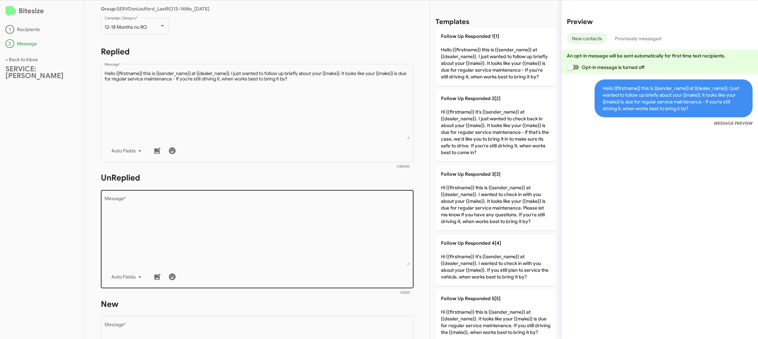
scroll to position [86, 0]
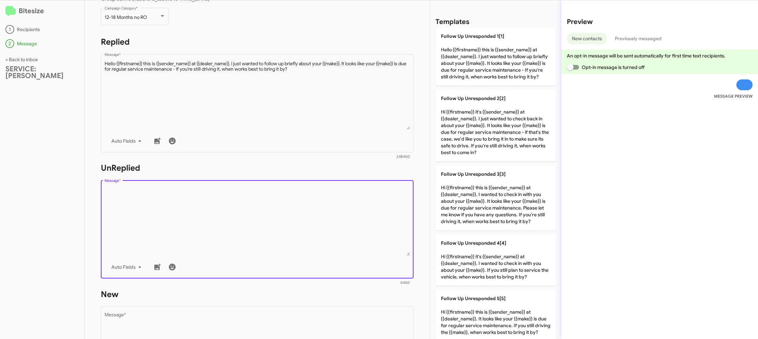
click at [340, 212] on textarea "Message *" at bounding box center [257, 221] width 305 height 69
drag, startPoint x: 340, startPoint y: 212, endPoint x: 345, endPoint y: 212, distance: 5.4
click at [340, 212] on textarea "Message *" at bounding box center [257, 221] width 305 height 69
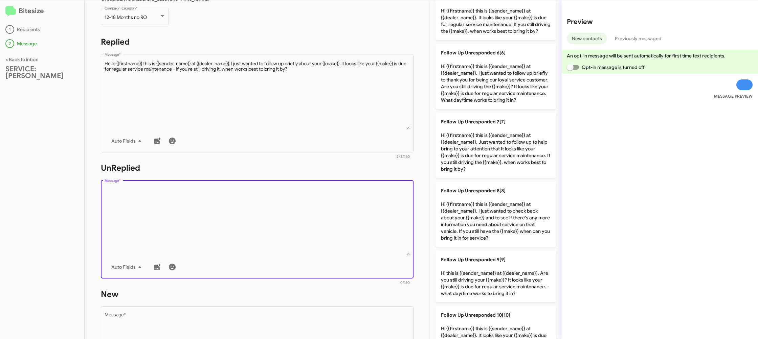
scroll to position [393, 0]
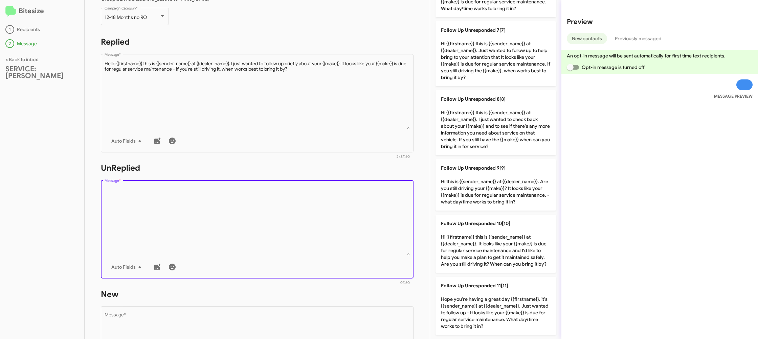
drag, startPoint x: 479, startPoint y: 64, endPoint x: 364, endPoint y: 173, distance: 158.6
click at [479, 64] on p "Follow Up Unresponded 7[7] Hi {{firstname}} this is {{sender_name}} at {{dealer…" at bounding box center [495, 53] width 120 height 65
type textarea "Hi {{firstname}} this is {{sender_name}} at {{dealer_name}}. Just wanted to fol…"
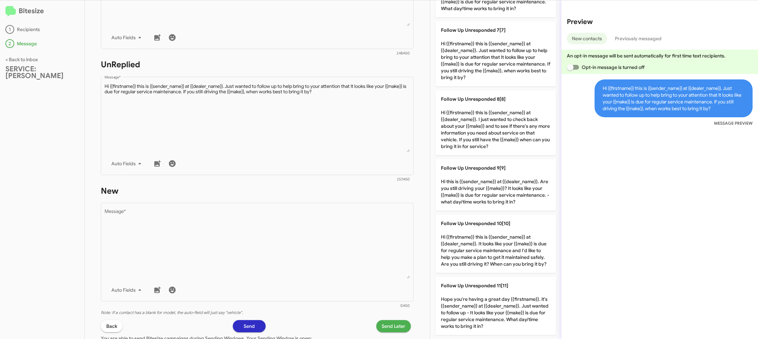
scroll to position [247, 0]
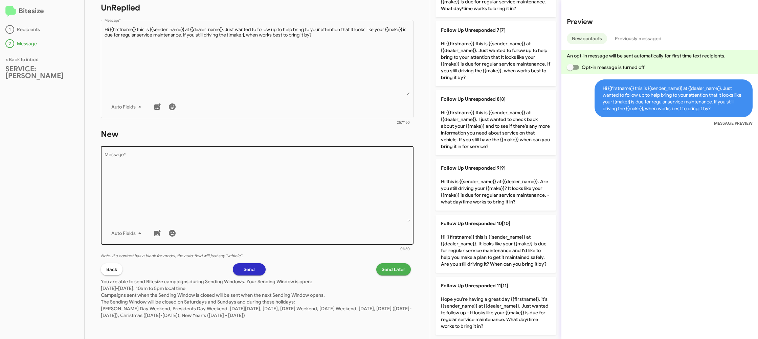
click at [351, 186] on textarea "Message *" at bounding box center [257, 187] width 305 height 69
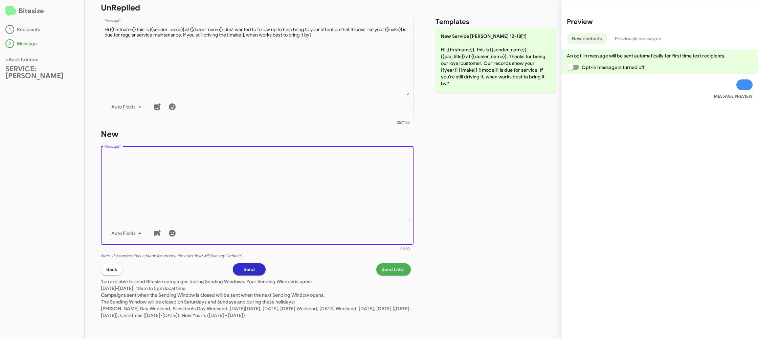
drag, startPoint x: 351, startPoint y: 187, endPoint x: 466, endPoint y: 57, distance: 174.2
click at [354, 179] on textarea "Message *" at bounding box center [257, 187] width 305 height 69
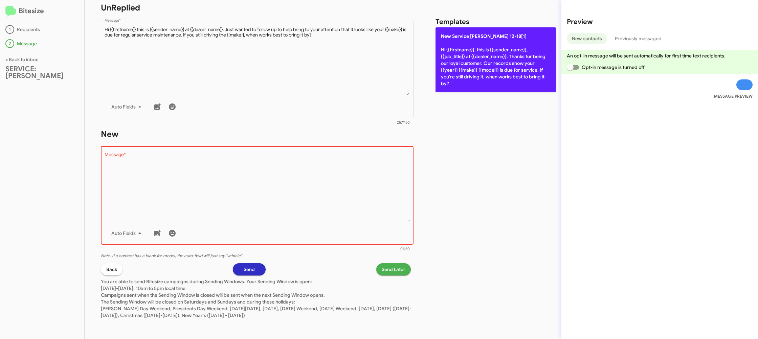
click at [467, 58] on p "New Service [PERSON_NAME] 12-18[1] Hi {{firstname}}, this is {{sender_name}}, {…" at bounding box center [495, 59] width 120 height 65
type textarea "Hi {{firstname}}, this is {{sender_name}}, {{job_title}} at {{dealer_name}}. Th…"
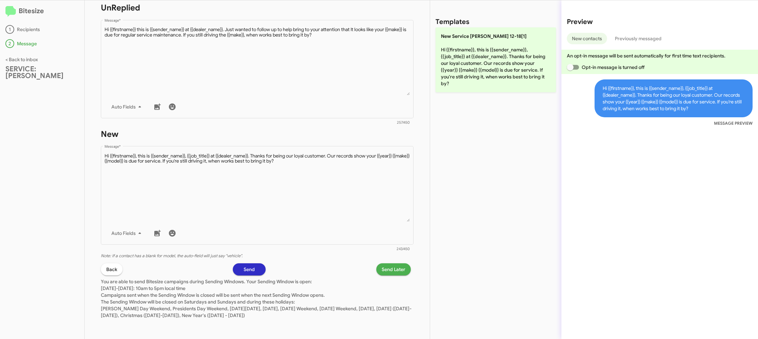
click at [403, 266] on span "Send Later" at bounding box center [393, 269] width 24 height 12
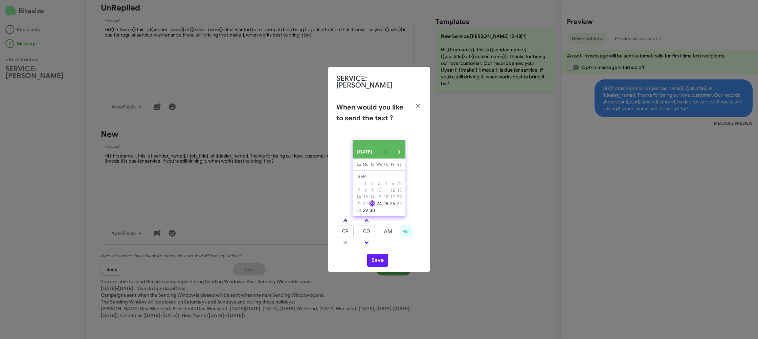
click at [345, 219] on span at bounding box center [345, 221] width 4 height 4
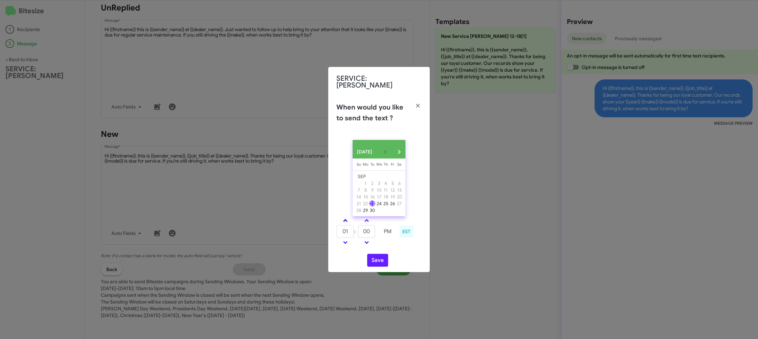
type input "02"
click at [369, 219] on link at bounding box center [367, 221] width 12 height 8
drag, startPoint x: 369, startPoint y: 219, endPoint x: 381, endPoint y: 246, distance: 29.6
click at [369, 219] on link at bounding box center [367, 221] width 12 height 8
type input "10"
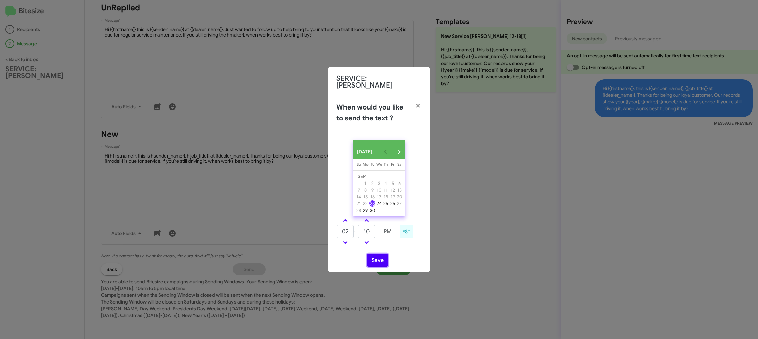
click at [378, 259] on button "Save" at bounding box center [377, 260] width 21 height 13
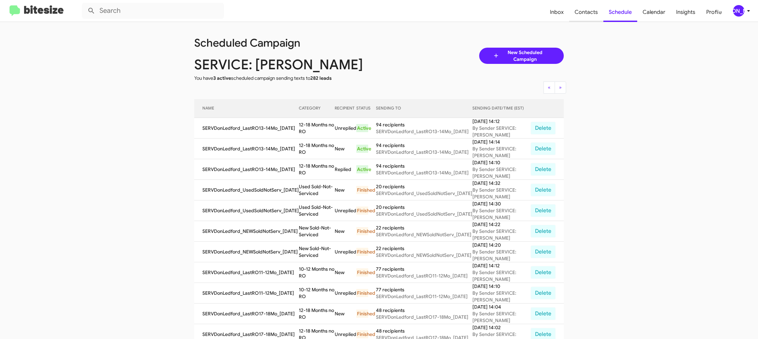
click at [583, 15] on span "Contacts" at bounding box center [586, 12] width 34 height 20
type input "in:groups"
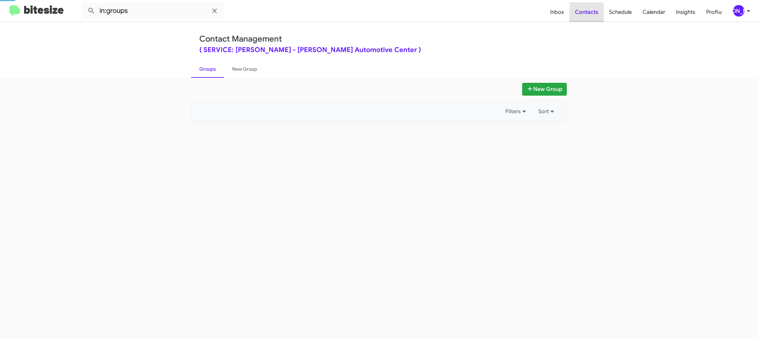
click at [583, 15] on span "Contacts" at bounding box center [586, 12] width 34 height 20
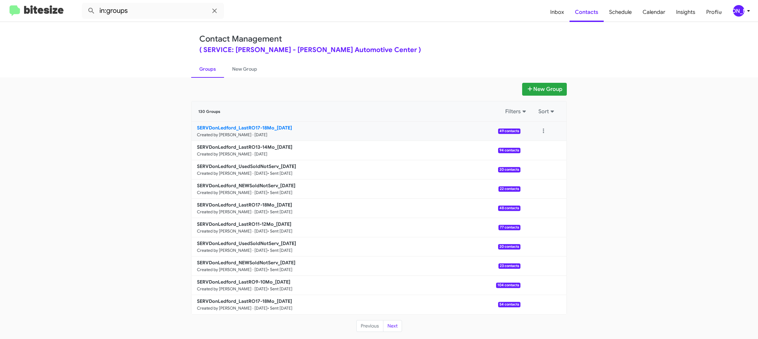
click at [259, 136] on small "Created by [PERSON_NAME] · [DATE]" at bounding box center [232, 134] width 70 height 5
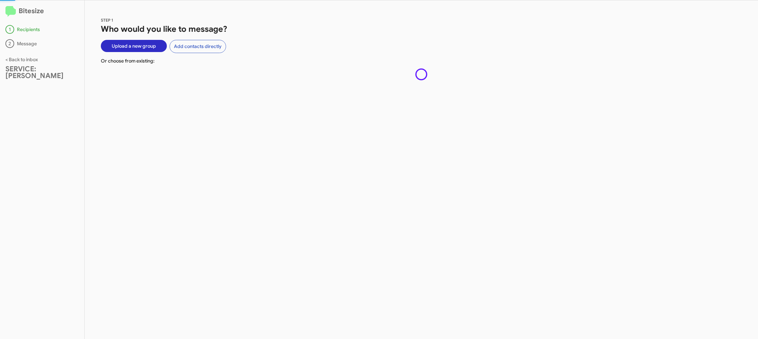
drag, startPoint x: 259, startPoint y: 136, endPoint x: 212, endPoint y: 79, distance: 73.7
click at [259, 135] on div "STEP 1 Who would you like to message? Upload a new group Add contacts directly …" at bounding box center [421, 169] width 673 height 339
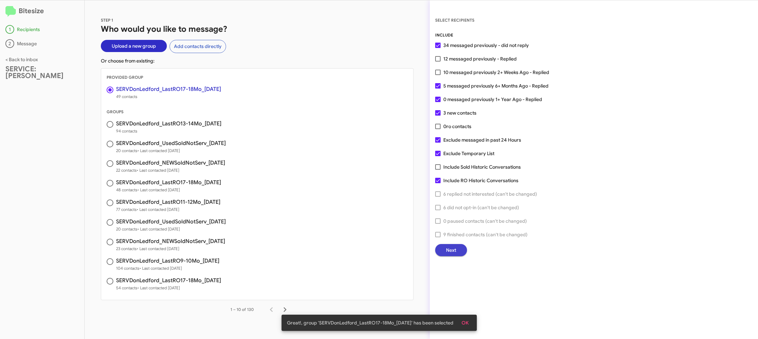
click at [449, 248] on span "Next" at bounding box center [451, 250] width 10 height 12
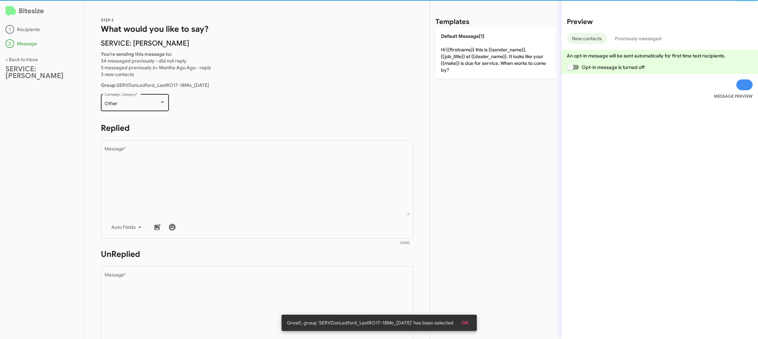
drag, startPoint x: 168, startPoint y: 113, endPoint x: 161, endPoint y: 111, distance: 8.0
click at [166, 113] on div "Other Campaign Category *" at bounding box center [135, 106] width 68 height 24
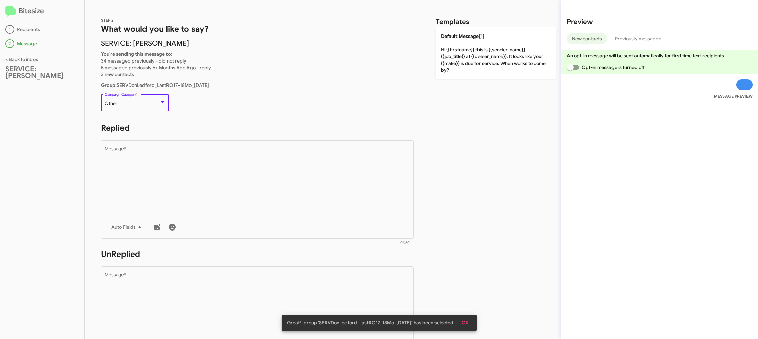
click at [154, 104] on div "Other" at bounding box center [132, 103] width 55 height 5
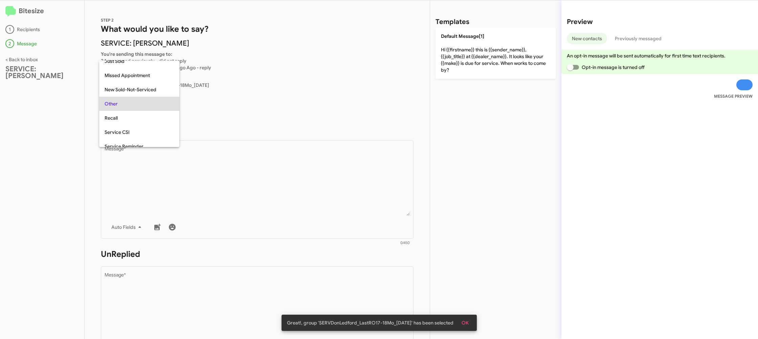
scroll to position [14, 0]
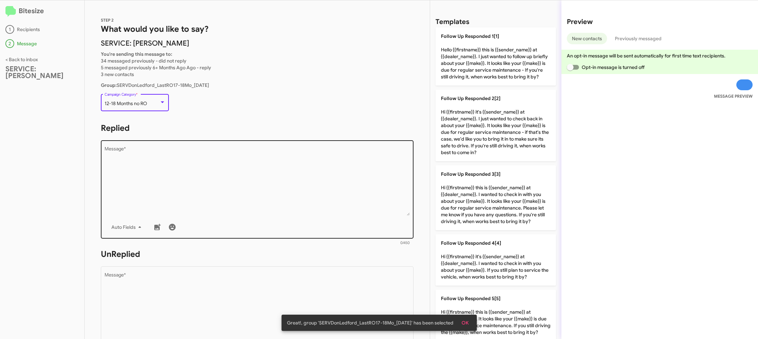
drag, startPoint x: 199, startPoint y: 161, endPoint x: 206, endPoint y: 161, distance: 7.1
click at [199, 161] on textarea "Message *" at bounding box center [257, 181] width 305 height 69
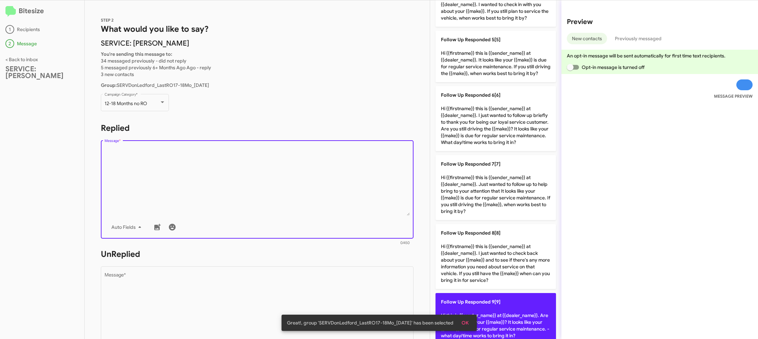
scroll to position [320, 0]
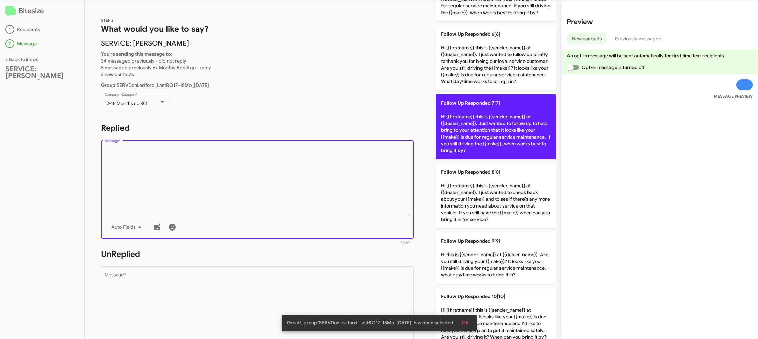
click at [489, 127] on p "Follow Up Responded 7[7] Hi {{firstname}} this is {{sender_name}} at {{dealer_n…" at bounding box center [495, 126] width 120 height 65
type textarea "Hi {{firstname}} this is {{sender_name}} at {{dealer_name}}. Just wanted to fol…"
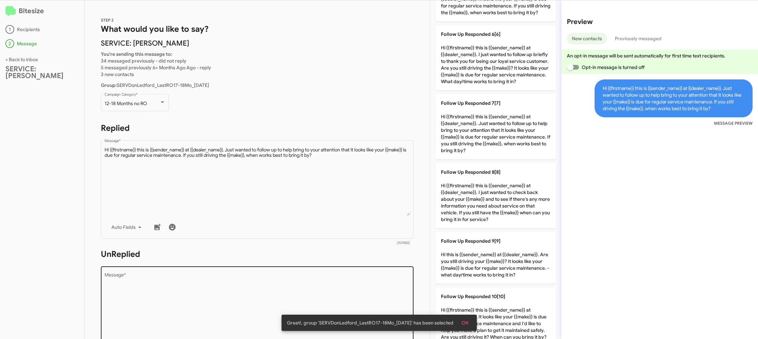
click at [335, 285] on textarea "Message *" at bounding box center [257, 307] width 305 height 69
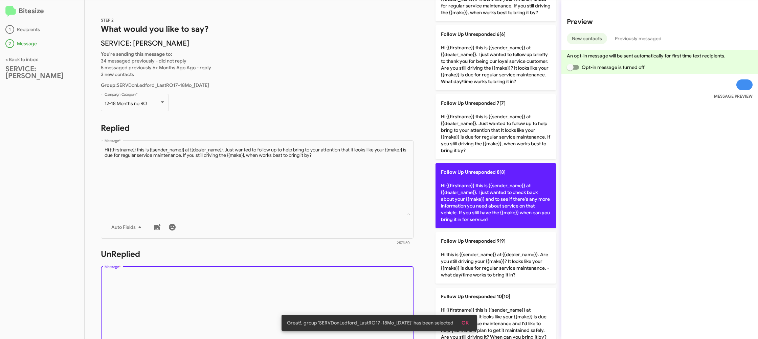
scroll to position [393, 0]
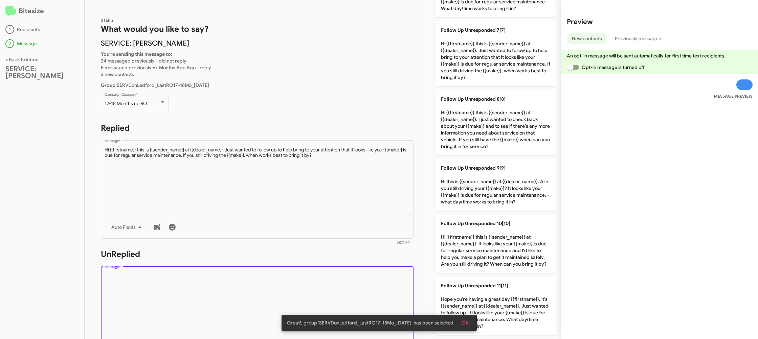
drag, startPoint x: 486, startPoint y: 186, endPoint x: 423, endPoint y: 182, distance: 63.7
click at [483, 186] on p "Follow Up Unresponded 9[9] Hi this is {{sender_name}} at {{dealer_name}}. Are y…" at bounding box center [495, 184] width 120 height 51
type textarea "Hi this is {{sender_name}} at {{dealer_name}}. Are you still driving your {{mak…"
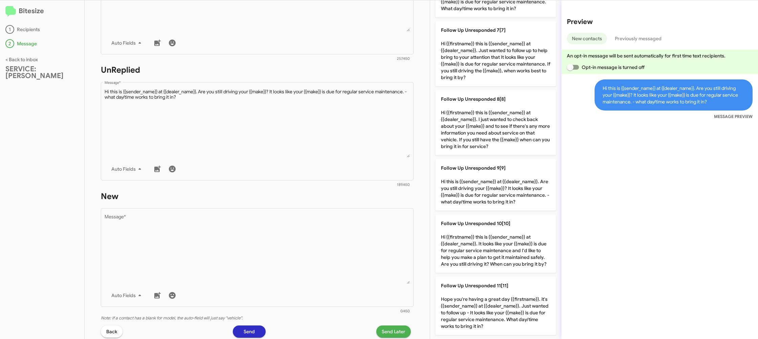
scroll to position [247, 0]
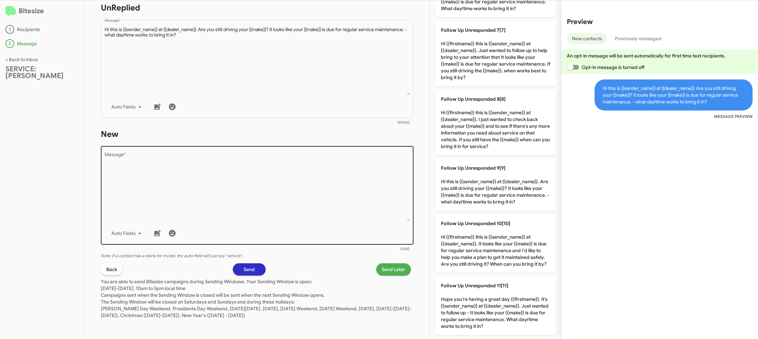
click at [344, 240] on div "Drop image here to insert Auto Fields Message *" at bounding box center [257, 195] width 305 height 100
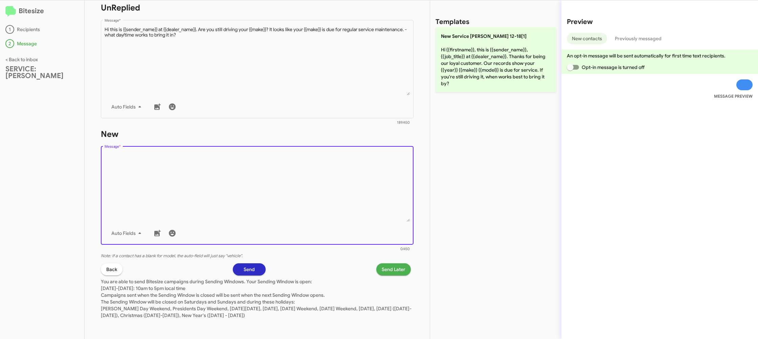
drag, startPoint x: 348, startPoint y: 229, endPoint x: 397, endPoint y: 158, distance: 85.8
click at [349, 224] on div "Drop image here to insert Auto Fields Message *" at bounding box center [257, 195] width 305 height 100
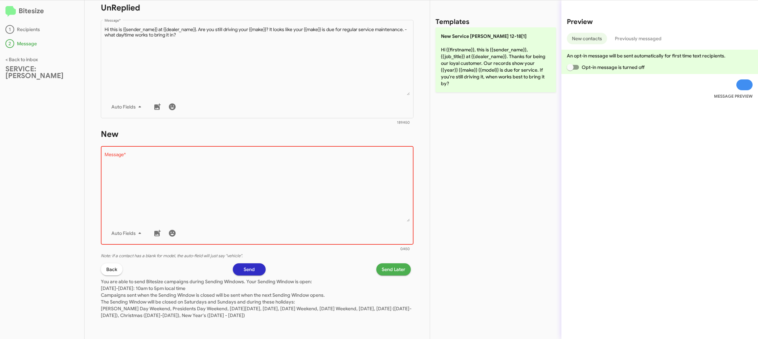
drag, startPoint x: 482, startPoint y: 112, endPoint x: 464, endPoint y: 94, distance: 26.1
click at [476, 107] on div "Templates New Service [PERSON_NAME] 12-18[1] Hi {{firstname}}, this is {{sender…" at bounding box center [495, 169] width 131 height 339
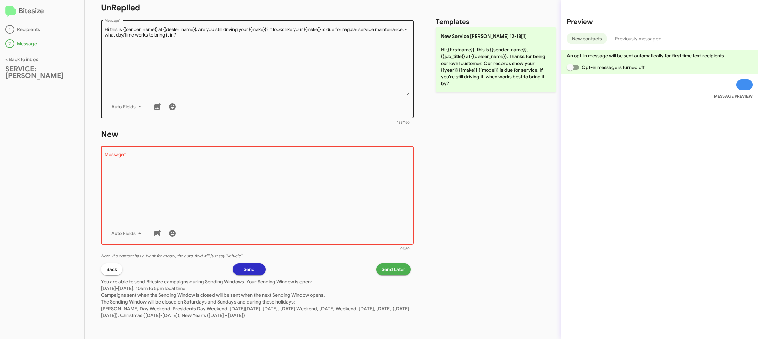
drag, startPoint x: 463, startPoint y: 86, endPoint x: 389, endPoint y: 78, distance: 74.8
click at [463, 85] on p "New Service [PERSON_NAME] 12-18[1] Hi {{firstname}}, this is {{sender_name}}, {…" at bounding box center [495, 59] width 120 height 65
type textarea "Hi {{firstname}}, this is {{sender_name}}, {{job_title}} at {{dealer_name}}. Th…"
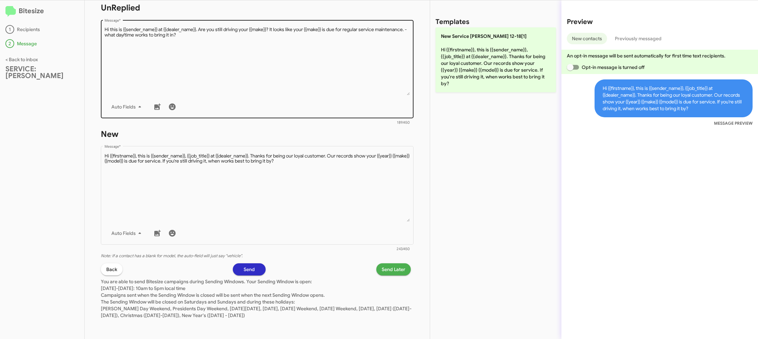
click at [338, 74] on textarea "Message *" at bounding box center [257, 60] width 305 height 69
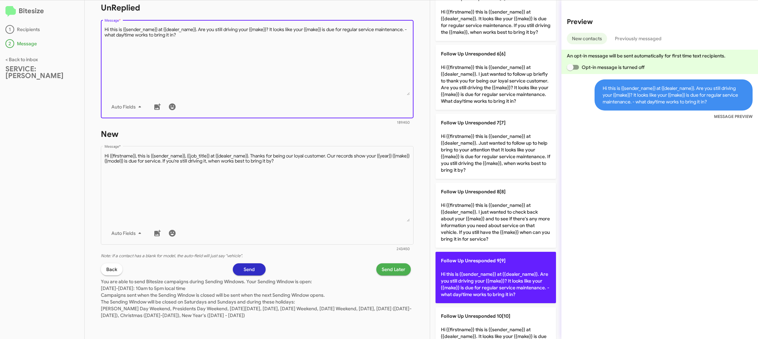
scroll to position [315, 0]
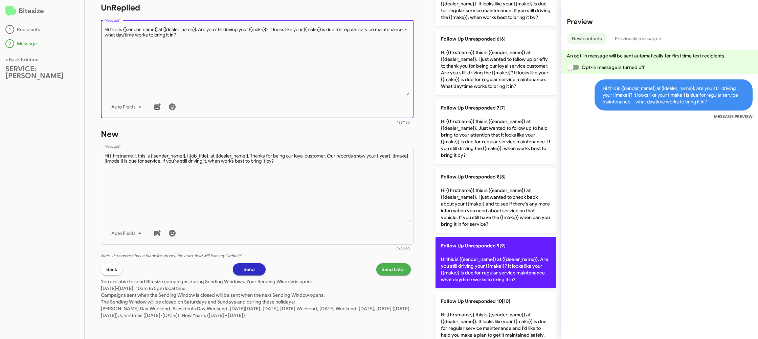
click at [480, 260] on p "Follow Up Unresponded 9[9] Hi this is {{sender_name}} at {{dealer_name}}. Are y…" at bounding box center [495, 262] width 120 height 51
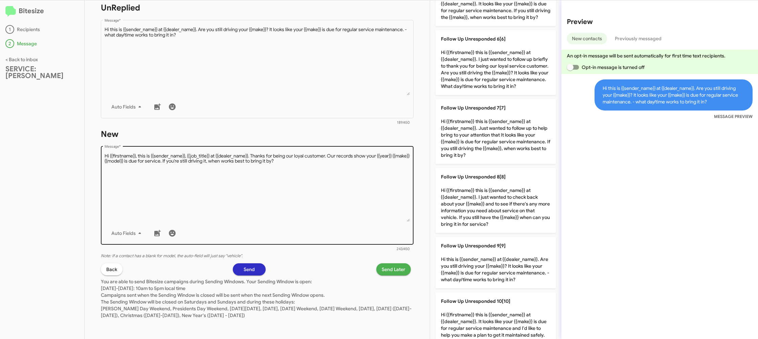
click at [346, 215] on textarea "Message *" at bounding box center [257, 187] width 305 height 69
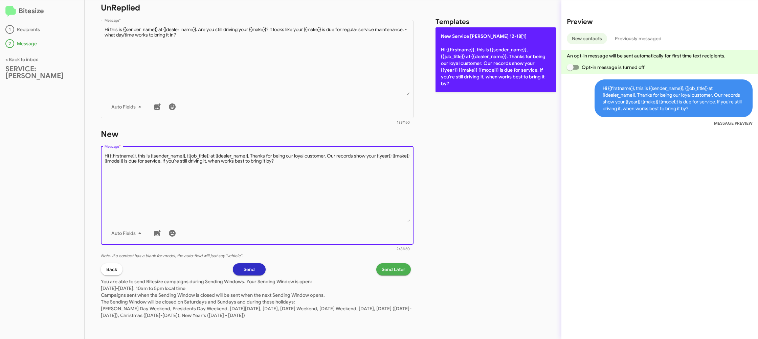
scroll to position [0, 0]
drag, startPoint x: 489, startPoint y: 72, endPoint x: 459, endPoint y: 79, distance: 30.9
click at [488, 72] on p "New Service [PERSON_NAME] 12-18[1] Hi {{firstname}}, this is {{sender_name}}, {…" at bounding box center [495, 59] width 120 height 65
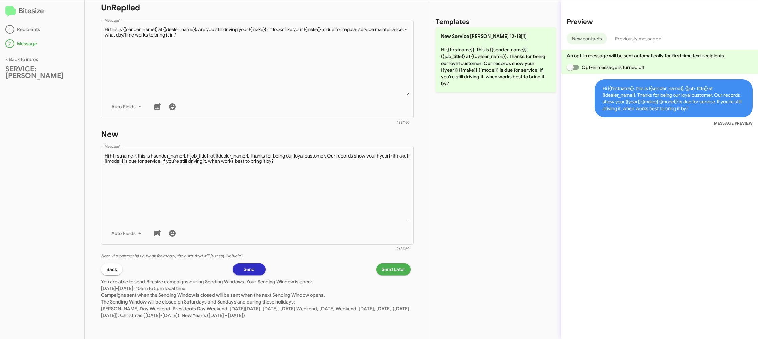
click at [399, 268] on span "Send Later" at bounding box center [393, 269] width 24 height 12
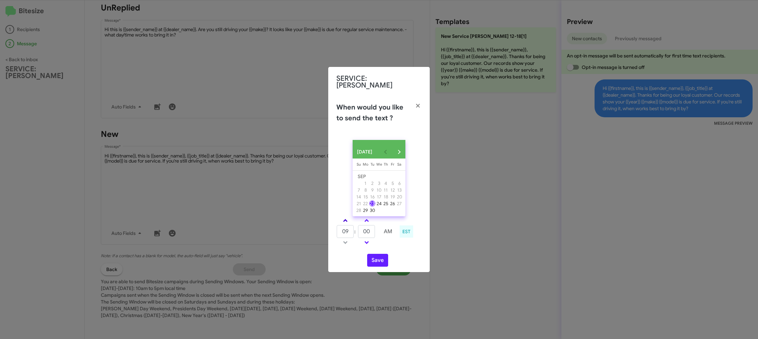
click at [343, 217] on link at bounding box center [345, 221] width 12 height 8
click at [344, 217] on link at bounding box center [345, 221] width 12 height 8
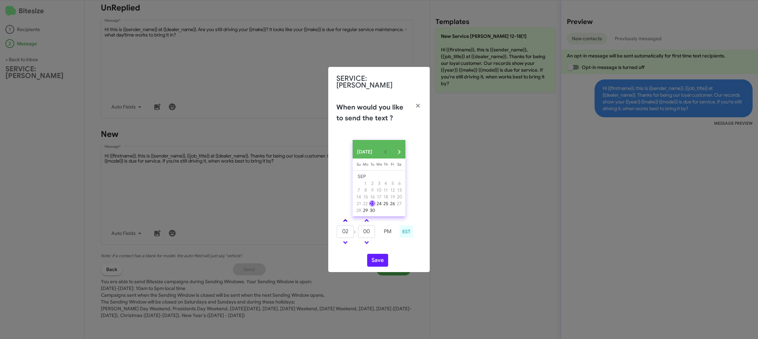
click at [344, 217] on link at bounding box center [345, 221] width 12 height 8
drag, startPoint x: 345, startPoint y: 241, endPoint x: 378, endPoint y: 264, distance: 40.5
click at [345, 241] on span at bounding box center [345, 242] width 4 height 4
type input "02"
click at [379, 263] on button "Save" at bounding box center [377, 260] width 21 height 13
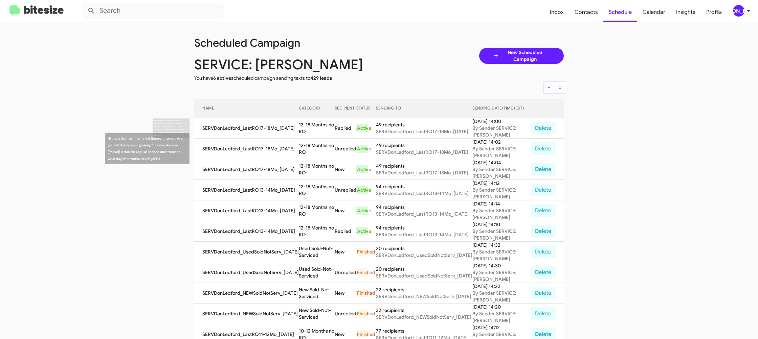
click at [309, 124] on td "12-18 Months no RO" at bounding box center [317, 128] width 36 height 21
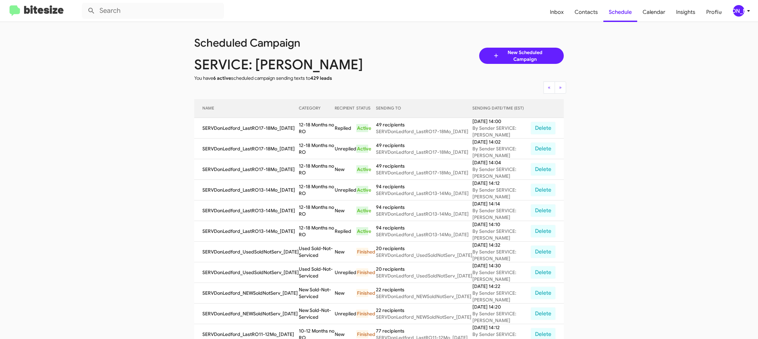
click at [309, 124] on td "12-18 Months no RO" at bounding box center [317, 128] width 36 height 21
copy td "12-18 Months no RO"
click at [357, 71] on div "SERVICE: [PERSON_NAME]" at bounding box center [286, 64] width 195 height 22
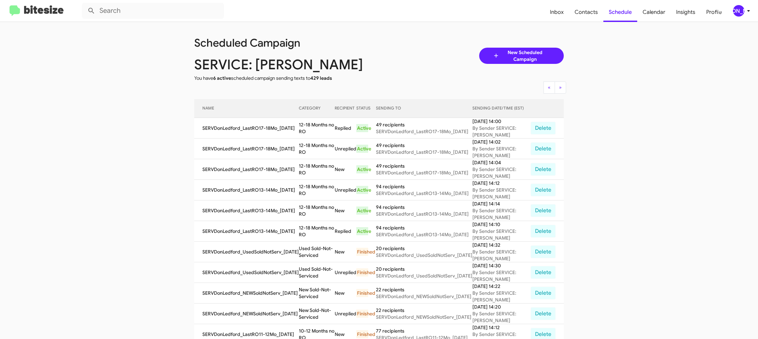
click at [357, 71] on div "SERVICE: [PERSON_NAME]" at bounding box center [286, 64] width 195 height 22
drag, startPoint x: 357, startPoint y: 71, endPoint x: 305, endPoint y: 68, distance: 51.8
click at [356, 71] on div "SERVICE: [PERSON_NAME]" at bounding box center [286, 64] width 195 height 22
drag, startPoint x: 144, startPoint y: 164, endPoint x: 157, endPoint y: 141, distance: 26.9
click at [144, 164] on app-scheduler "Scheduled Campaign SERVICE: [PERSON_NAME] You have 6 active scheduled campaign …" at bounding box center [379, 280] width 758 height 517
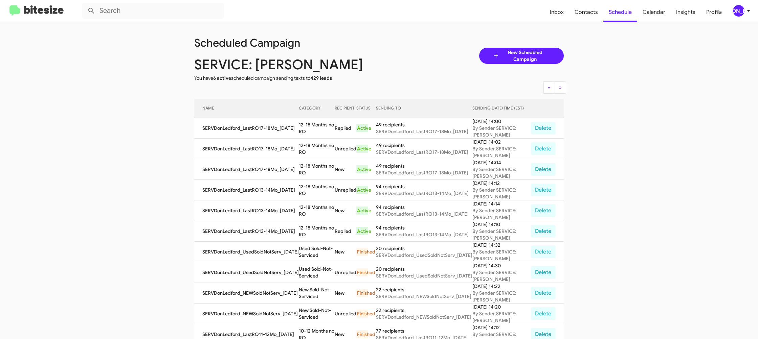
scroll to position [0, 0]
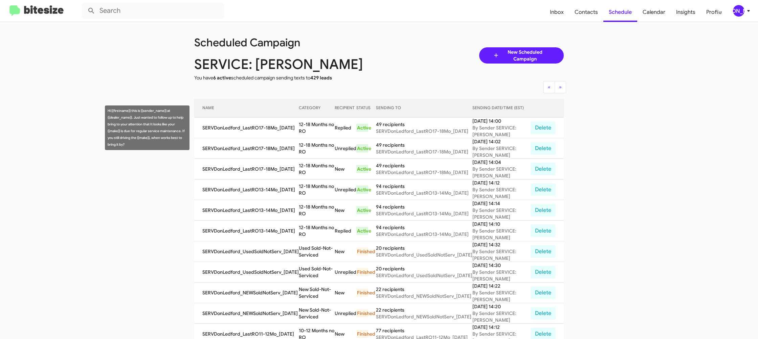
click at [312, 128] on td "12-18 Months no RO" at bounding box center [317, 128] width 36 height 21
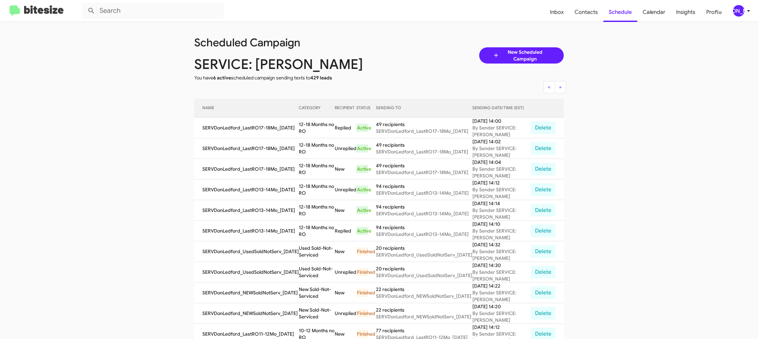
click at [312, 128] on td "12-18 Months no RO" at bounding box center [317, 128] width 36 height 21
copy td "12-18 Months no RO"
click at [681, 16] on span "Insights" at bounding box center [685, 12] width 30 height 20
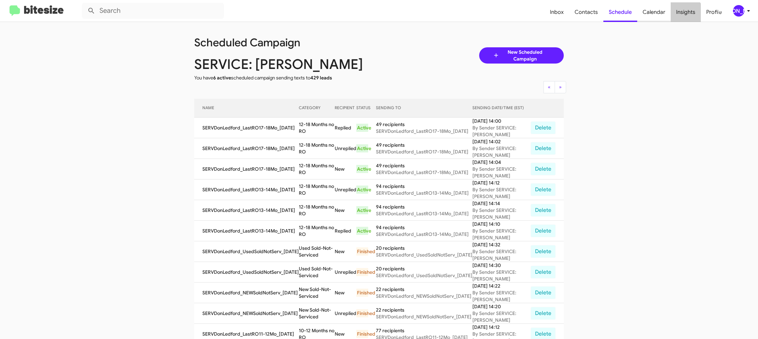
drag, startPoint x: 681, startPoint y: 16, endPoint x: 653, endPoint y: 3, distance: 31.2
click at [680, 16] on span "Insights" at bounding box center [685, 12] width 30 height 20
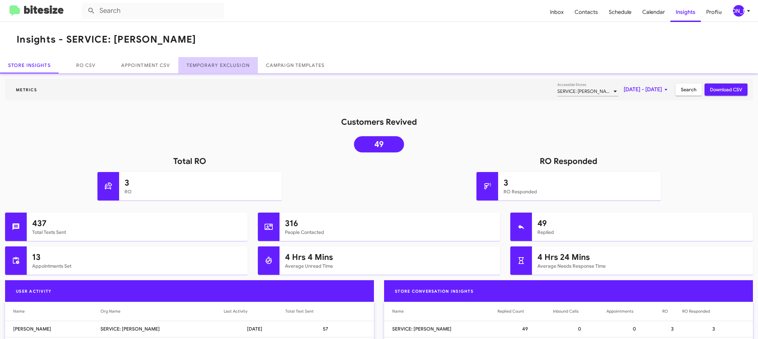
click at [222, 61] on link "Temporary Exclusion" at bounding box center [217, 65] width 79 height 16
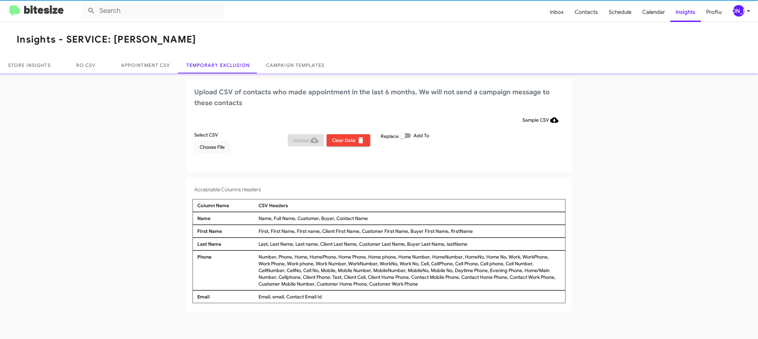
click at [741, 14] on div "[PERSON_NAME]" at bounding box center [738, 10] width 11 height 11
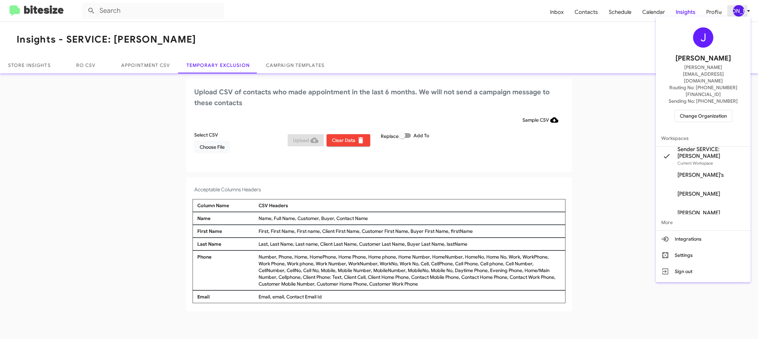
click at [741, 14] on div at bounding box center [379, 169] width 758 height 339
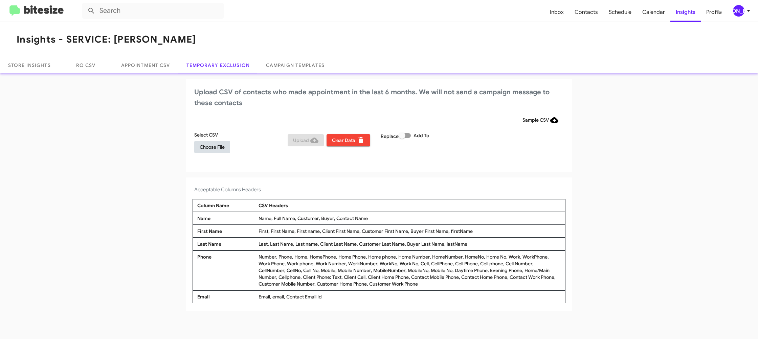
click at [226, 152] on button "Choose File" at bounding box center [212, 147] width 36 height 12
click at [471, 182] on div "Acceptable Columns Headers Column Name CSV Headers Name Name, Full Name, Custom…" at bounding box center [379, 246] width 386 height 134
click at [291, 147] on icon at bounding box center [293, 148] width 5 height 6
click at [211, 143] on span "Choose File" at bounding box center [212, 147] width 25 height 12
click at [333, 175] on app-temporary-exclusion-csv "Upload CSV of contacts who made appointment in the last 6 months. We will not s…" at bounding box center [379, 196] width 758 height 234
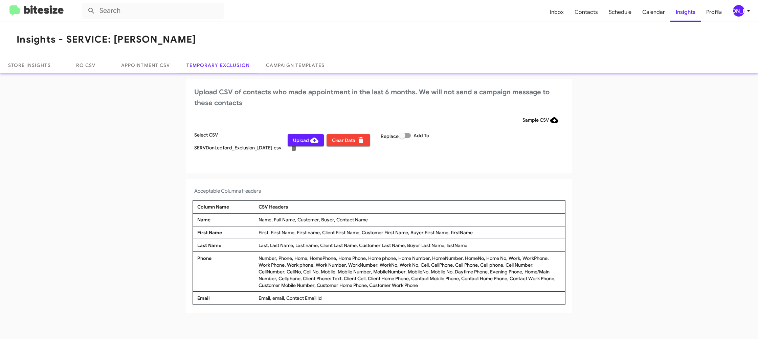
click at [741, 6] on div "[PERSON_NAME]" at bounding box center [738, 10] width 11 height 11
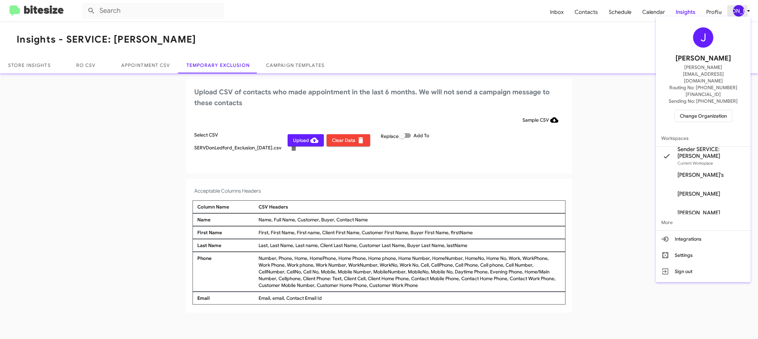
click at [742, 7] on div at bounding box center [379, 169] width 758 height 339
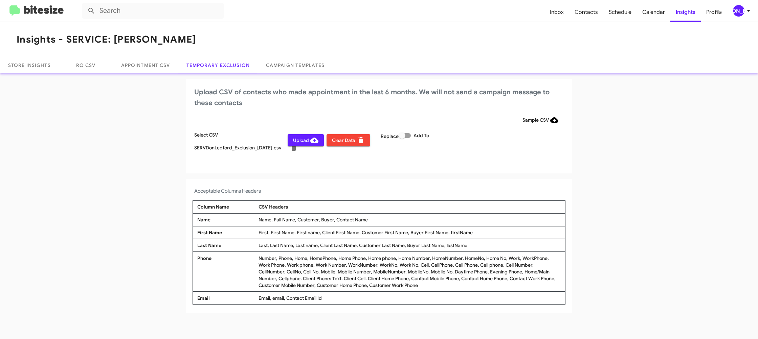
click at [296, 140] on span "Upload" at bounding box center [305, 140] width 25 height 12
click at [736, 8] on div "[PERSON_NAME]" at bounding box center [738, 10] width 11 height 11
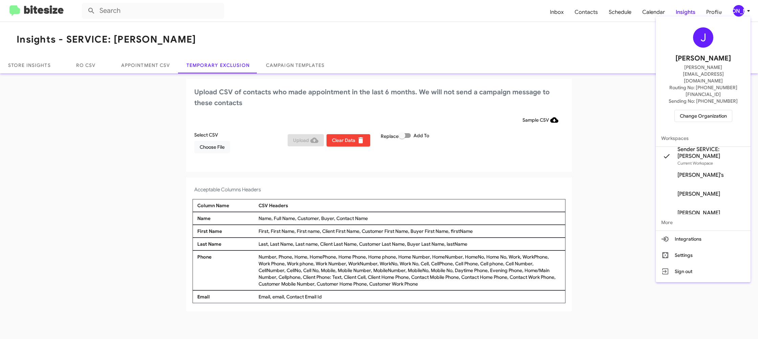
click at [737, 8] on div at bounding box center [379, 169] width 758 height 339
